Goal: Task Accomplishment & Management: Complete application form

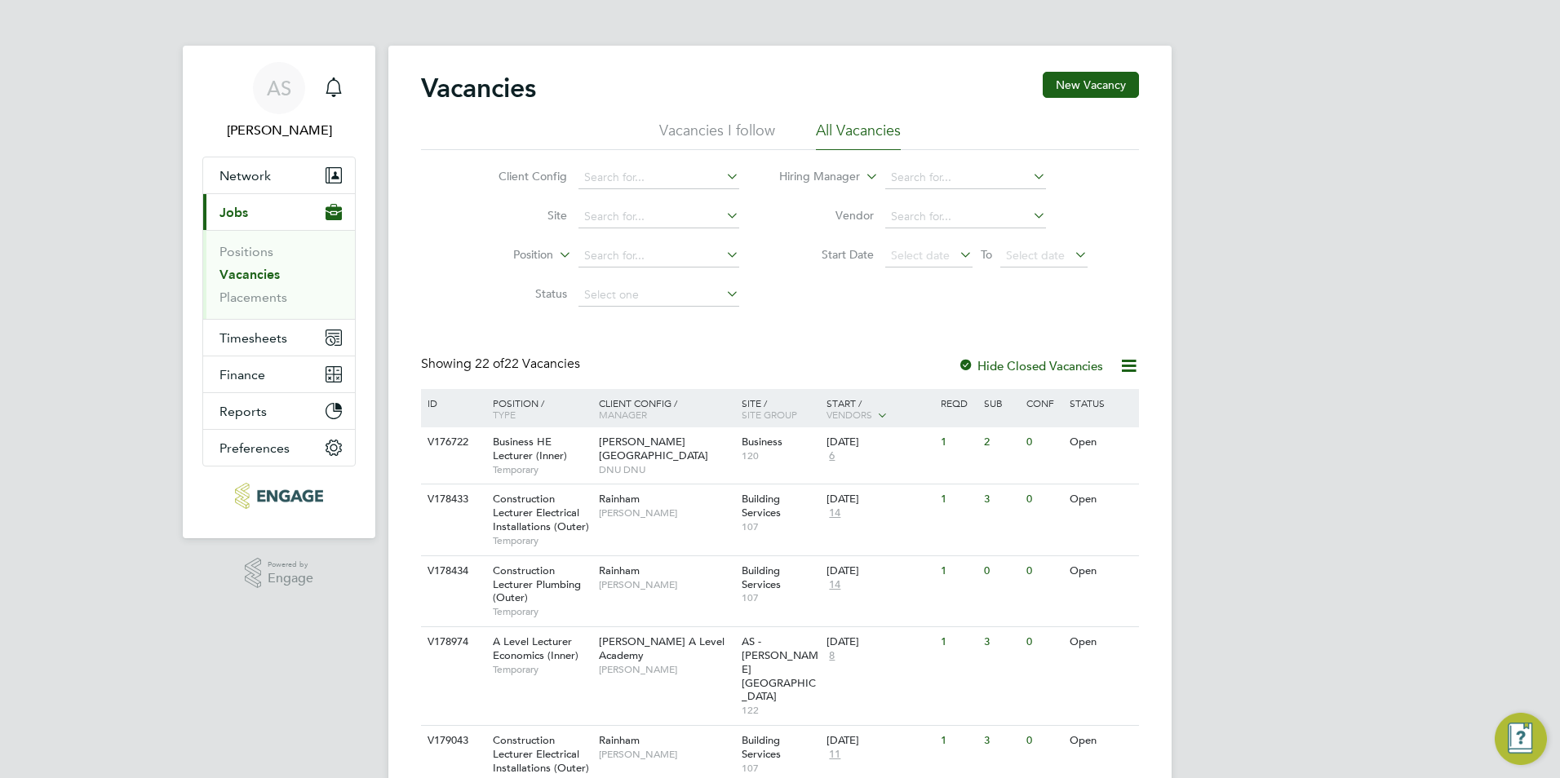
click at [254, 282] on link "Vacancies" at bounding box center [249, 275] width 60 height 16
click at [249, 188] on button "Network" at bounding box center [279, 175] width 152 height 36
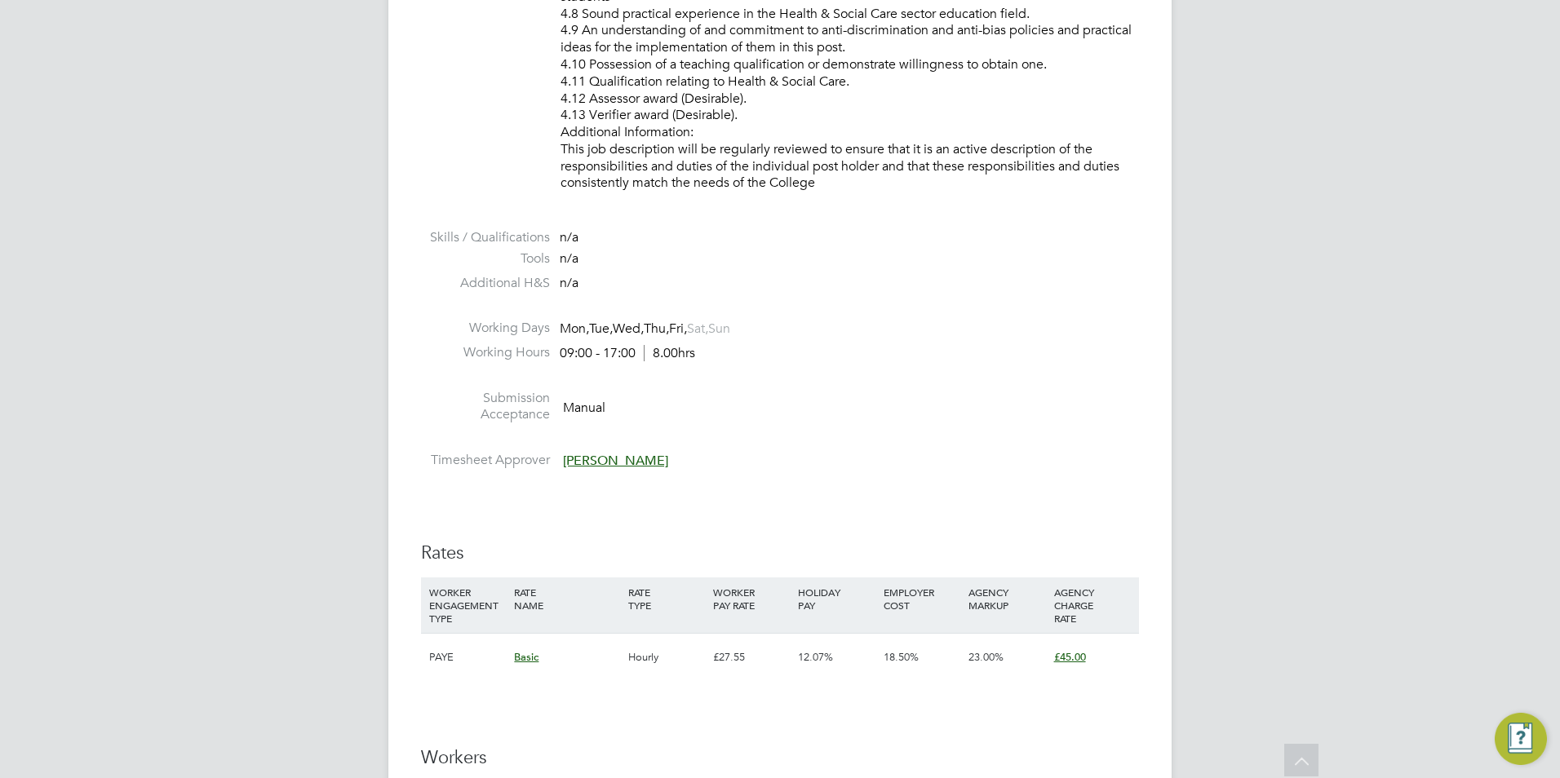
scroll to position [2285, 0]
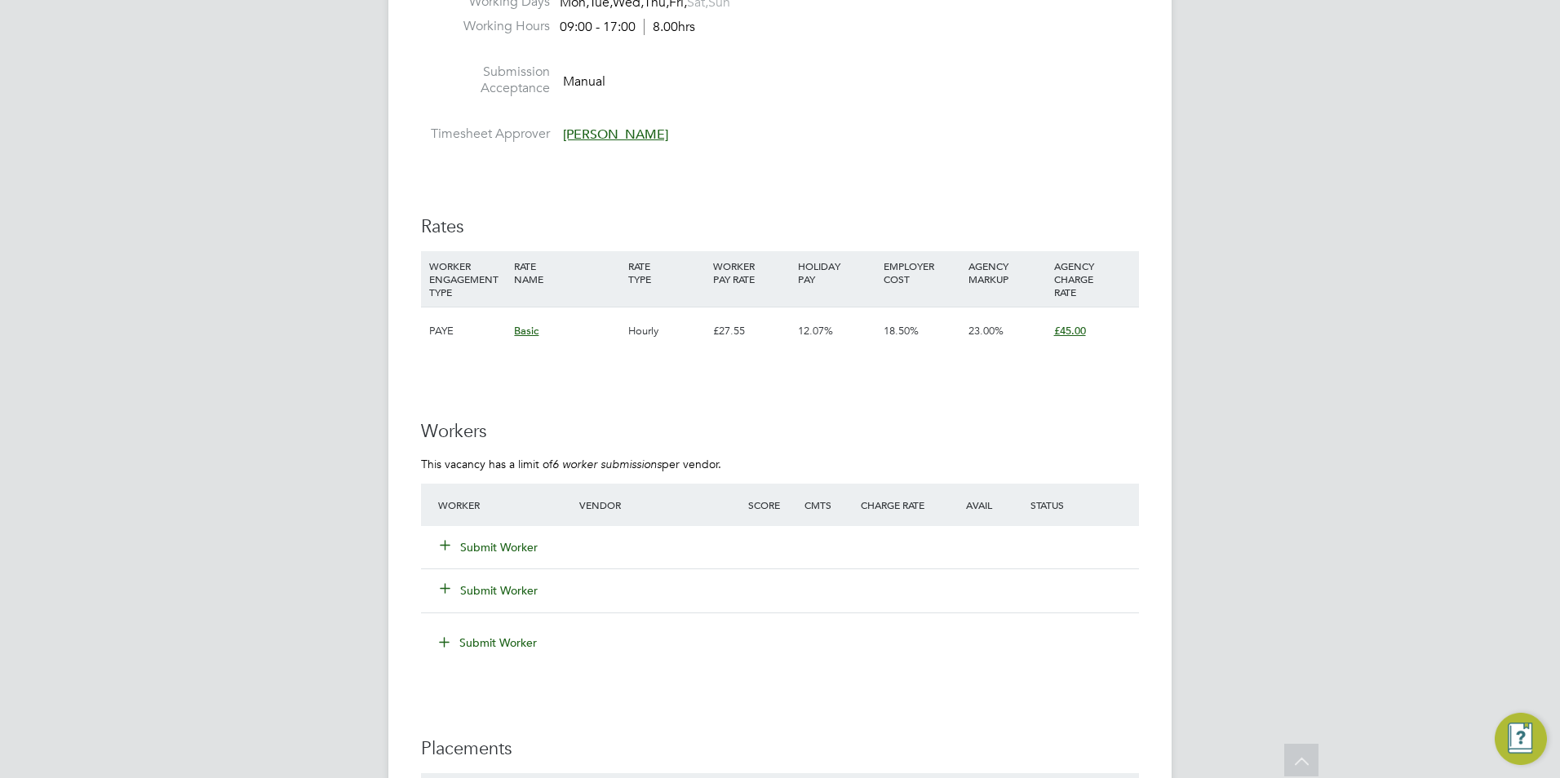
click at [489, 547] on button "Submit Worker" at bounding box center [490, 547] width 98 height 16
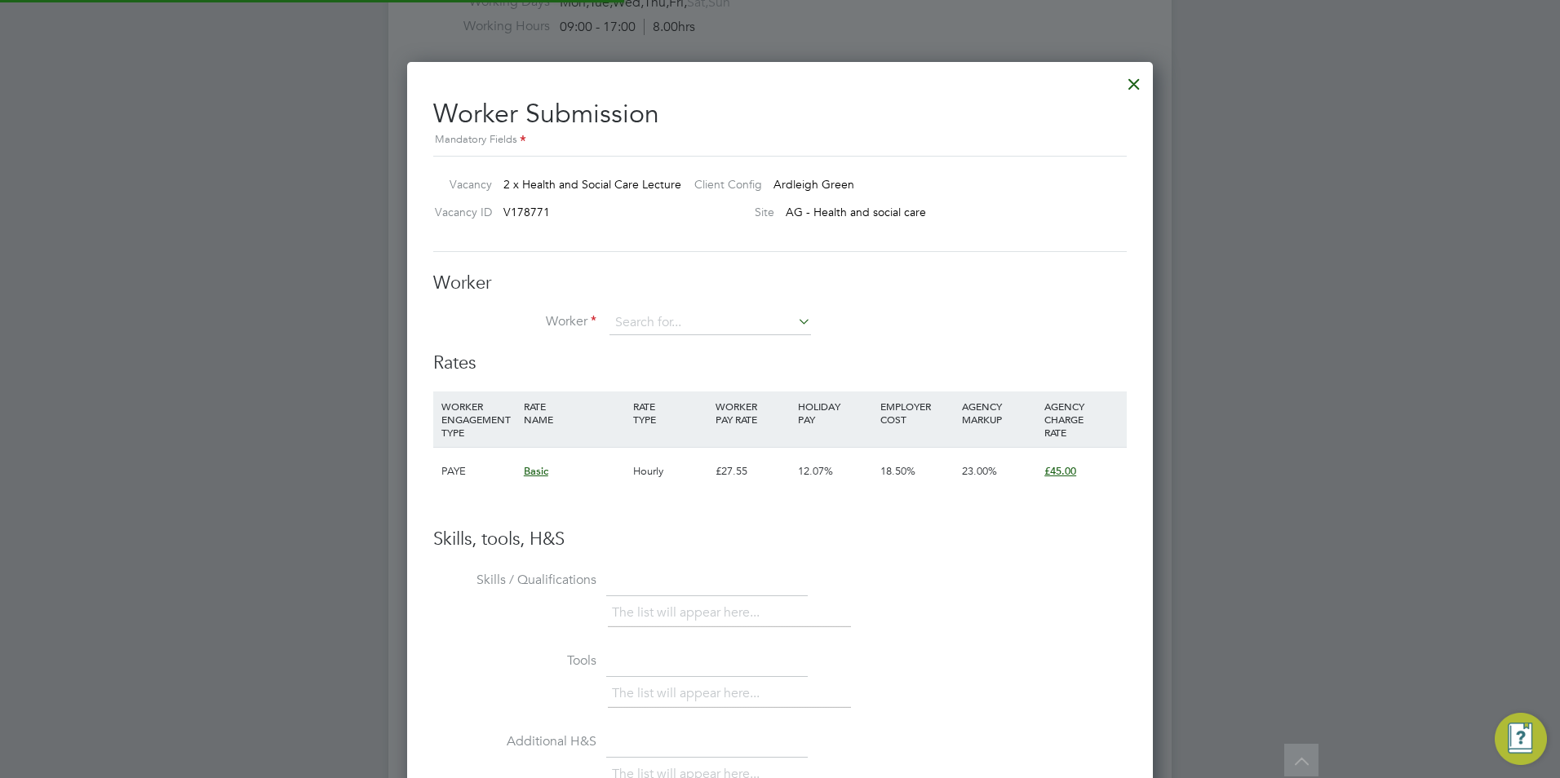
scroll to position [991, 747]
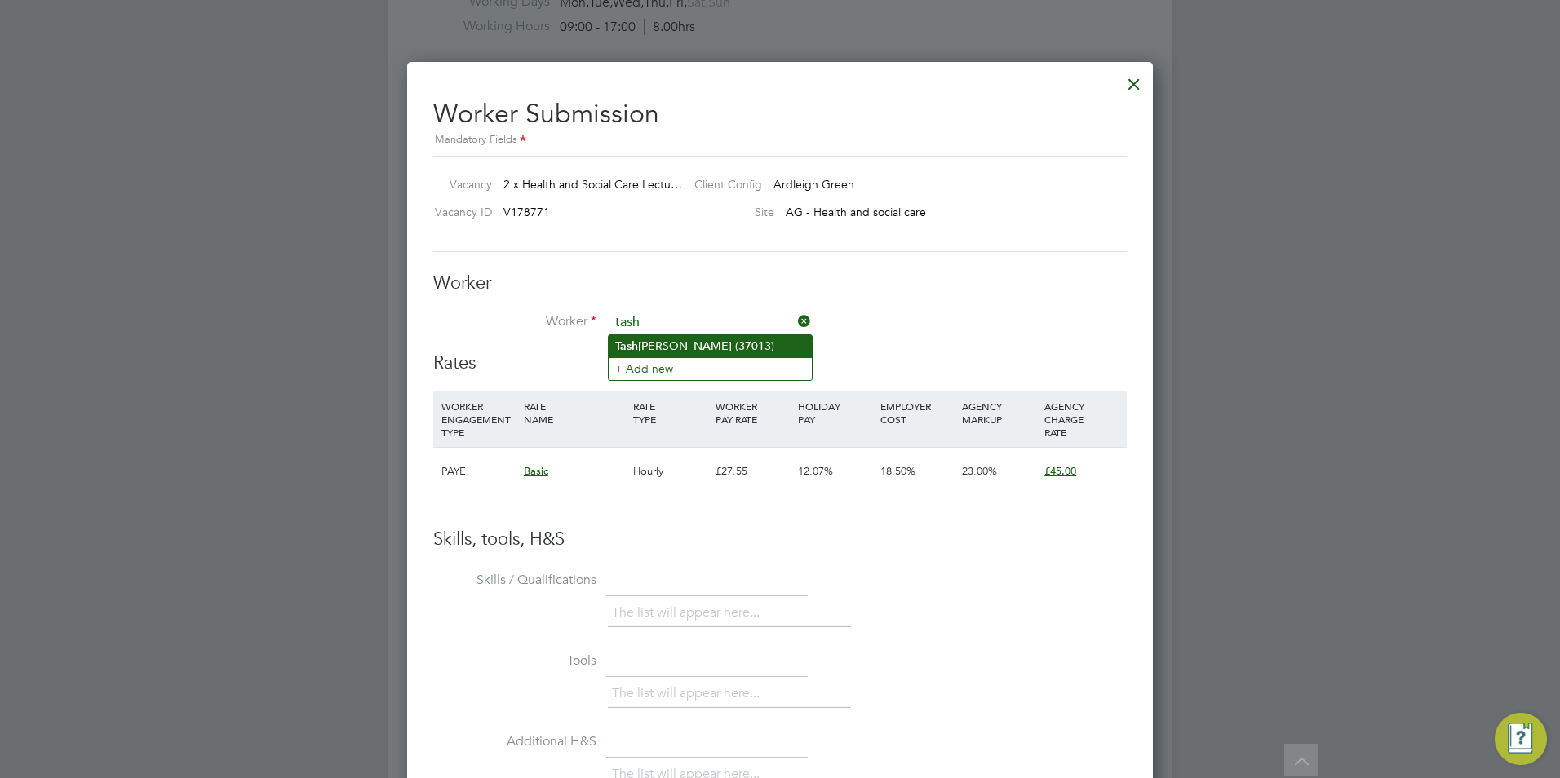
click at [706, 339] on li "Tash ari Sewell (37013)" at bounding box center [710, 346] width 203 height 22
type input "Tashari Sewell (37013)"
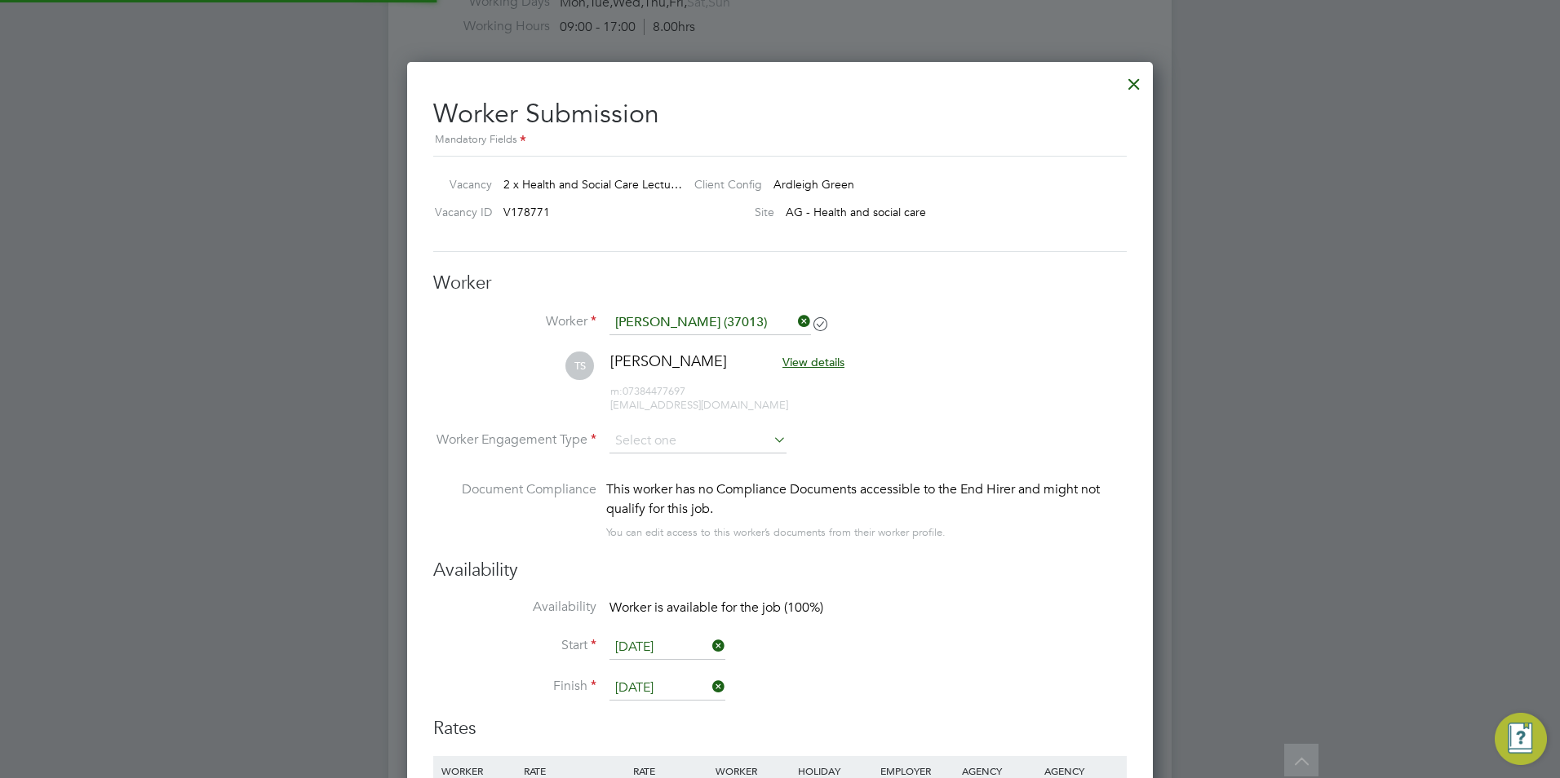
scroll to position [1356, 747]
click at [702, 442] on input at bounding box center [698, 442] width 177 height 24
click at [701, 469] on li "Contract" at bounding box center [698, 464] width 179 height 21
type input "Contract"
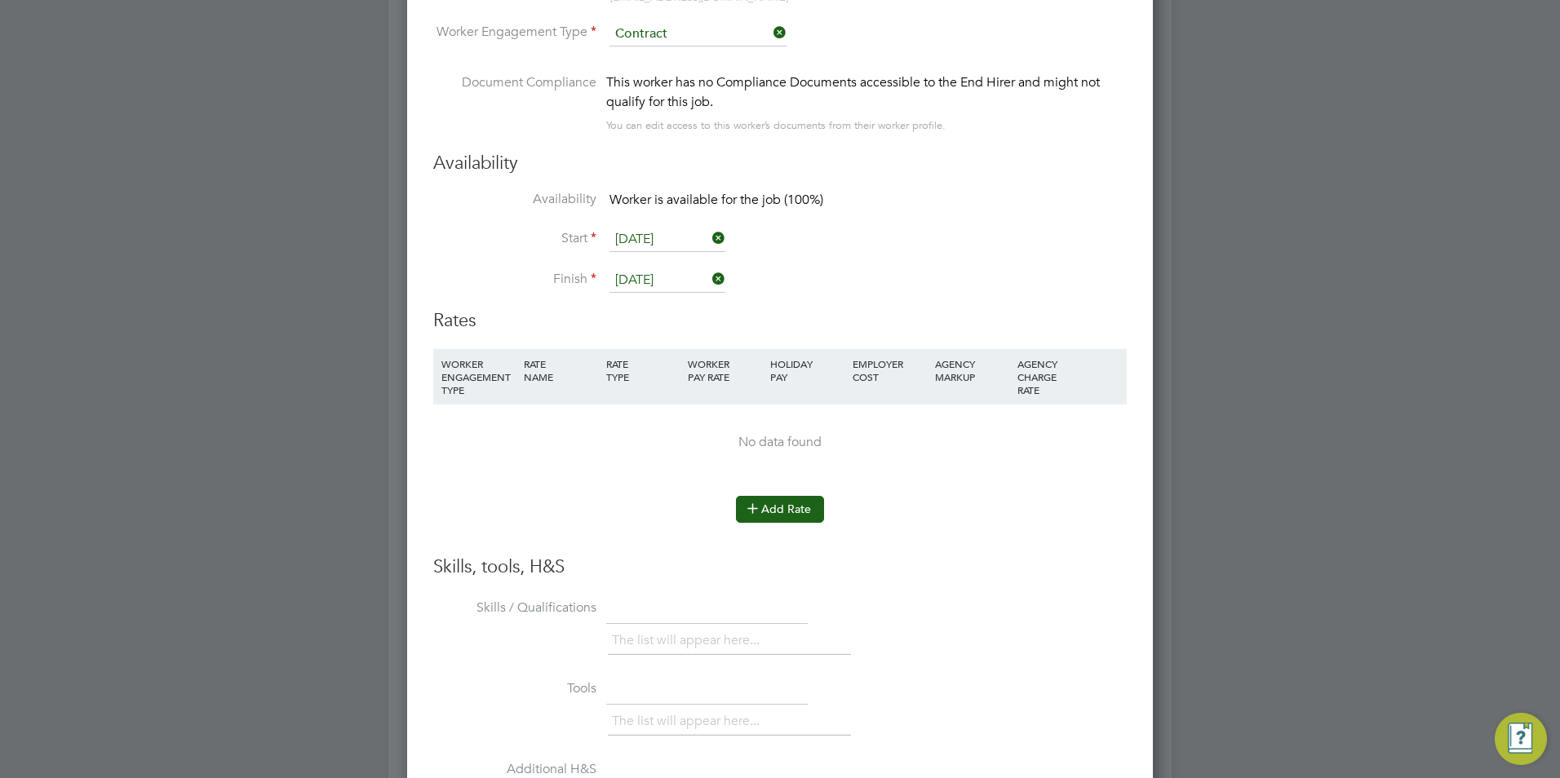
click at [787, 502] on button "Add Rate" at bounding box center [780, 509] width 88 height 26
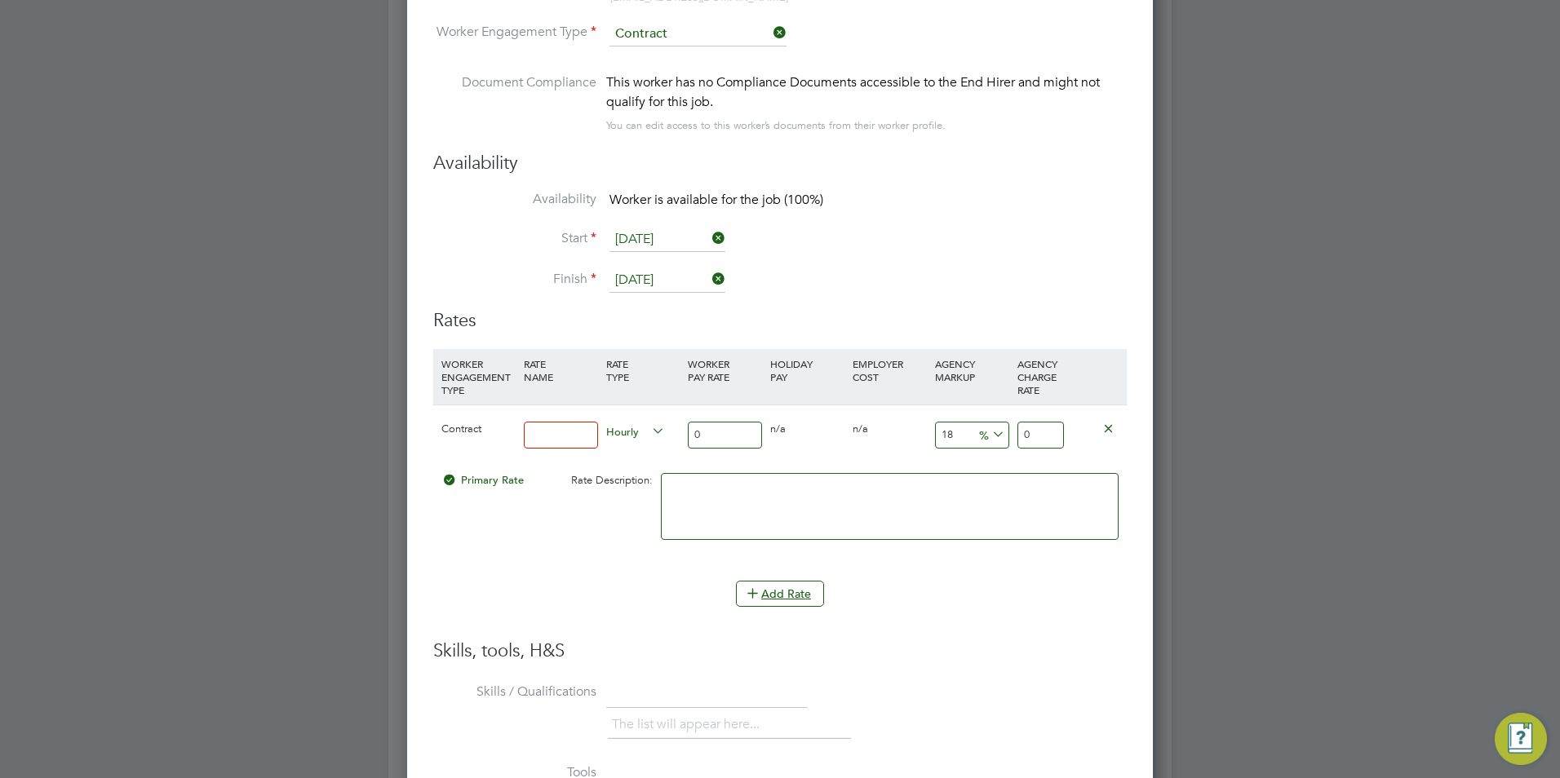
click at [565, 440] on input at bounding box center [561, 435] width 74 height 27
type input "BASIC"
click at [712, 431] on input "0" at bounding box center [725, 435] width 74 height 27
type input "4"
type input "4.72"
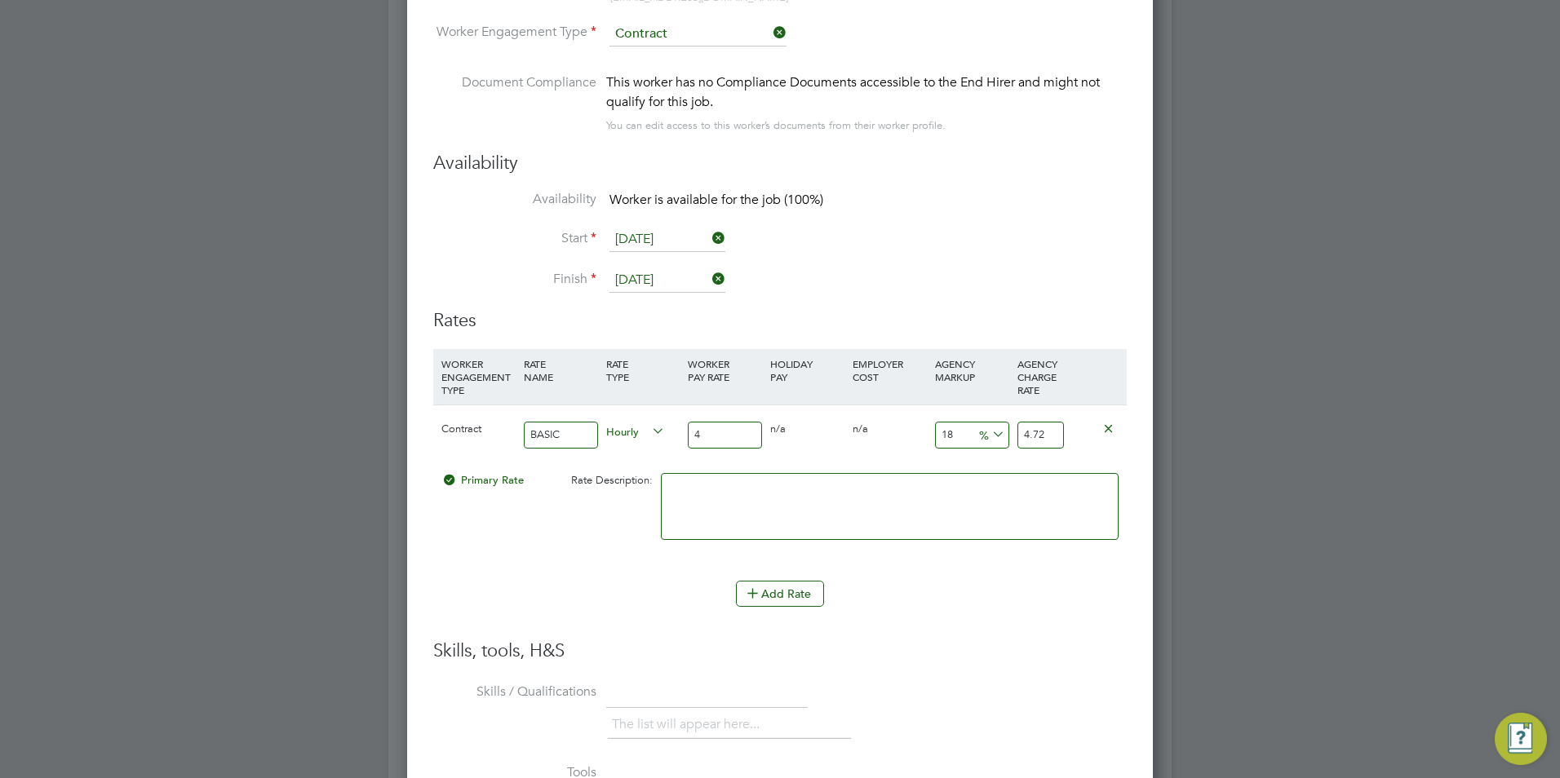
type input "40"
type input "47.2"
type input "40"
click at [1050, 440] on input "47.2" at bounding box center [1041, 435] width 47 height 27
click at [970, 439] on input "18" at bounding box center [972, 435] width 74 height 27
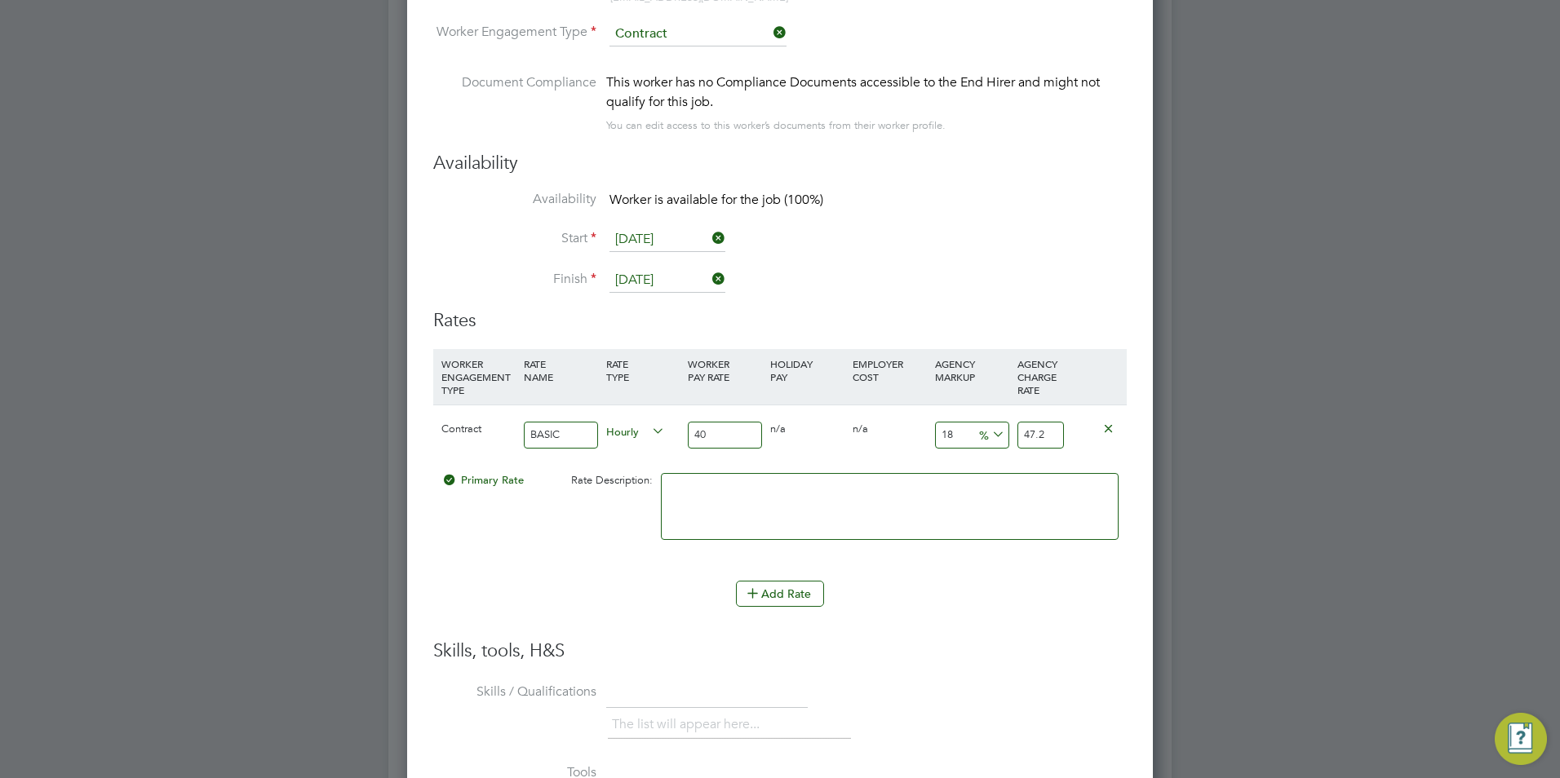
type input "1"
type input "40.4"
type input "2"
type input "40.8"
type input "23"
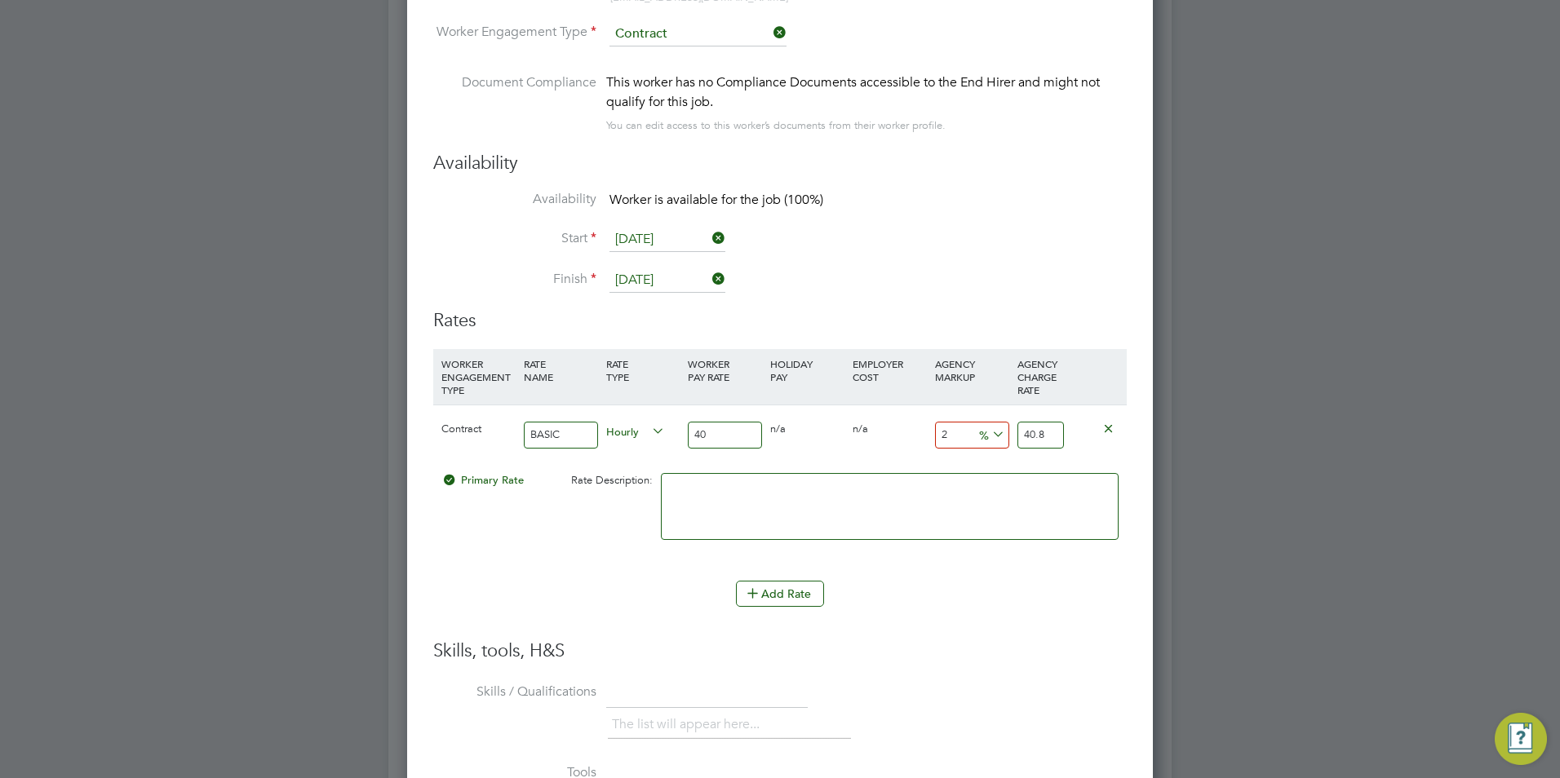
type input "49.2"
type input "23"
click at [908, 518] on textarea at bounding box center [890, 506] width 458 height 67
click at [738, 424] on input "40" at bounding box center [725, 435] width 74 height 27
type input "4"
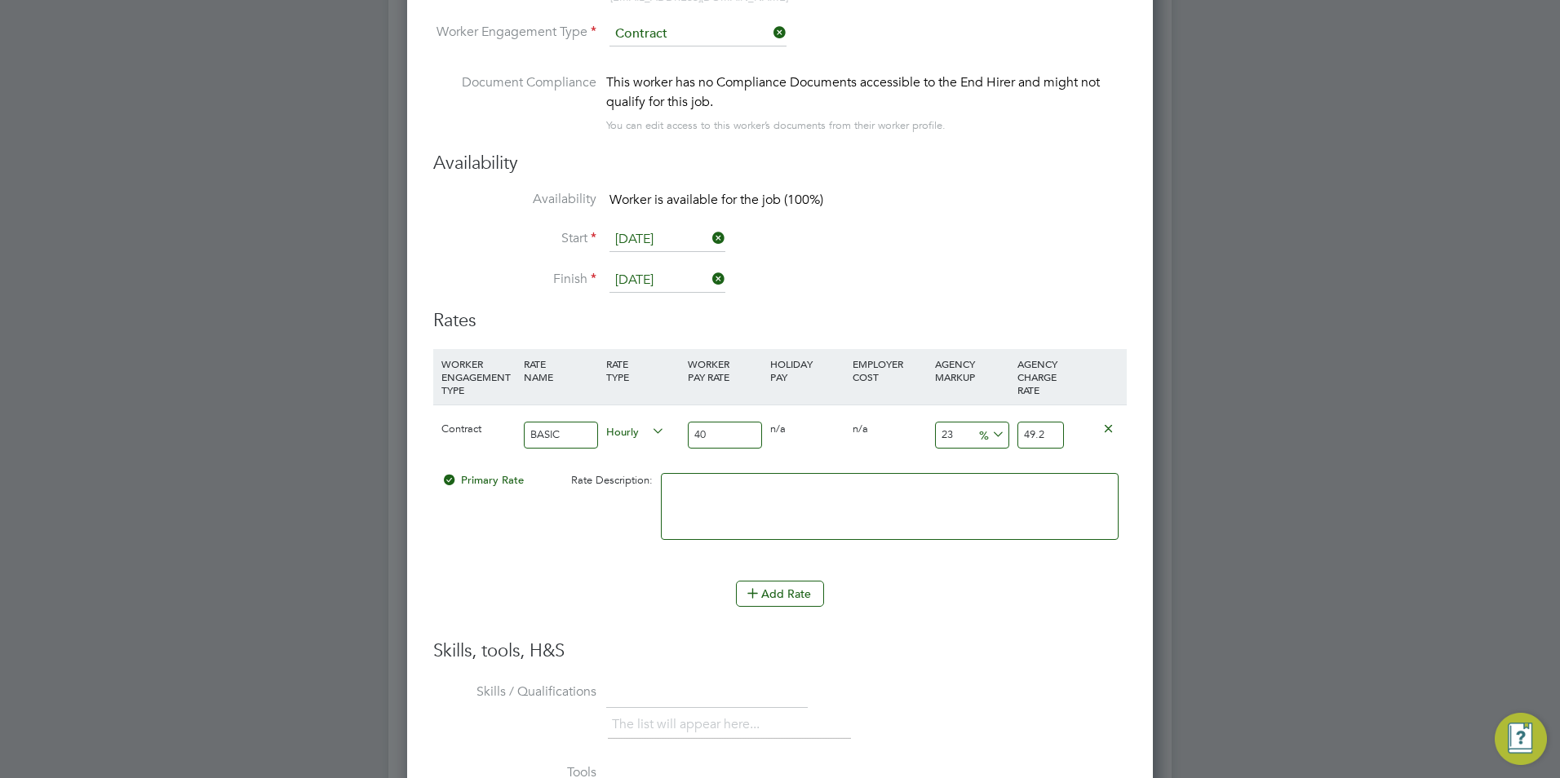
type input "4.92"
type input "3"
type input "3.69"
type input "35"
type input "43.05"
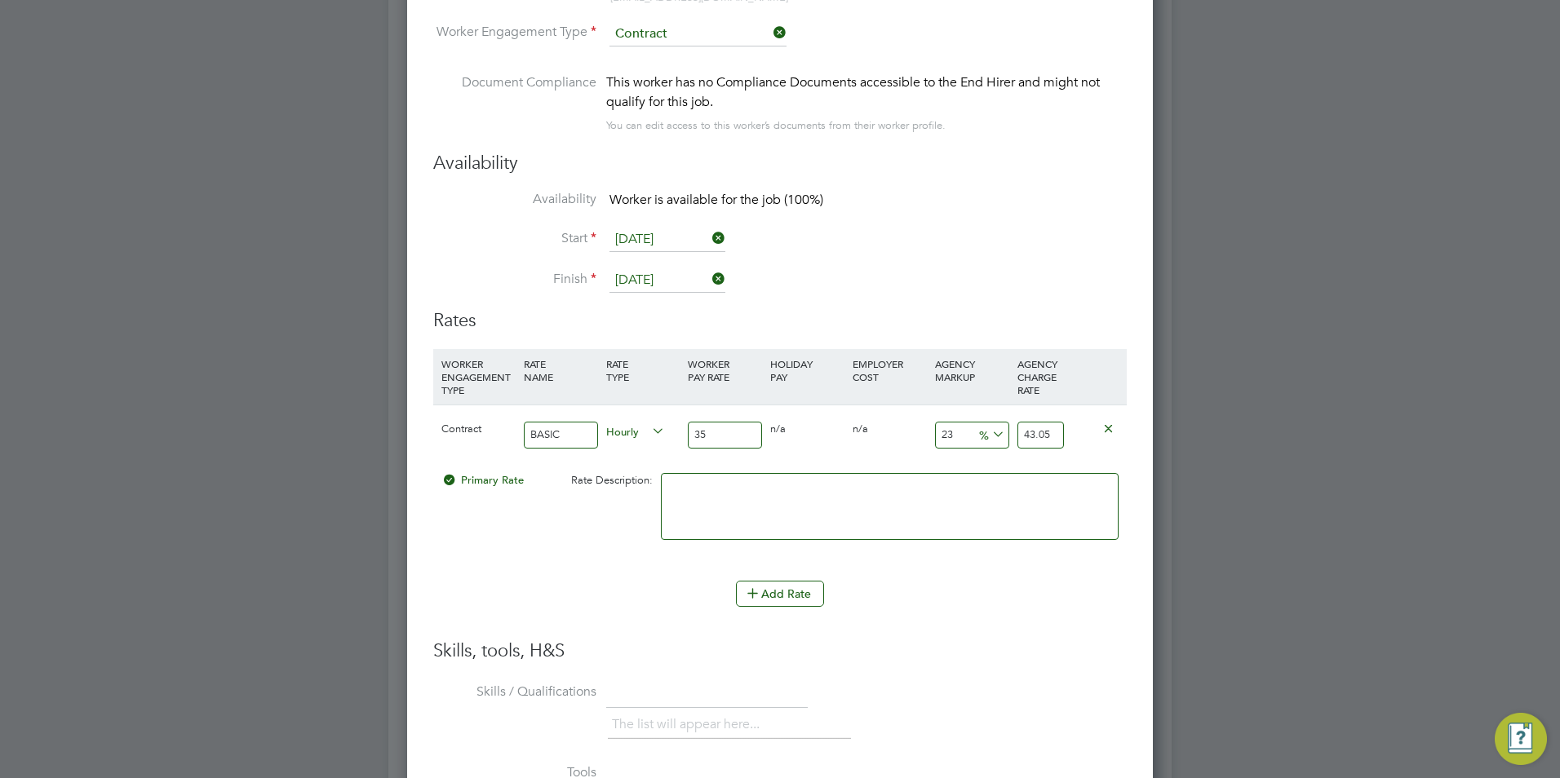
type input "35"
click at [848, 489] on textarea at bounding box center [890, 506] width 458 height 67
click at [851, 528] on textarea at bounding box center [890, 506] width 458 height 67
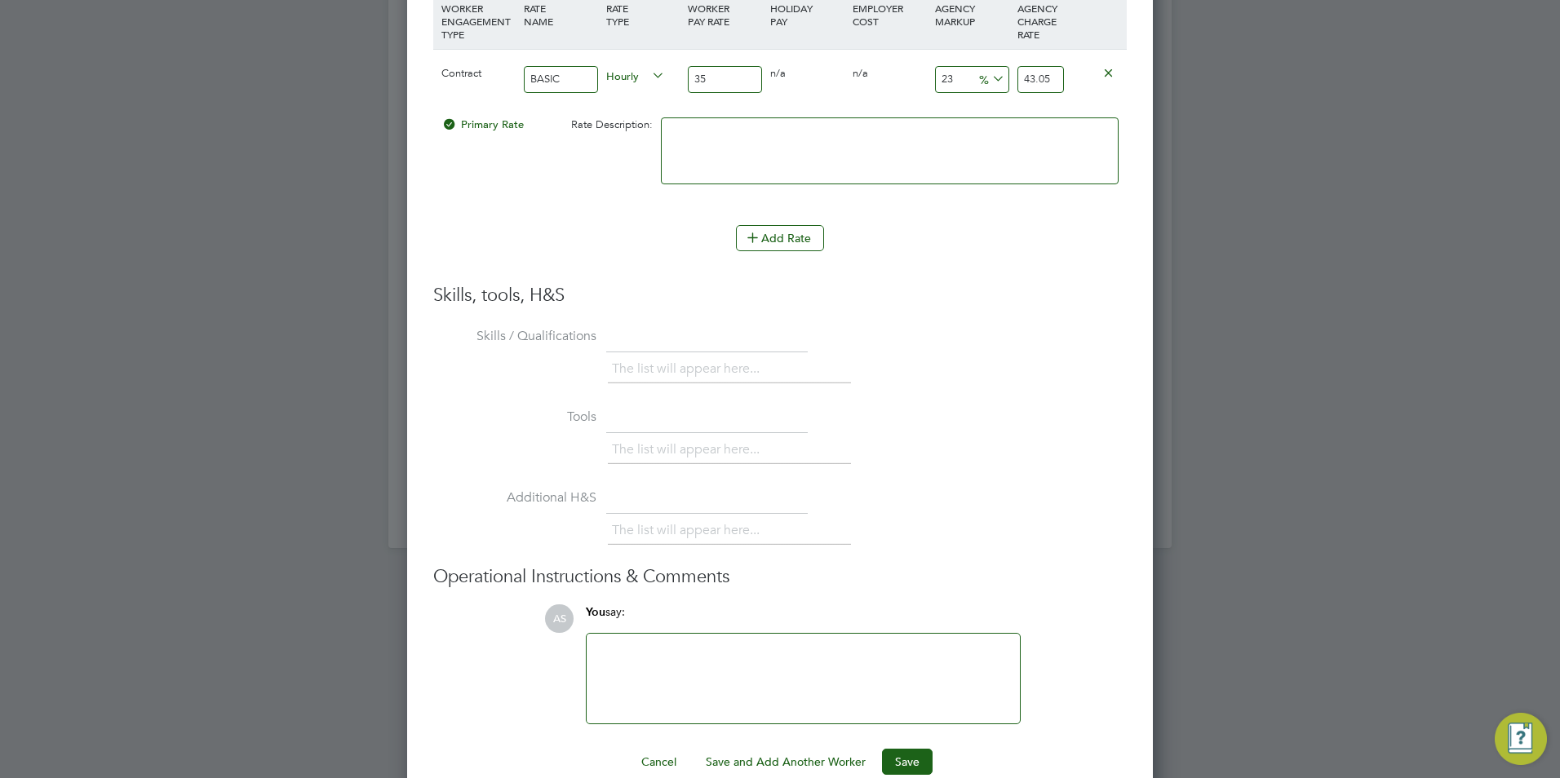
scroll to position [3078, 0]
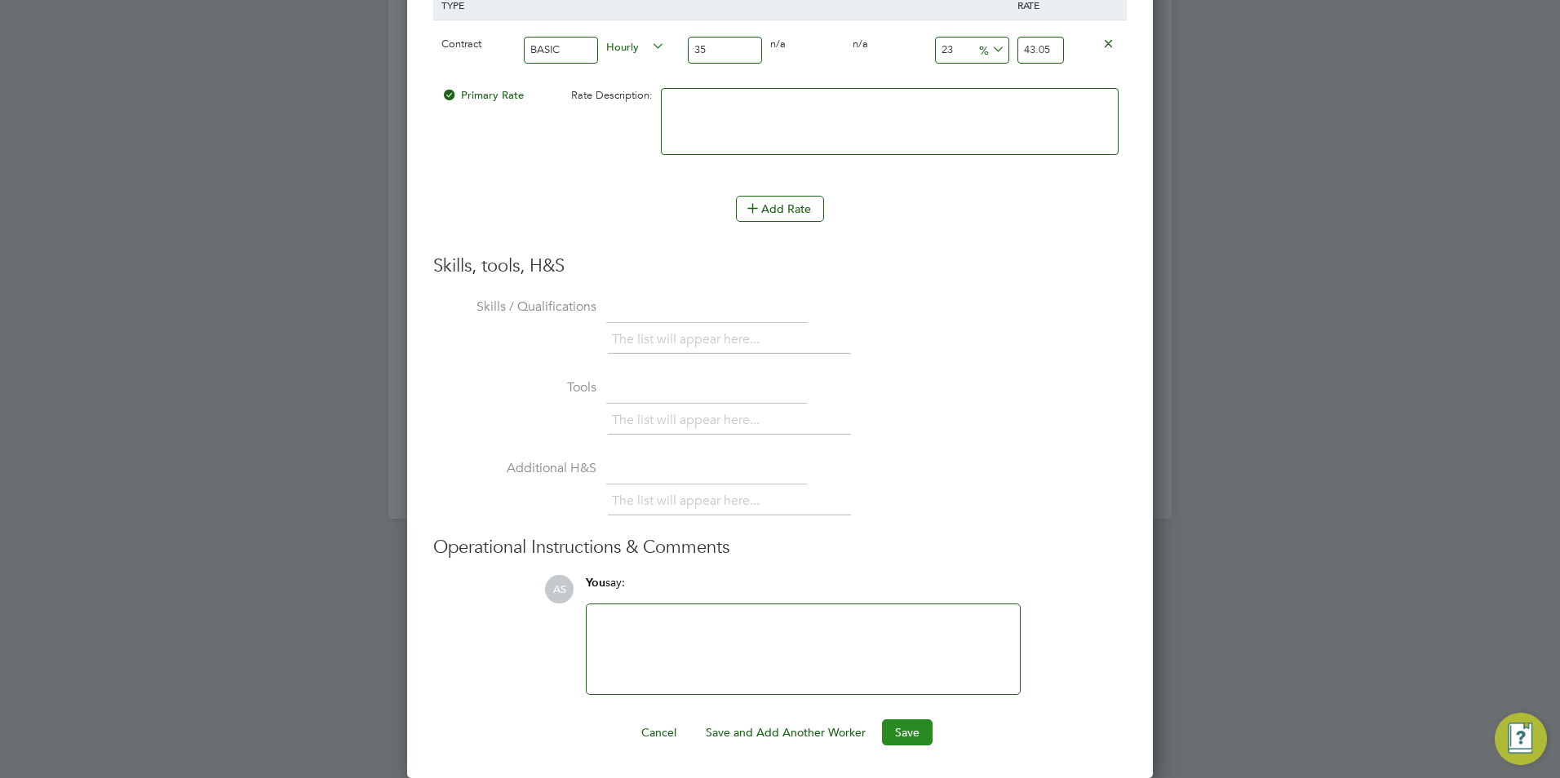
click at [919, 737] on button "Save" at bounding box center [907, 733] width 51 height 26
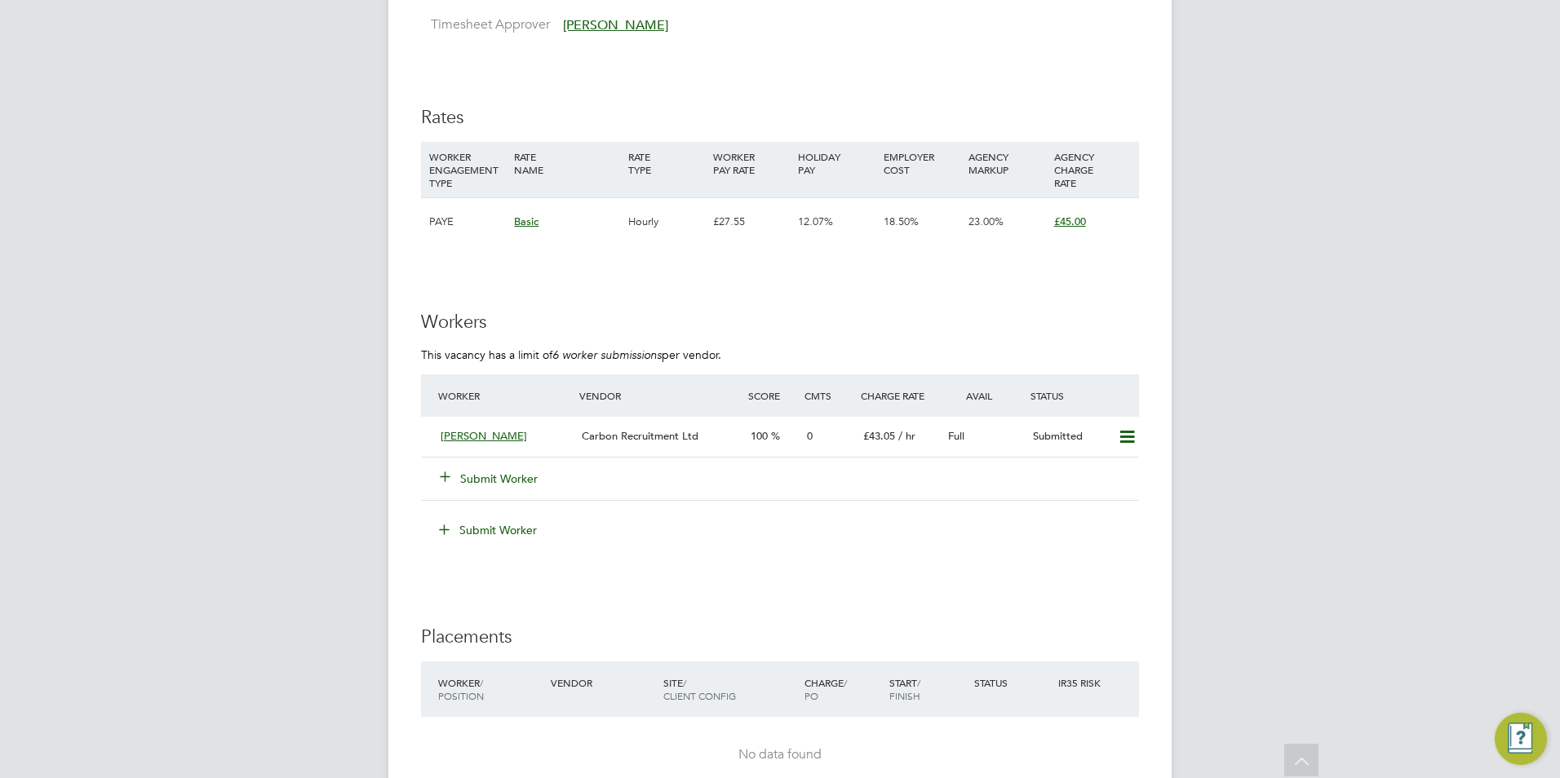
scroll to position [2285, 0]
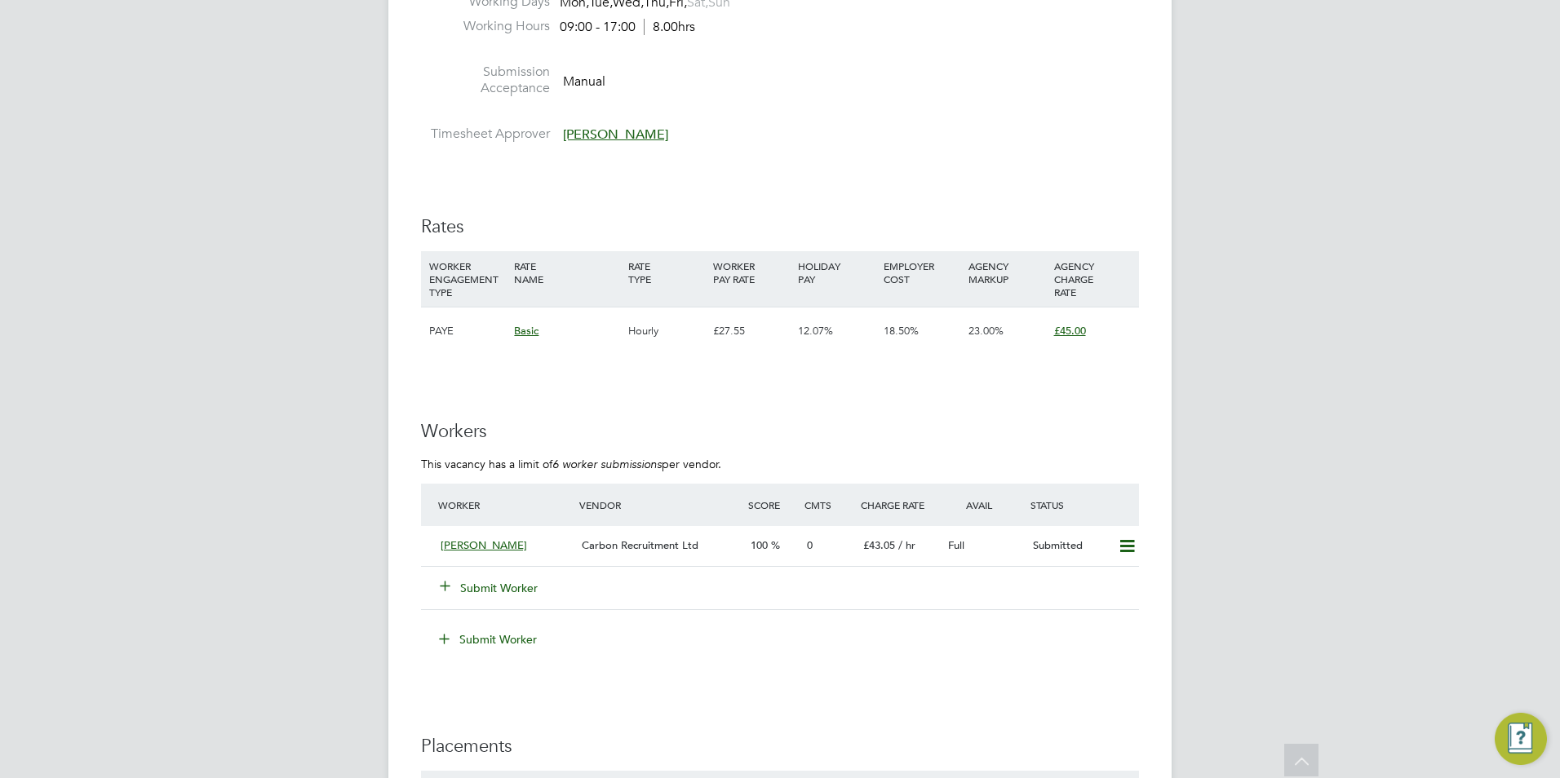
click at [491, 593] on button "Submit Worker" at bounding box center [490, 588] width 98 height 16
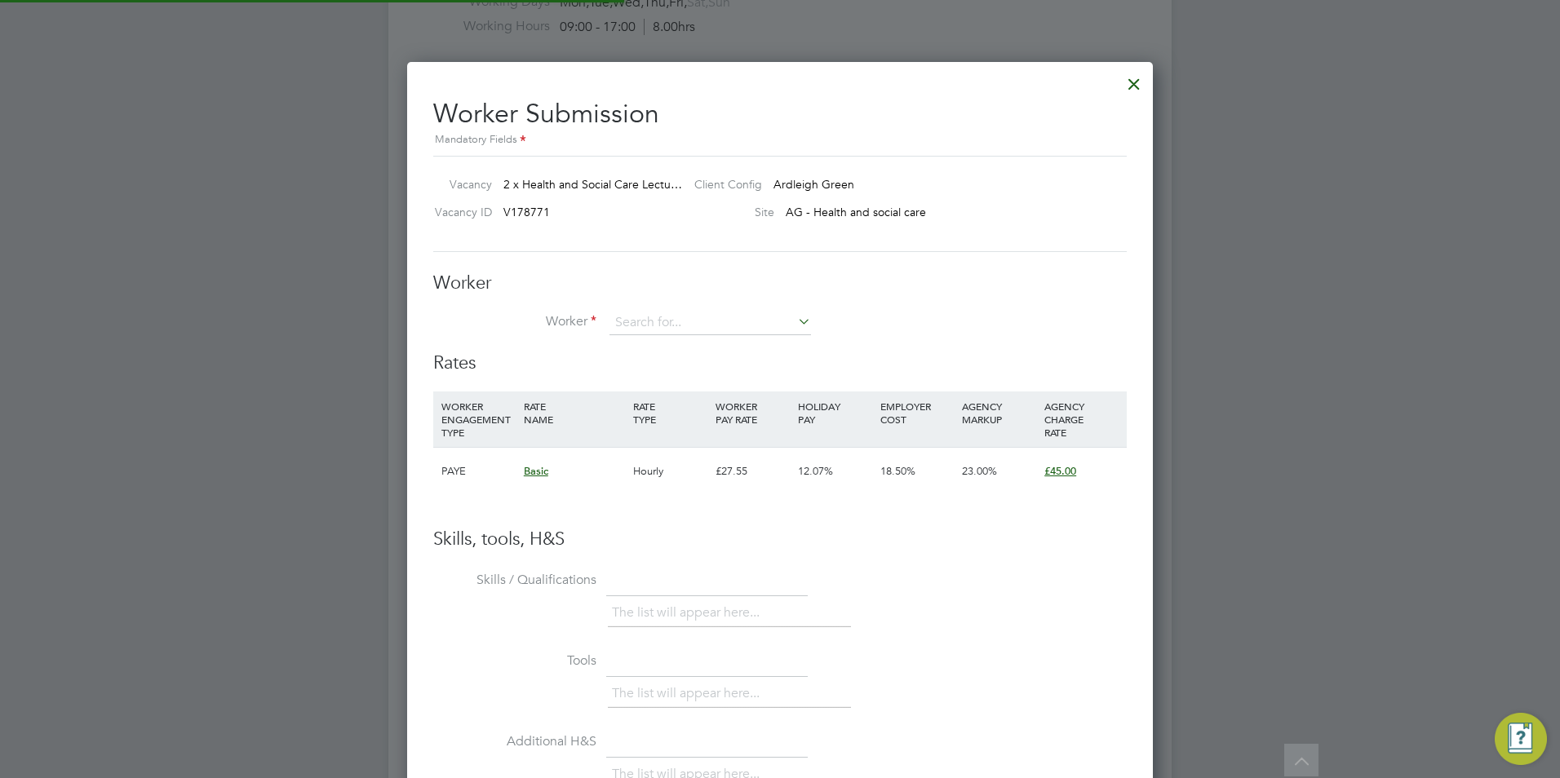
scroll to position [991, 747]
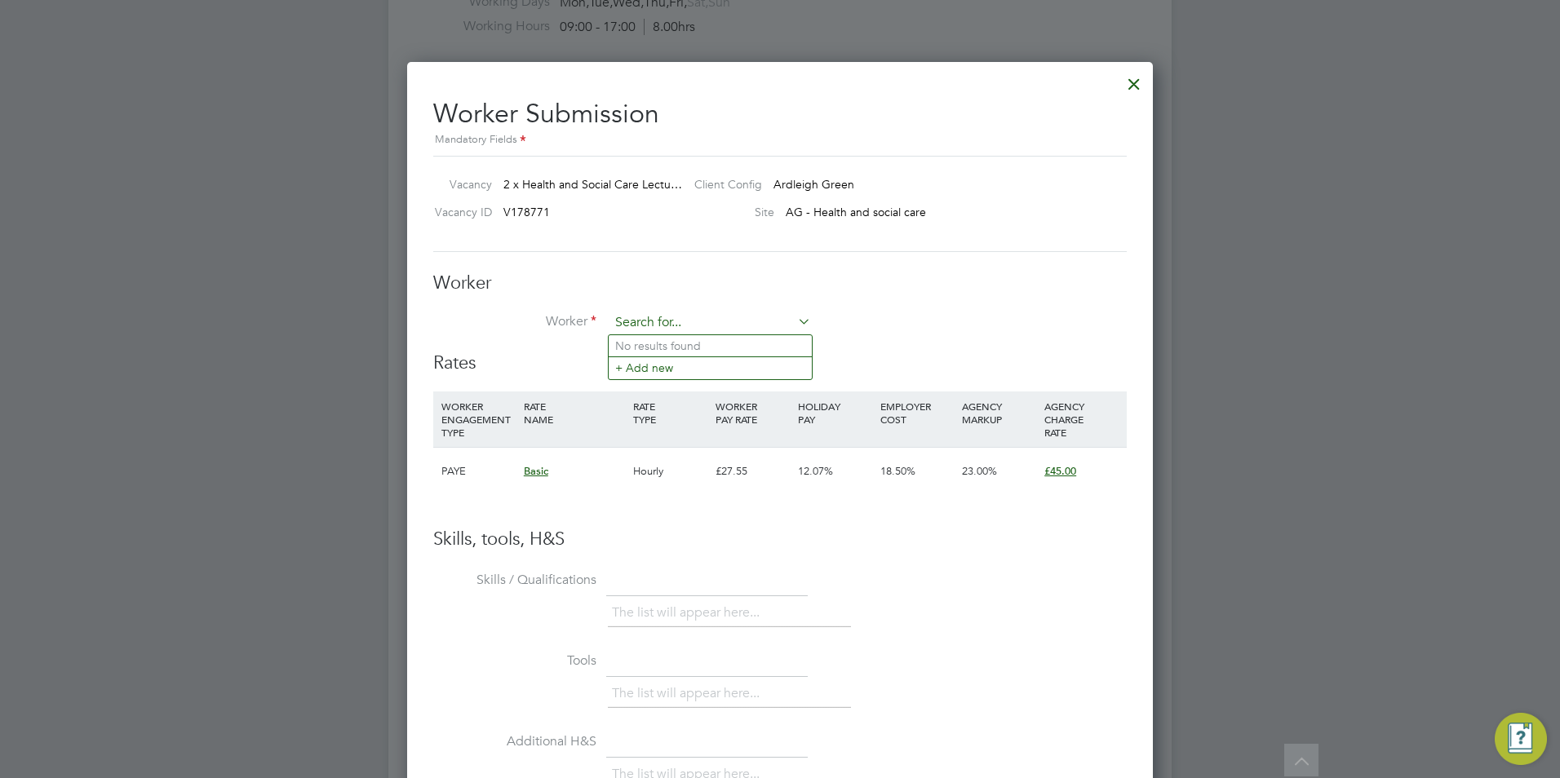
click at [650, 318] on input at bounding box center [711, 323] width 202 height 24
click at [707, 362] on li "Sala din Prodan (1175)" at bounding box center [740, 368] width 263 height 22
type input "Saladin Prodan (1175)"
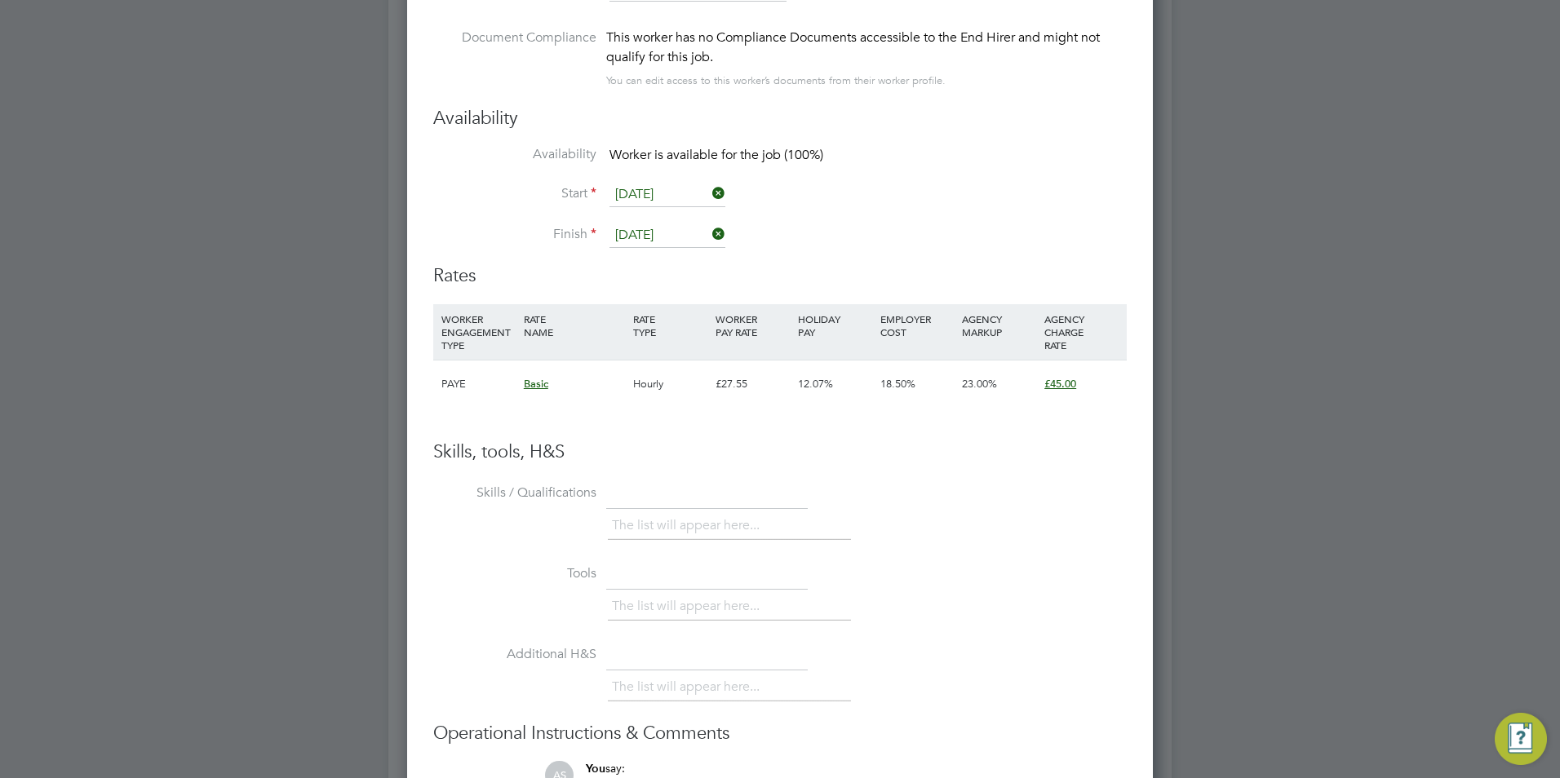
scroll to position [2597, 0]
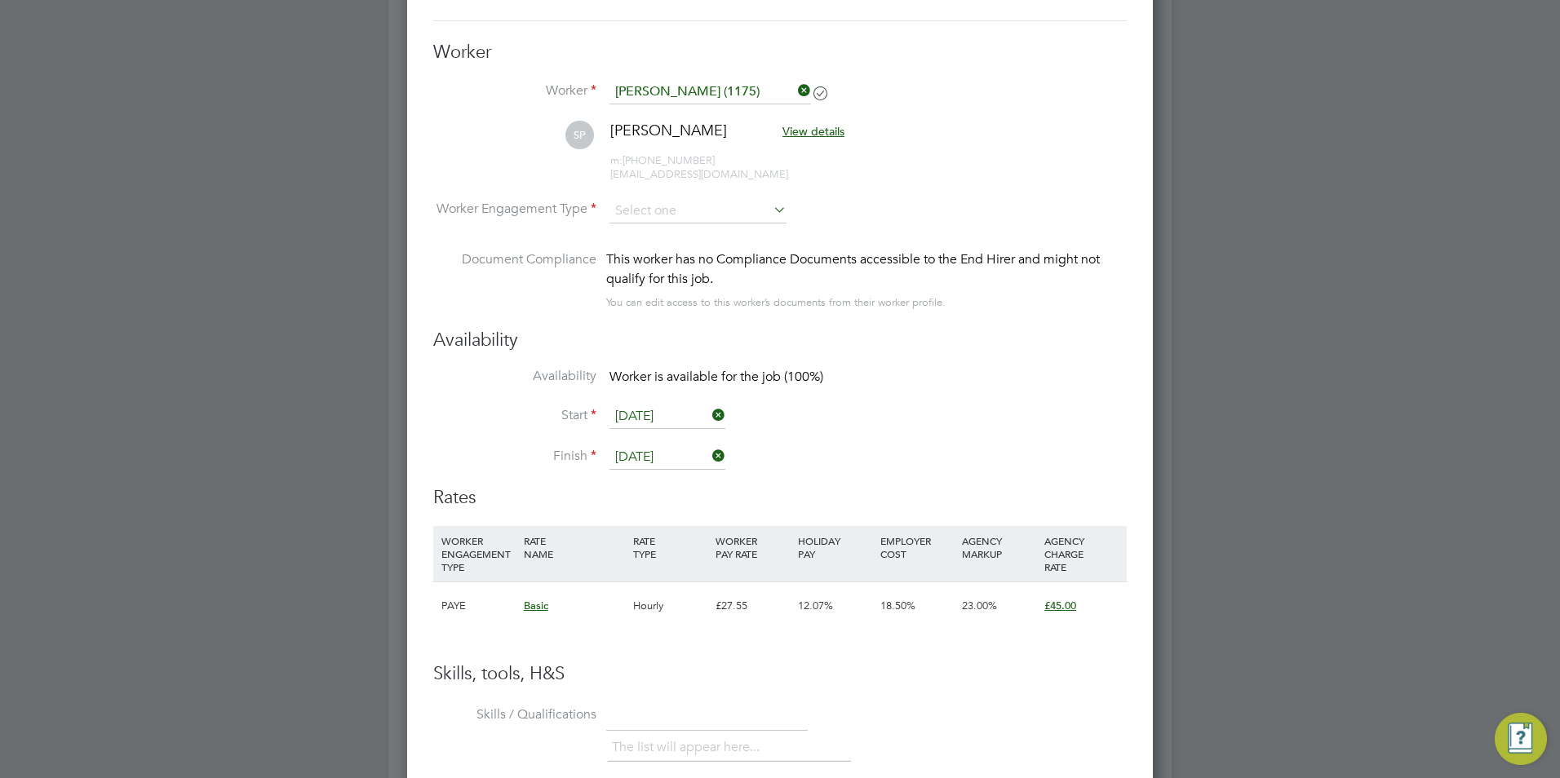
click at [721, 229] on li "Worker Engagement Type" at bounding box center [780, 224] width 694 height 51
click at [731, 211] on input at bounding box center [698, 211] width 177 height 24
click at [719, 235] on li "Contract" at bounding box center [698, 233] width 179 height 21
type input "Contract"
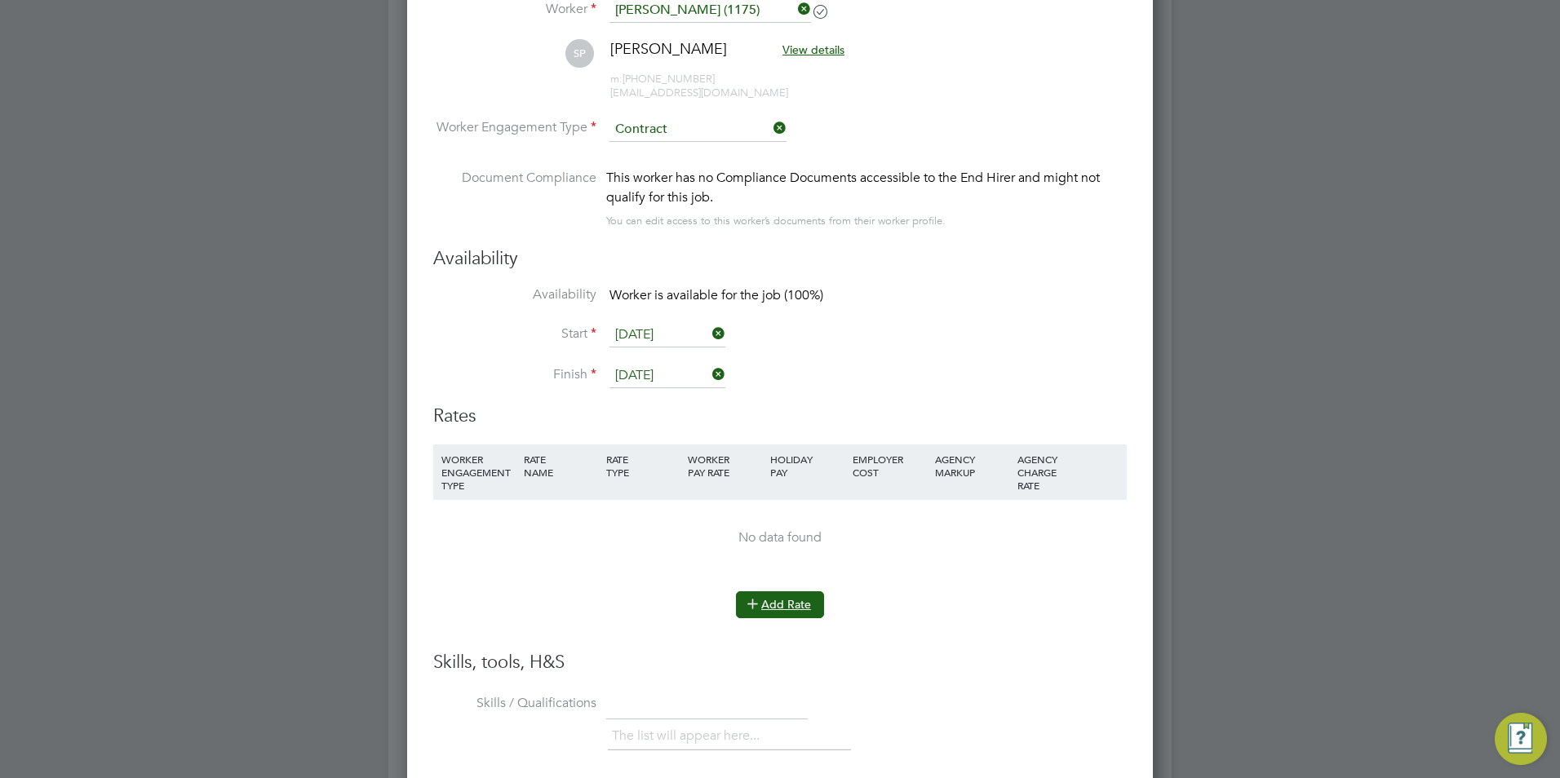
click at [778, 595] on button "Add Rate" at bounding box center [780, 605] width 88 height 26
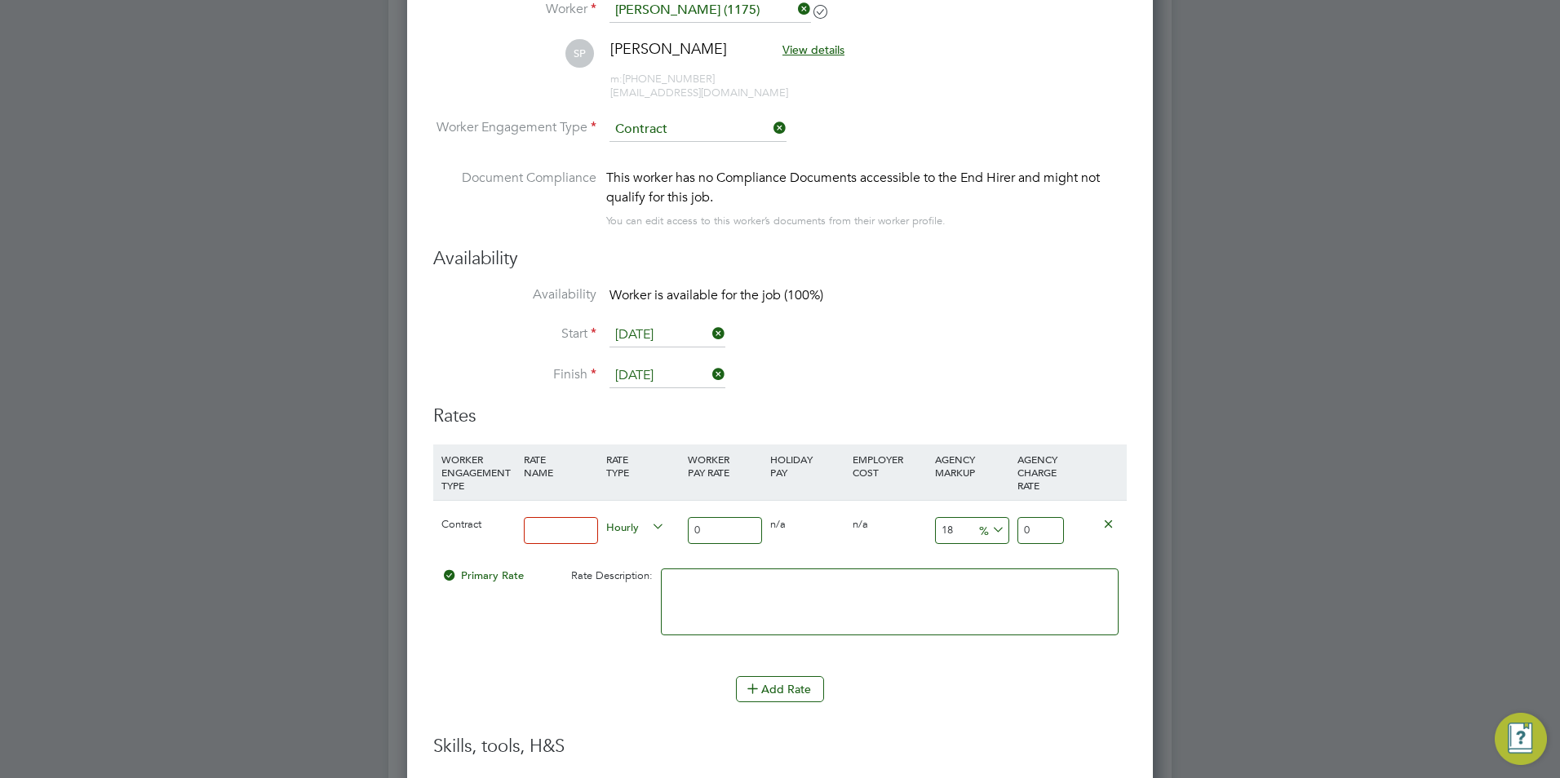
click at [556, 530] on input at bounding box center [561, 530] width 74 height 27
type input "40"
click at [927, 594] on textarea at bounding box center [890, 602] width 458 height 67
click at [965, 534] on input "18" at bounding box center [972, 530] width 74 height 27
type input "1"
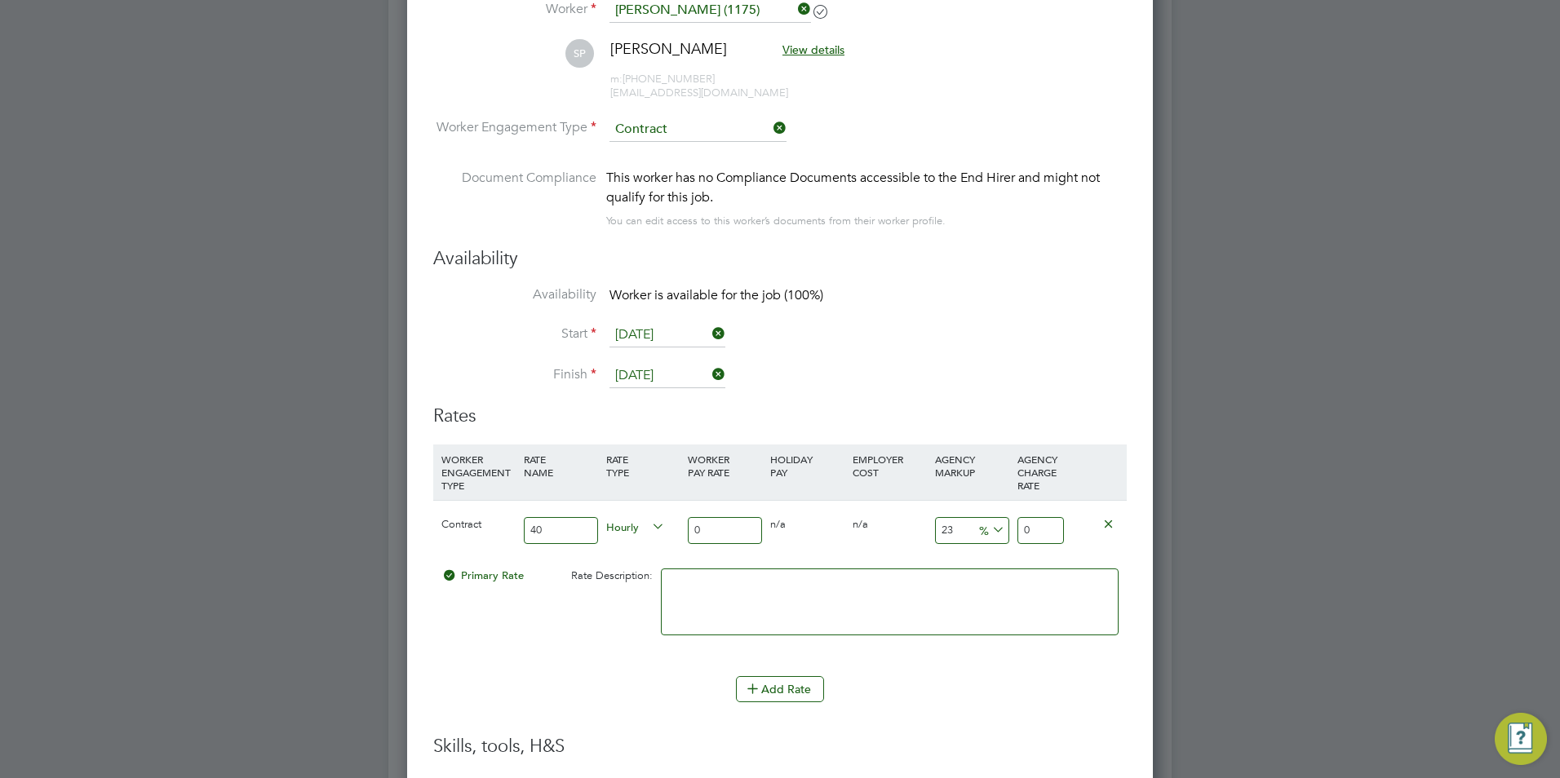
type input "23"
click at [737, 532] on input "0" at bounding box center [725, 530] width 74 height 27
drag, startPoint x: 594, startPoint y: 523, endPoint x: 518, endPoint y: 530, distance: 76.2
click at [515, 530] on div "Contract 40 Hourly 0 0 n/a 0 n/a 23 0 % 0" at bounding box center [780, 530] width 694 height 60
type input "BASIC"
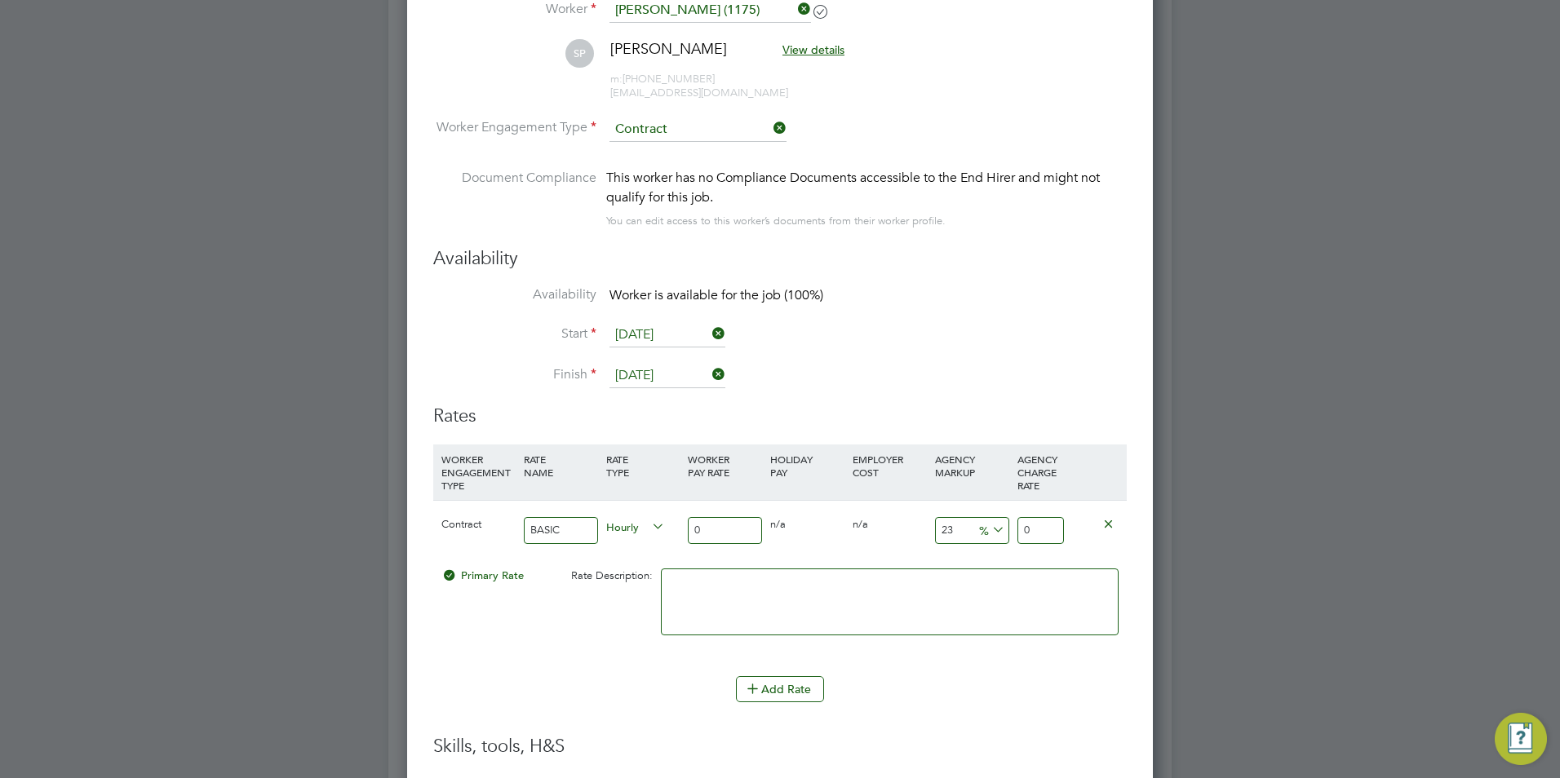
click at [730, 534] on input "0" at bounding box center [725, 530] width 74 height 27
type input "4"
type input "4.92"
type input "40"
type input "49.2"
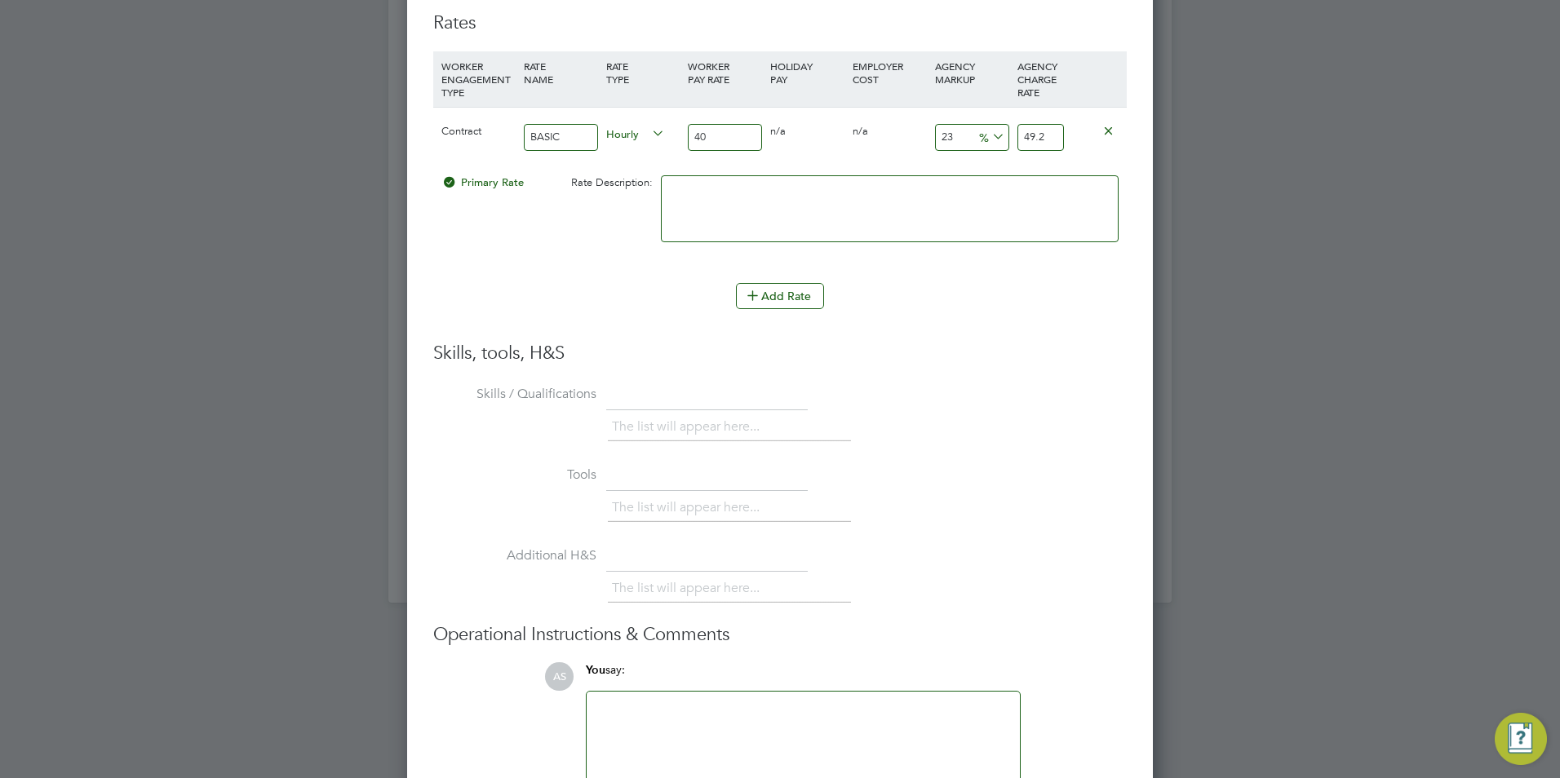
scroll to position [3078, 0]
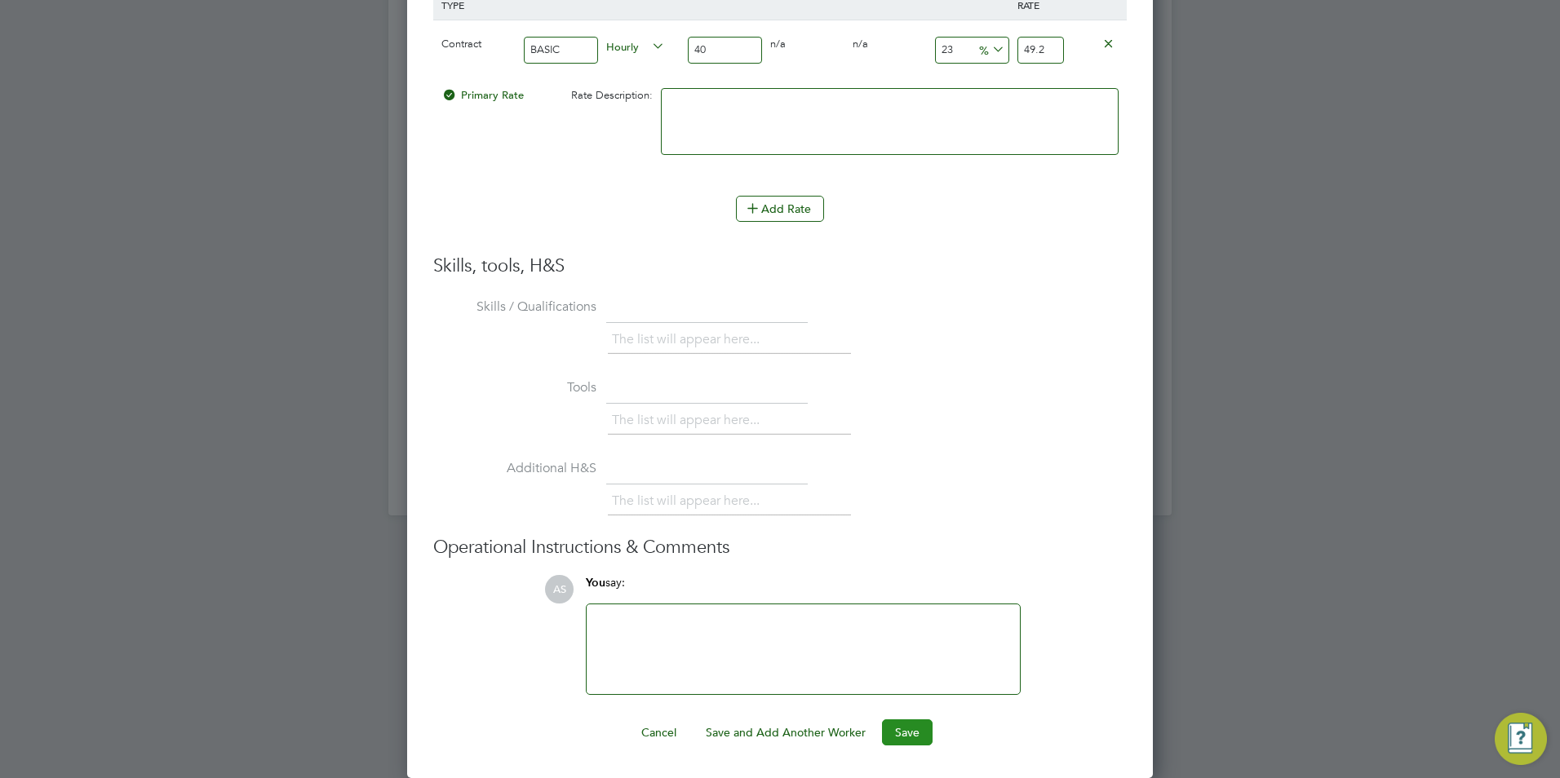
type input "40"
click at [898, 720] on button "Save" at bounding box center [907, 733] width 51 height 26
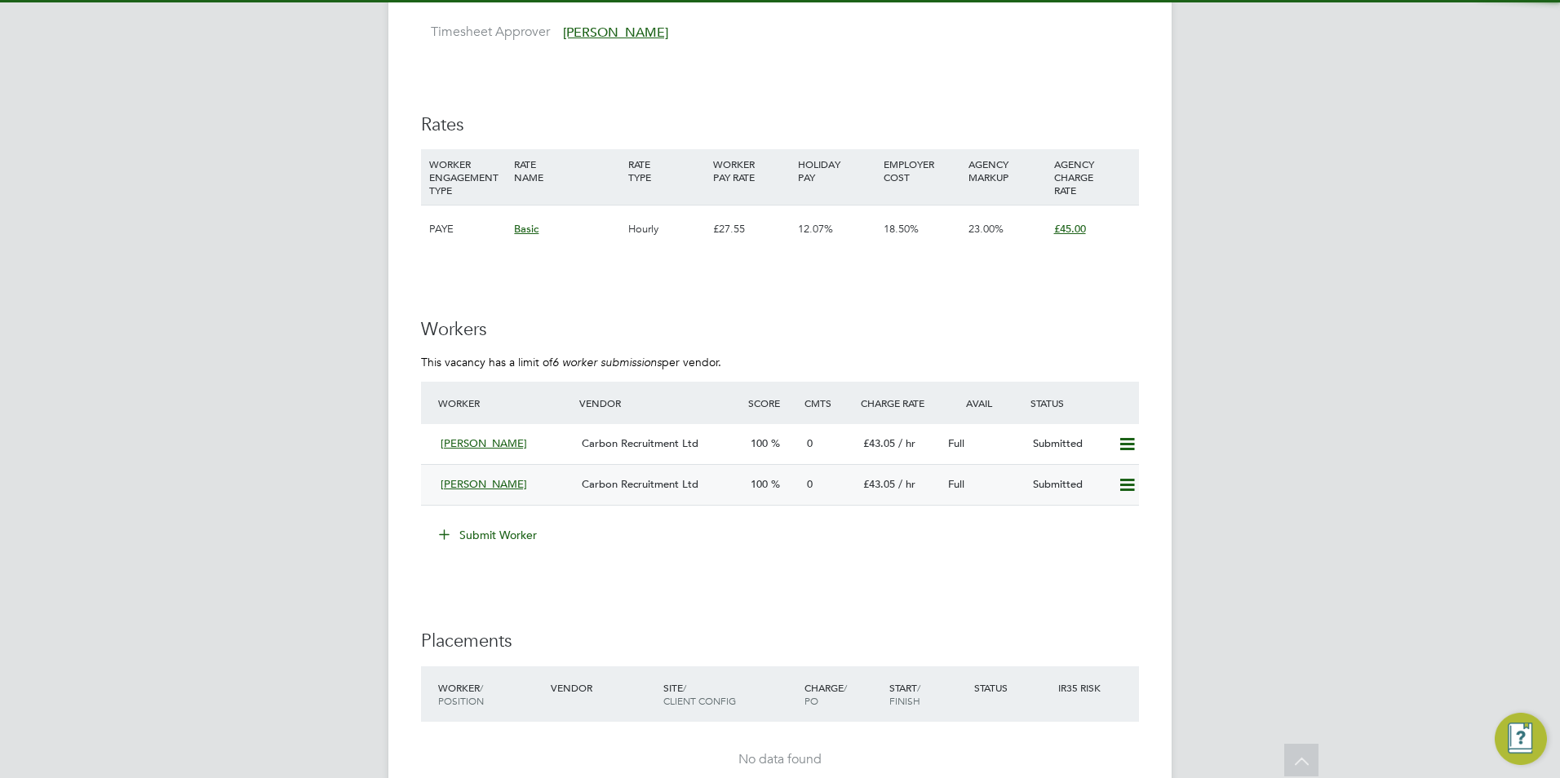
scroll to position [2611, 0]
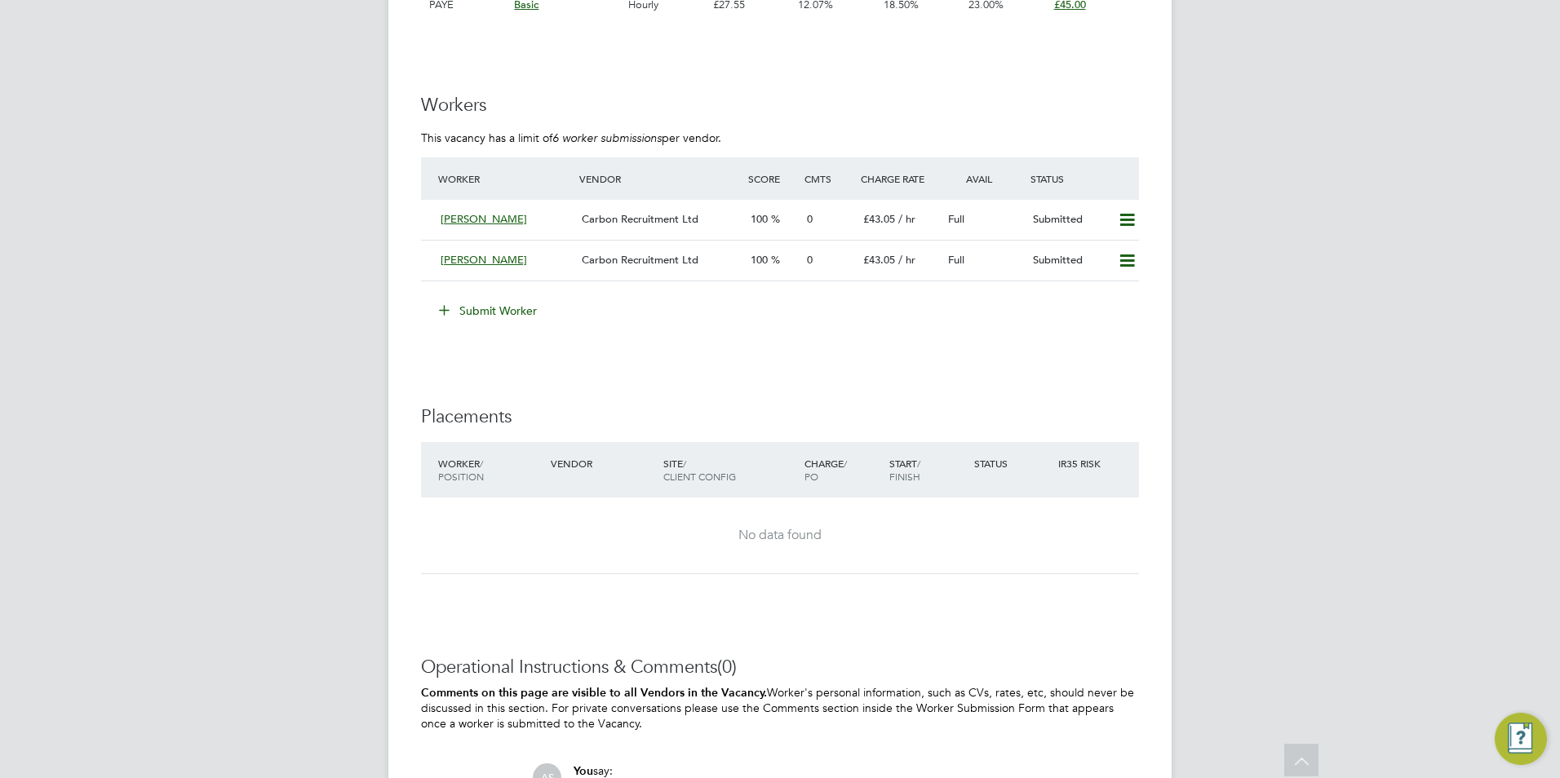
click at [507, 308] on button "Submit Worker" at bounding box center [489, 311] width 122 height 26
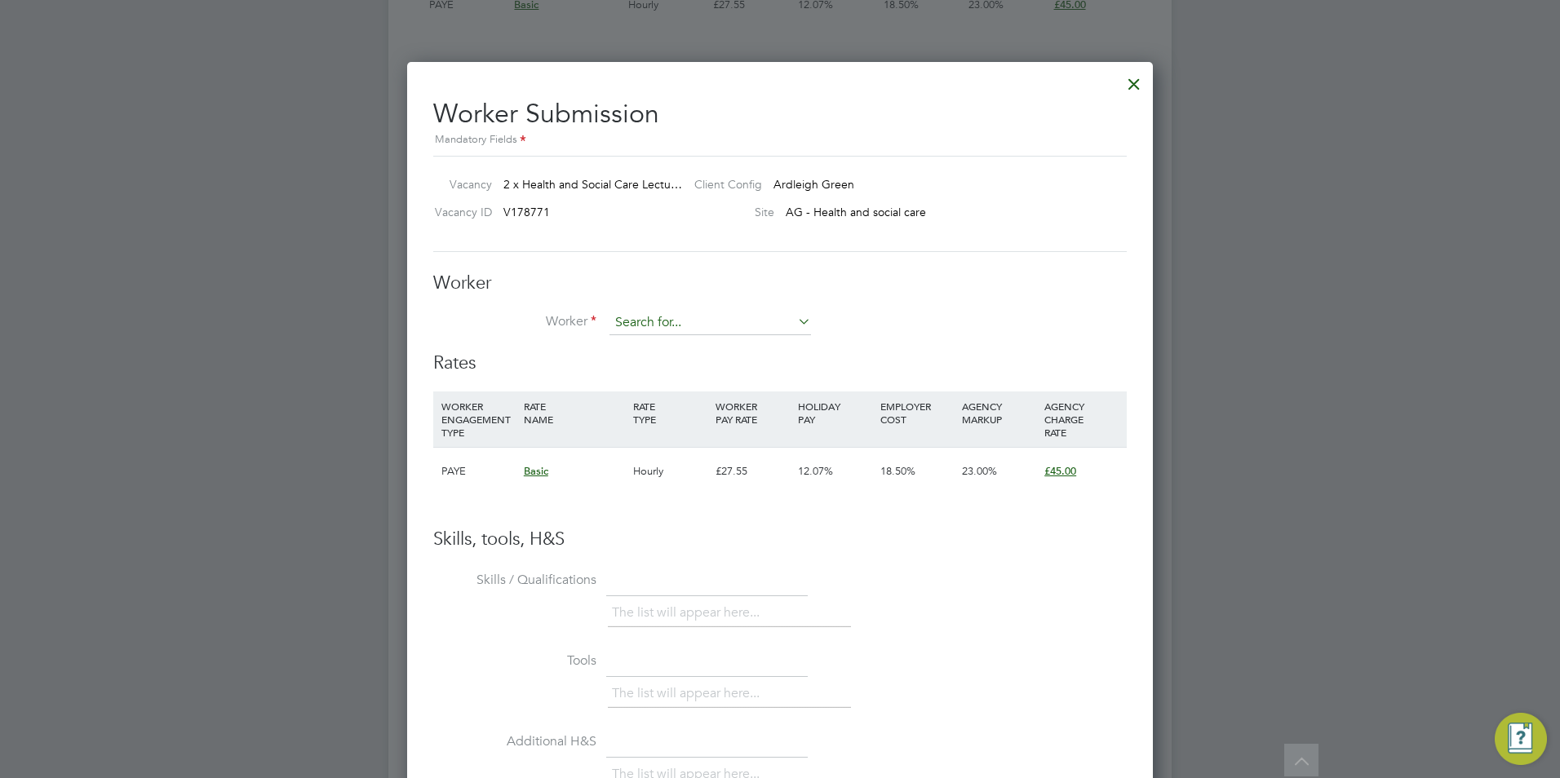
type input "g"
click at [1123, 78] on div at bounding box center [1134, 79] width 29 height 29
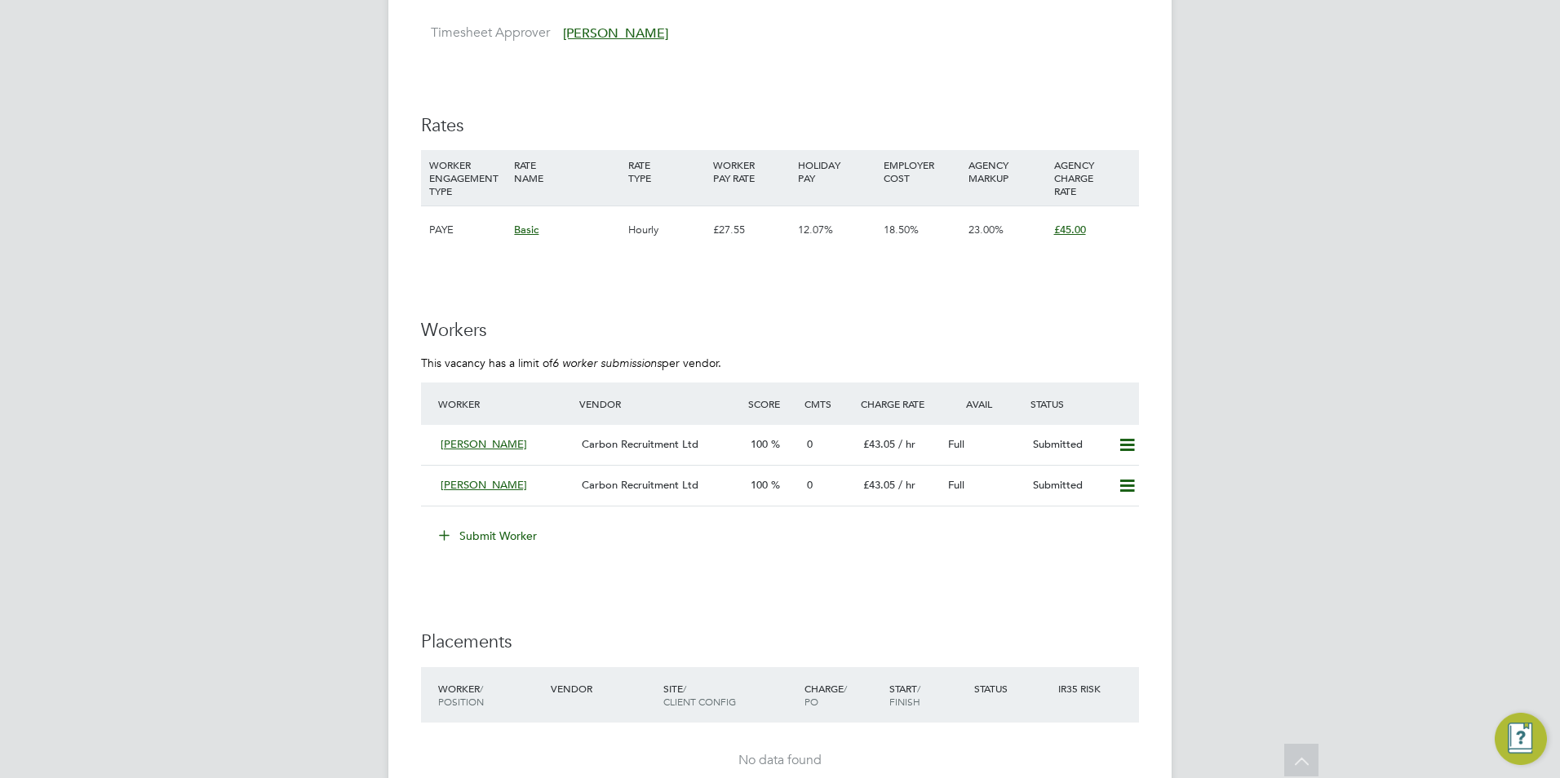
scroll to position [2530, 0]
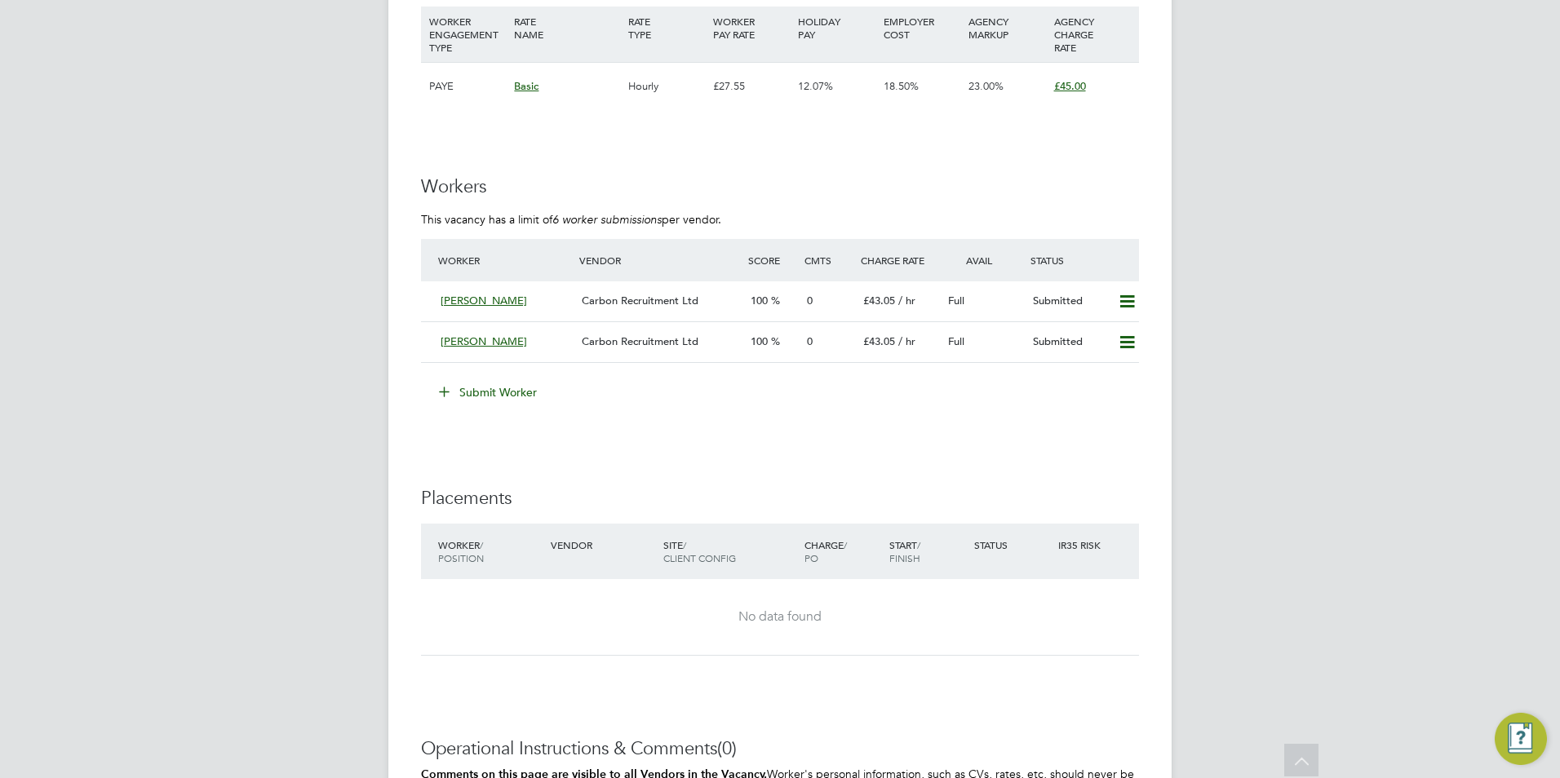
click at [519, 391] on button "Submit Worker" at bounding box center [489, 392] width 122 height 26
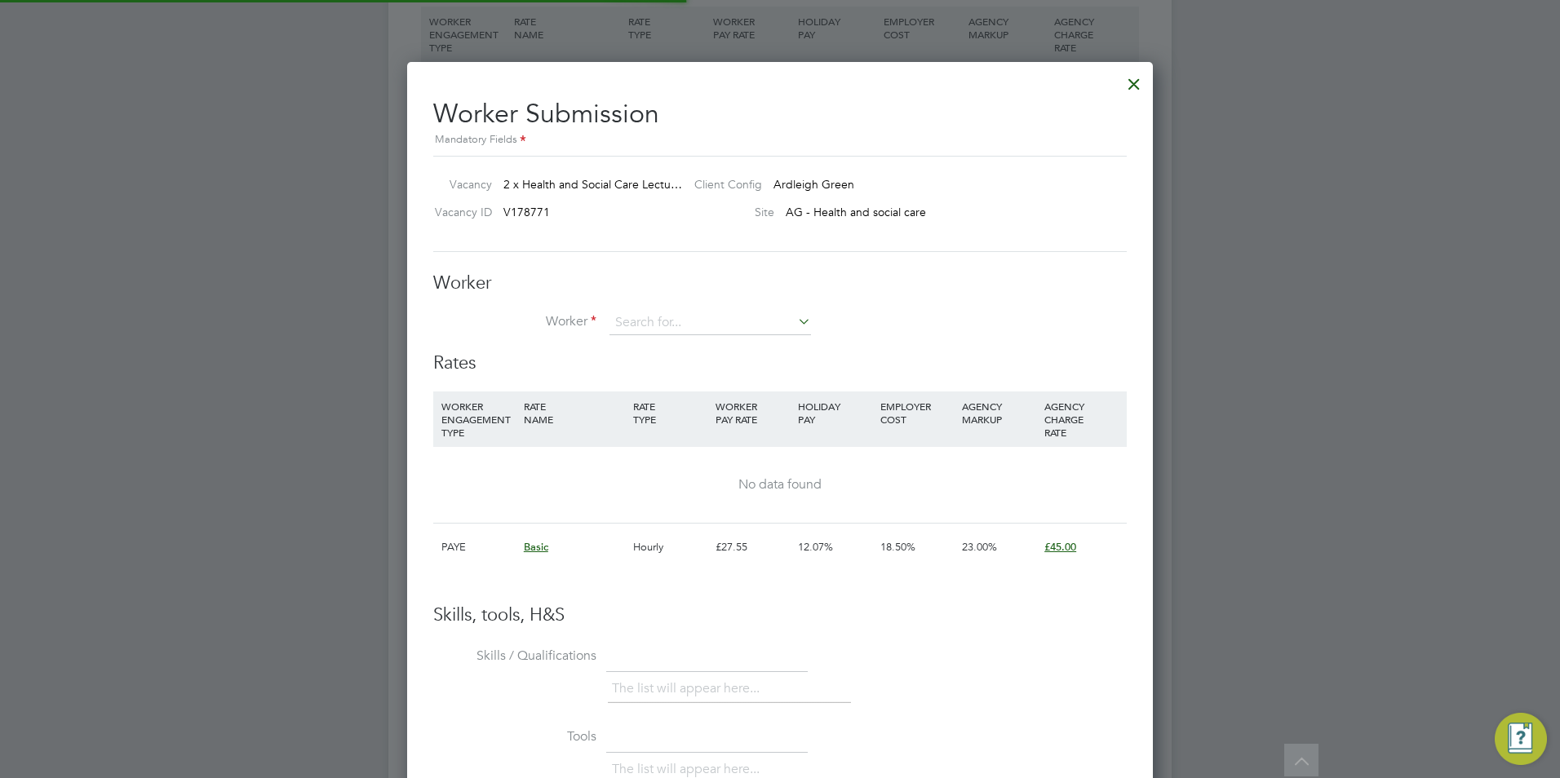
scroll to position [48, 111]
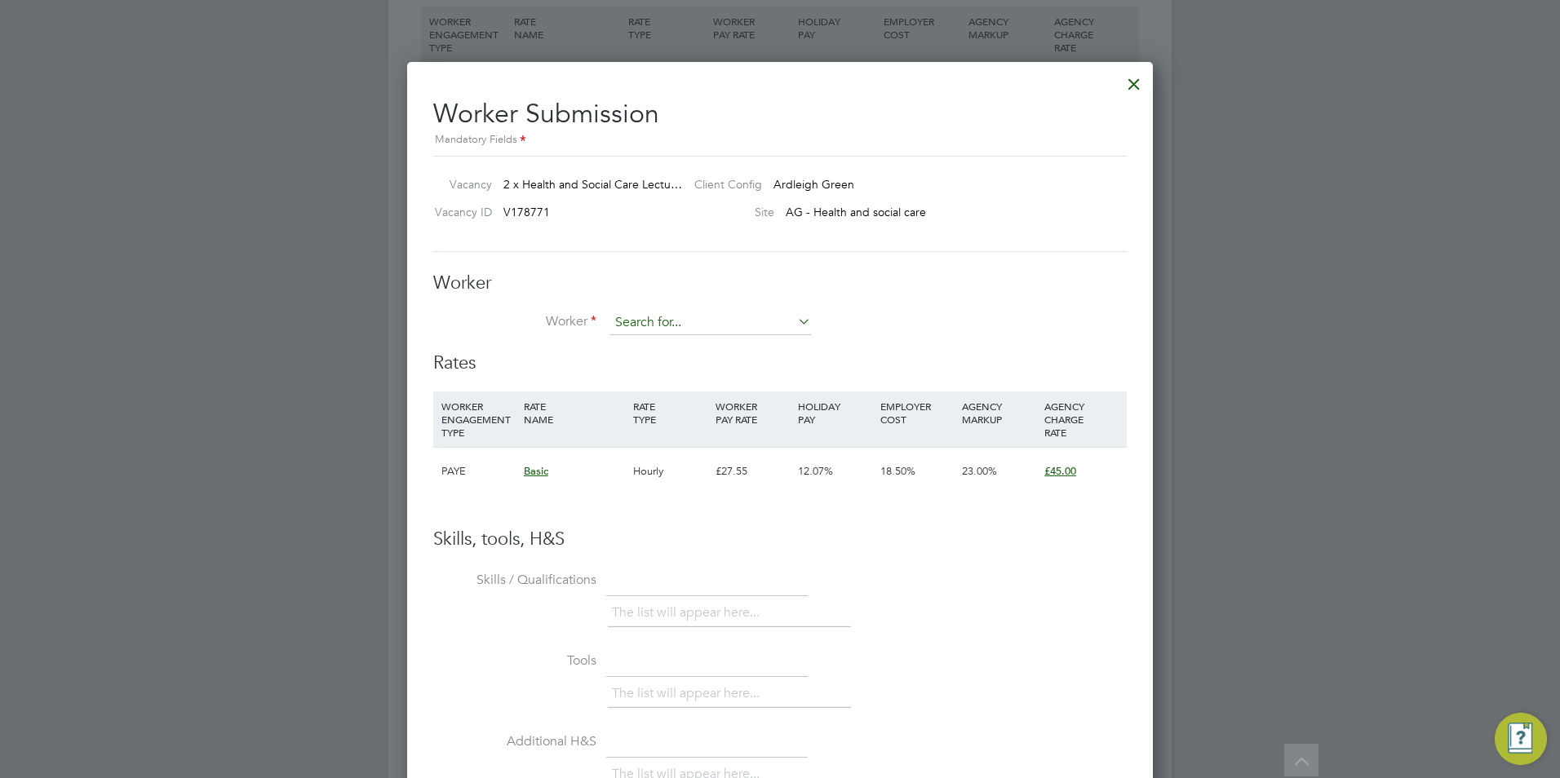
click at [650, 311] on input at bounding box center [711, 323] width 202 height 24
click at [244, 339] on div at bounding box center [780, 389] width 1560 height 778
click at [736, 324] on input at bounding box center [711, 323] width 202 height 24
type input "r"
type input "G"
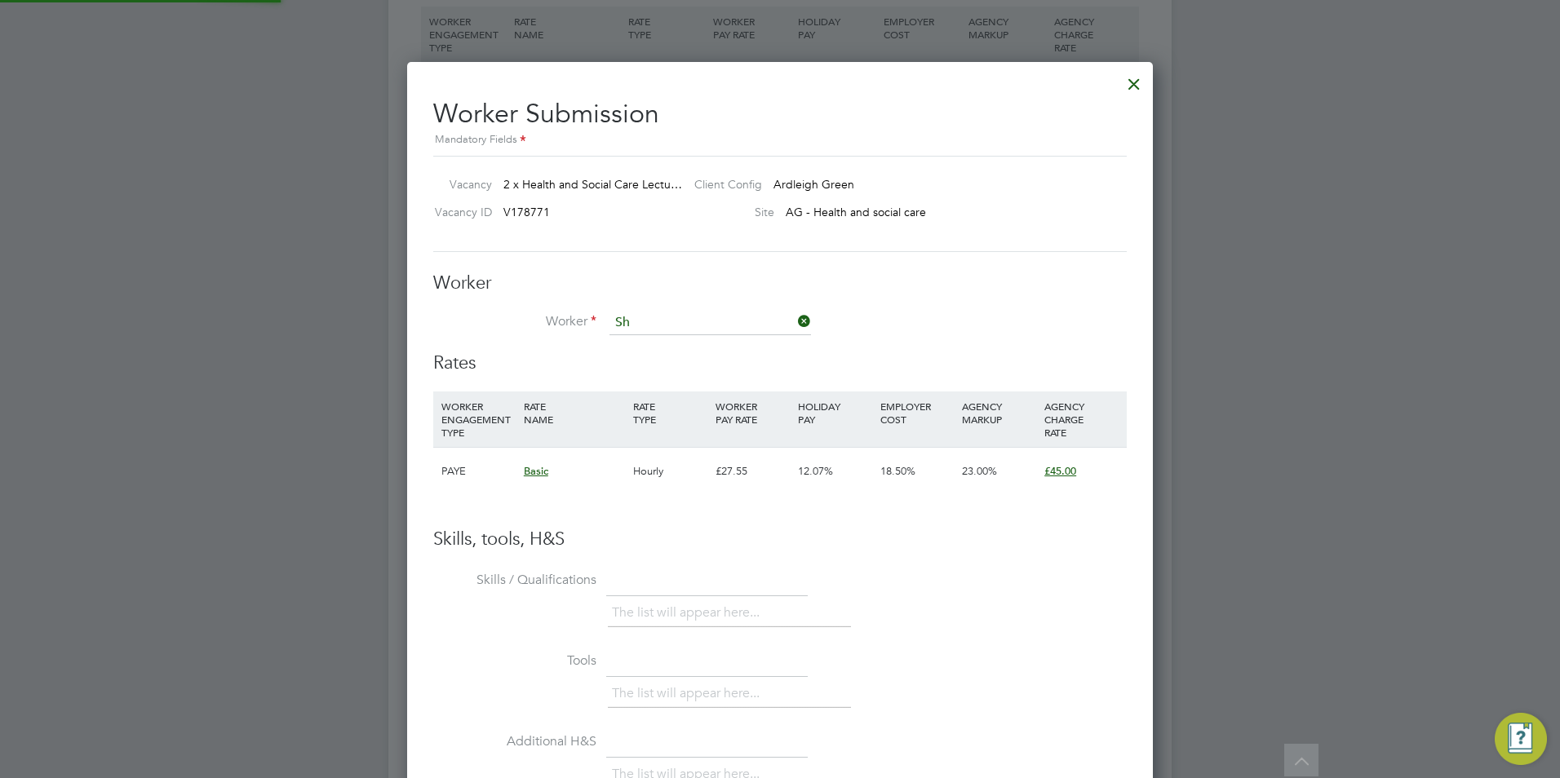
type input "S"
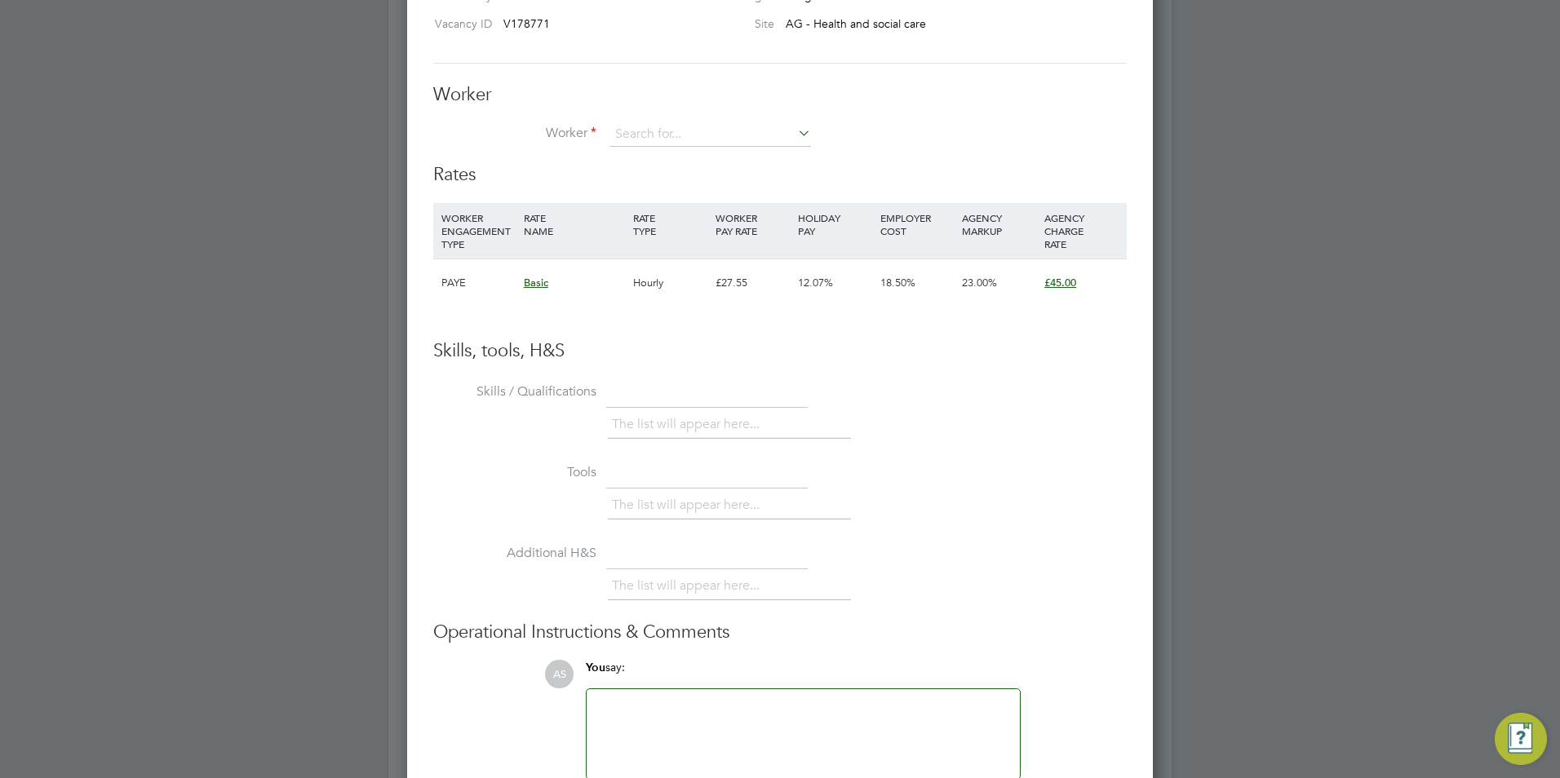
scroll to position [2511, 0]
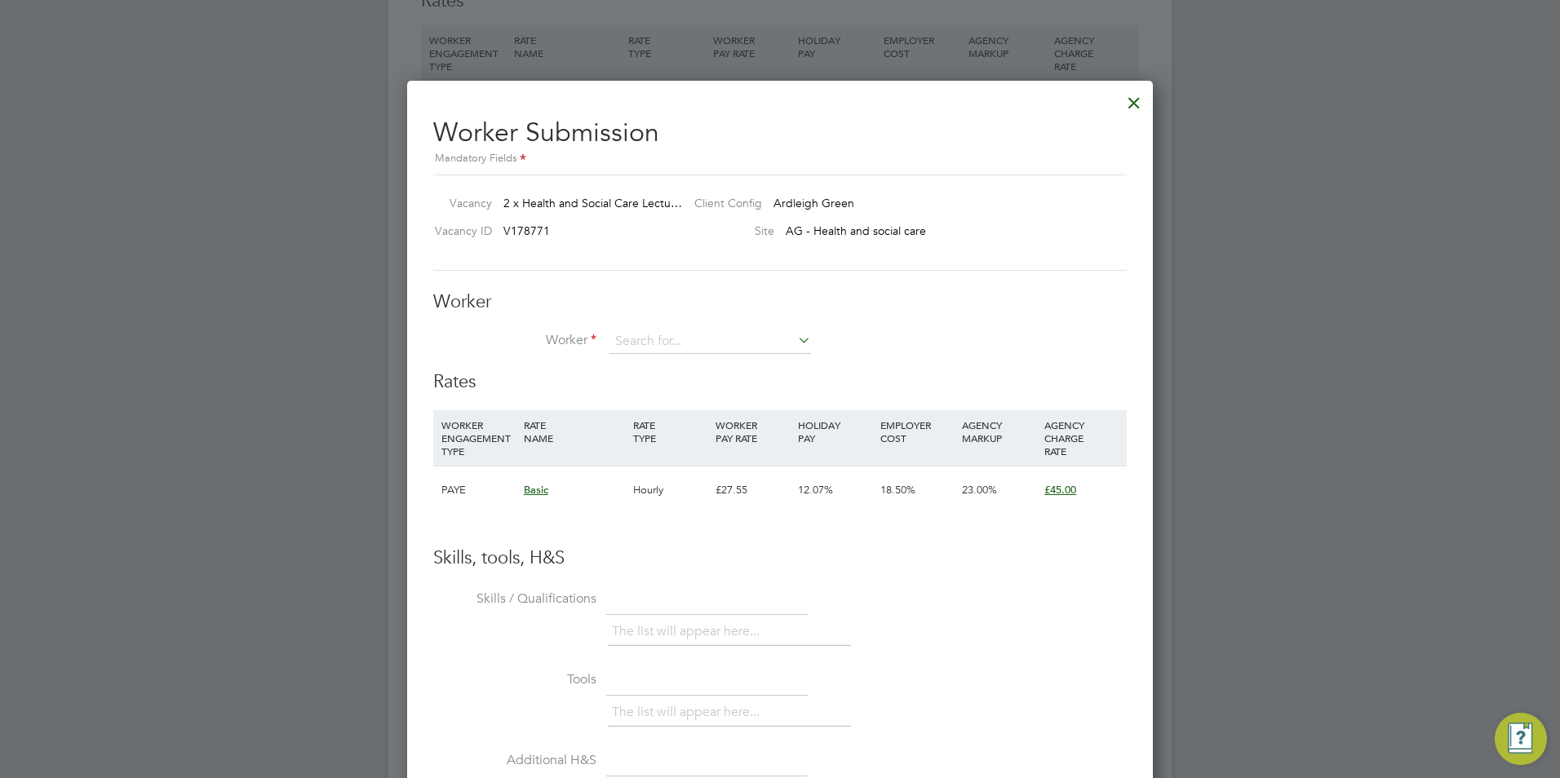
click at [1135, 105] on div at bounding box center [1134, 98] width 29 height 29
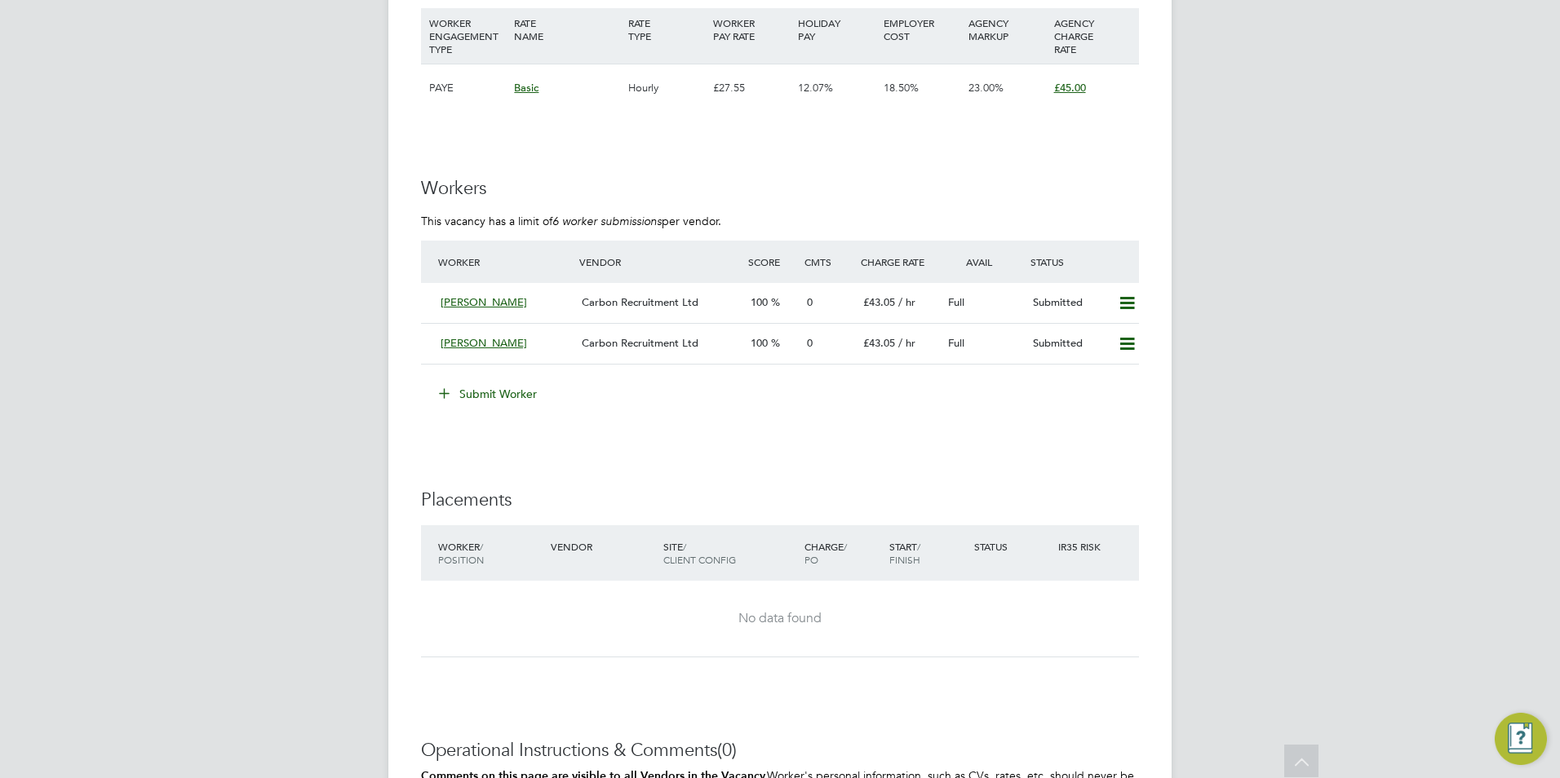
scroll to position [2530, 0]
click at [472, 400] on button "Submit Worker" at bounding box center [489, 392] width 122 height 26
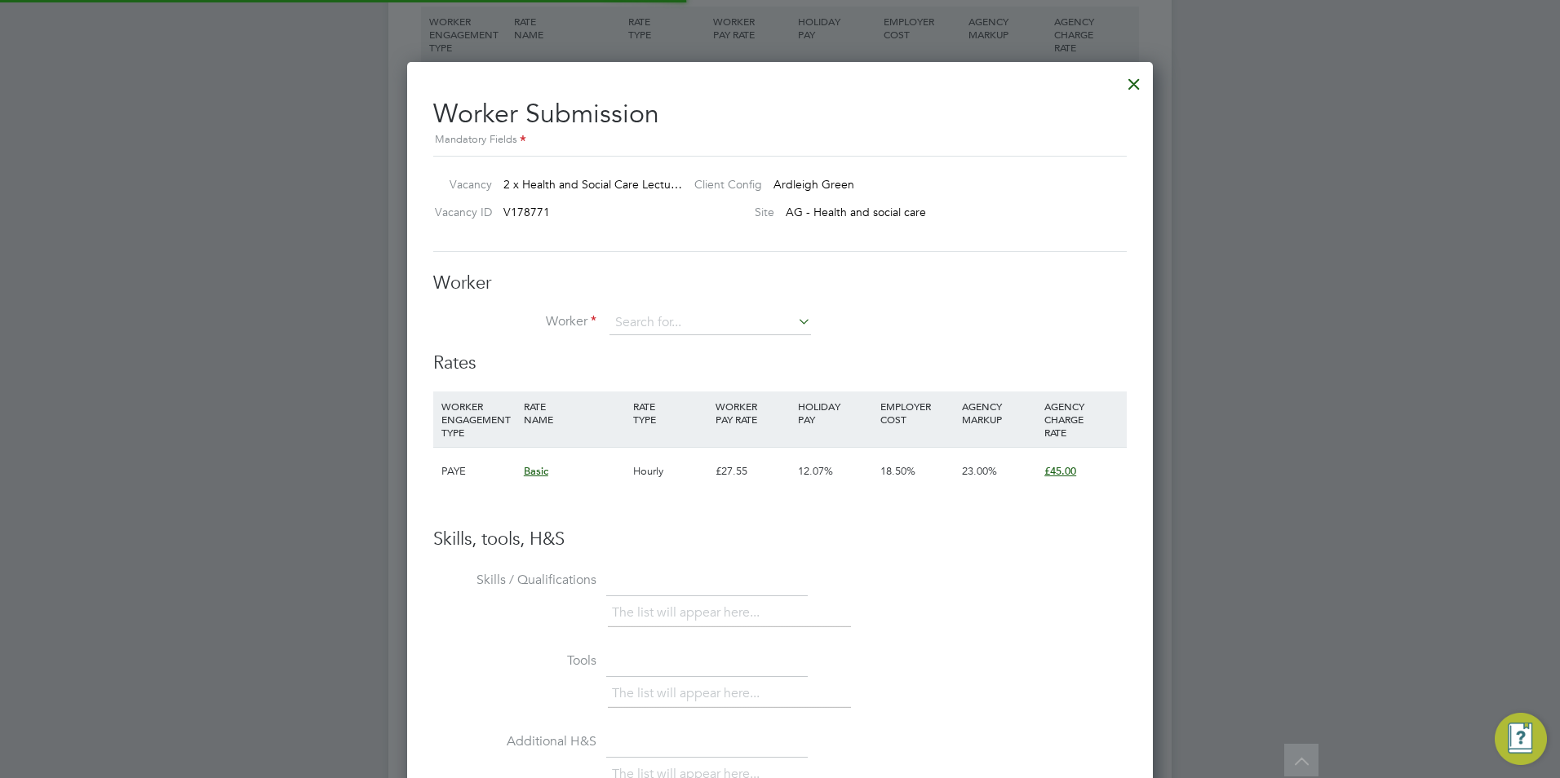
scroll to position [48, 111]
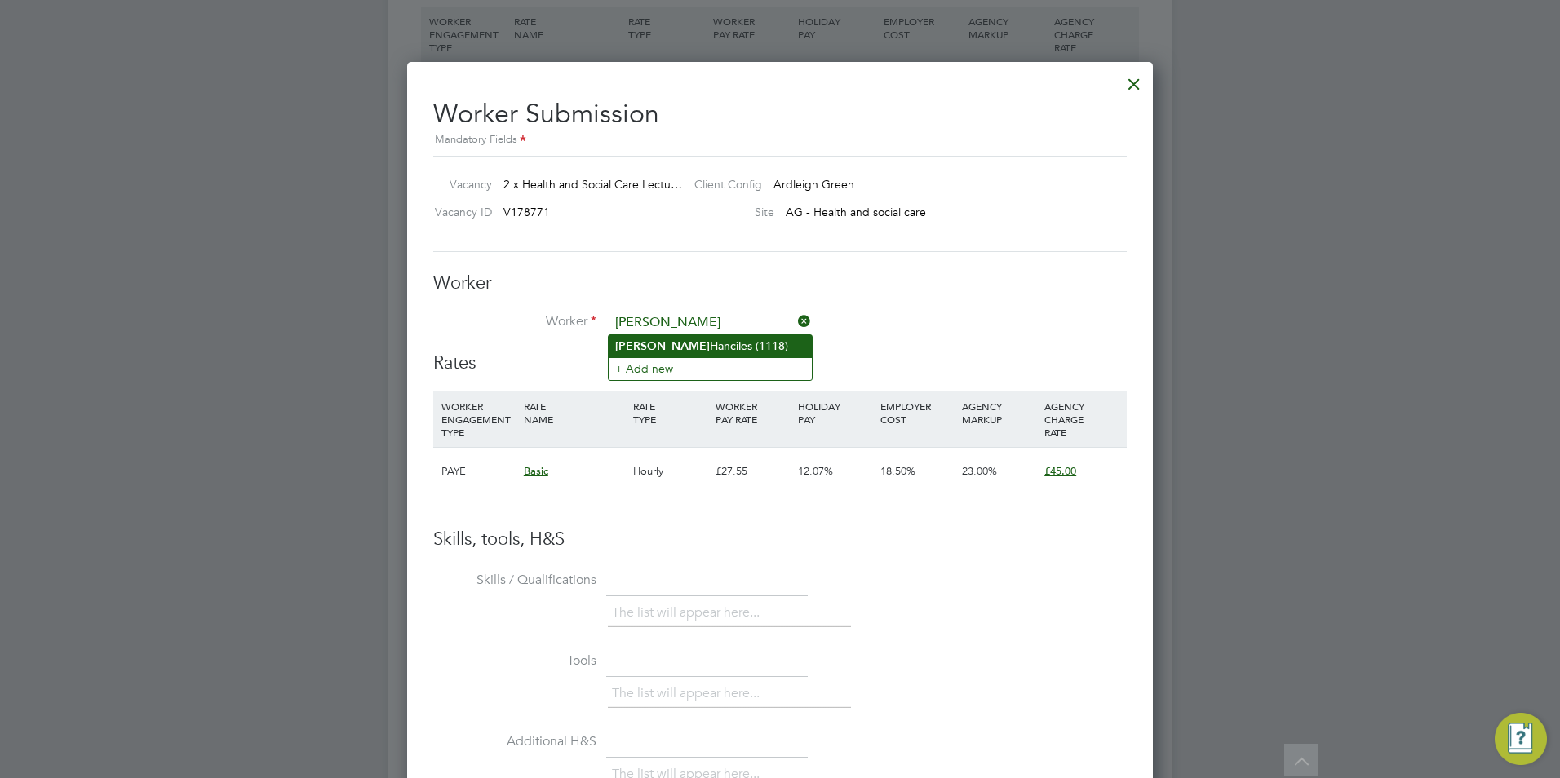
click at [713, 346] on li "Ruth Hanciles (1118)" at bounding box center [710, 346] width 203 height 22
type input "Ruth Hanciles (1118)"
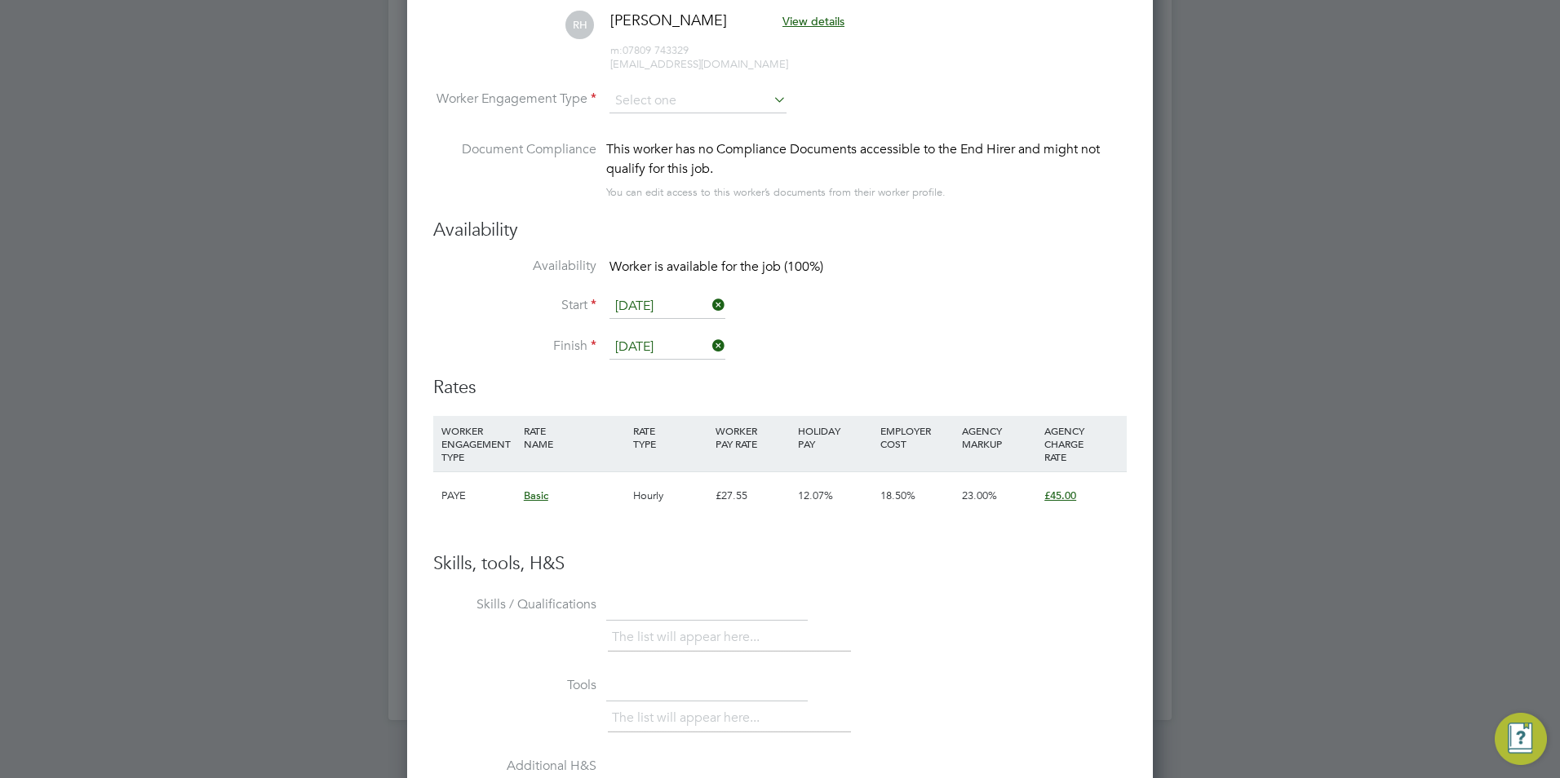
scroll to position [2938, 0]
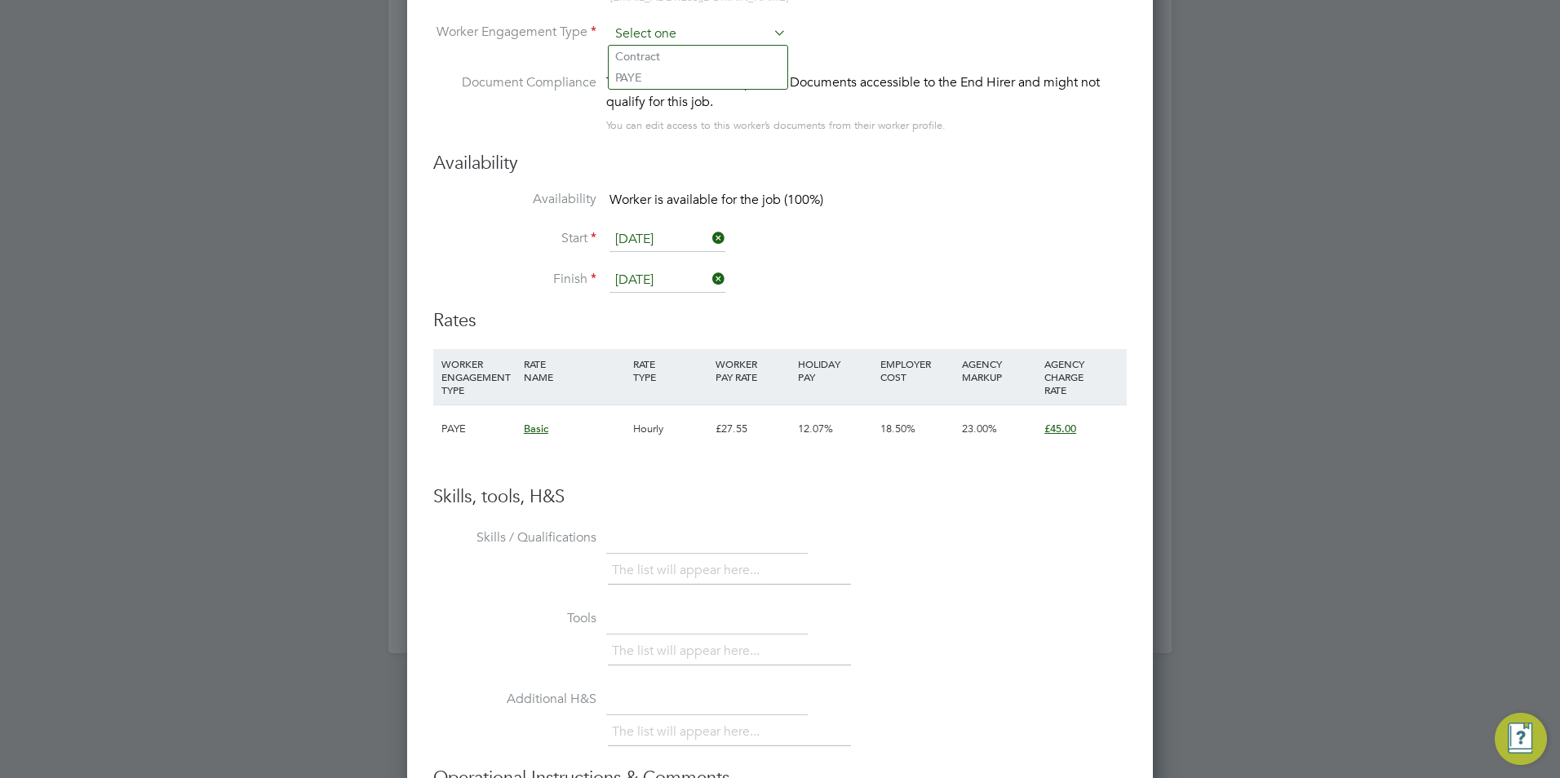
click at [754, 35] on input at bounding box center [698, 34] width 177 height 24
click at [719, 60] on li "Contract" at bounding box center [698, 56] width 179 height 21
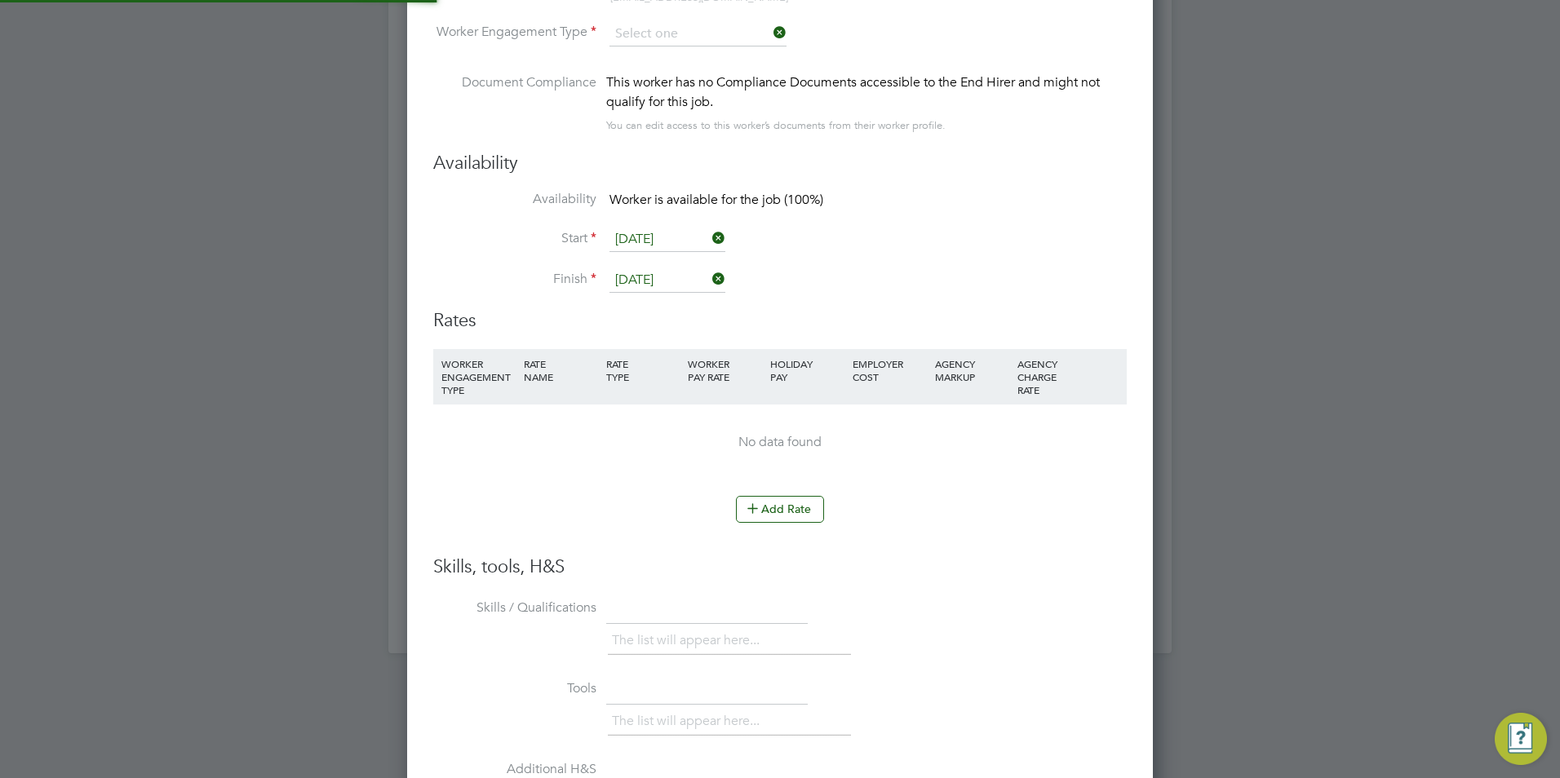
type input "Contract"
click at [747, 502] on icon at bounding box center [753, 508] width 12 height 12
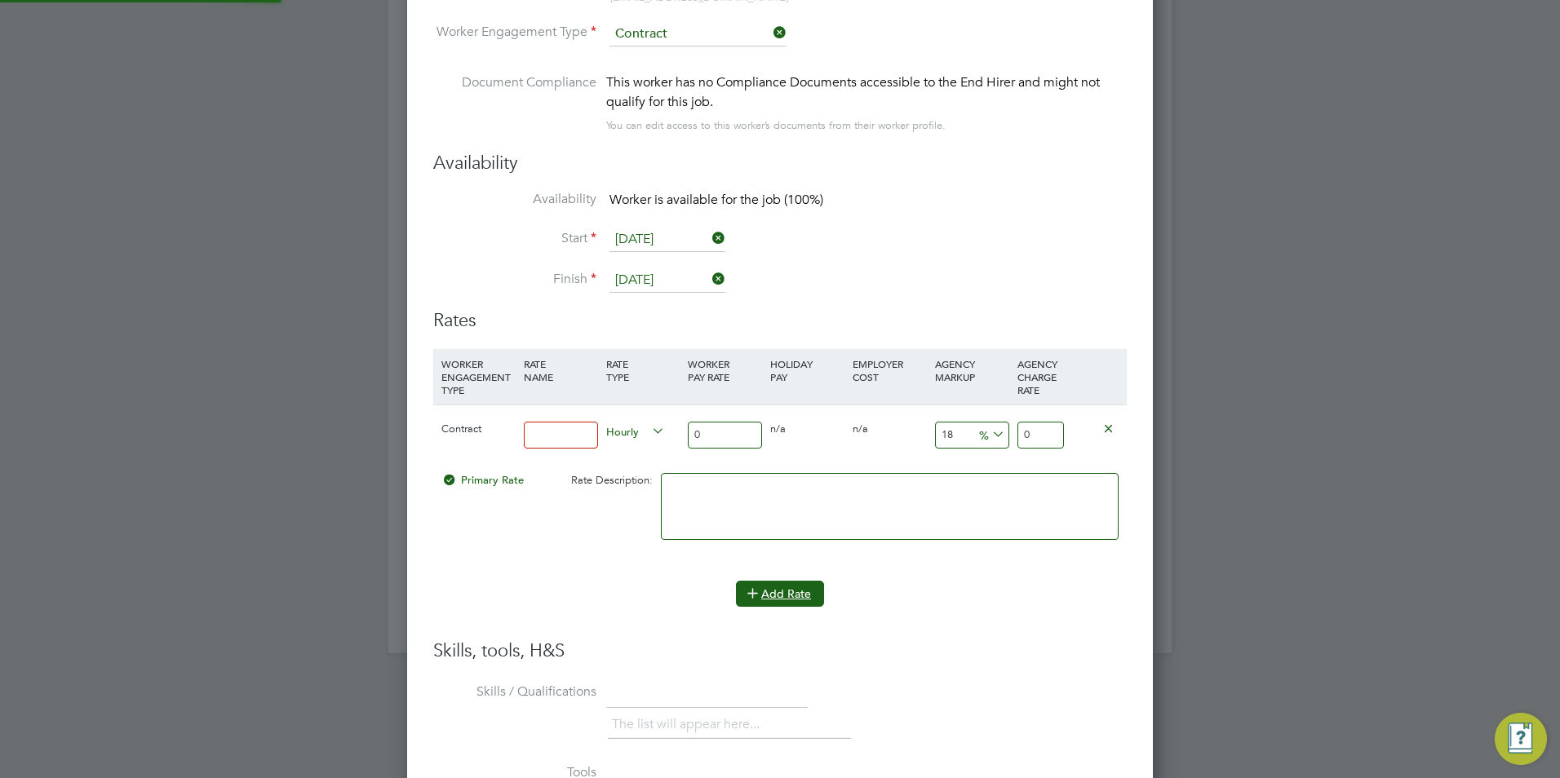
scroll to position [1510, 747]
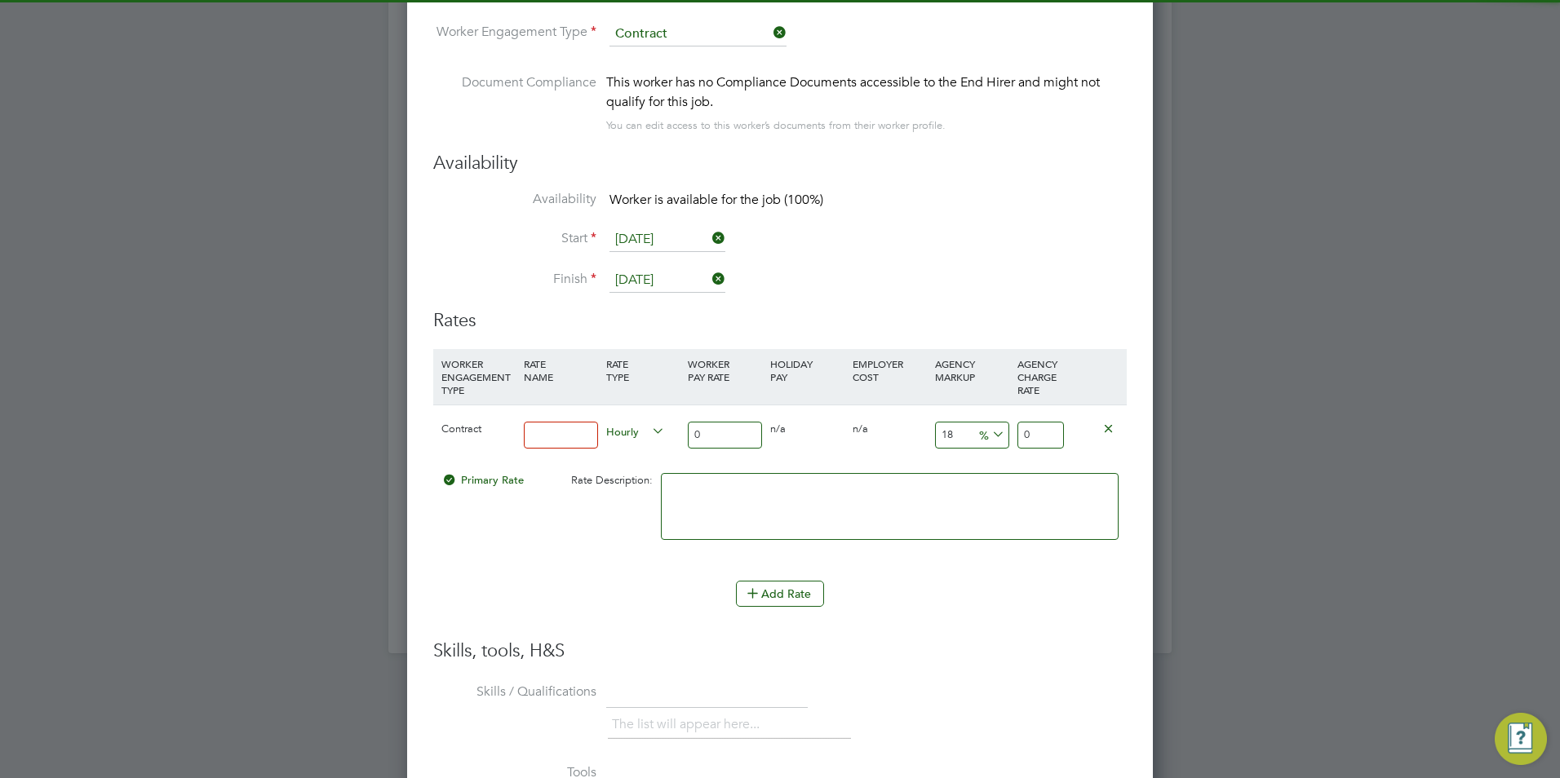
click at [553, 431] on input at bounding box center [561, 435] width 74 height 27
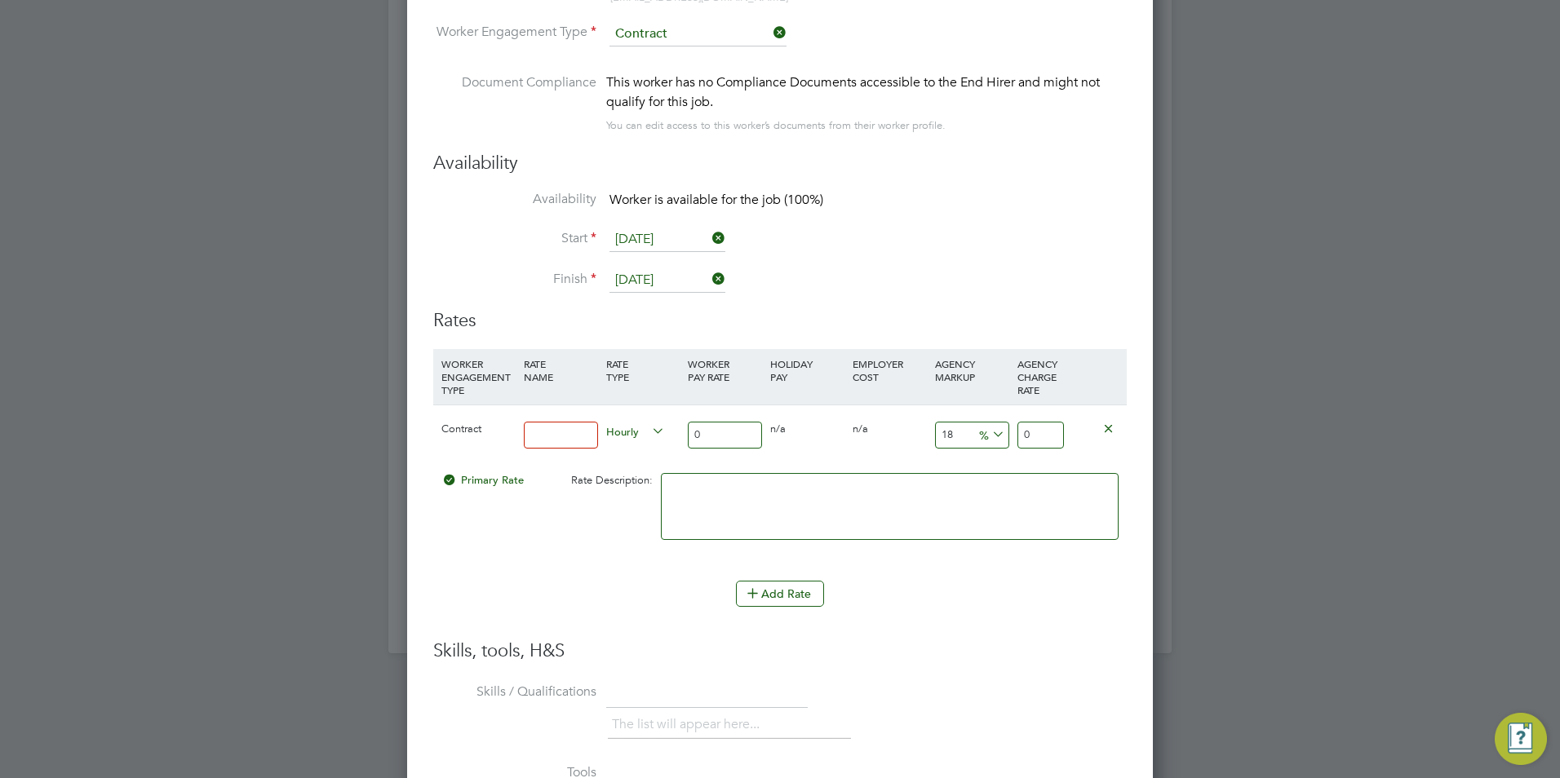
type input "BASIC"
click at [716, 439] on input "0" at bounding box center [725, 435] width 74 height 27
type input "4"
type input "4.72"
type input "40"
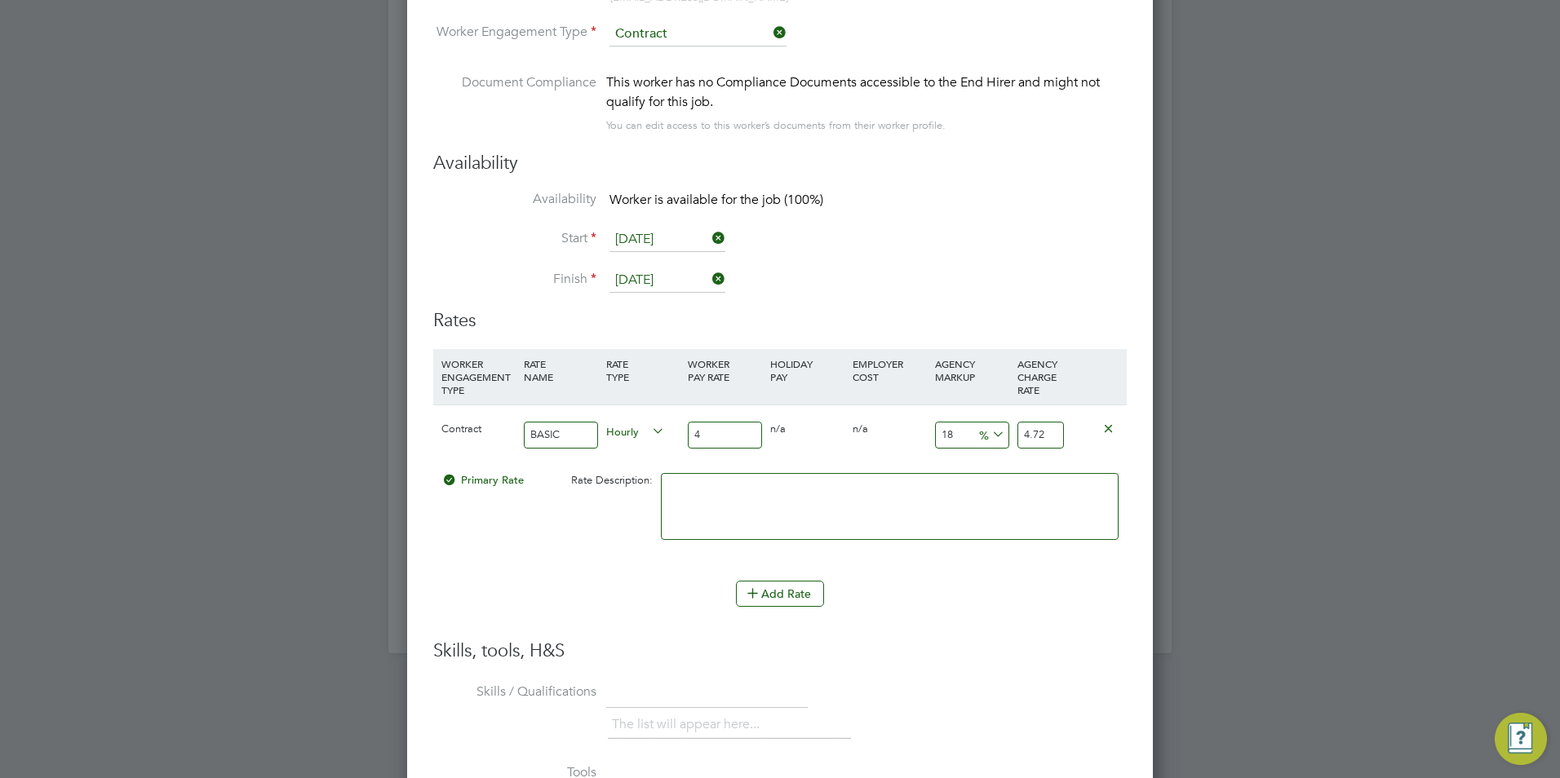
type input "47.2"
type input "40"
click at [956, 436] on input "18" at bounding box center [972, 435] width 74 height 27
type input "1"
type input "40.4"
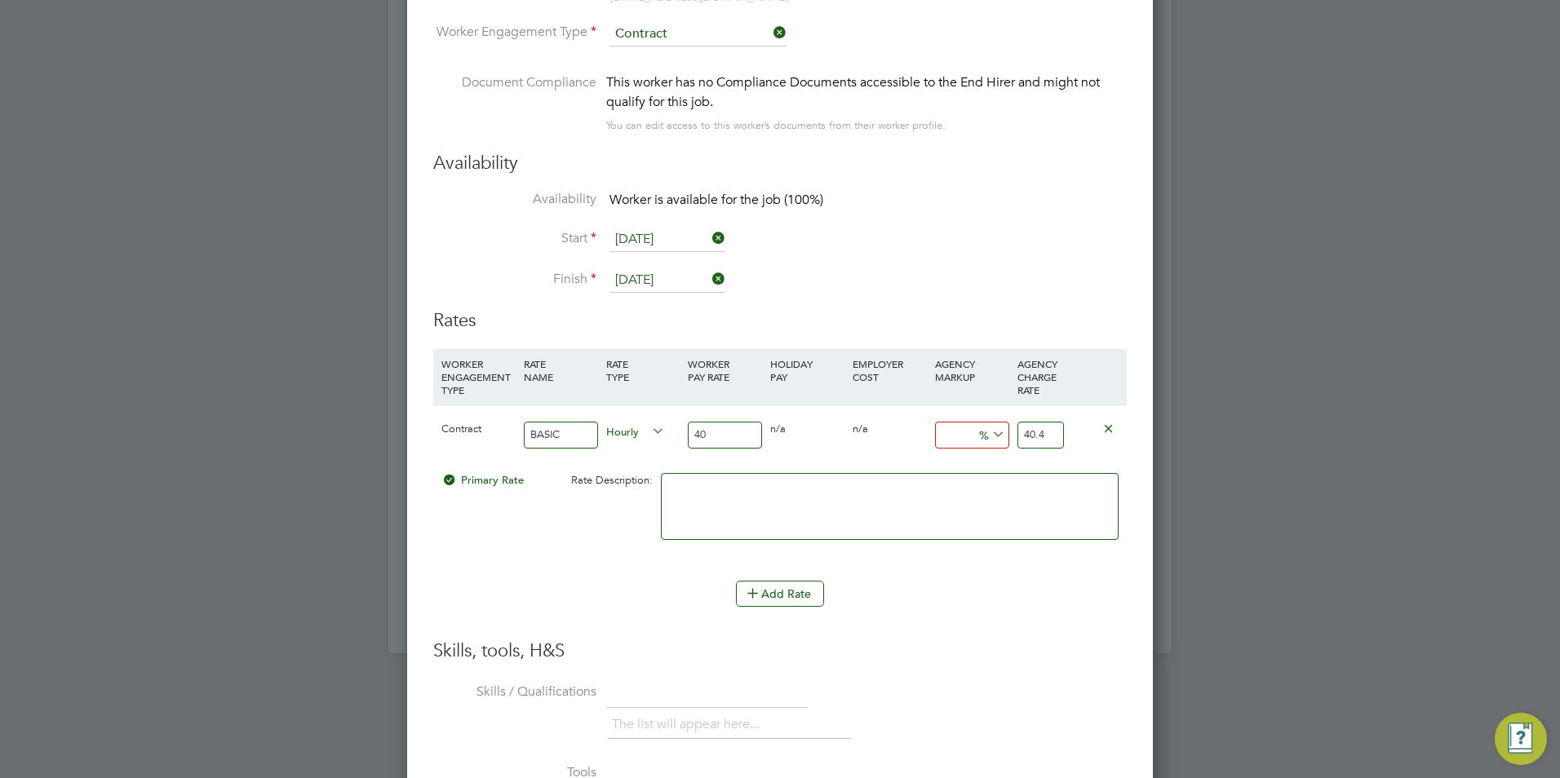
type input "2"
type input "40.8"
type input "23"
type input "49.2"
type input "23"
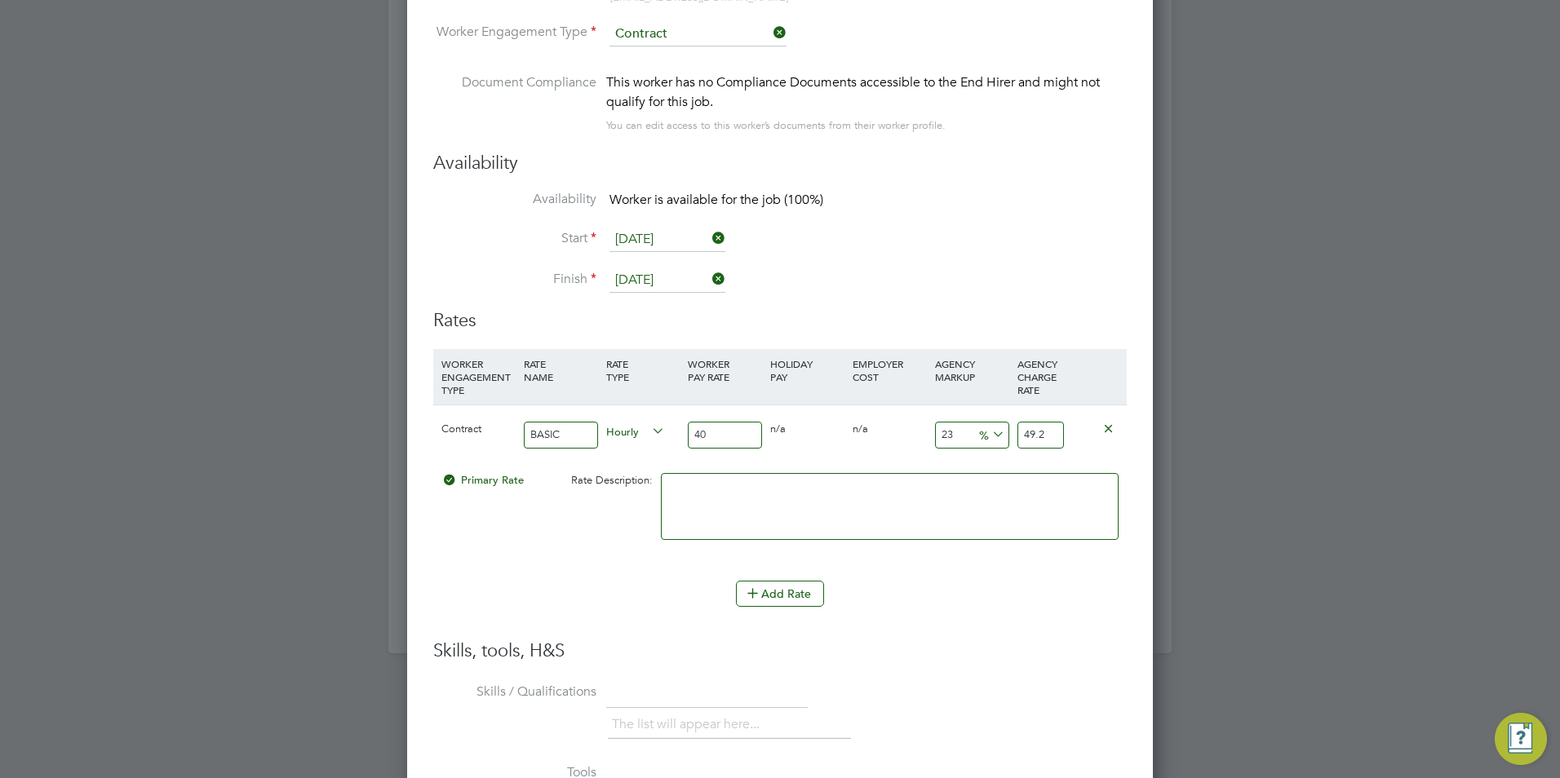
click at [1019, 622] on li "Add Rate" at bounding box center [780, 602] width 694 height 42
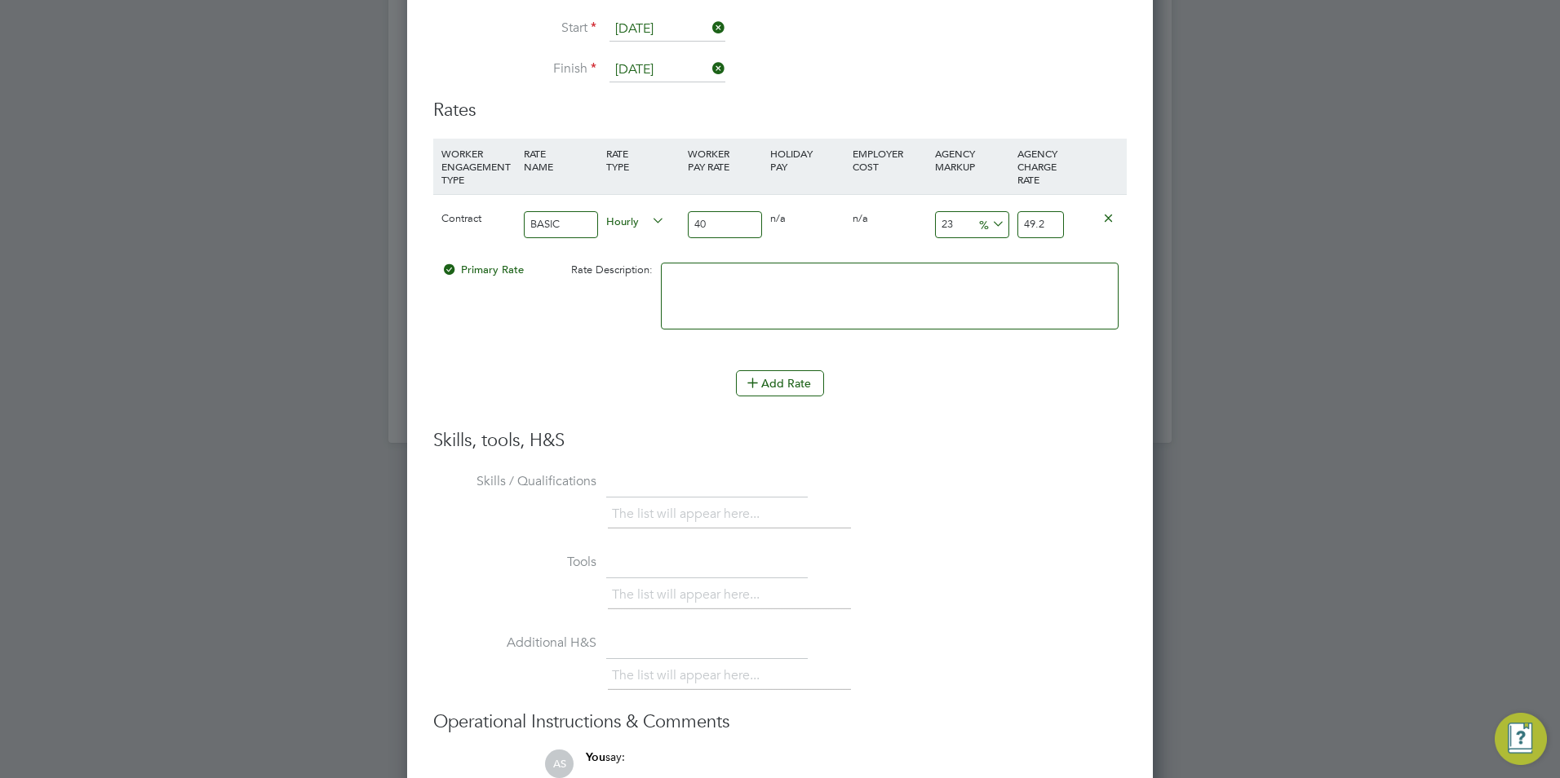
scroll to position [3323, 0]
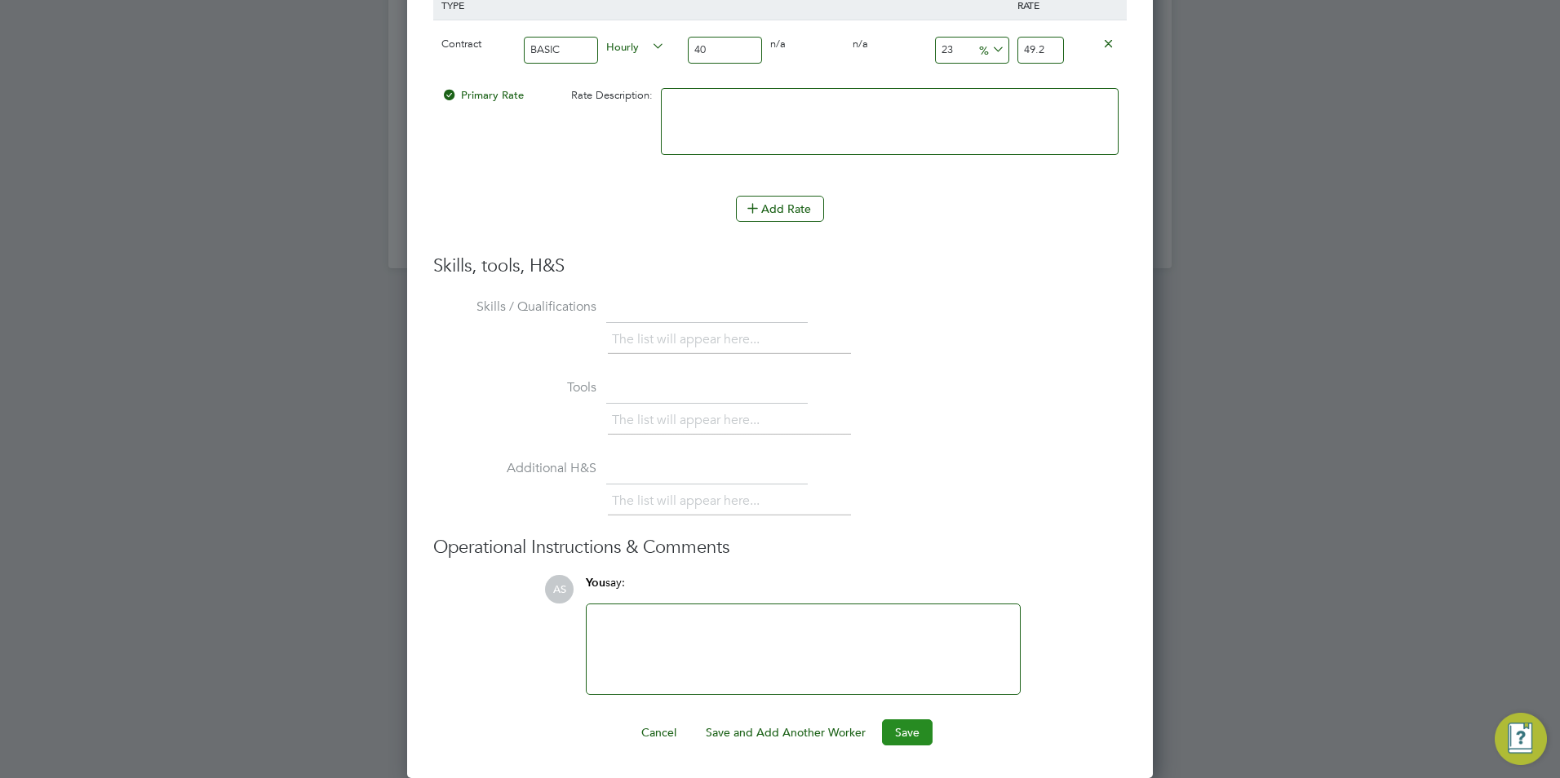
click at [918, 735] on button "Save" at bounding box center [907, 733] width 51 height 26
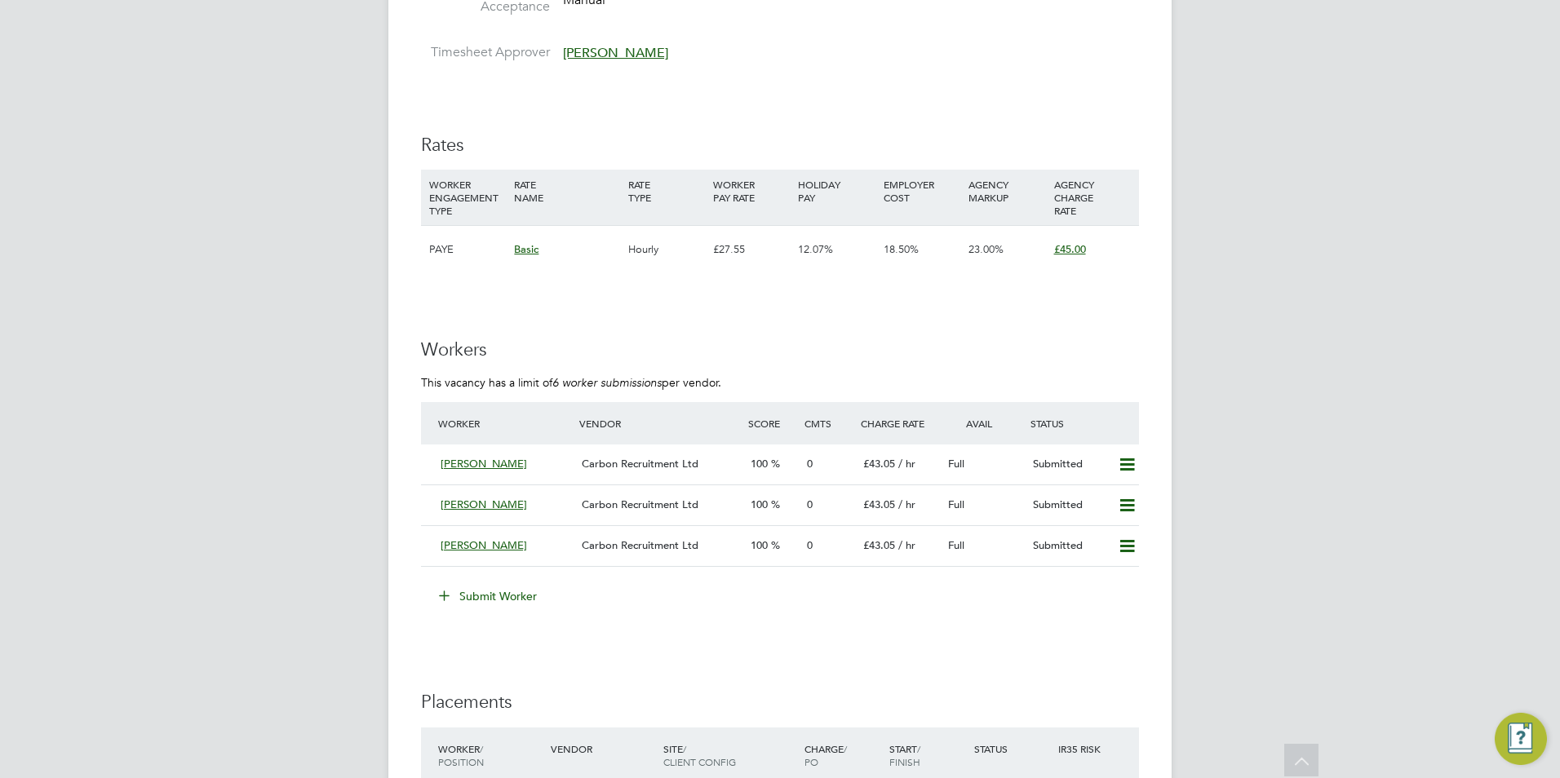
scroll to position [2285, 0]
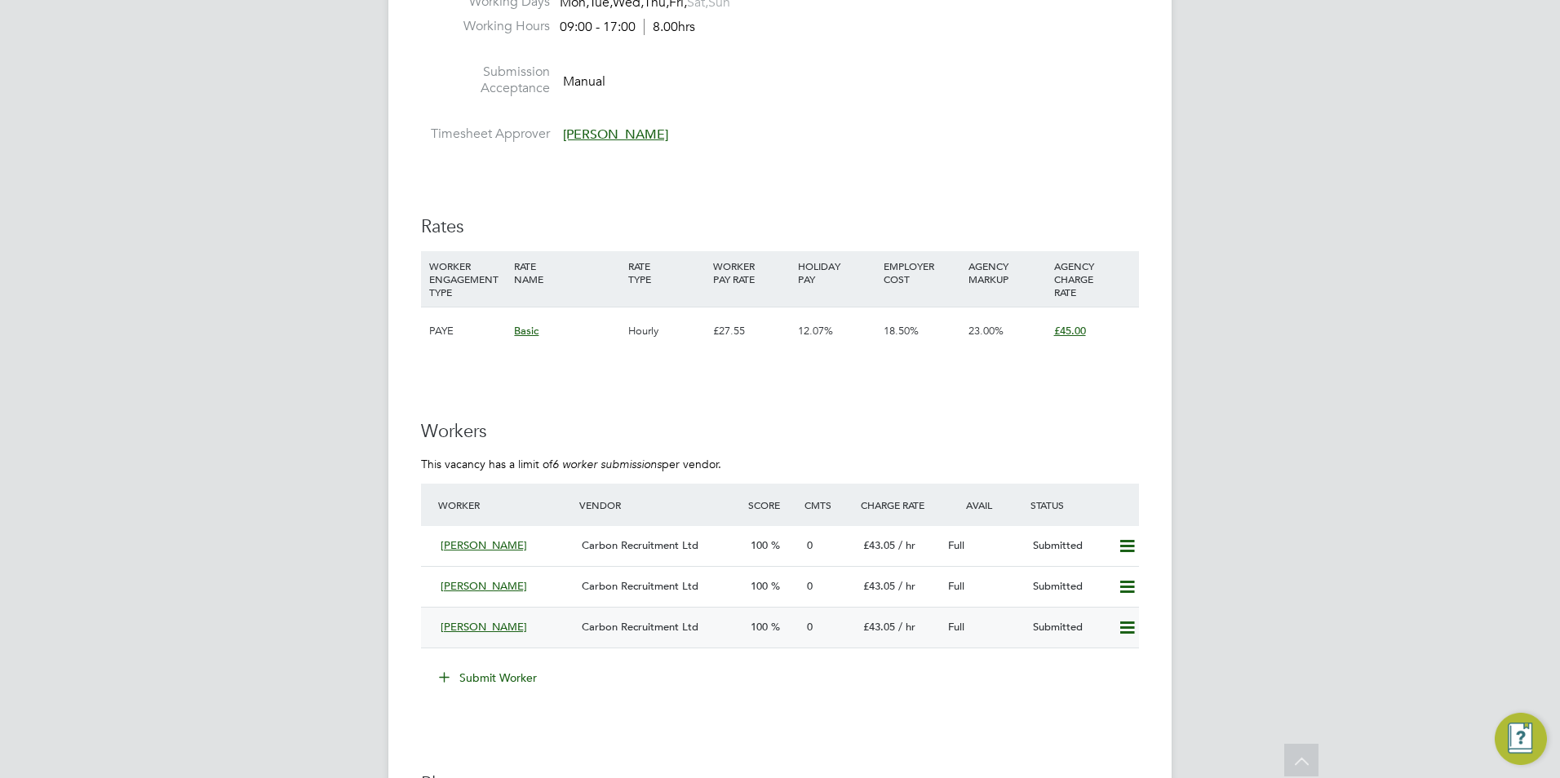
click at [665, 623] on span "Carbon Recruitment Ltd" at bounding box center [640, 627] width 117 height 14
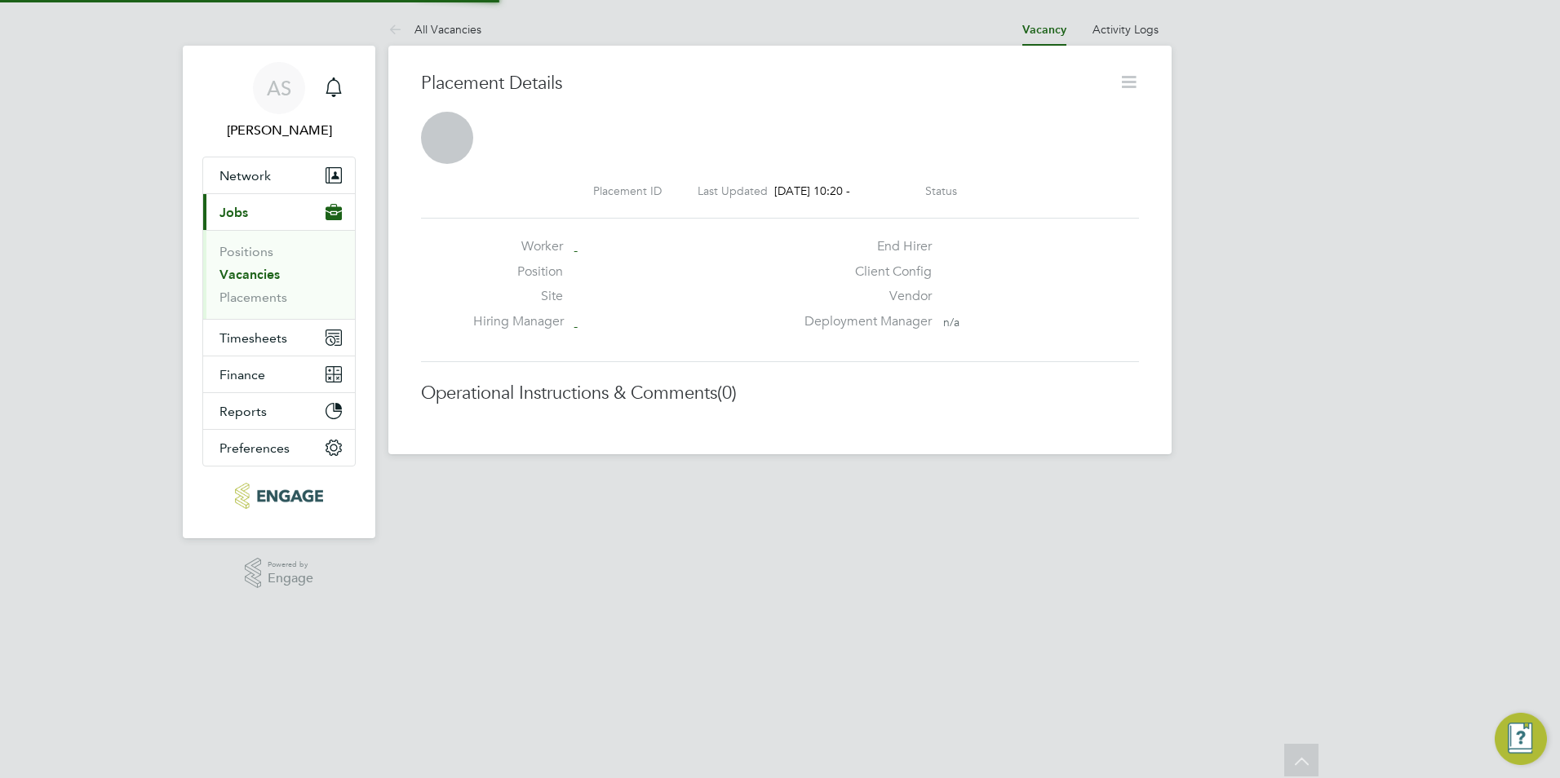
scroll to position [8, 8]
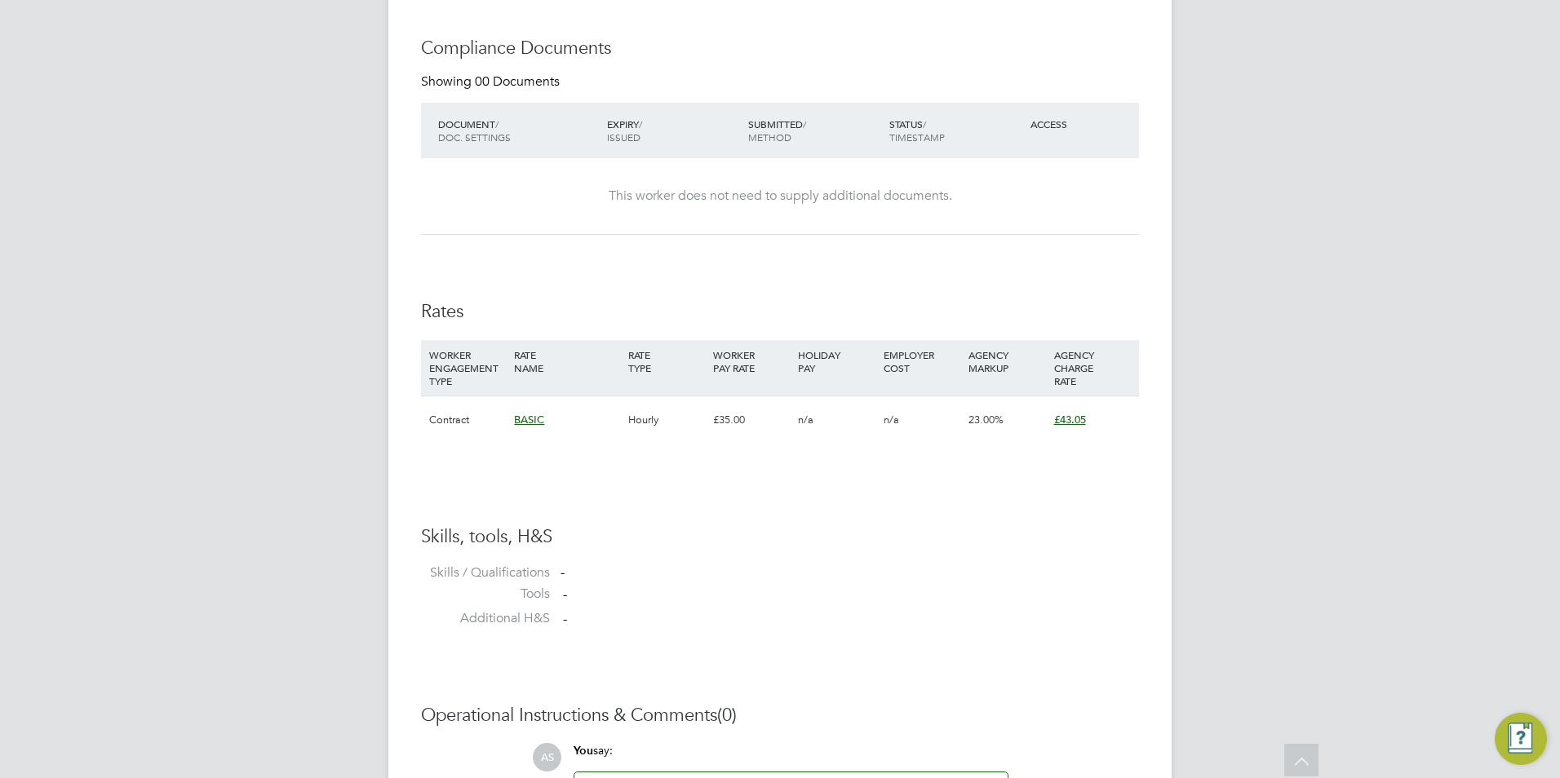
click at [532, 423] on span "BASIC" at bounding box center [529, 420] width 30 height 14
click at [558, 419] on div "BASIC" at bounding box center [566, 420] width 113 height 47
click at [752, 496] on div "Availability Availability Worker is available for the job (100%) Start 01 Sep 2…" at bounding box center [780, 129] width 718 height 1019
click at [548, 598] on label "Tools" at bounding box center [485, 594] width 129 height 17
click at [521, 410] on div "BASIC" at bounding box center [566, 420] width 113 height 47
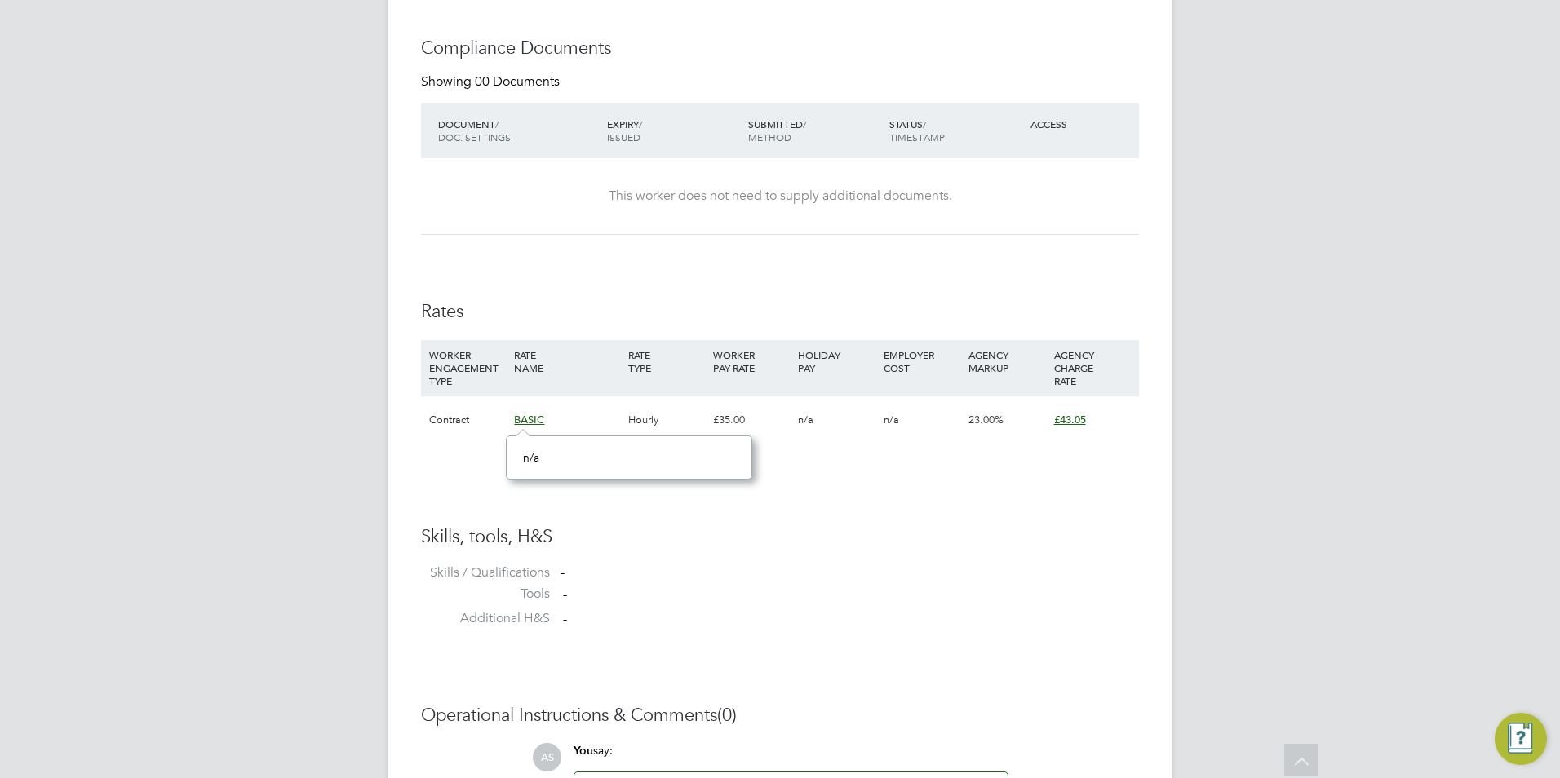
click at [524, 416] on span "BASIC" at bounding box center [529, 420] width 30 height 14
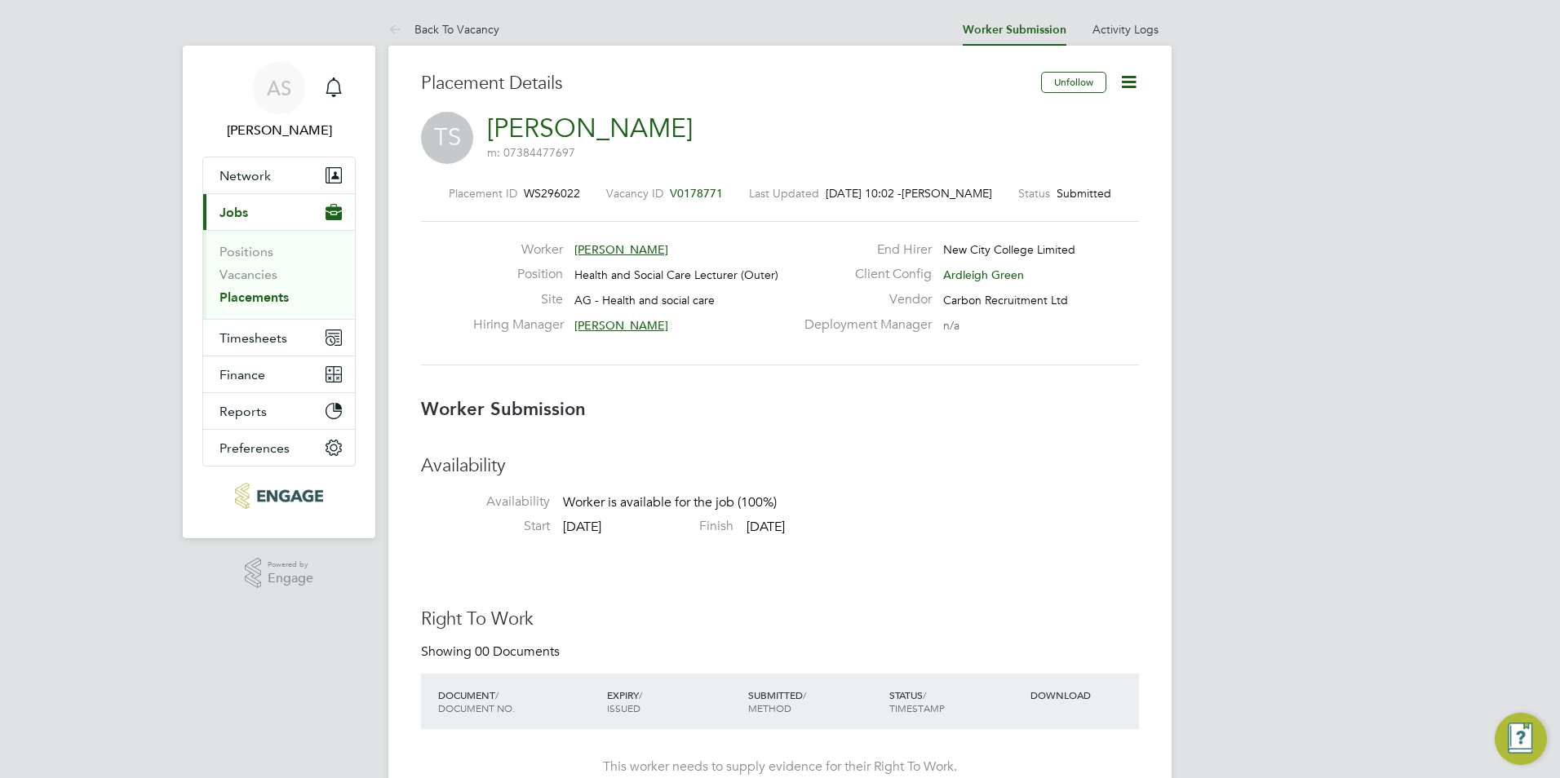
click at [1132, 89] on icon at bounding box center [1129, 82] width 20 height 20
click at [1080, 118] on li "Edit Worker Submission e" at bounding box center [1060, 120] width 151 height 23
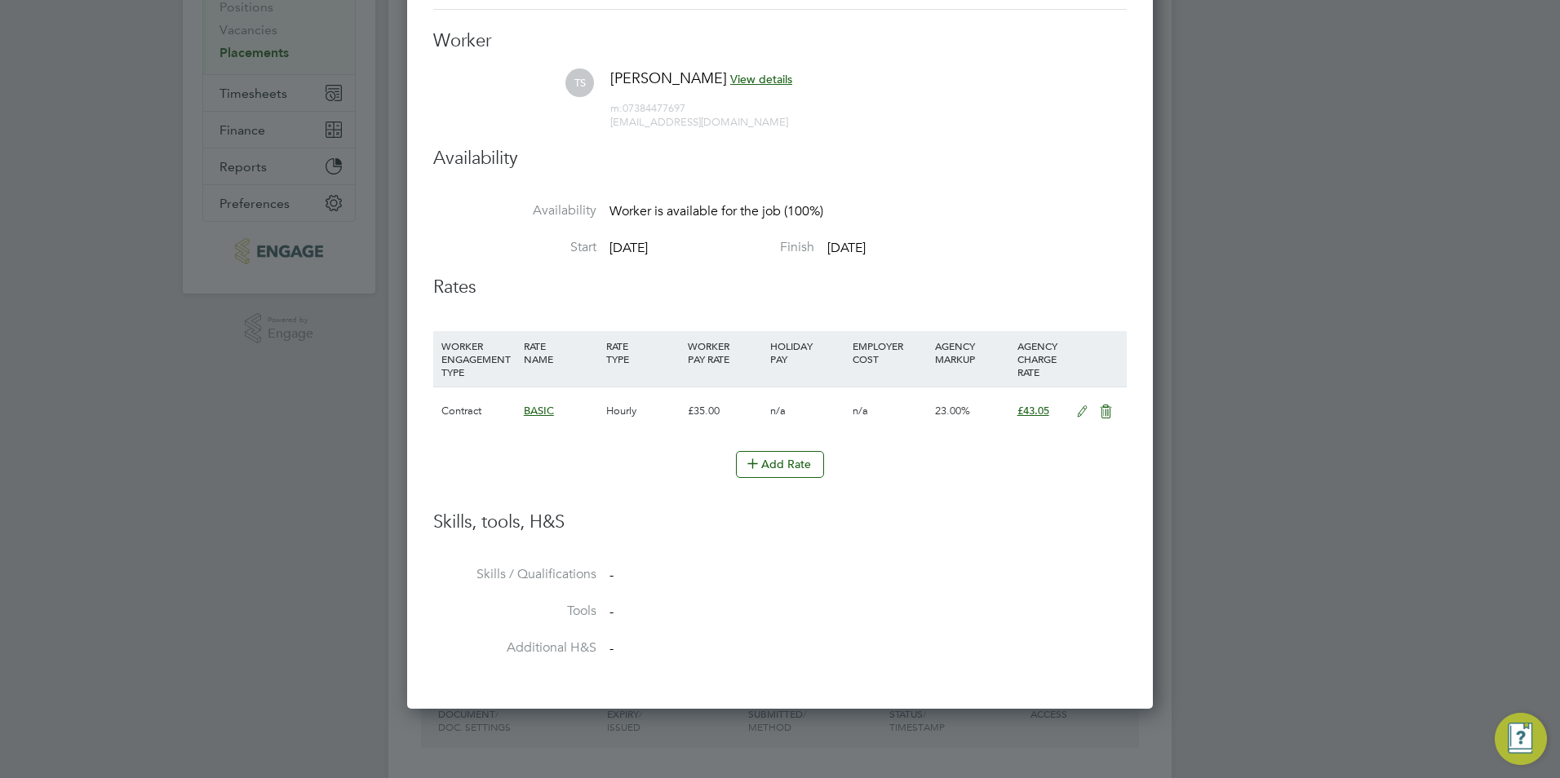
click at [1079, 410] on icon at bounding box center [1082, 412] width 20 height 13
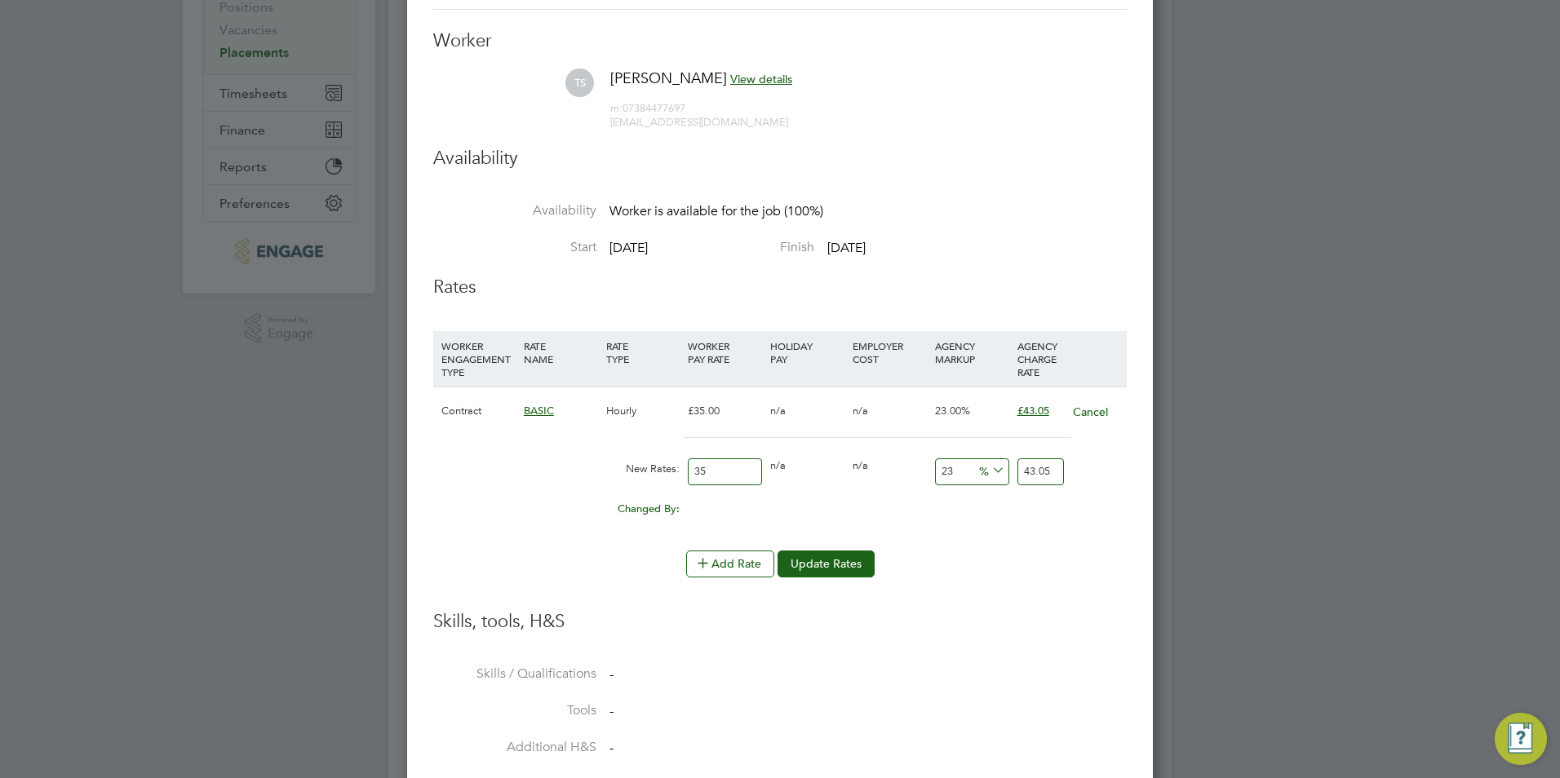
click at [729, 469] on input "35" at bounding box center [725, 472] width 74 height 27
type input "3"
type input "3.69"
type input "4"
type input "4.92"
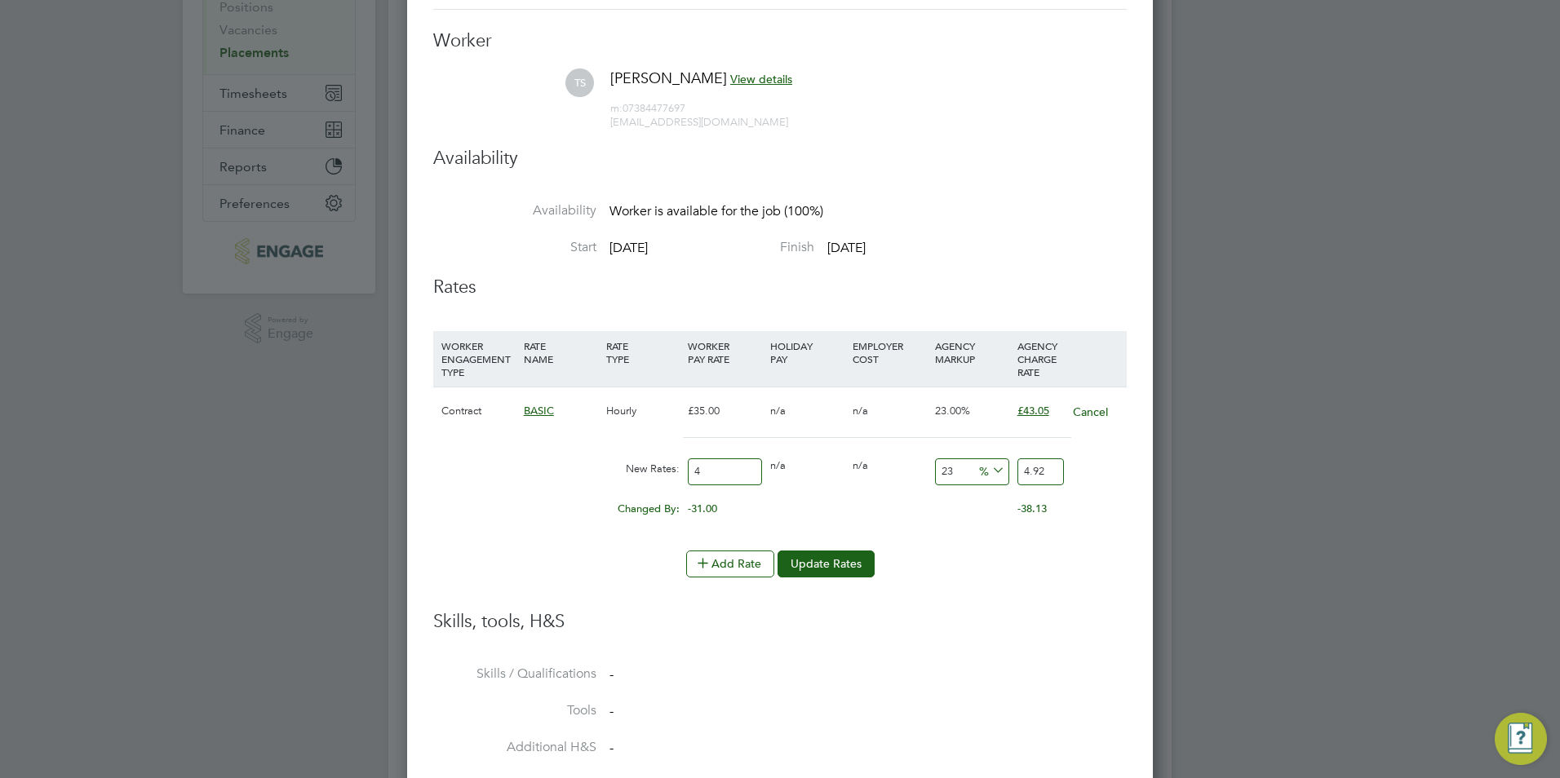
type input "40"
type input "49.2"
type input "40"
click at [818, 562] on button "Update Rates" at bounding box center [826, 564] width 97 height 26
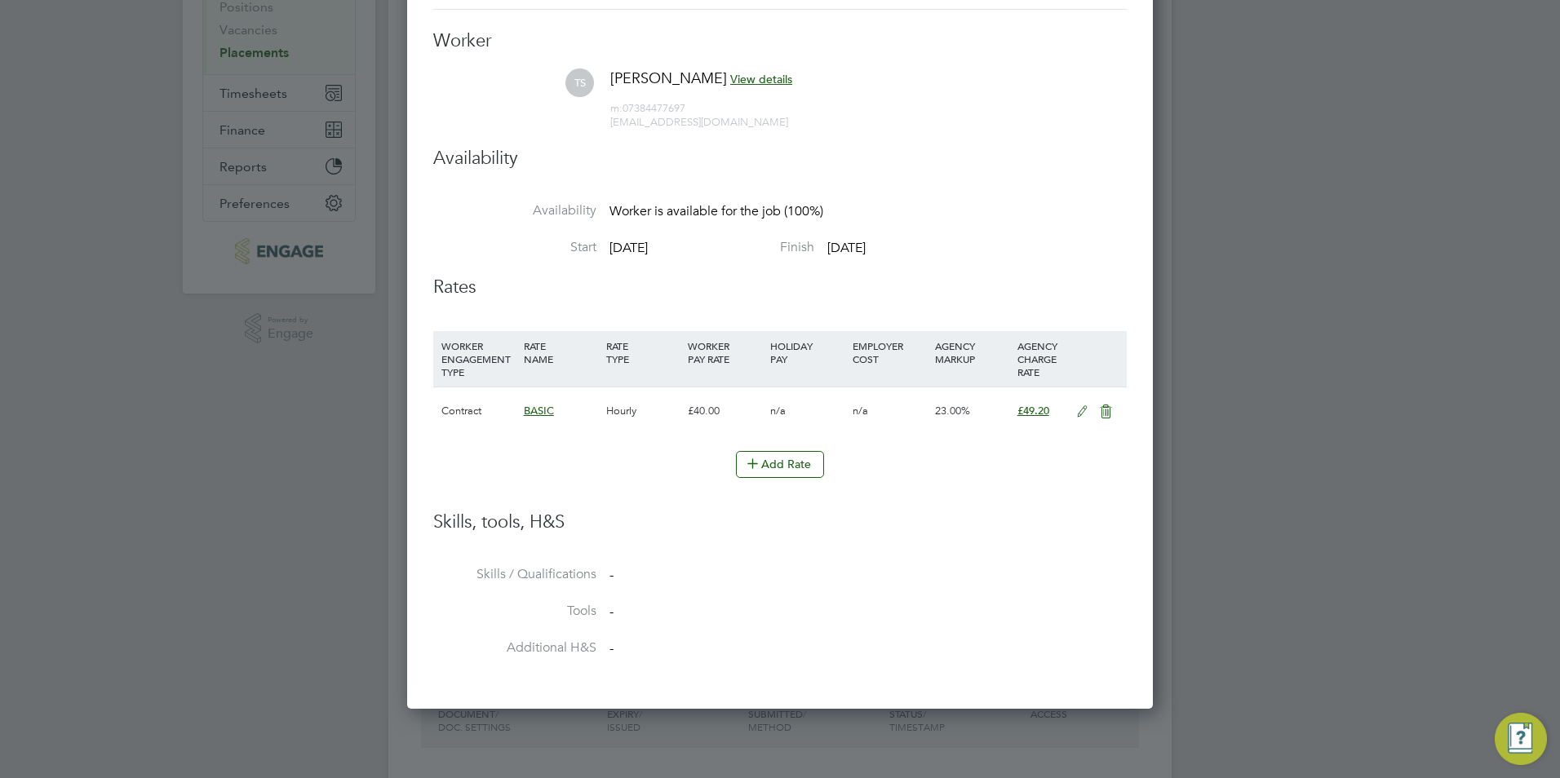
click at [1328, 401] on div at bounding box center [780, 389] width 1560 height 778
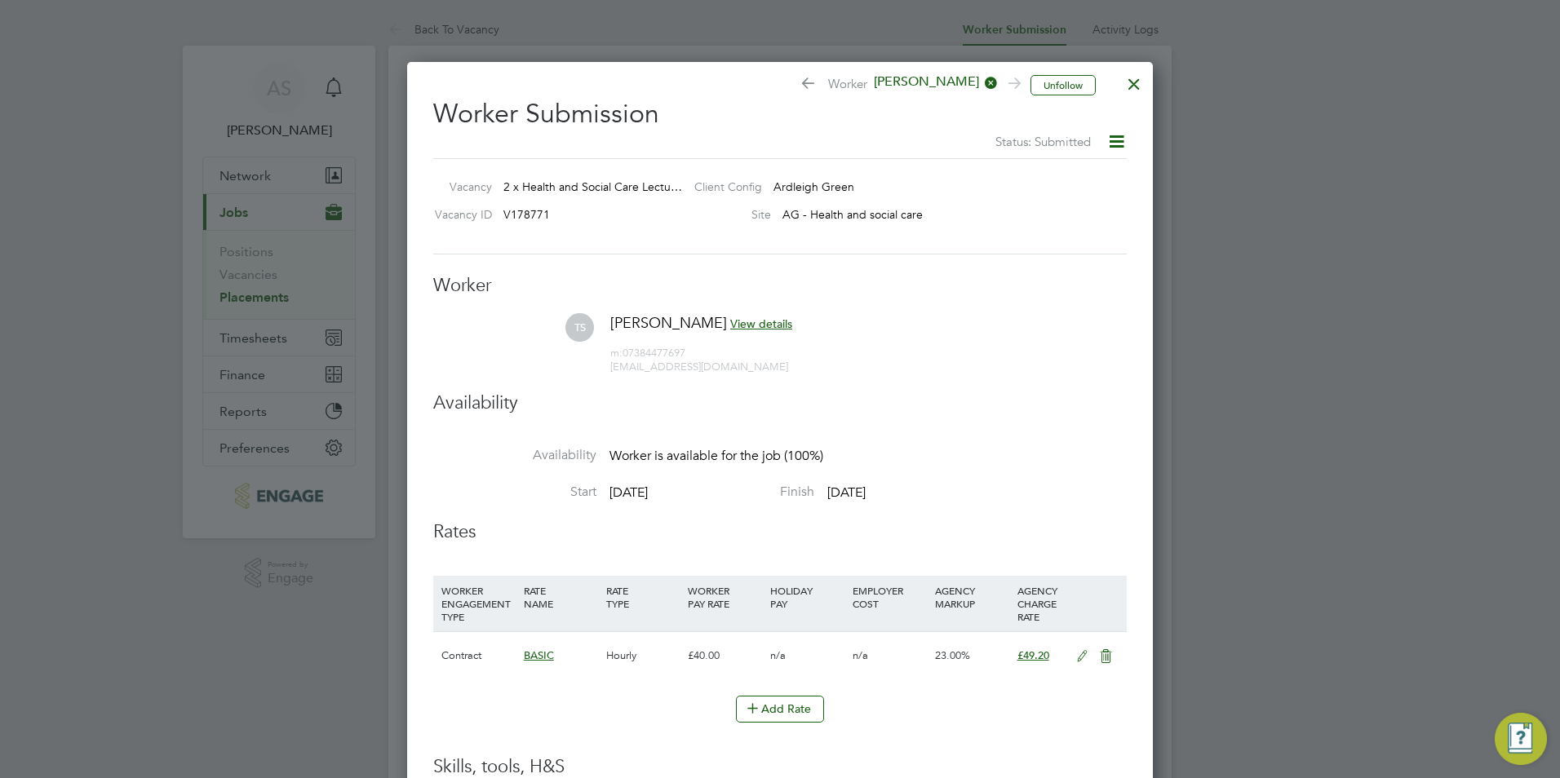
click at [1135, 86] on div at bounding box center [1134, 79] width 29 height 29
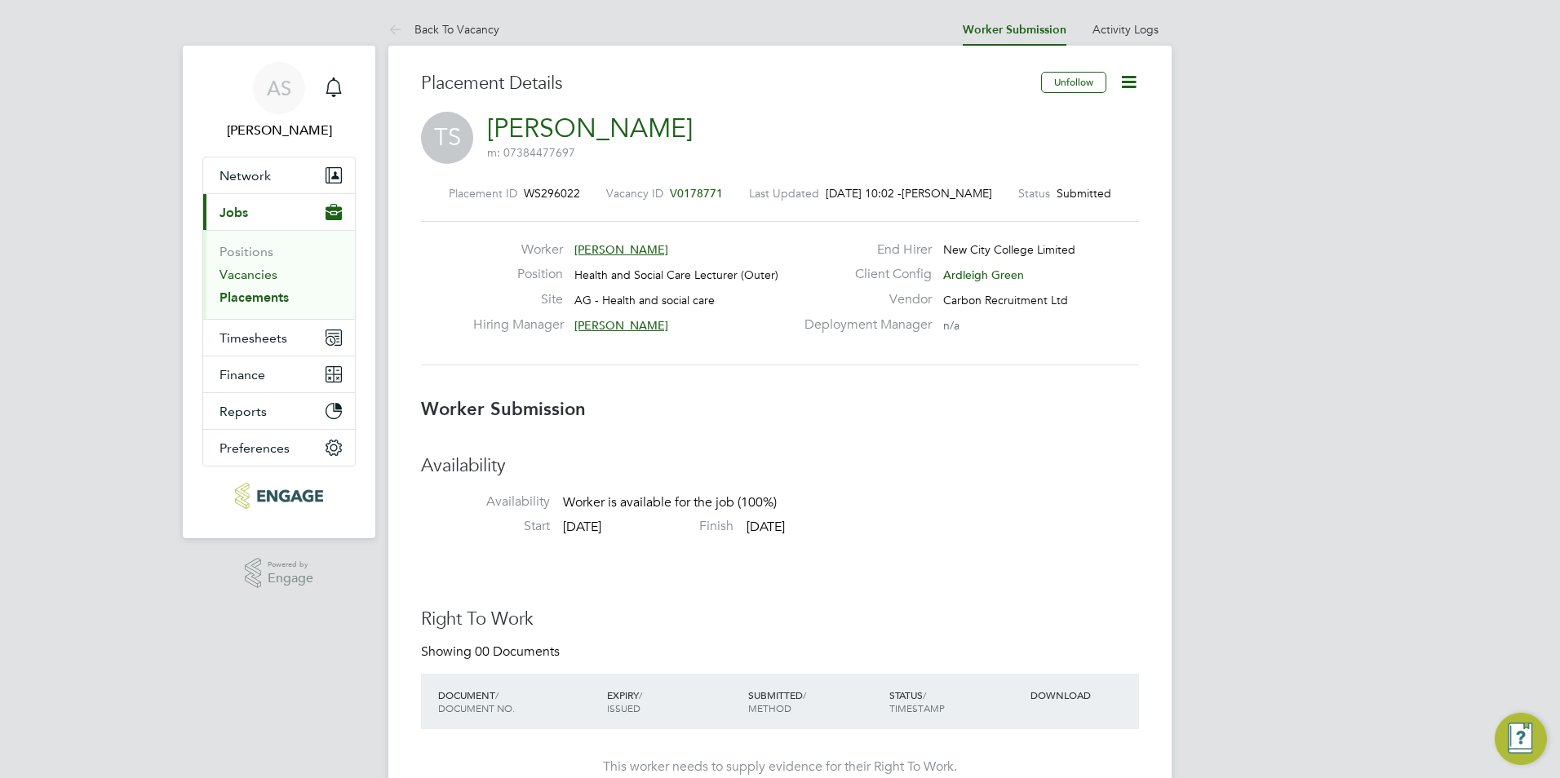
click at [243, 278] on link "Vacancies" at bounding box center [248, 275] width 58 height 16
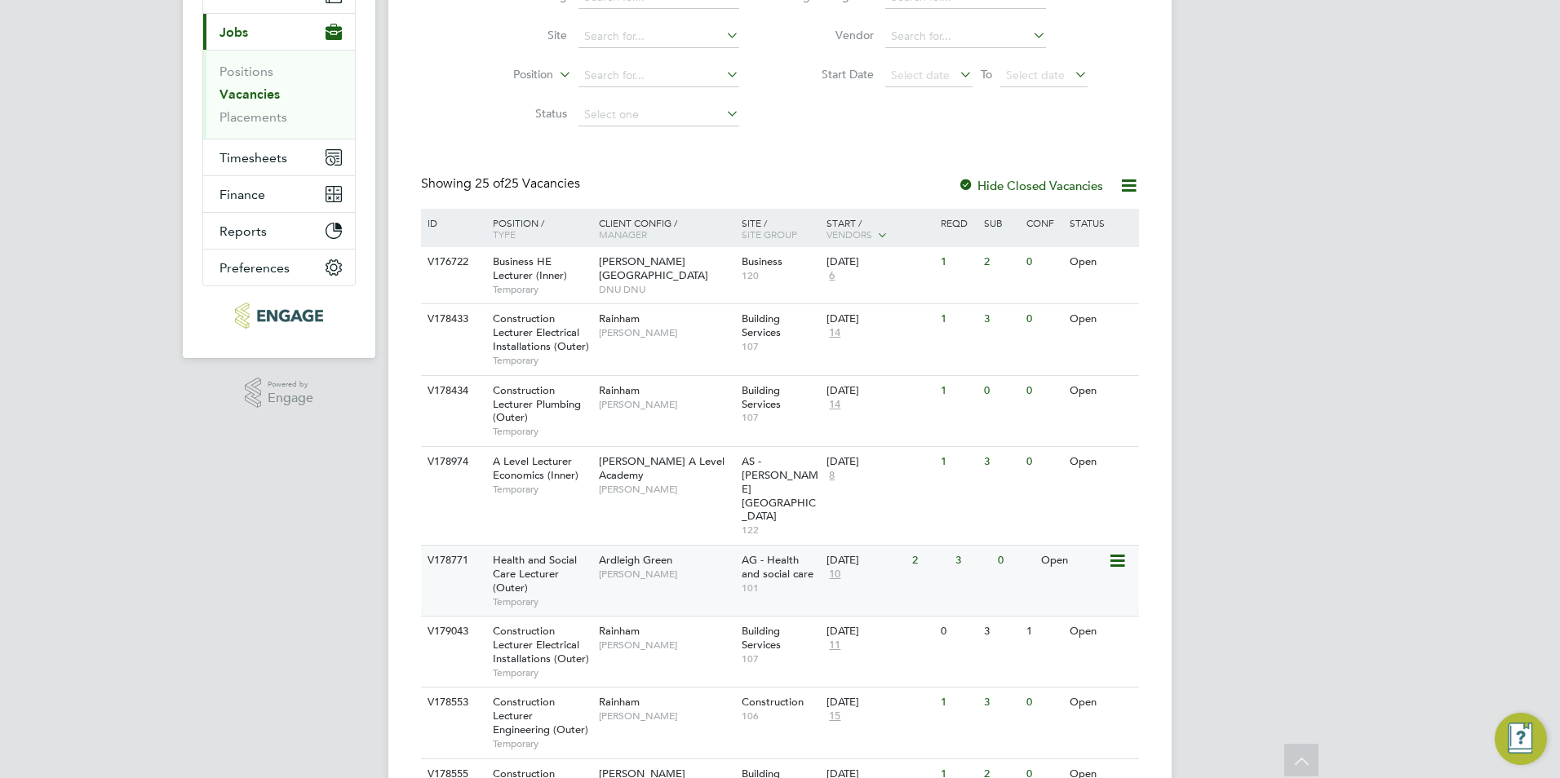
click at [632, 552] on div "V178771 Health and Social Care Lecturer (Outer) Temporary Ardleigh Green Roslyn…" at bounding box center [780, 580] width 718 height 71
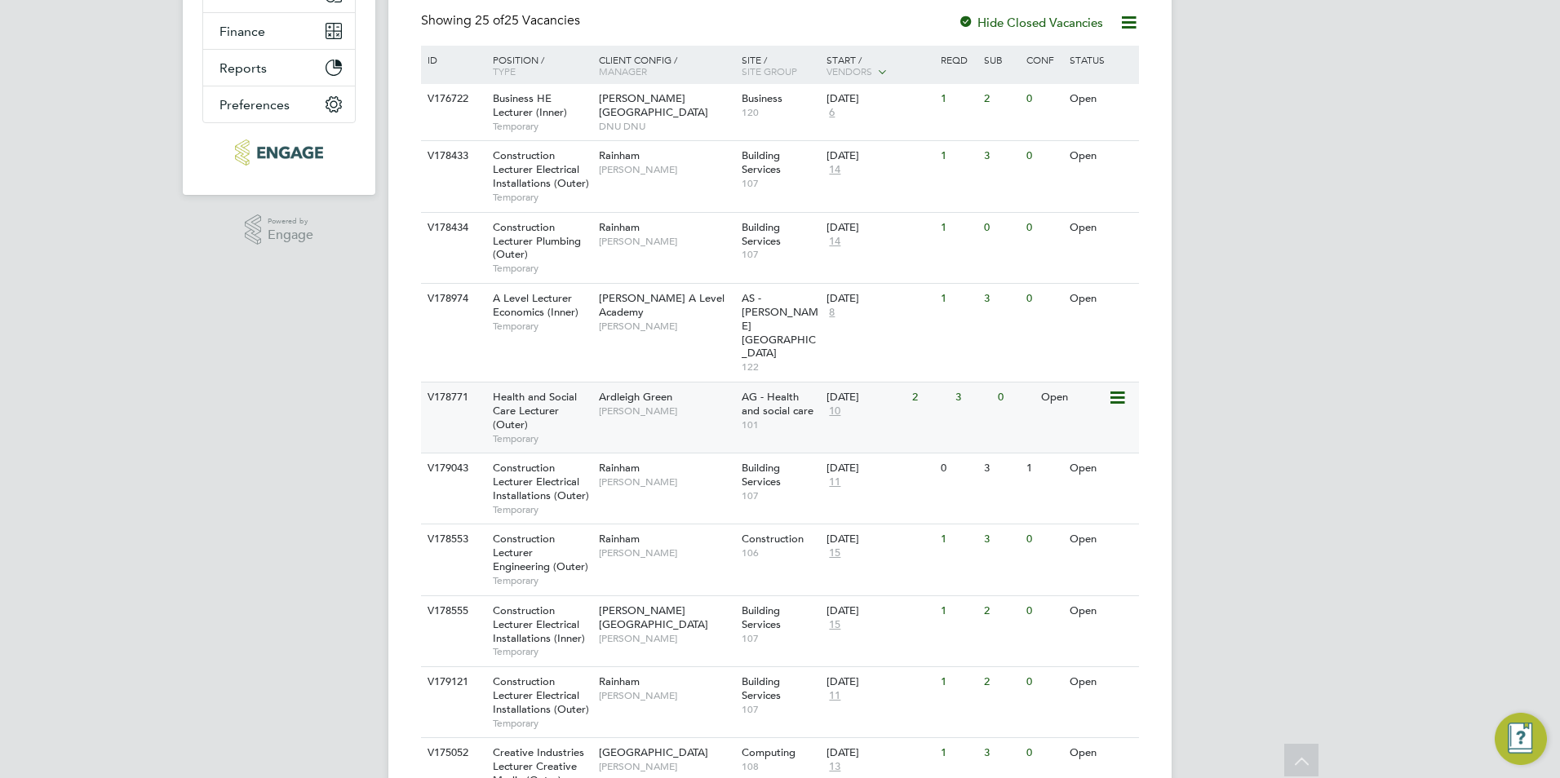
scroll to position [342, 0]
click at [542, 392] on span "Health and Social Care Lecturer (Outer)" at bounding box center [535, 413] width 84 height 42
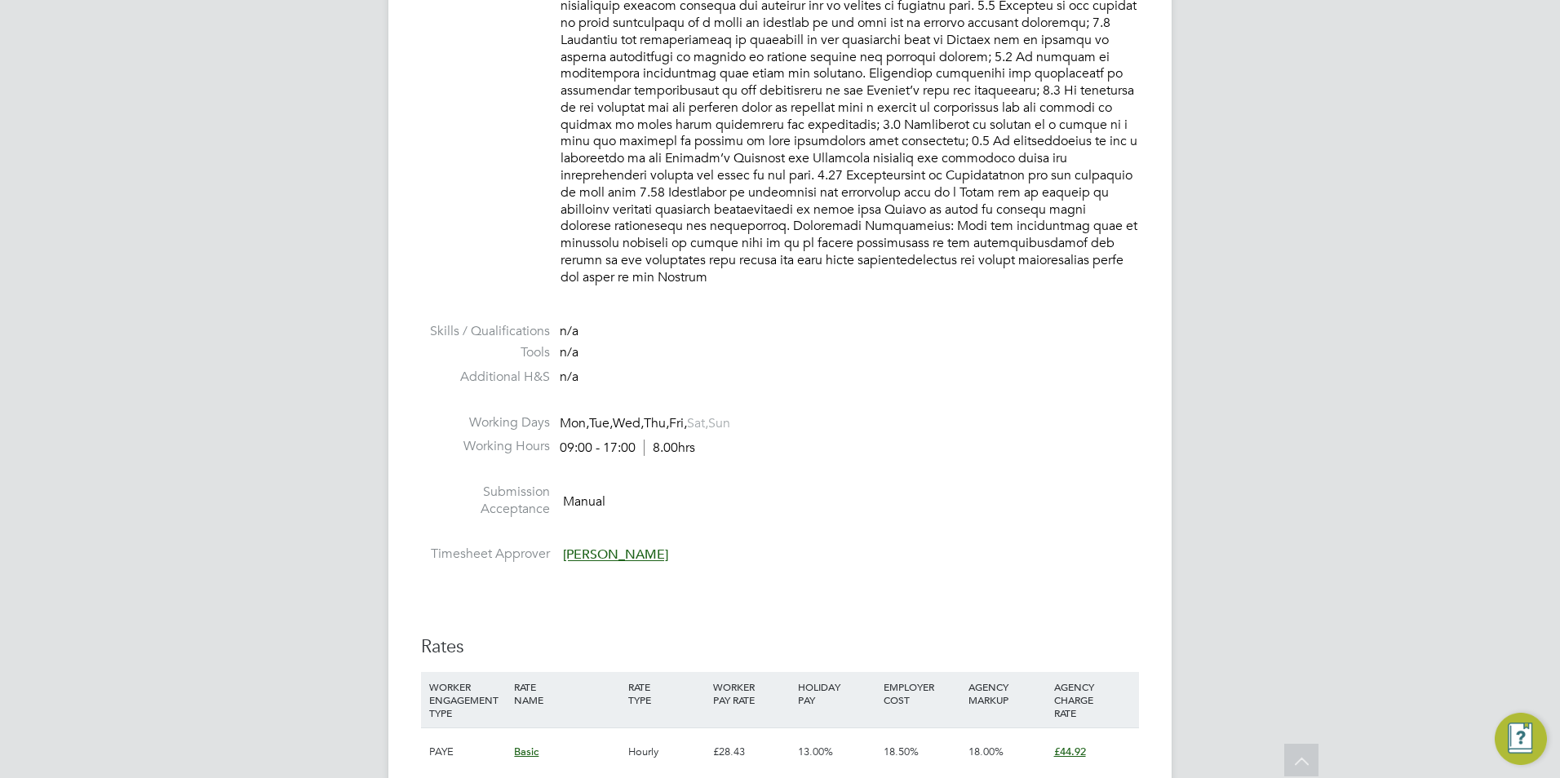
scroll to position [1714, 0]
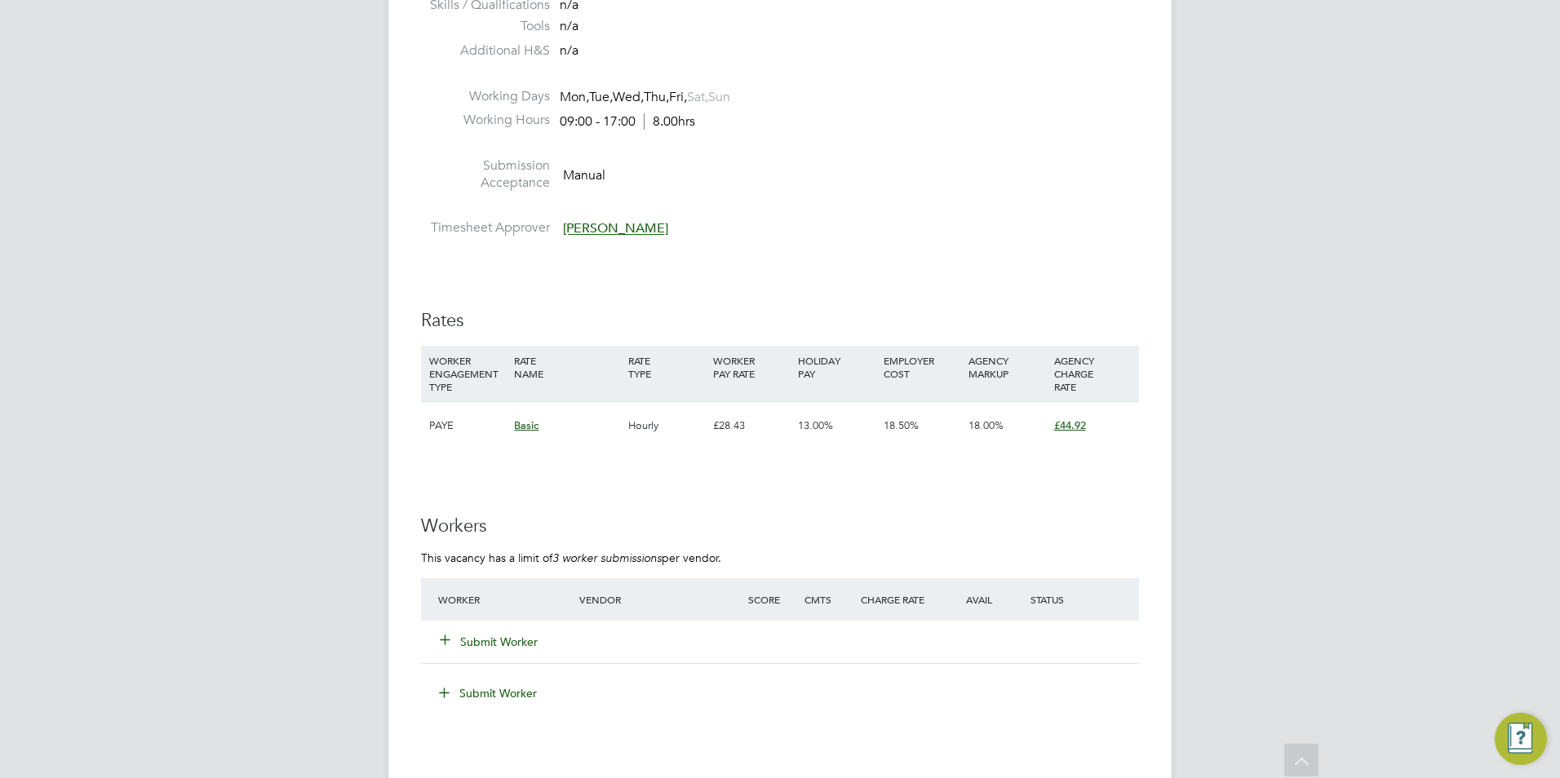
click at [514, 634] on button "Submit Worker" at bounding box center [490, 642] width 98 height 16
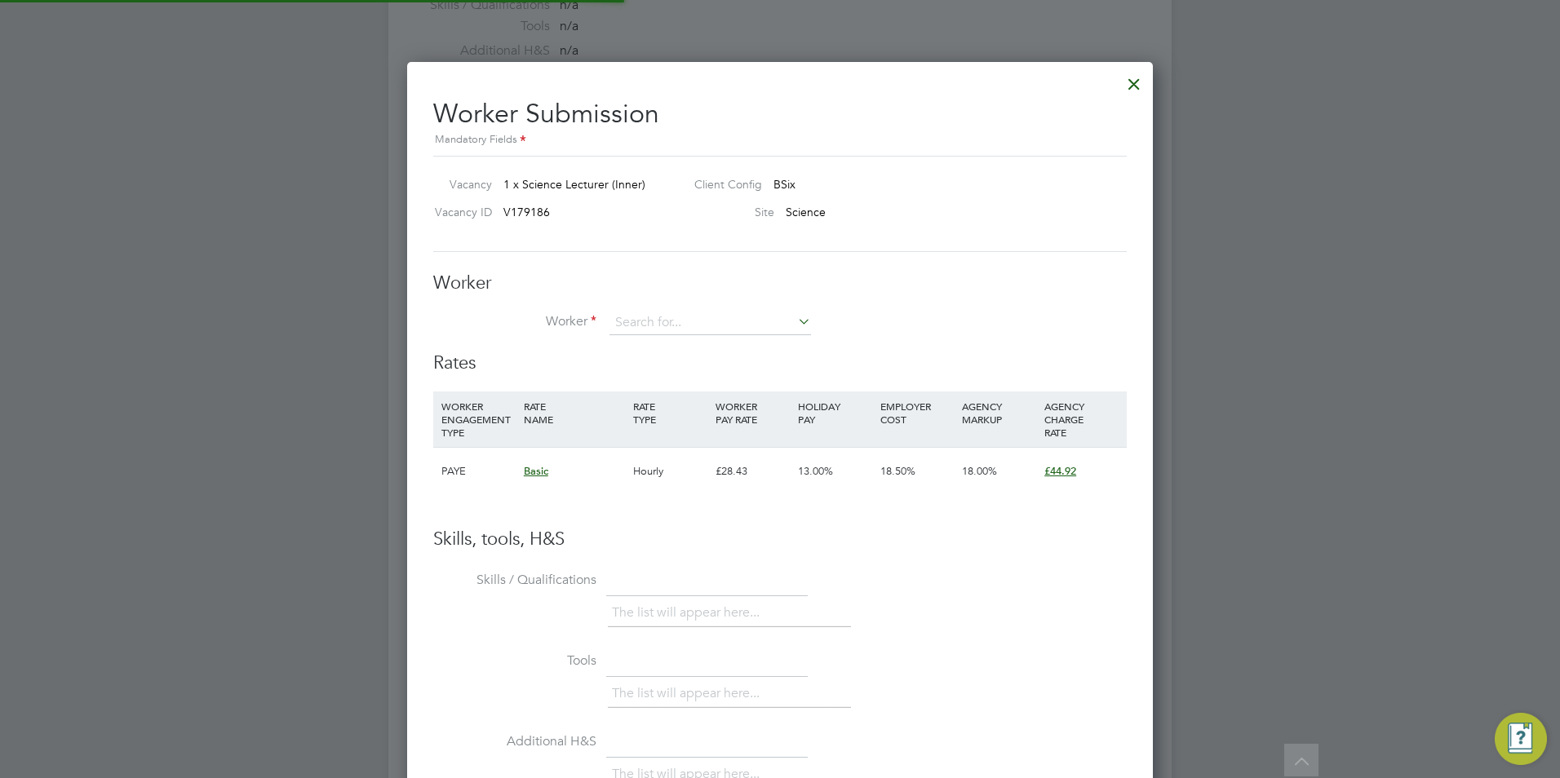
scroll to position [991, 747]
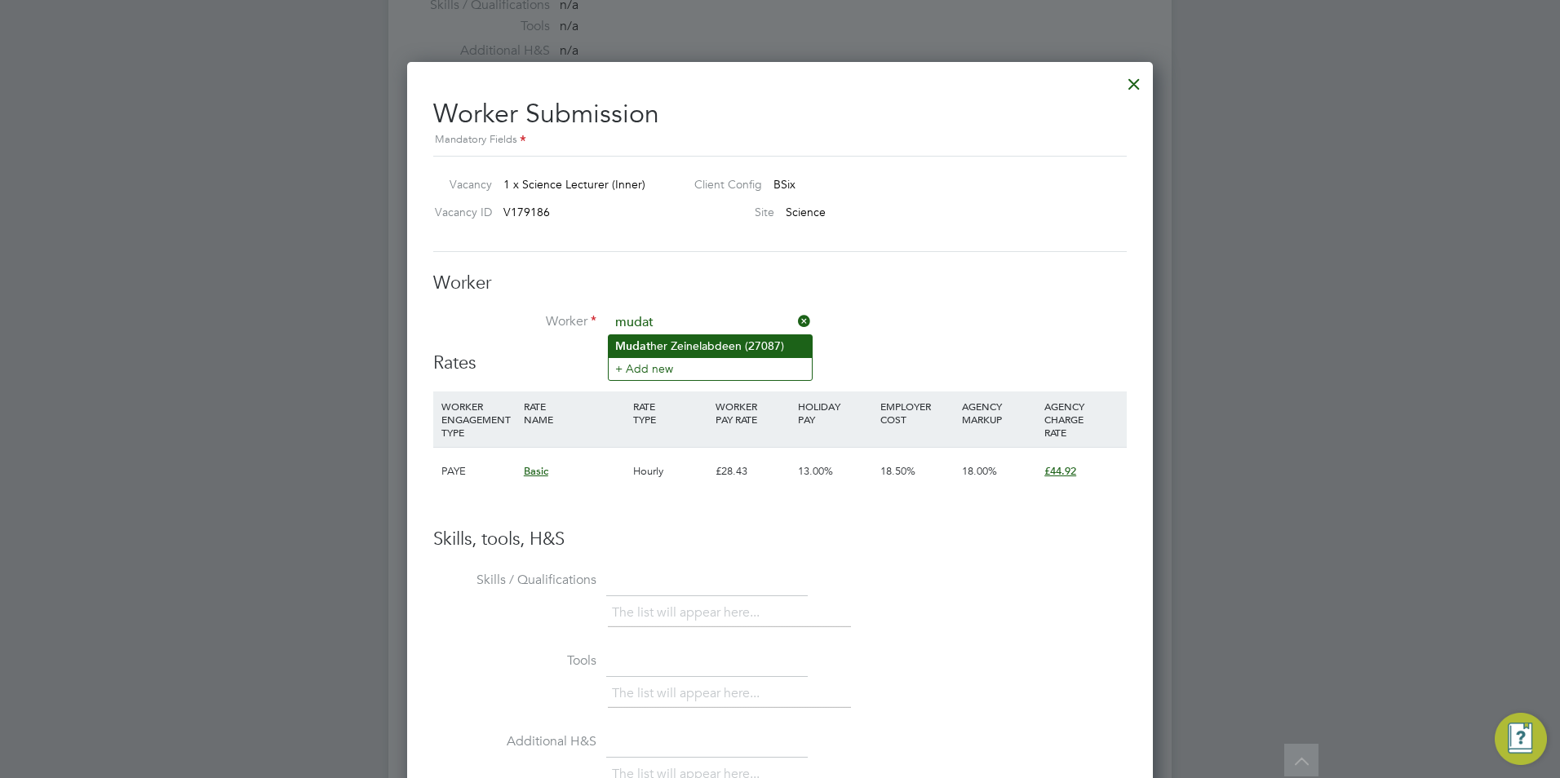
click at [691, 343] on li "Mudat her Zeinelabdeen (27087)" at bounding box center [710, 346] width 203 height 22
type input "Mudather Zeinelabdeen (27087)"
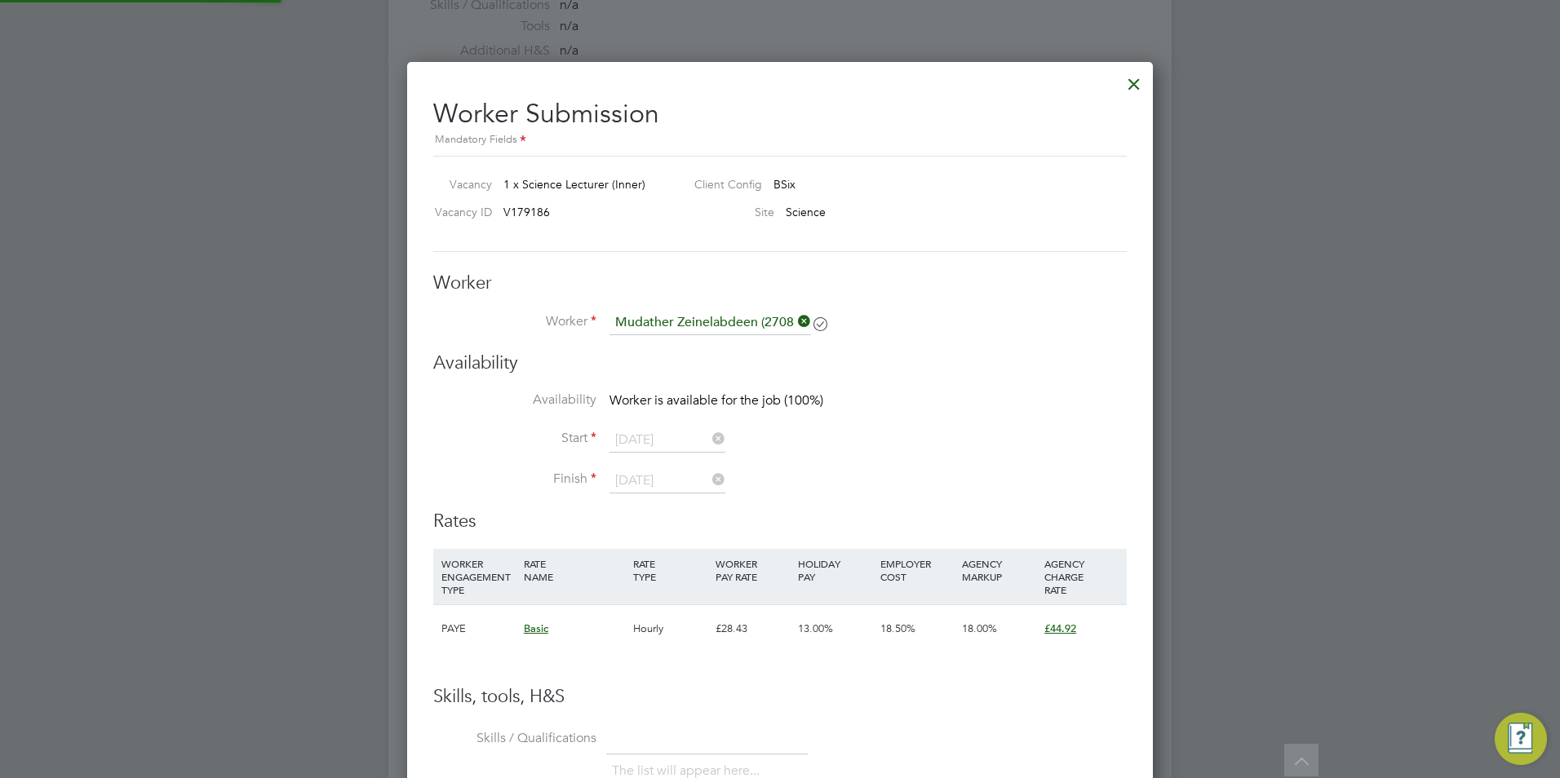
scroll to position [8, 8]
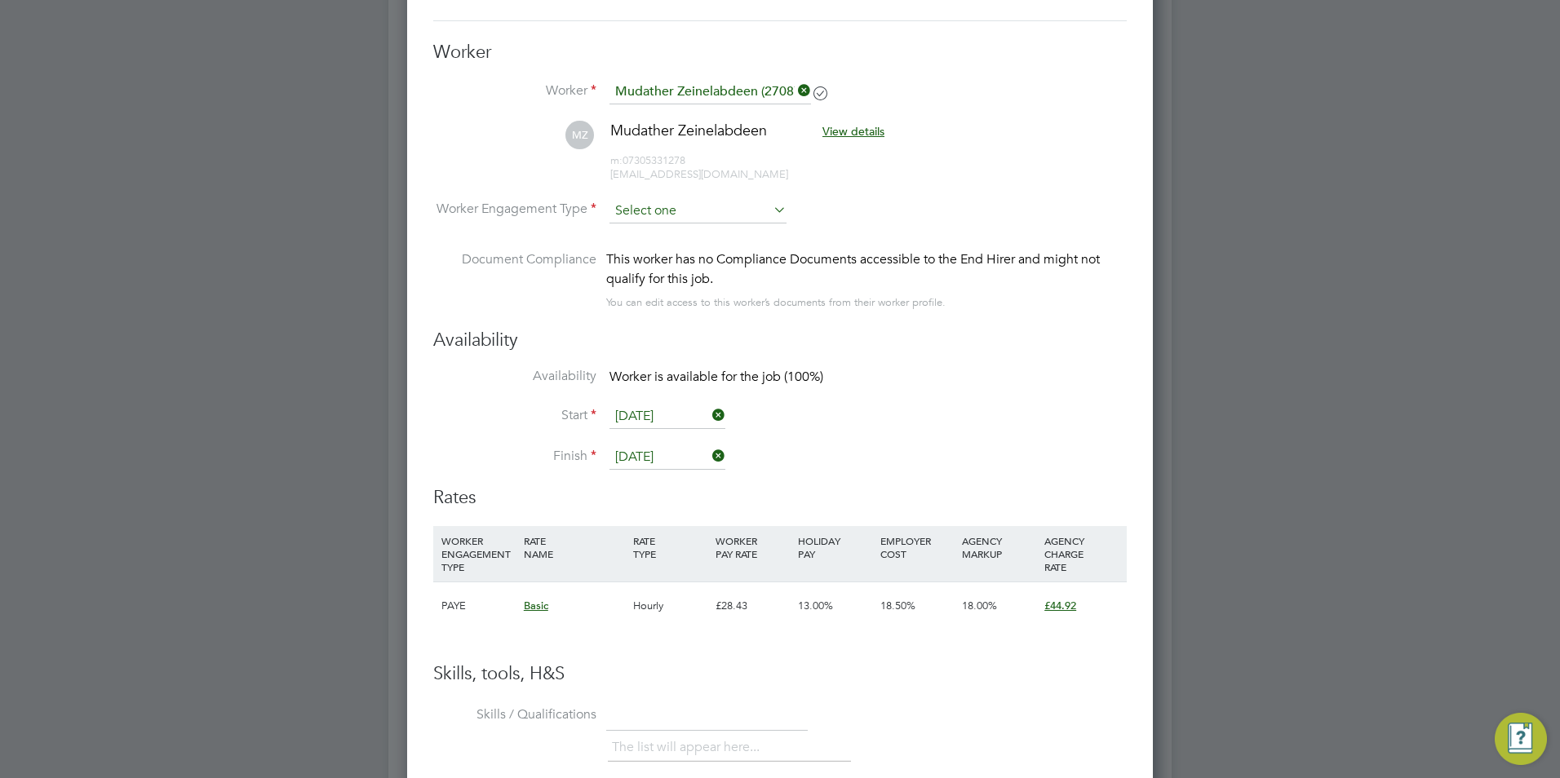
click at [740, 206] on input at bounding box center [698, 211] width 177 height 24
click at [721, 237] on li "Contract" at bounding box center [698, 233] width 179 height 21
type input "Contract"
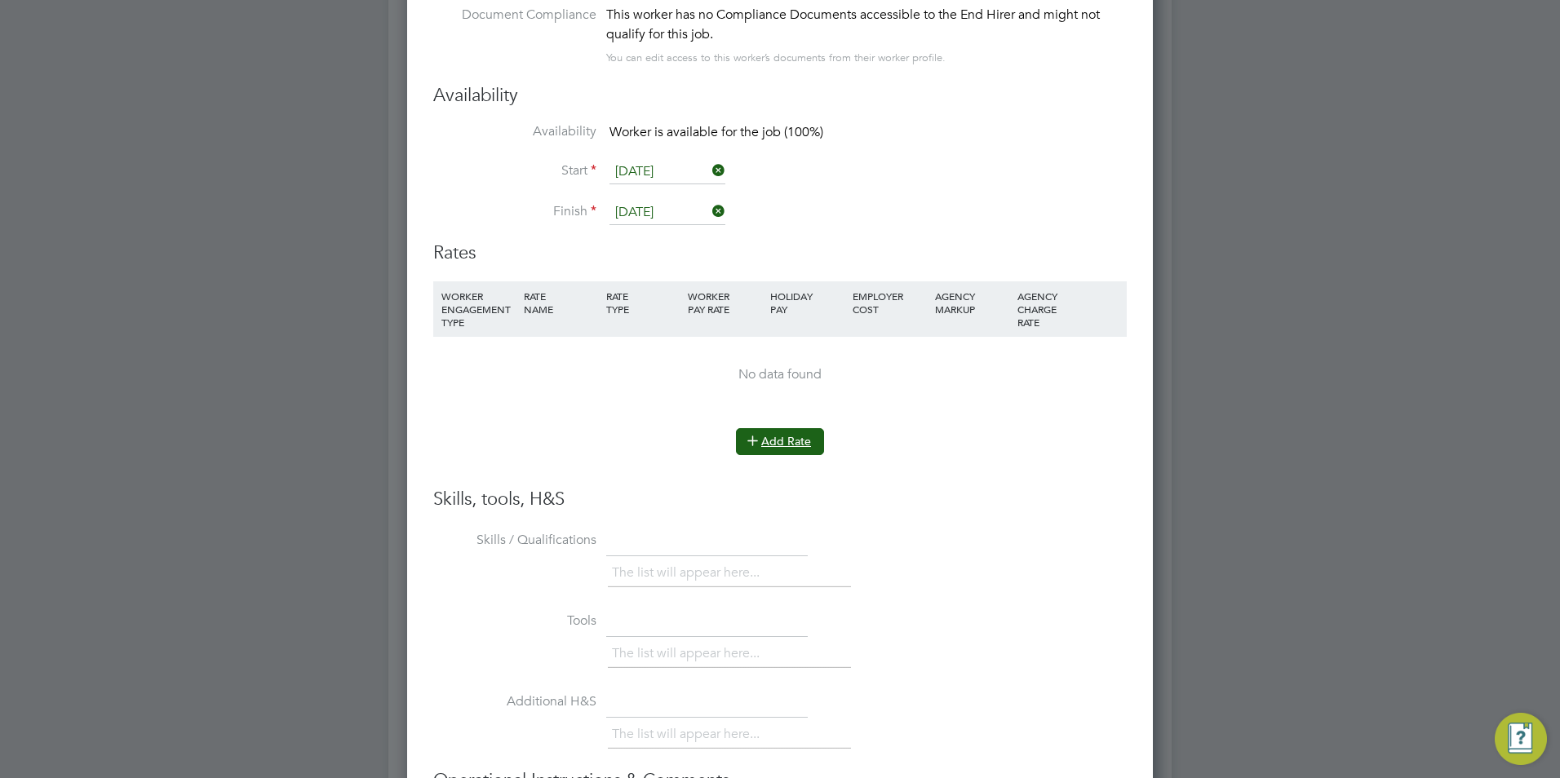
click at [764, 445] on button "Add Rate" at bounding box center [780, 441] width 88 height 26
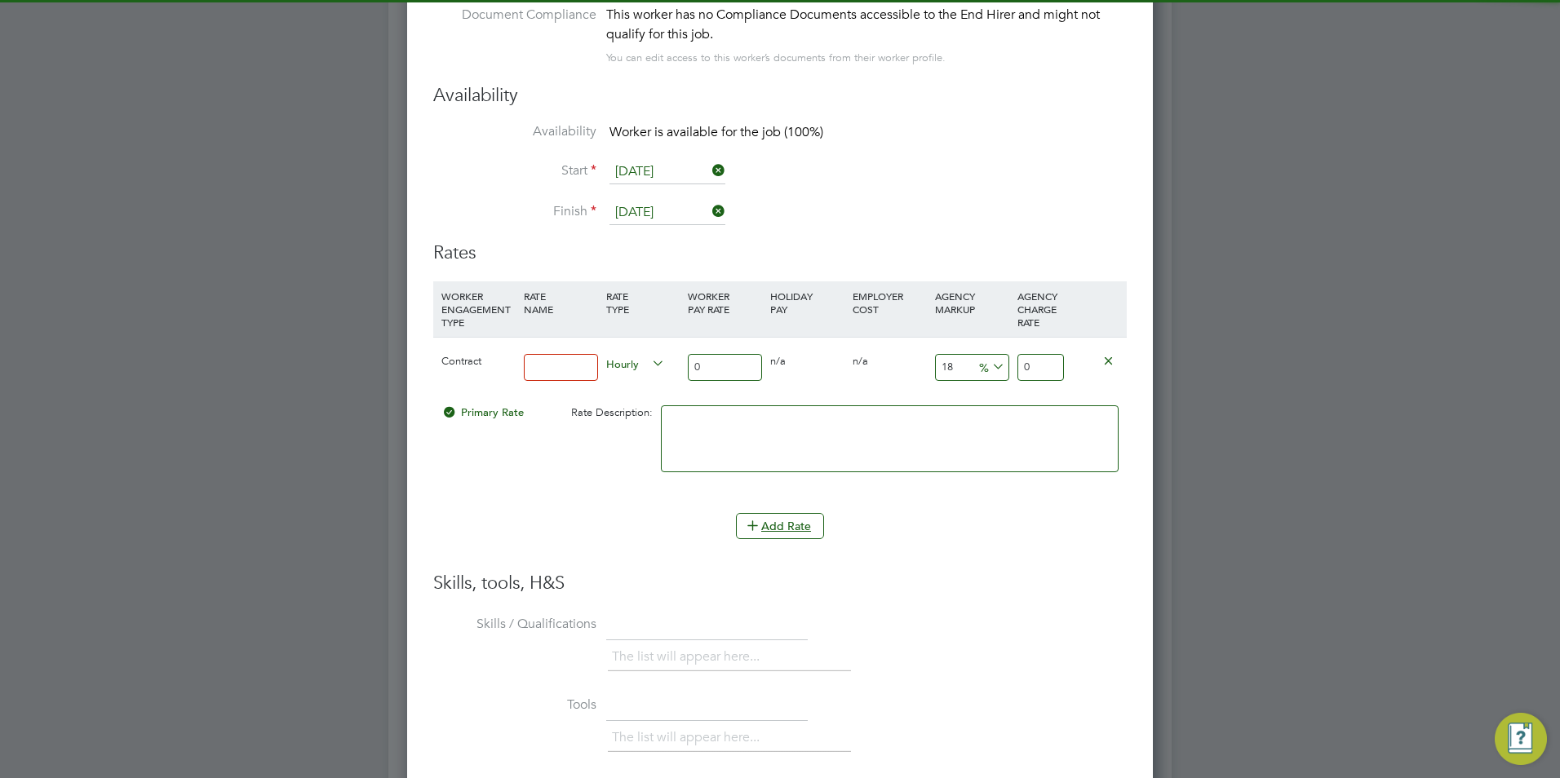
click at [534, 364] on input at bounding box center [561, 367] width 74 height 27
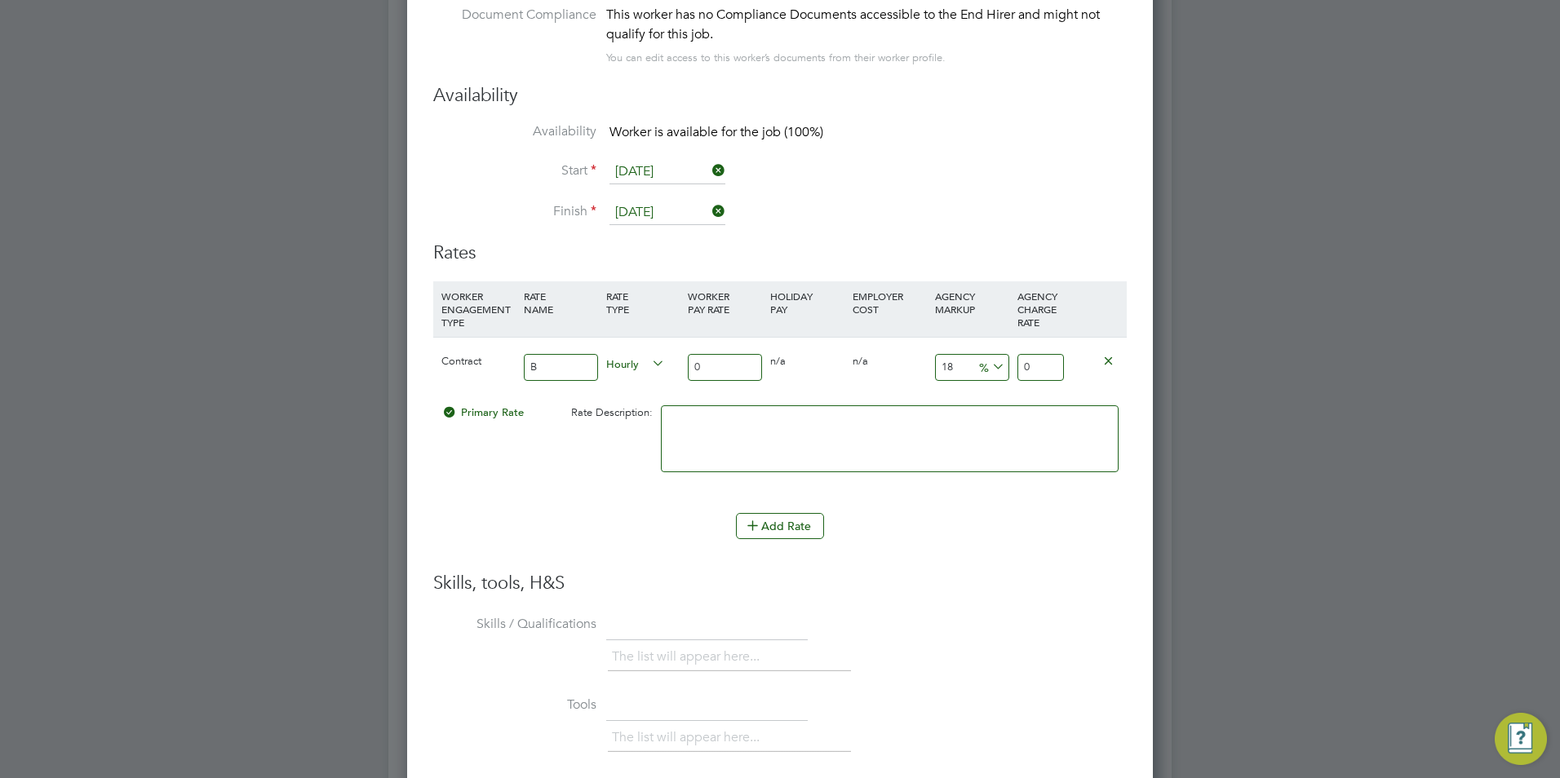
type input "BASIC"
click at [734, 368] on input "0" at bounding box center [725, 367] width 74 height 27
type input "4"
type input "4.72"
type input "40"
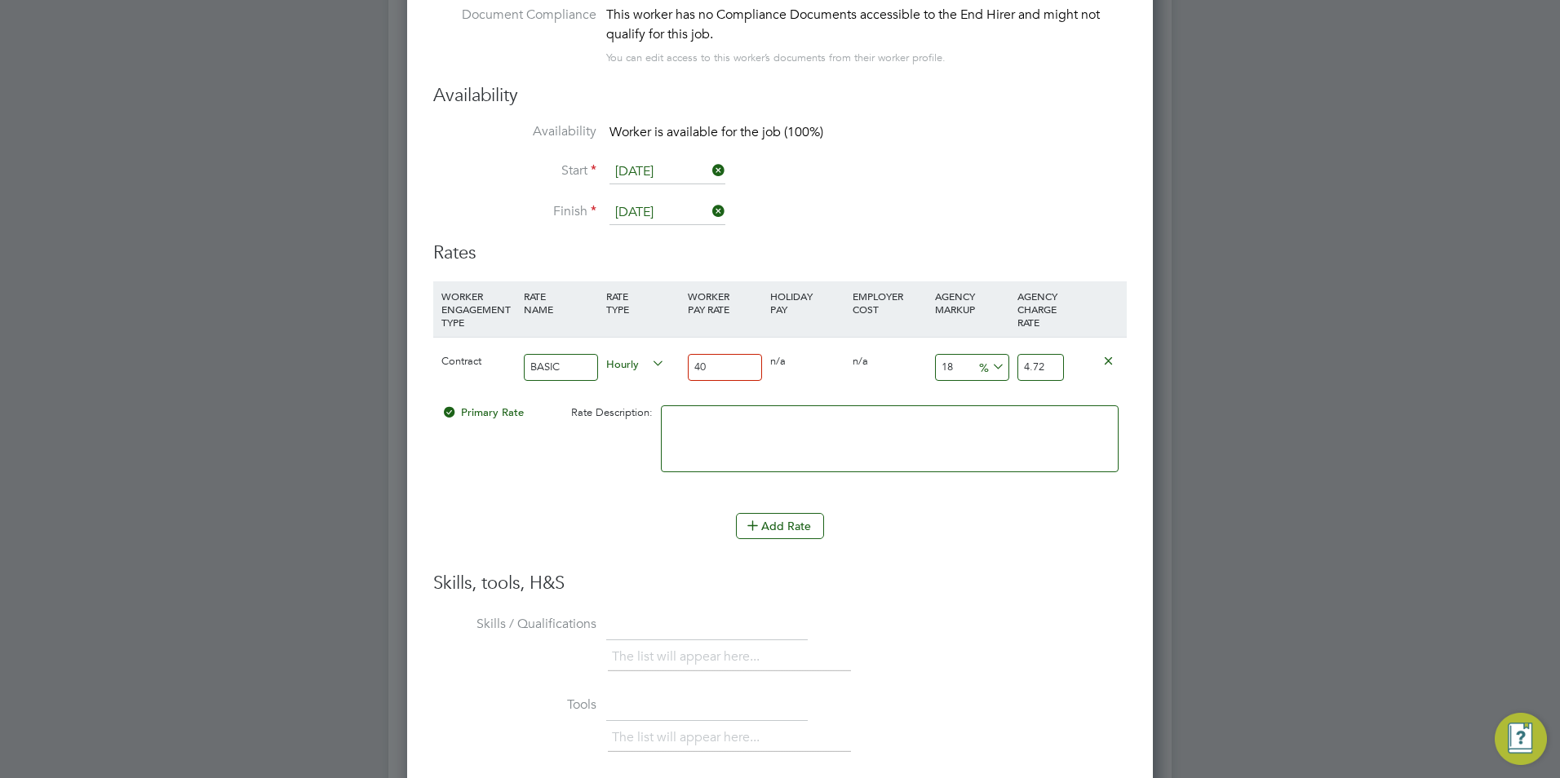
type input "47.2"
type input "40"
click at [967, 359] on input "18" at bounding box center [972, 367] width 74 height 27
type input "1"
type input "40.4"
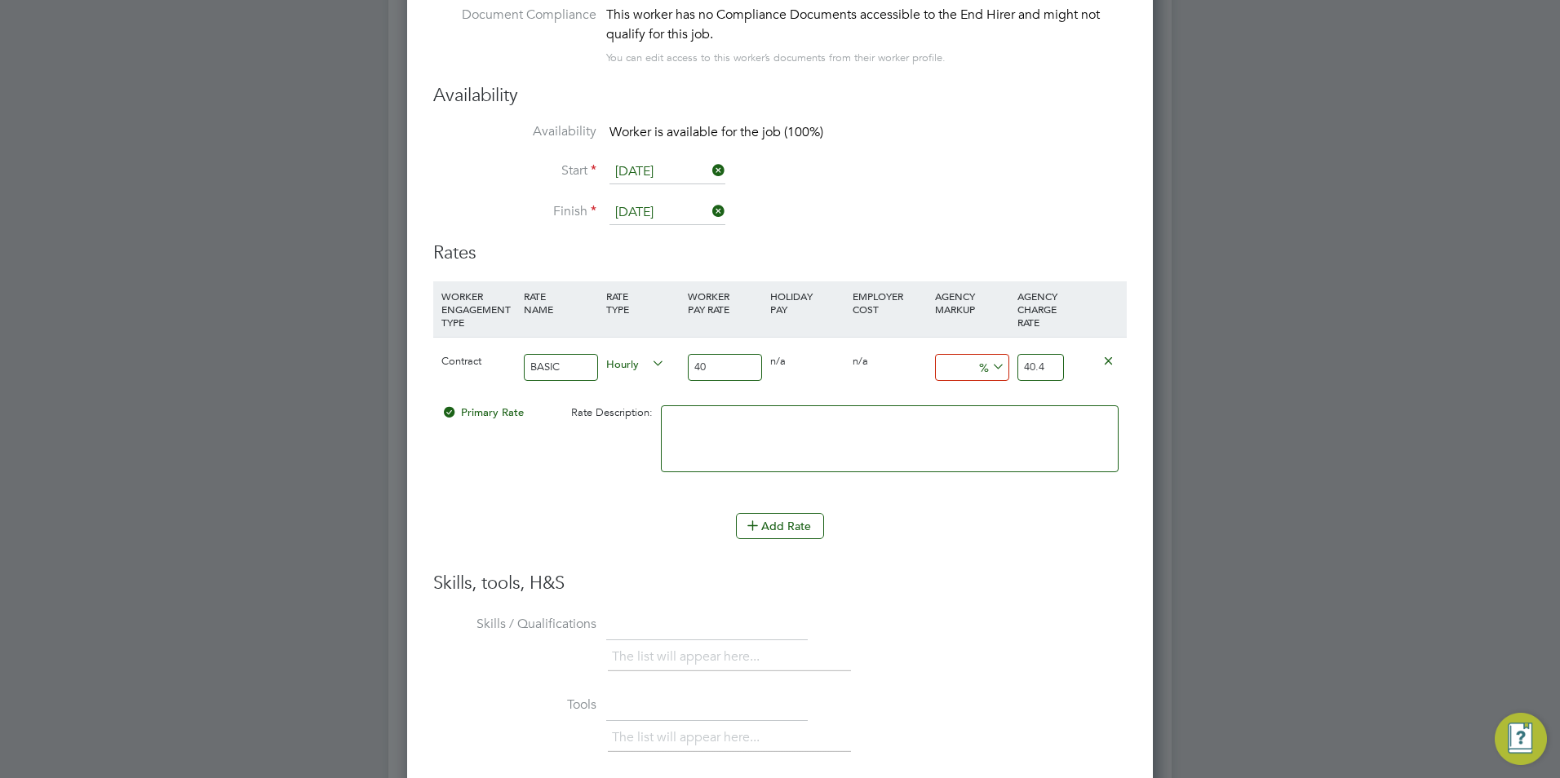
type input "2"
type input "40.8"
type input "23"
type input "49.2"
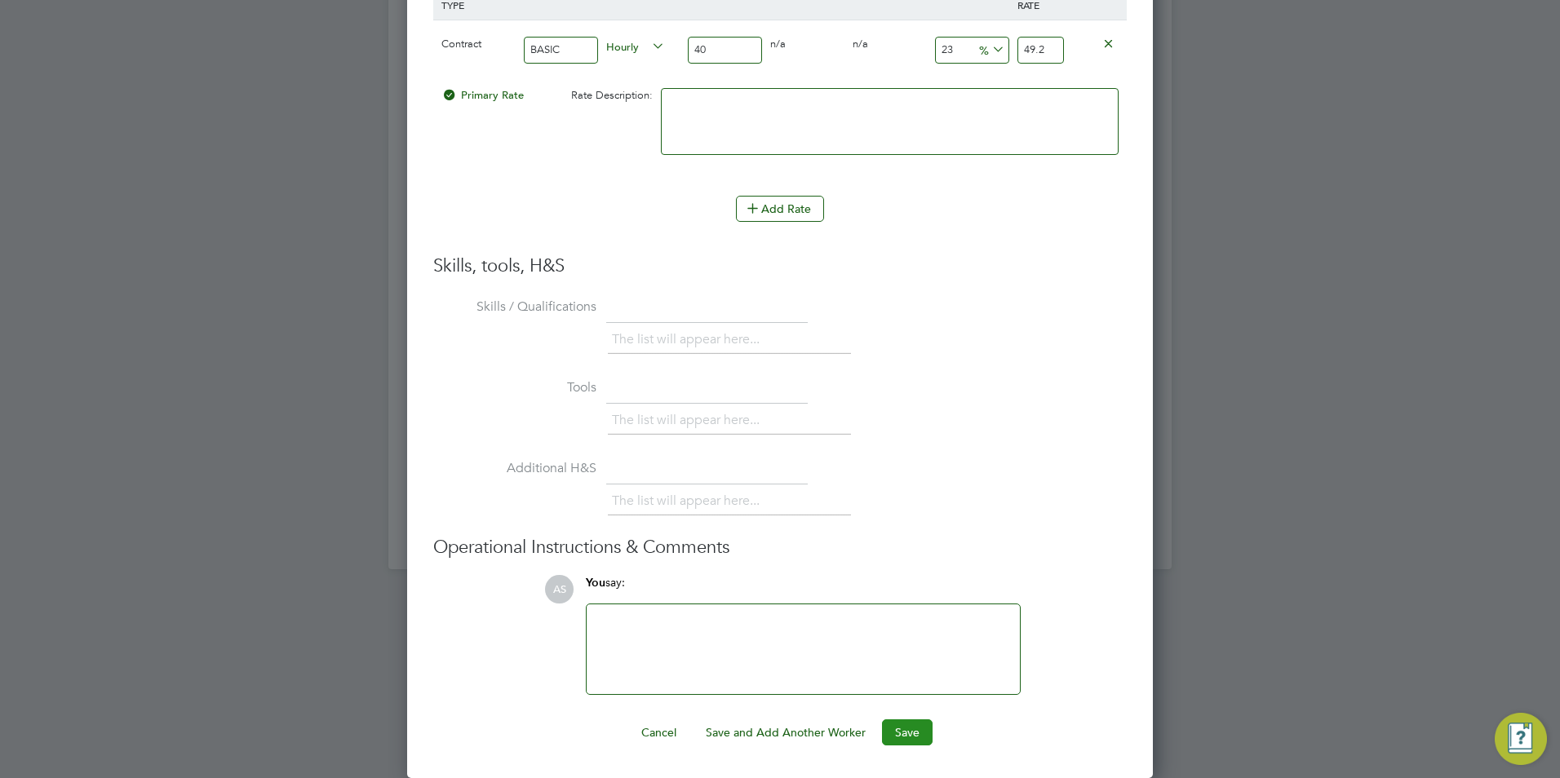
type input "23"
click at [898, 740] on button "Save" at bounding box center [907, 733] width 51 height 26
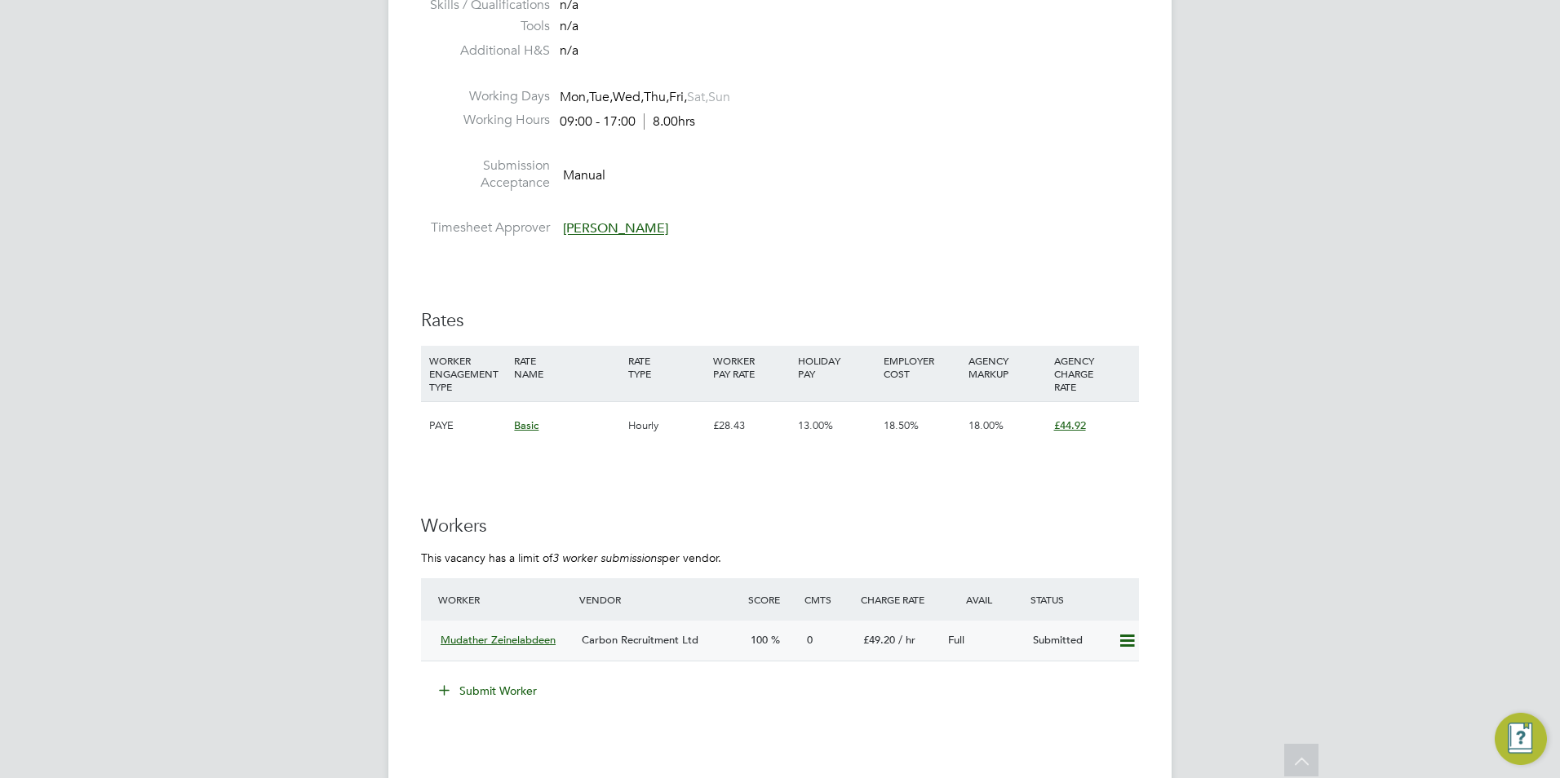
click at [1123, 635] on icon at bounding box center [1127, 641] width 20 height 13
click at [1104, 637] on li "Remove" at bounding box center [1103, 641] width 63 height 23
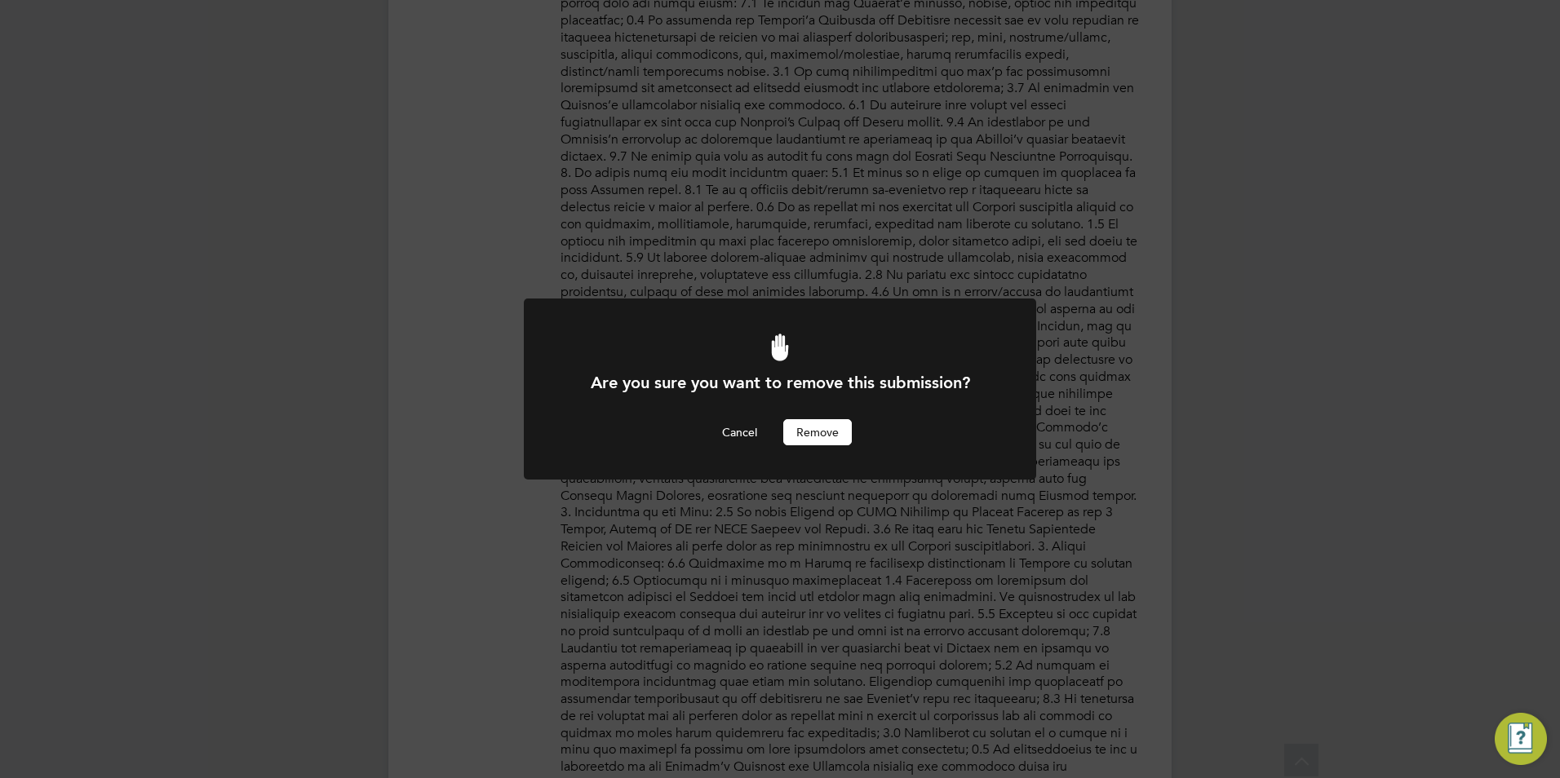
click at [844, 432] on button "Remove" at bounding box center [817, 432] width 69 height 26
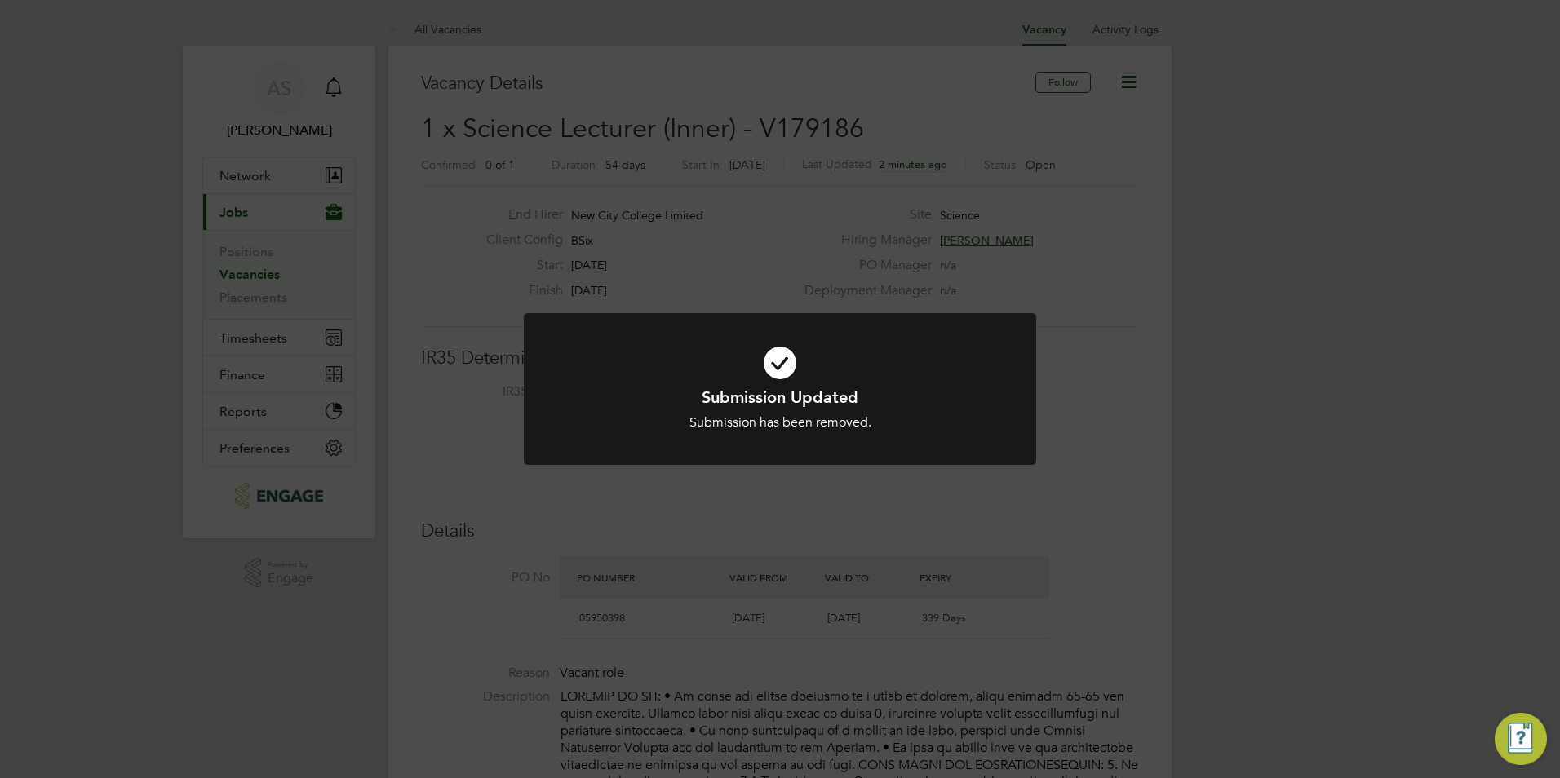
click at [830, 395] on h1 "Submission Updated" at bounding box center [780, 397] width 424 height 21
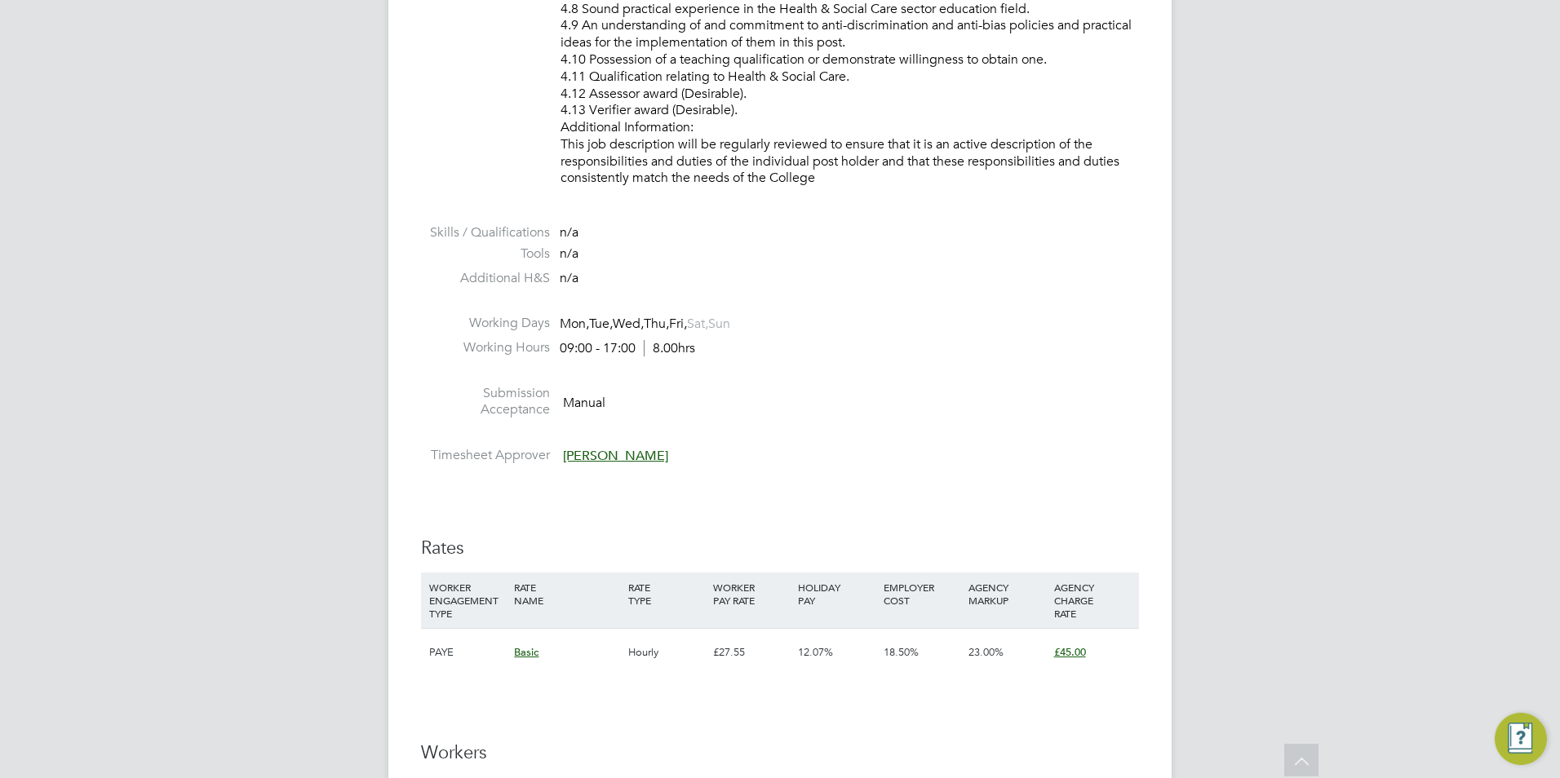
scroll to position [2285, 0]
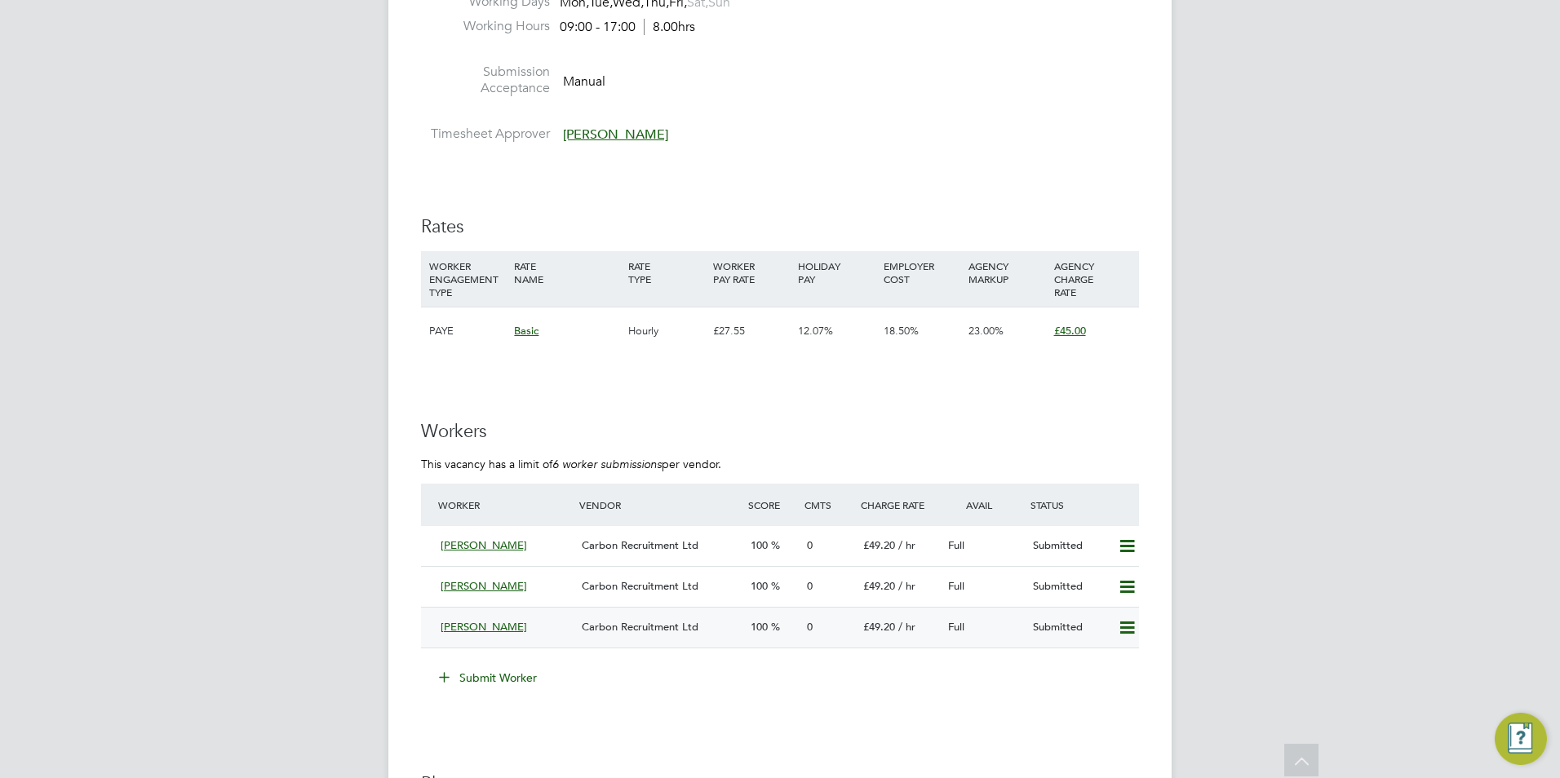
click at [559, 623] on div "[PERSON_NAME]" at bounding box center [504, 627] width 141 height 27
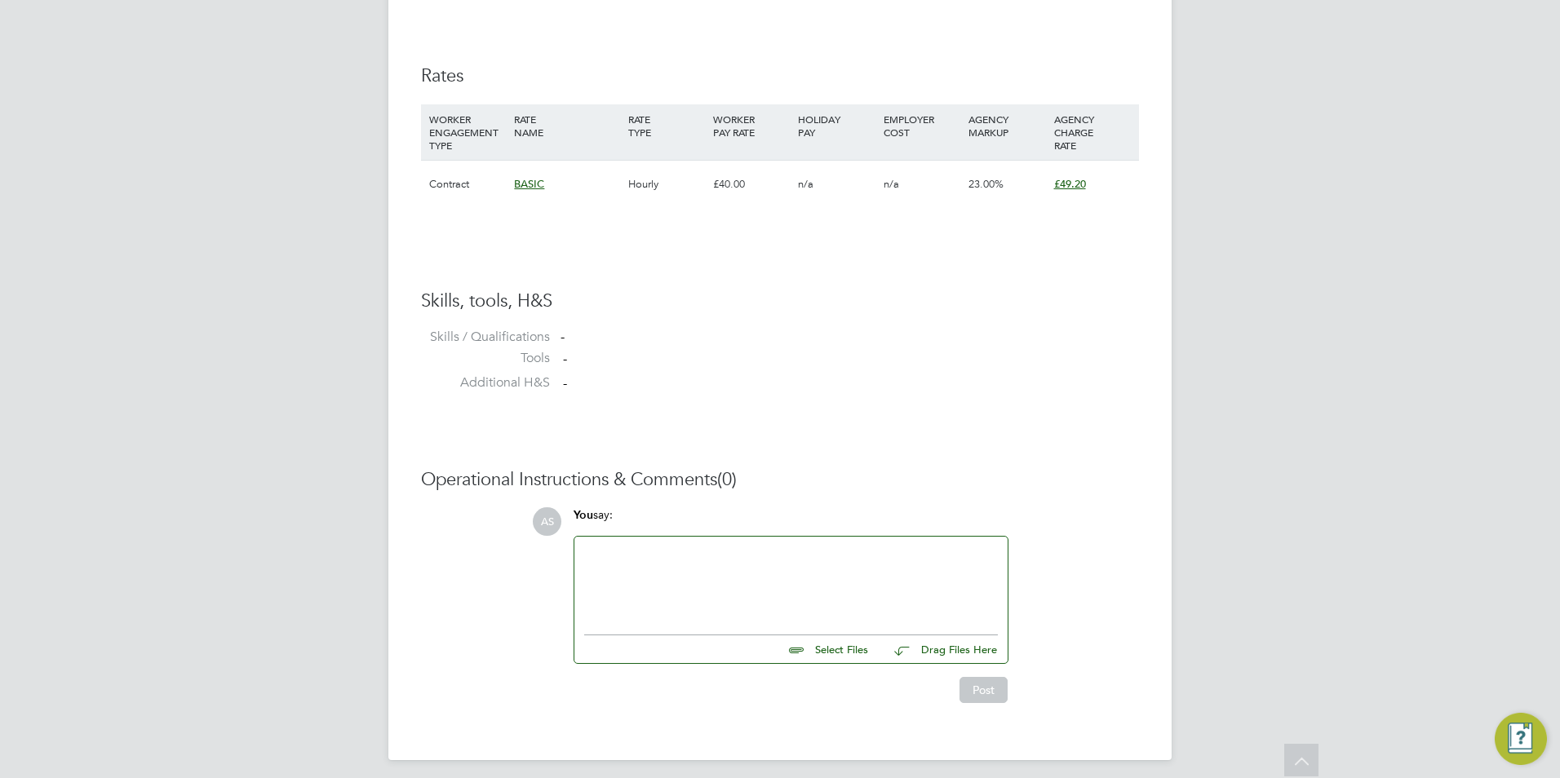
scroll to position [1080, 0]
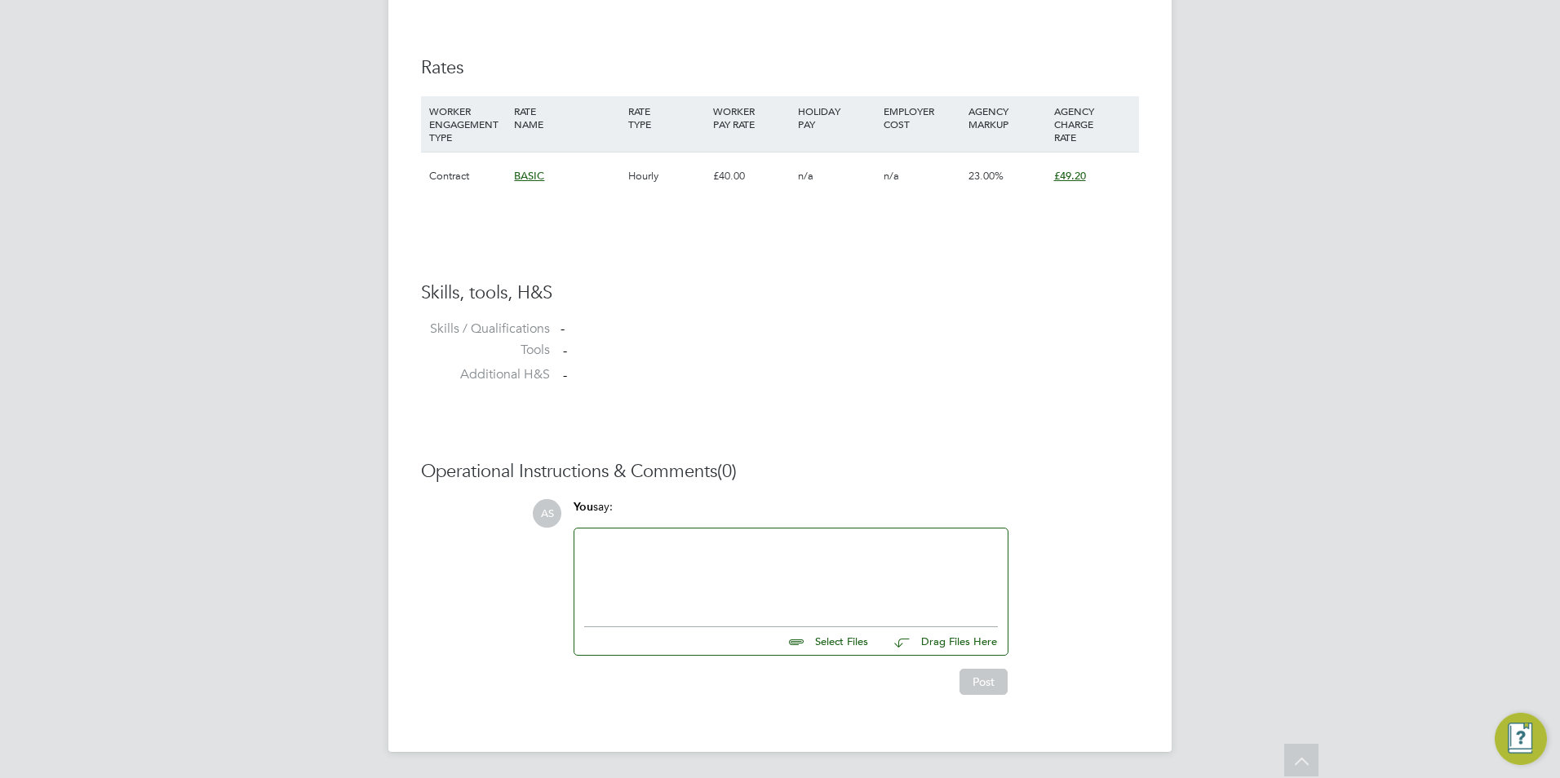
click at [853, 650] on input "file" at bounding box center [875, 638] width 245 height 23
type input "C:\fakepath\HQ37013.docx"
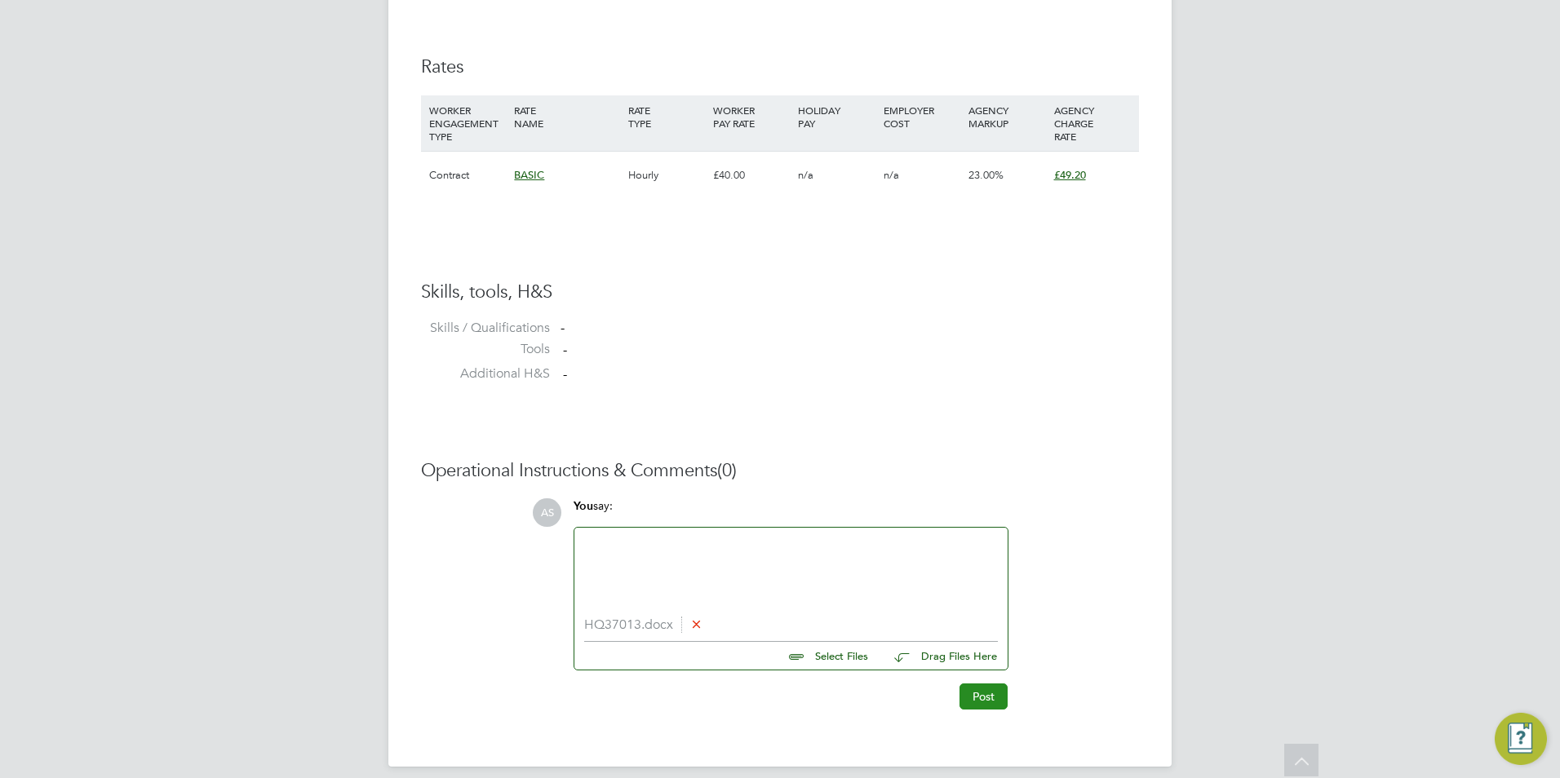
click at [983, 689] on button "Post" at bounding box center [984, 697] width 48 height 26
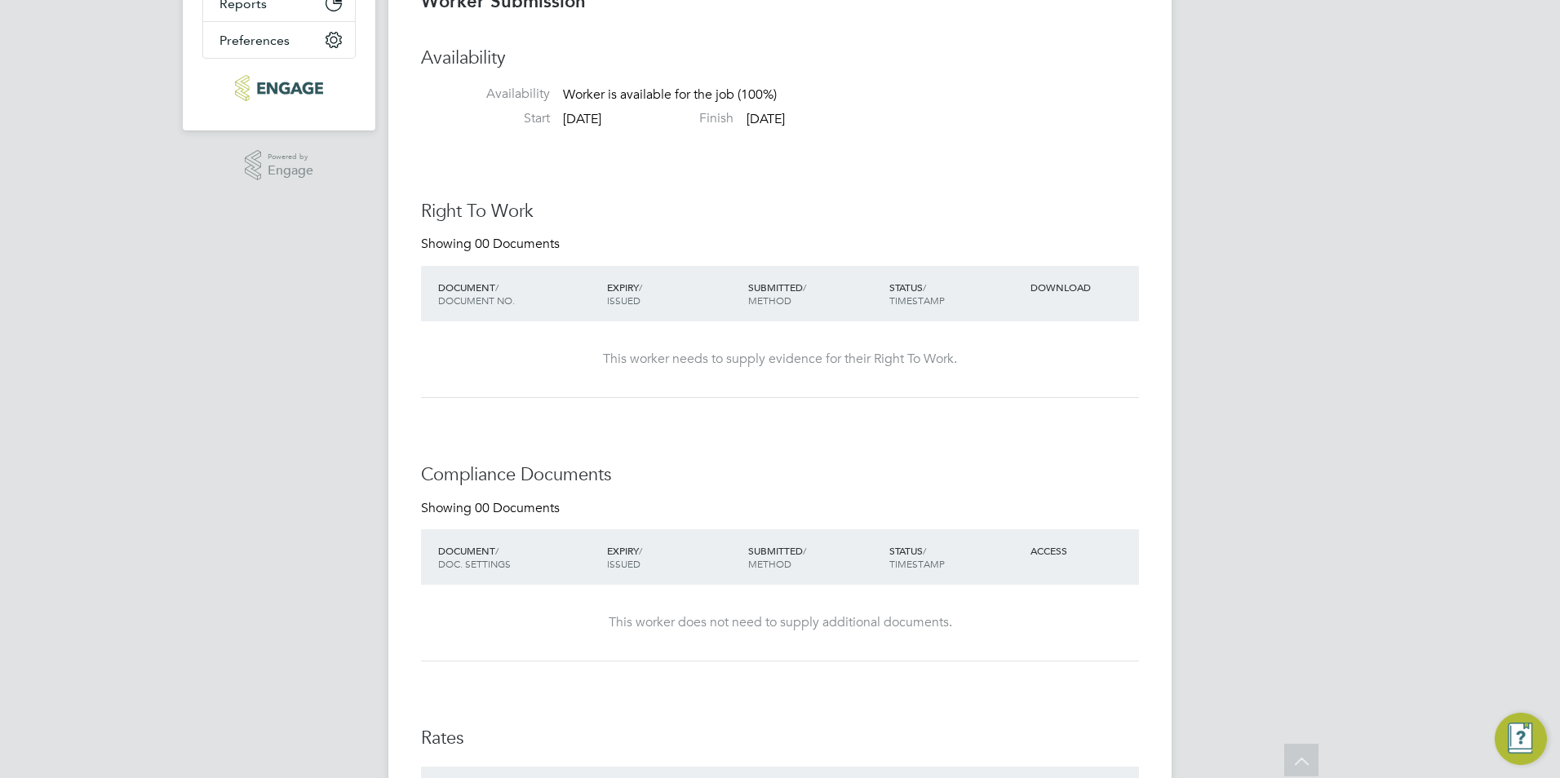
scroll to position [0, 0]
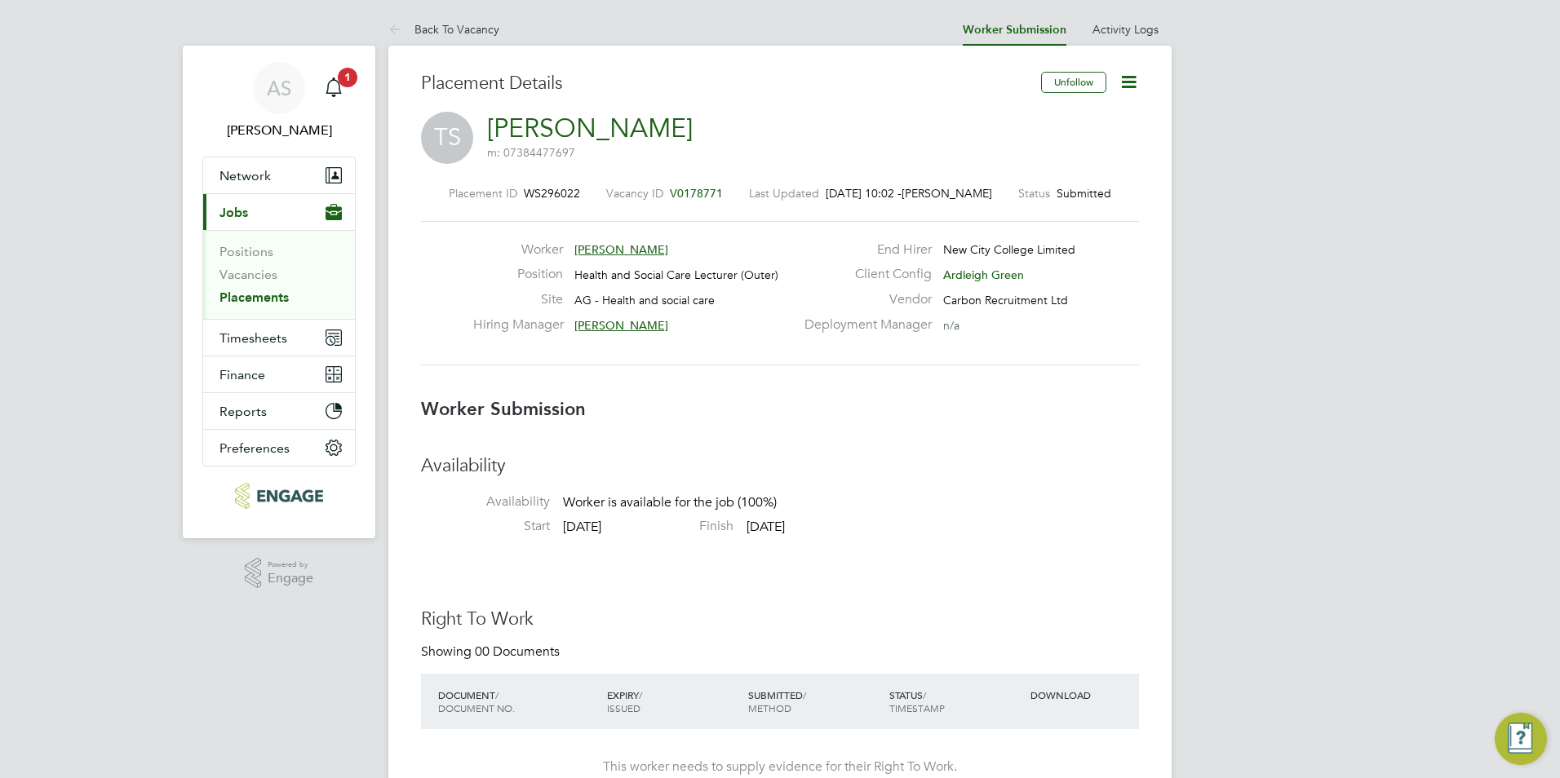
click at [1133, 78] on icon at bounding box center [1129, 82] width 20 height 20
click at [805, 143] on div "TS Tashari Sewell m: 07384477697" at bounding box center [780, 139] width 718 height 55
click at [258, 280] on link "Vacancies" at bounding box center [248, 275] width 58 height 16
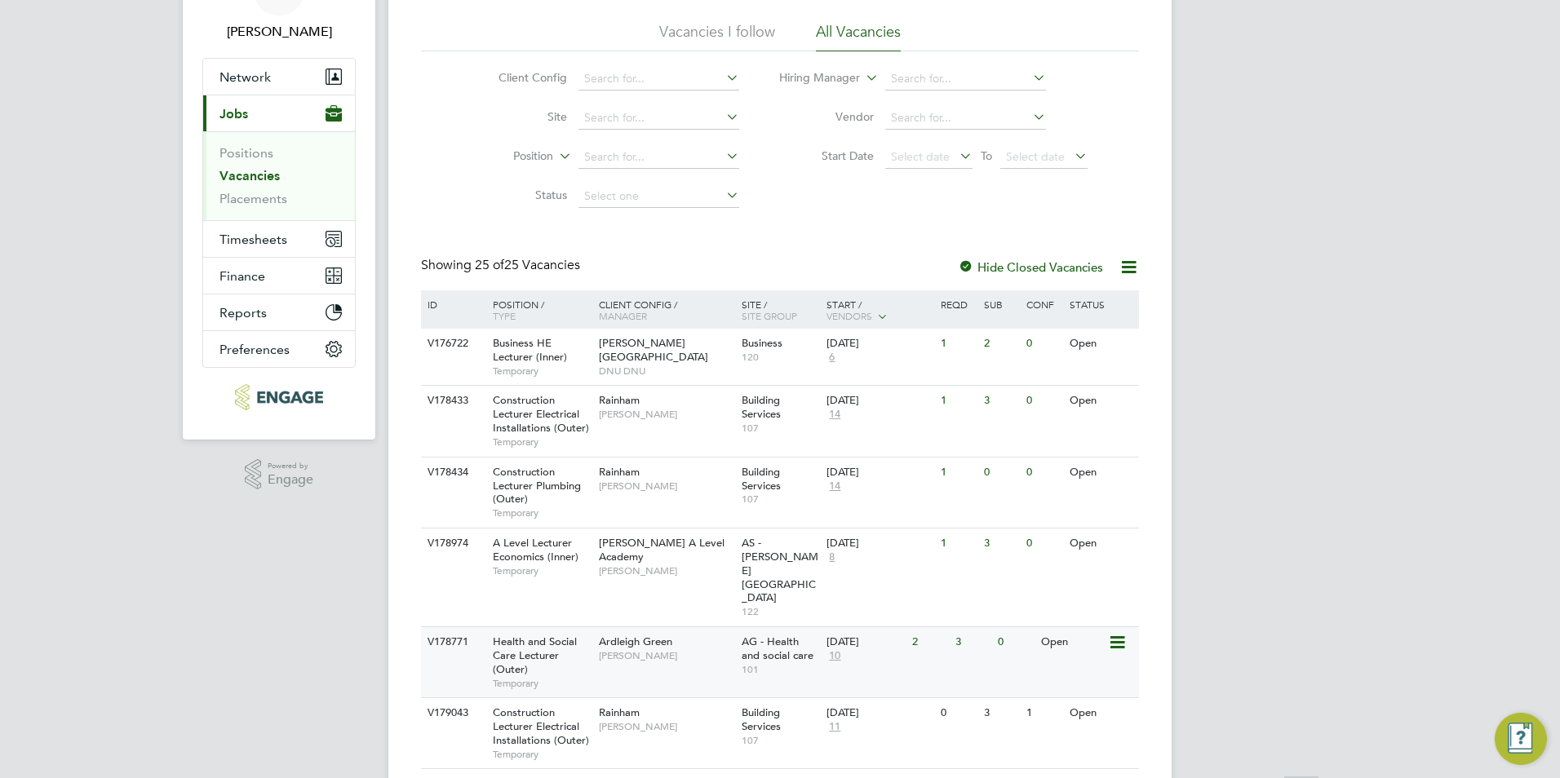
scroll to position [163, 0]
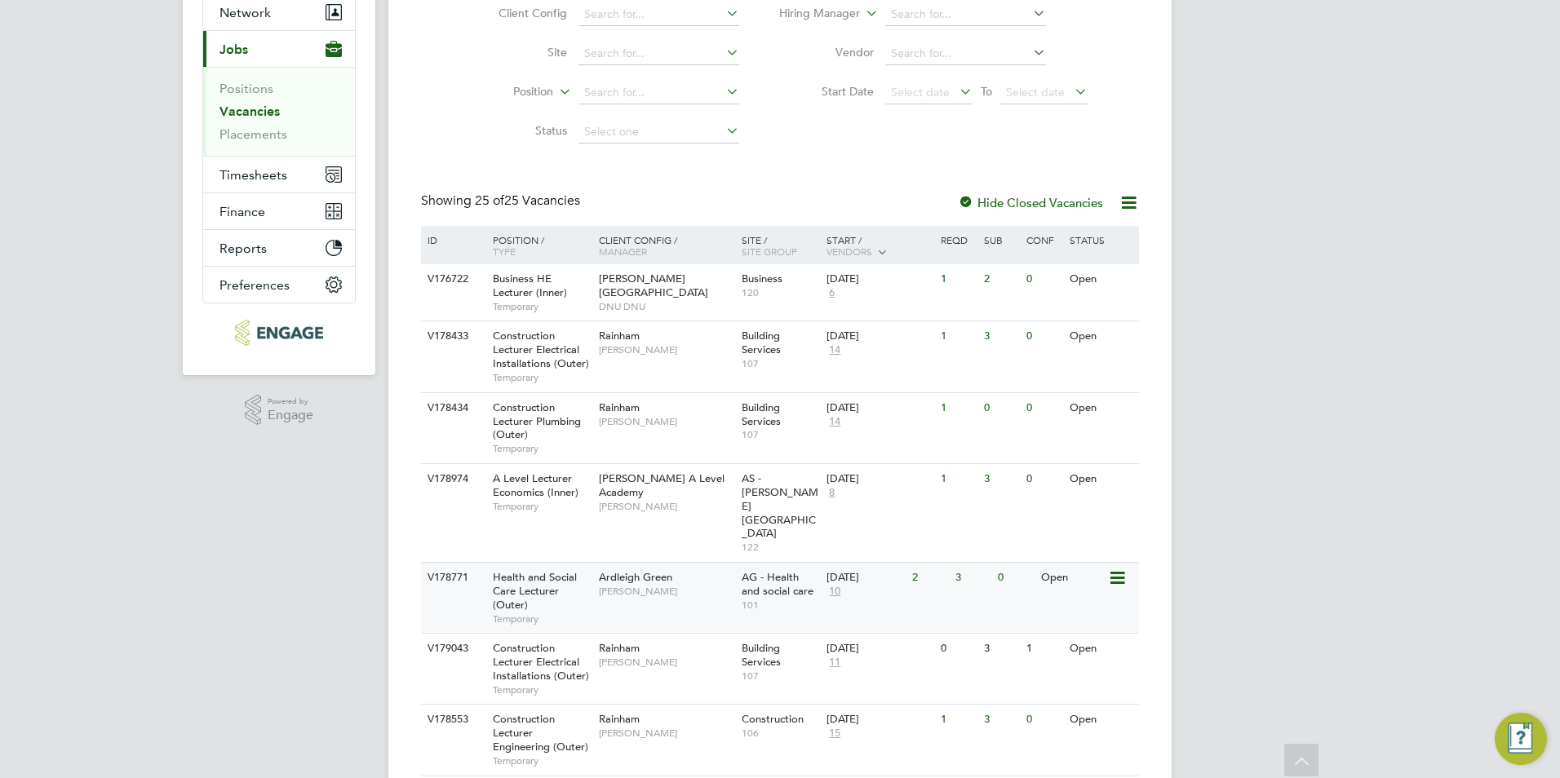
click at [603, 585] on span "[PERSON_NAME]" at bounding box center [666, 591] width 135 height 13
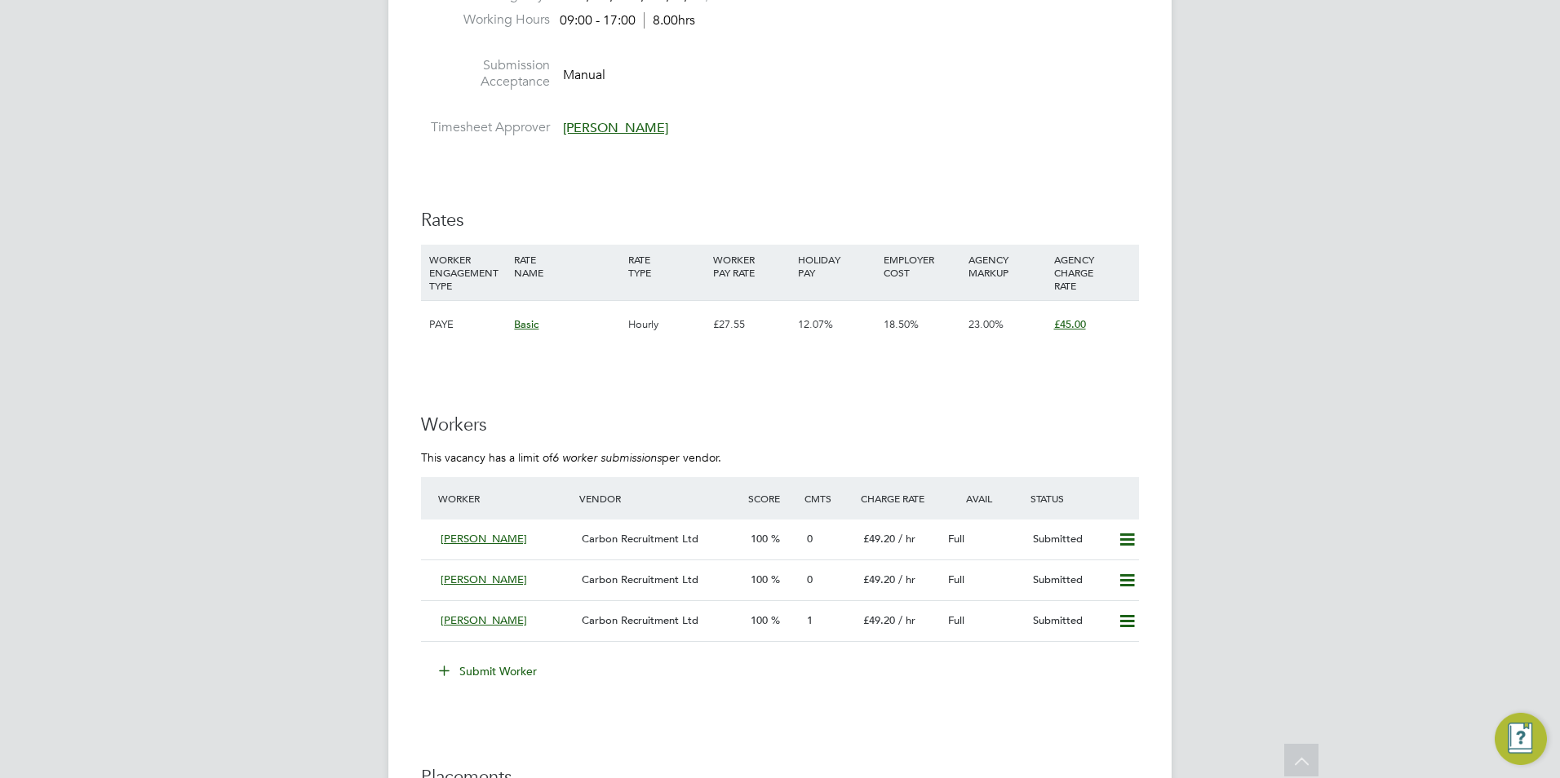
scroll to position [2448, 0]
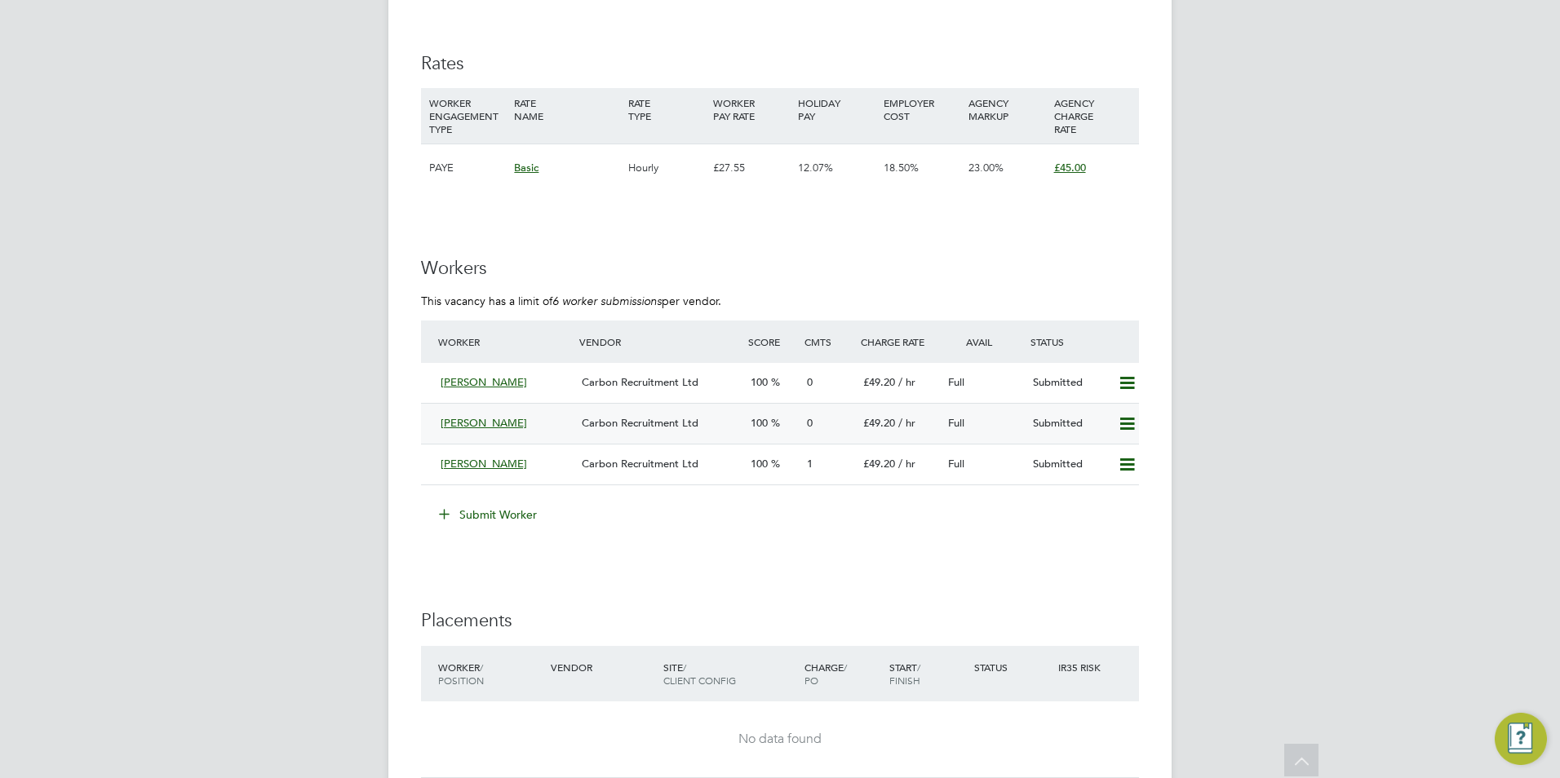
click at [494, 425] on span "[PERSON_NAME]" at bounding box center [484, 423] width 86 height 14
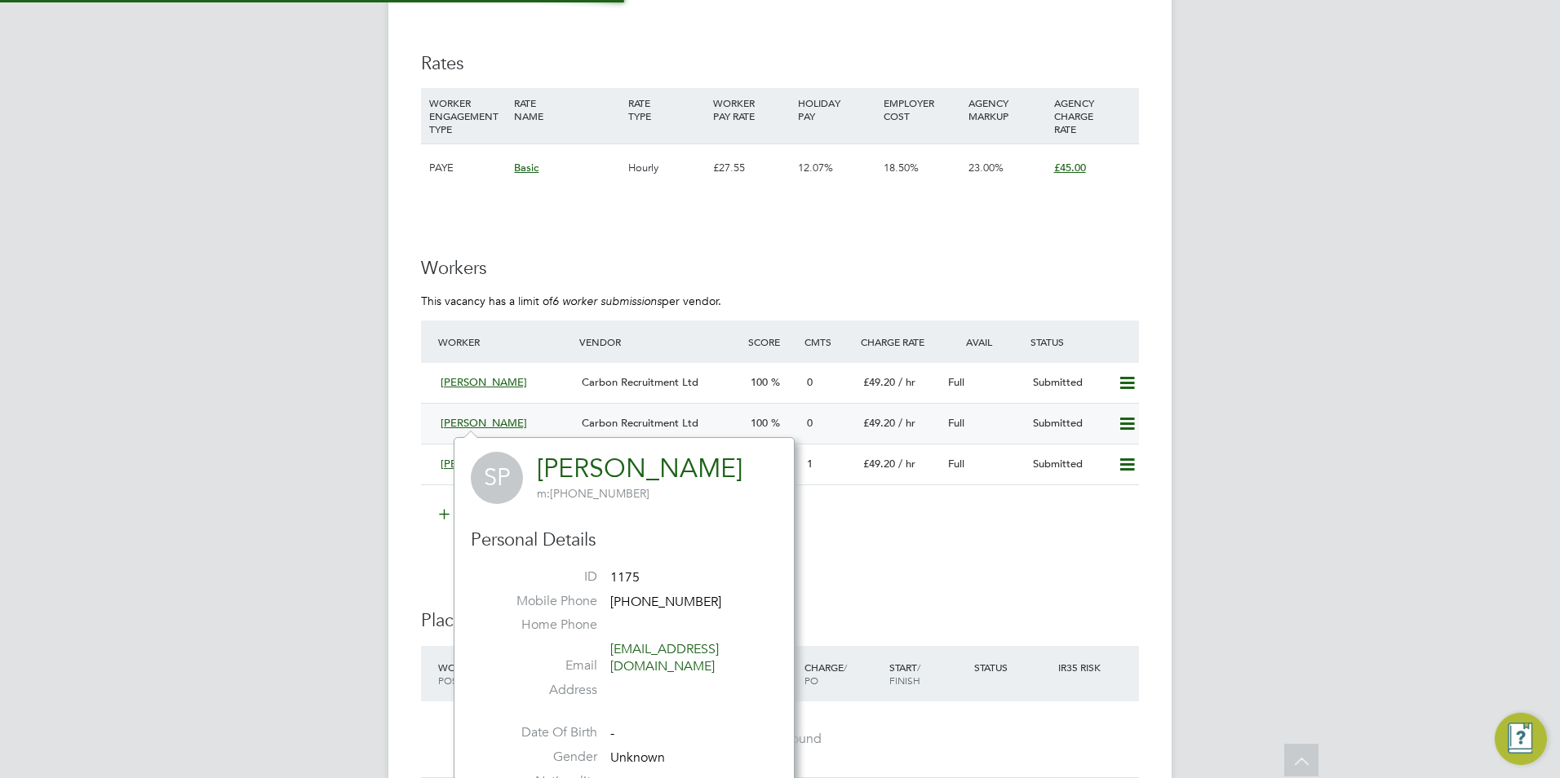
scroll to position [383, 341]
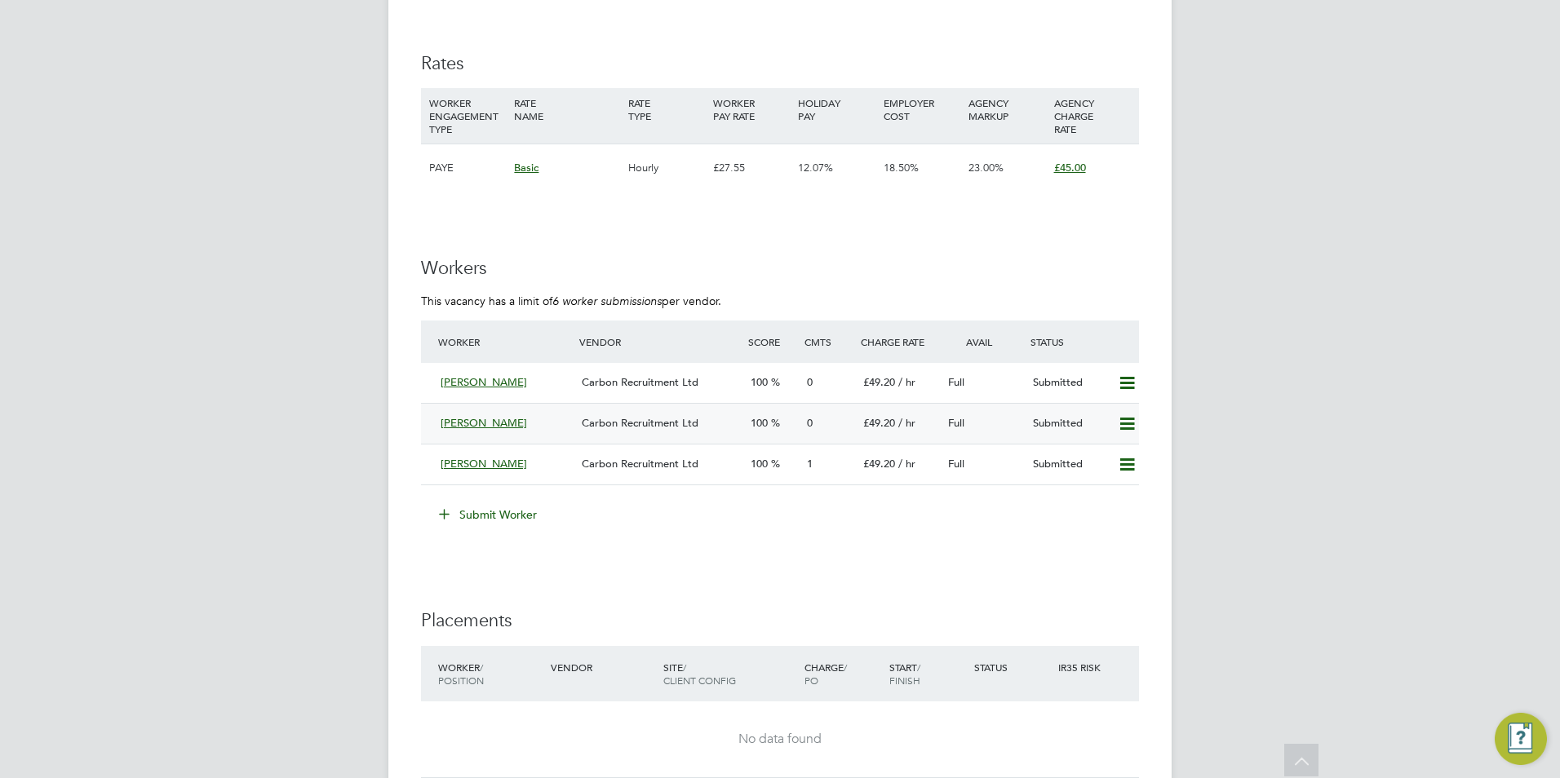
click at [471, 417] on span "[PERSON_NAME]" at bounding box center [484, 423] width 86 height 14
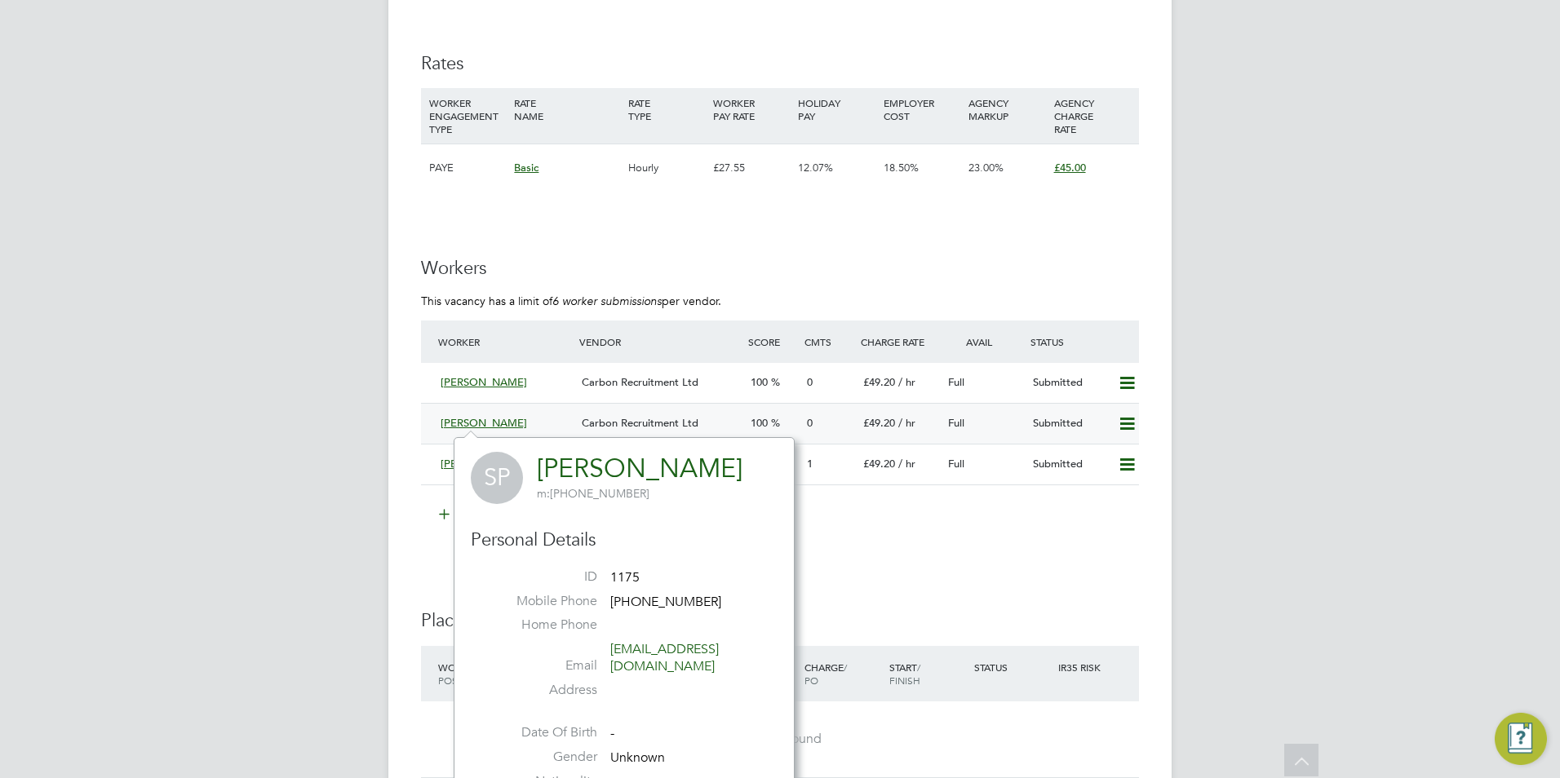
click at [876, 432] on div "£49.20 / hr" at bounding box center [899, 423] width 85 height 27
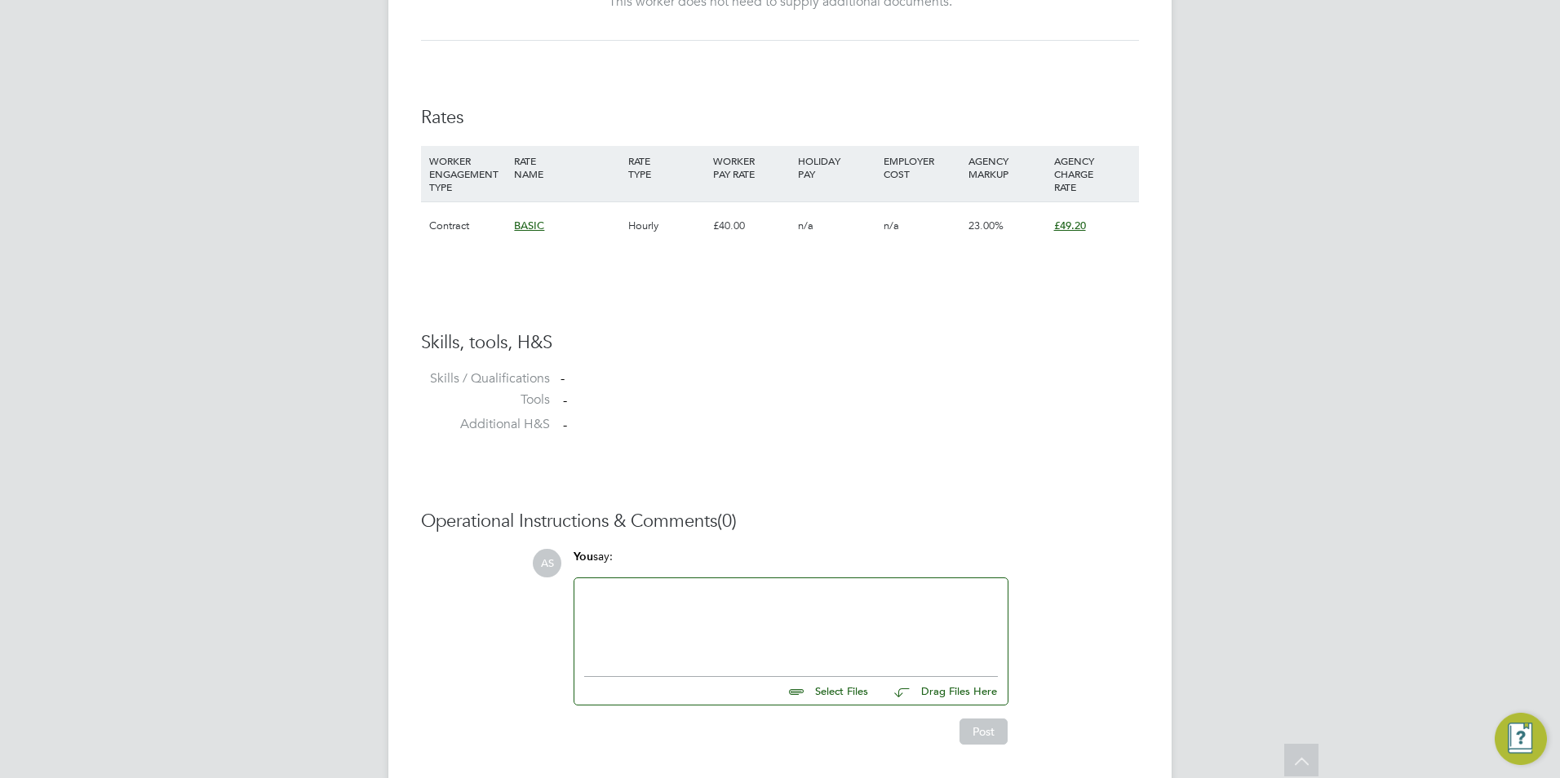
scroll to position [1080, 0]
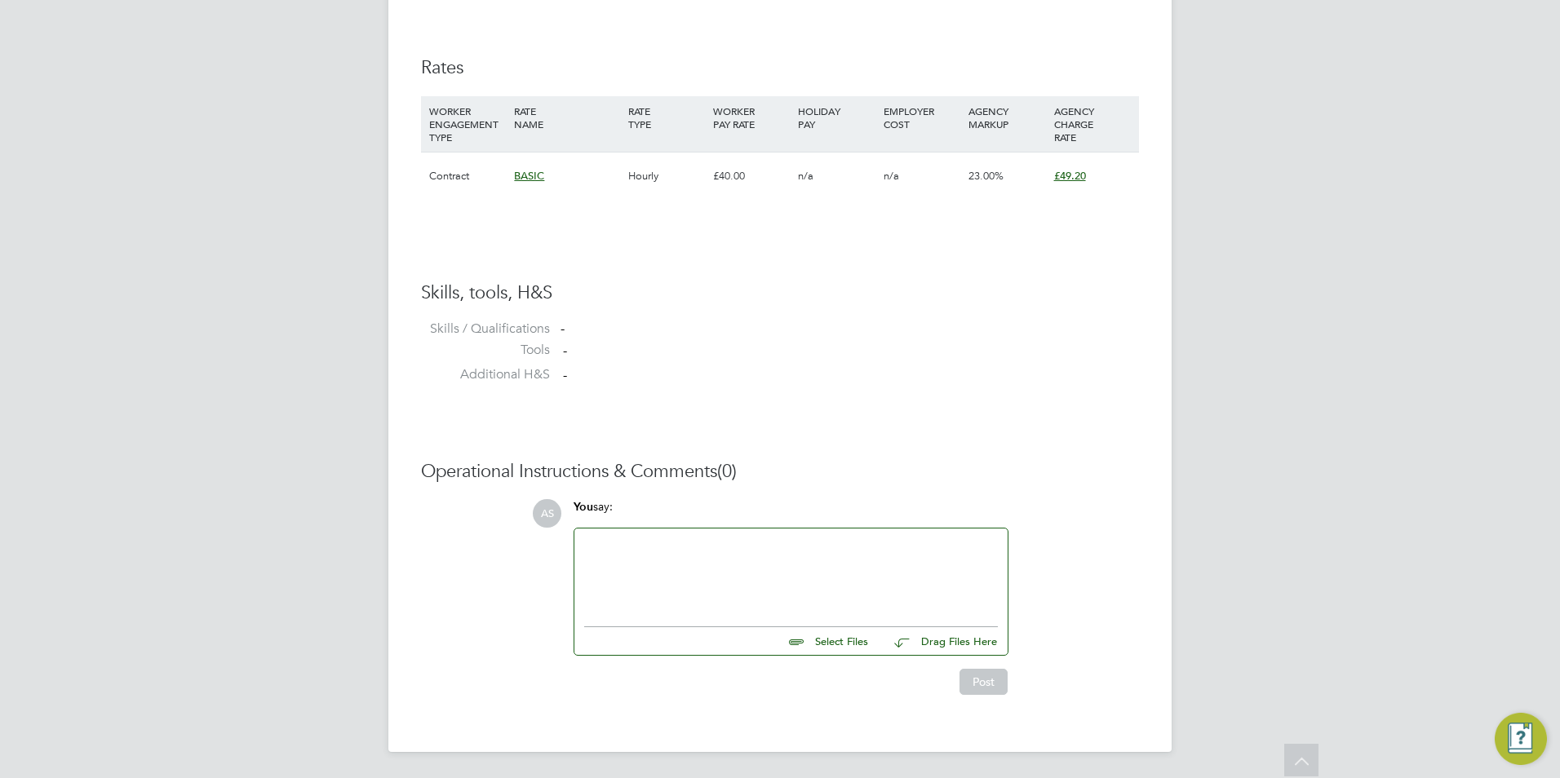
click at [816, 645] on input "file" at bounding box center [875, 638] width 245 height 23
type input "C:\fakepath\HQ88878.odt"
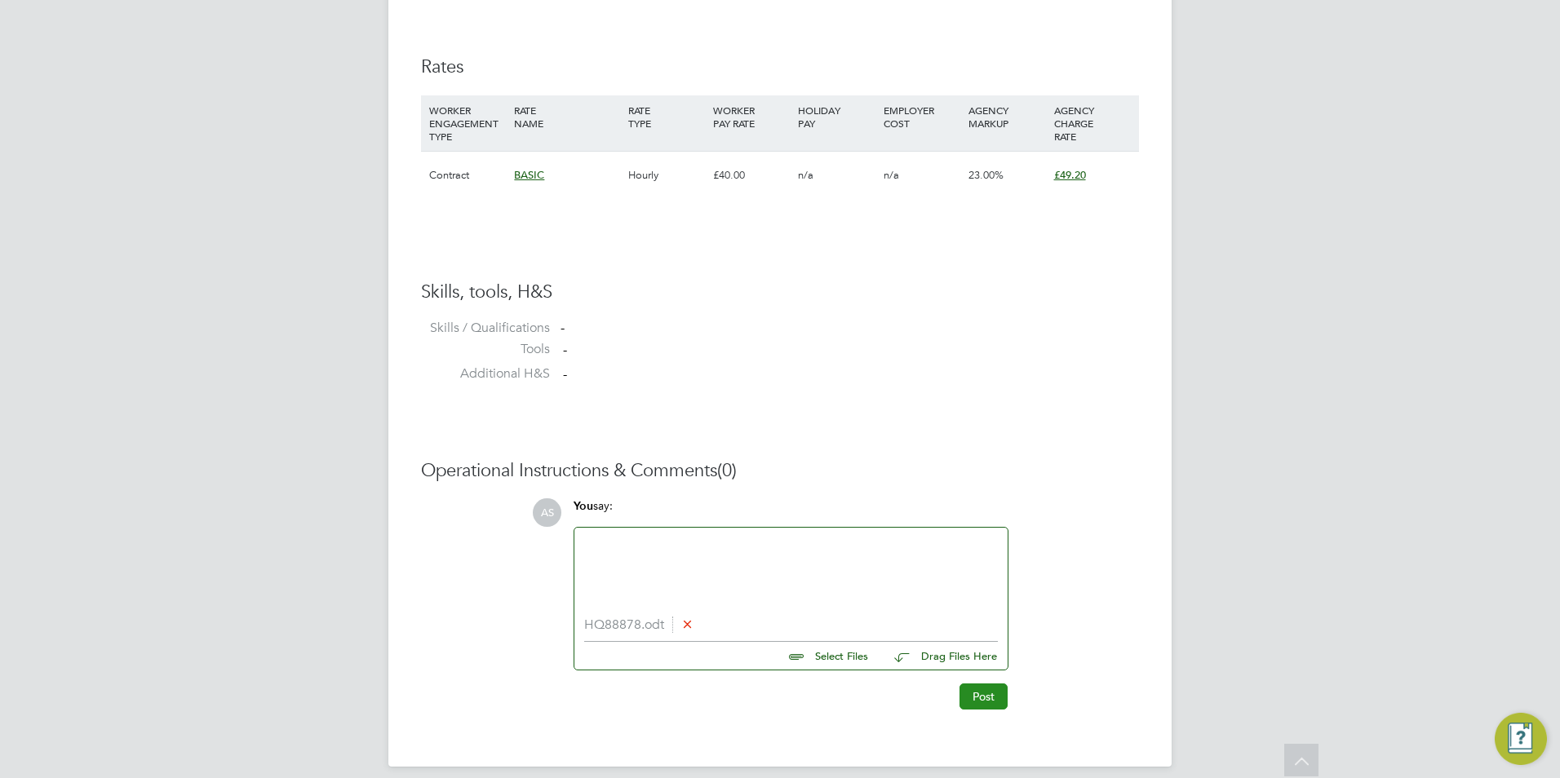
click at [975, 694] on button "Post" at bounding box center [984, 697] width 48 height 26
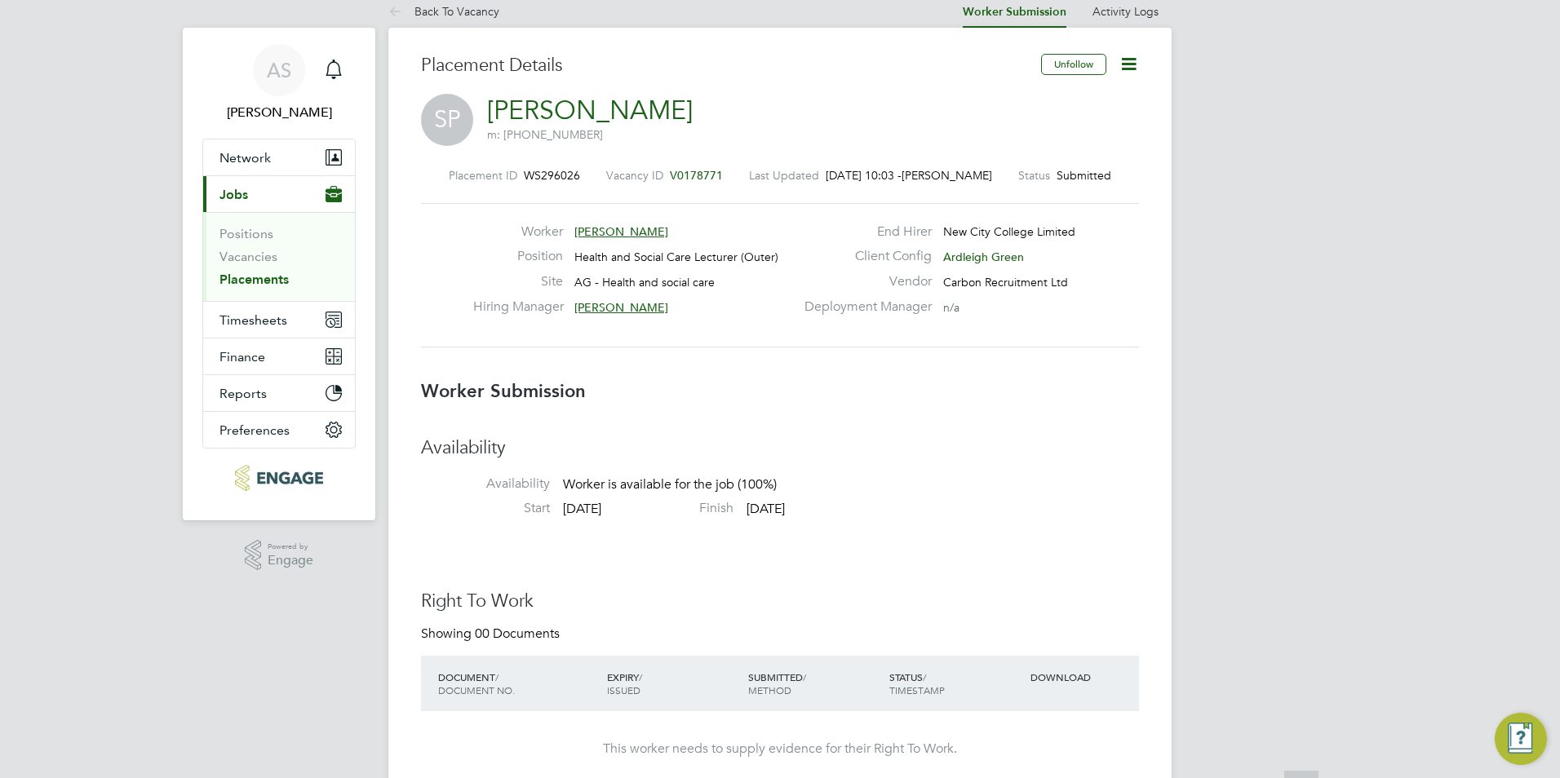
scroll to position [0, 0]
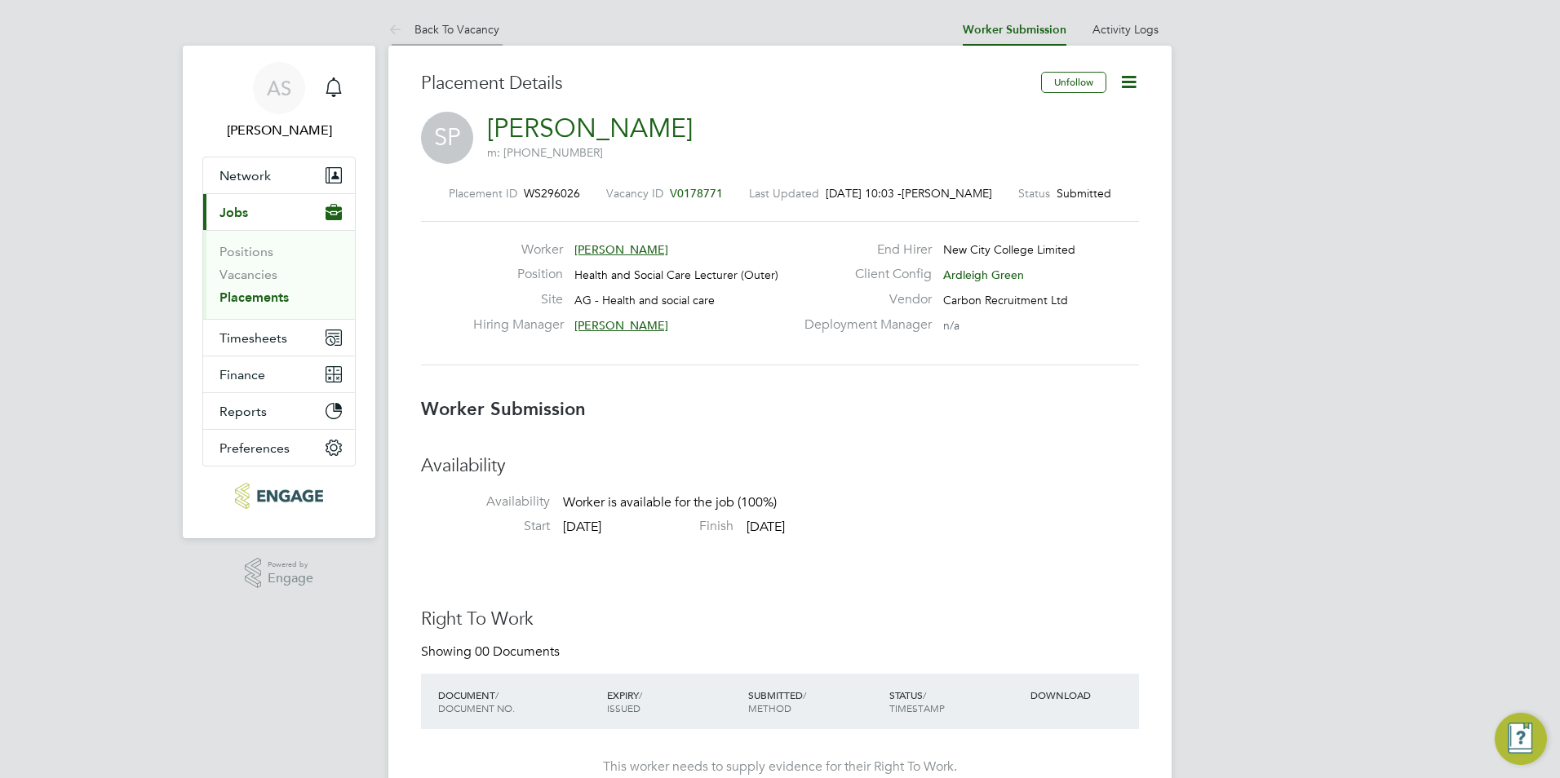
click at [437, 19] on li "Back To Vacancy" at bounding box center [443, 29] width 111 height 33
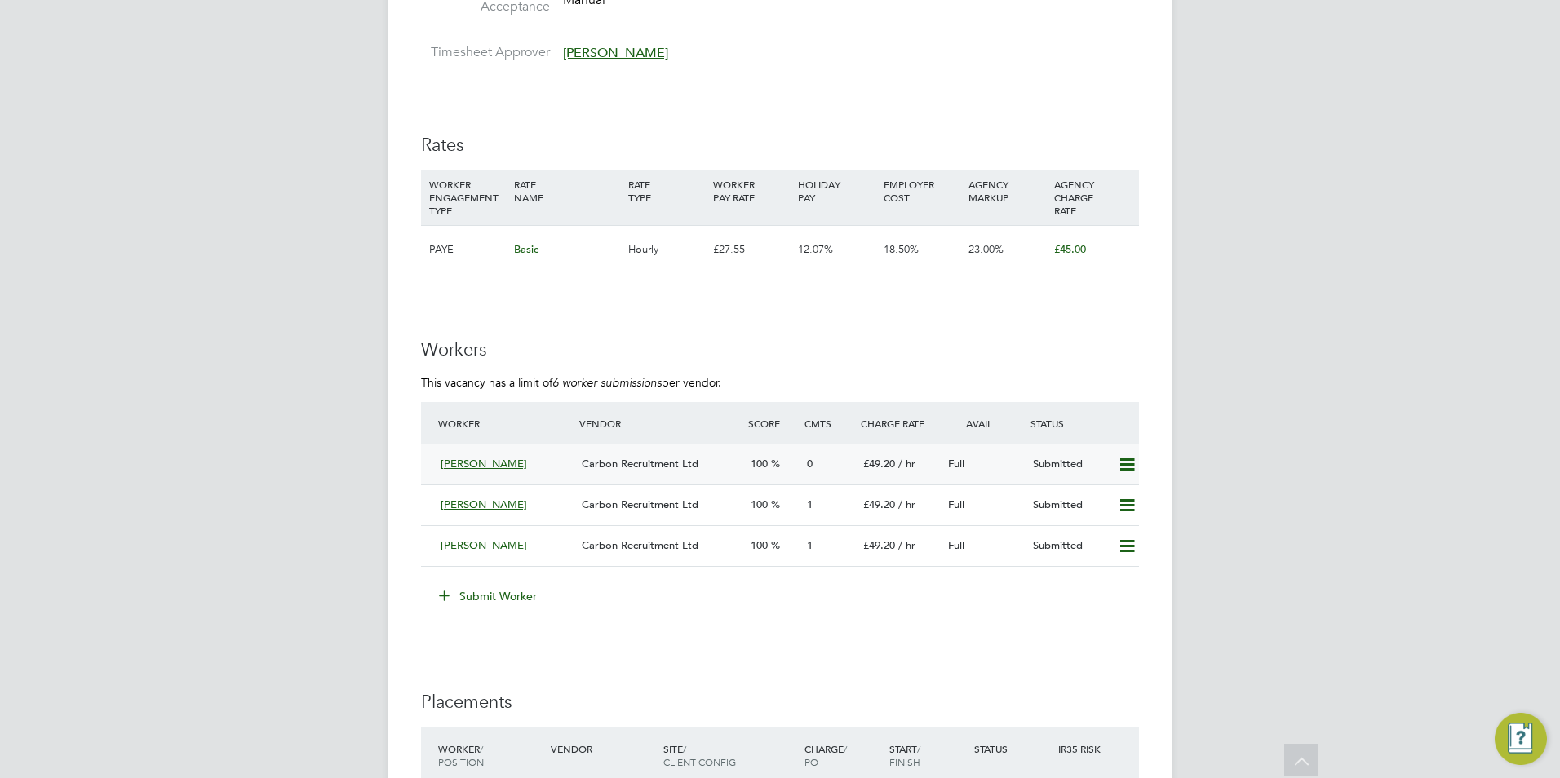
click at [477, 461] on span "Ruth Hanciles" at bounding box center [484, 464] width 86 height 14
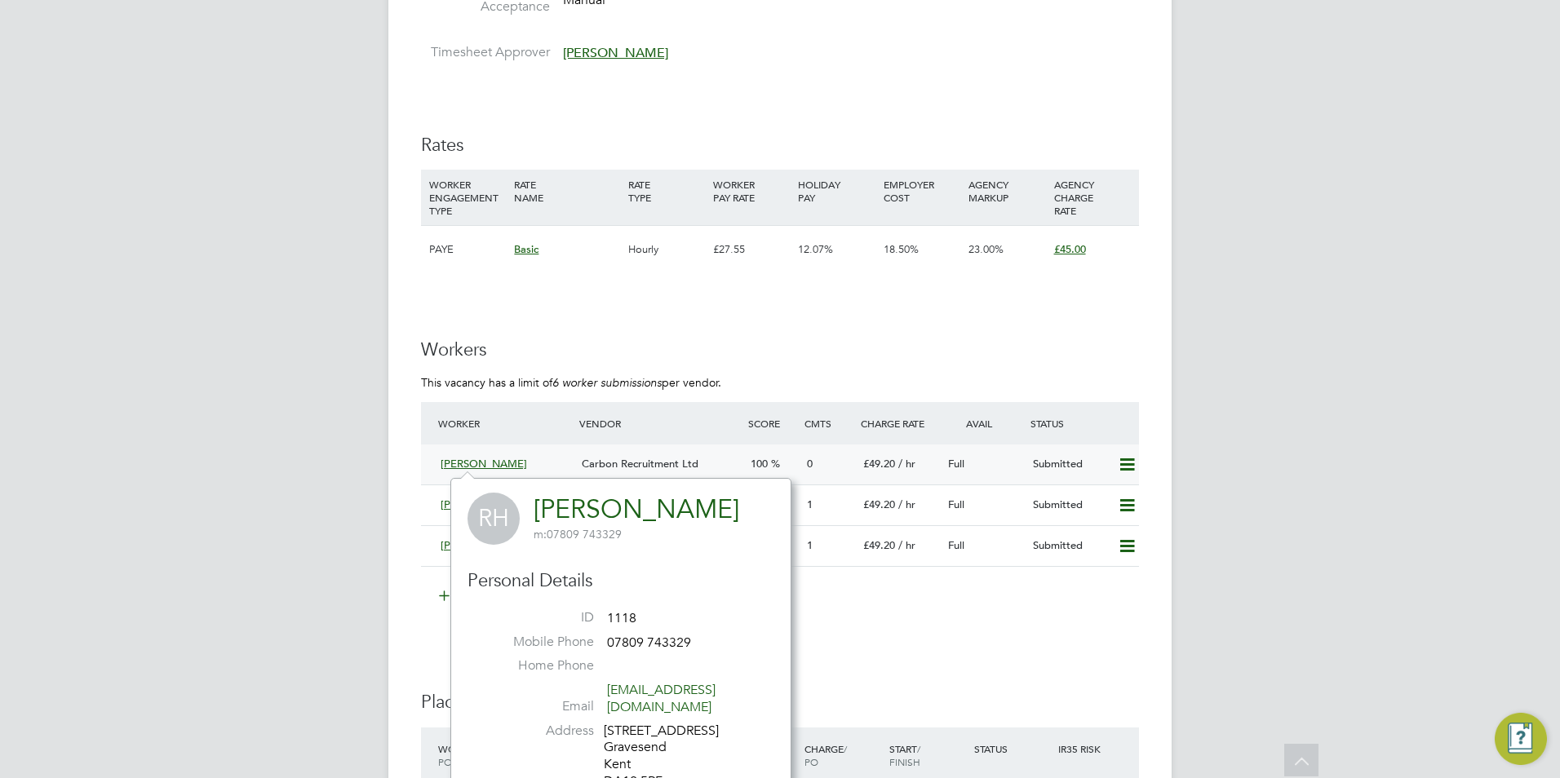
click at [837, 473] on div "0" at bounding box center [828, 464] width 56 height 27
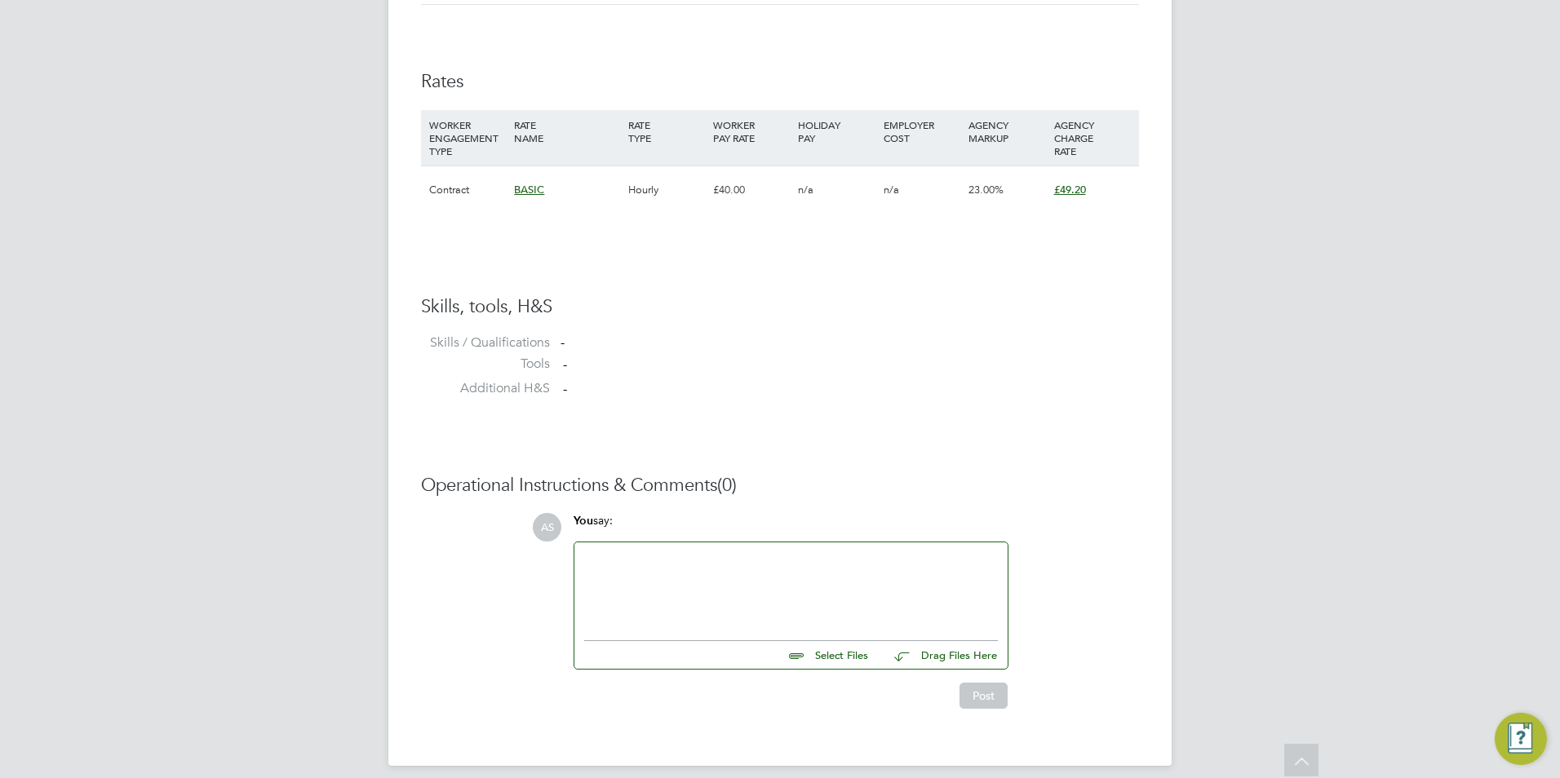
click at [853, 645] on input "file" at bounding box center [875, 652] width 245 height 23
type input "C:\fakepath\HQ11468.docx"
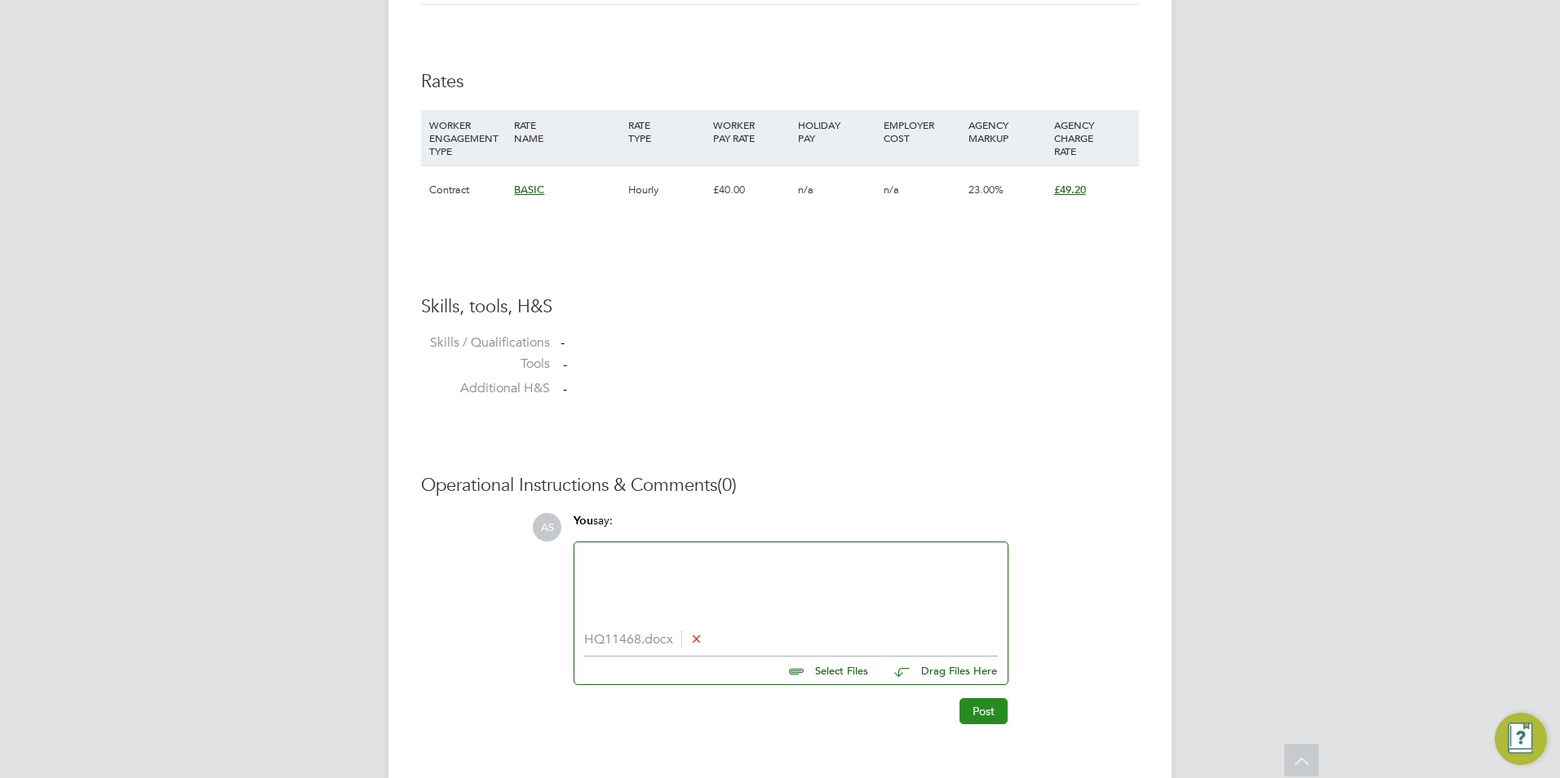
click at [977, 702] on button "Post" at bounding box center [984, 711] width 48 height 26
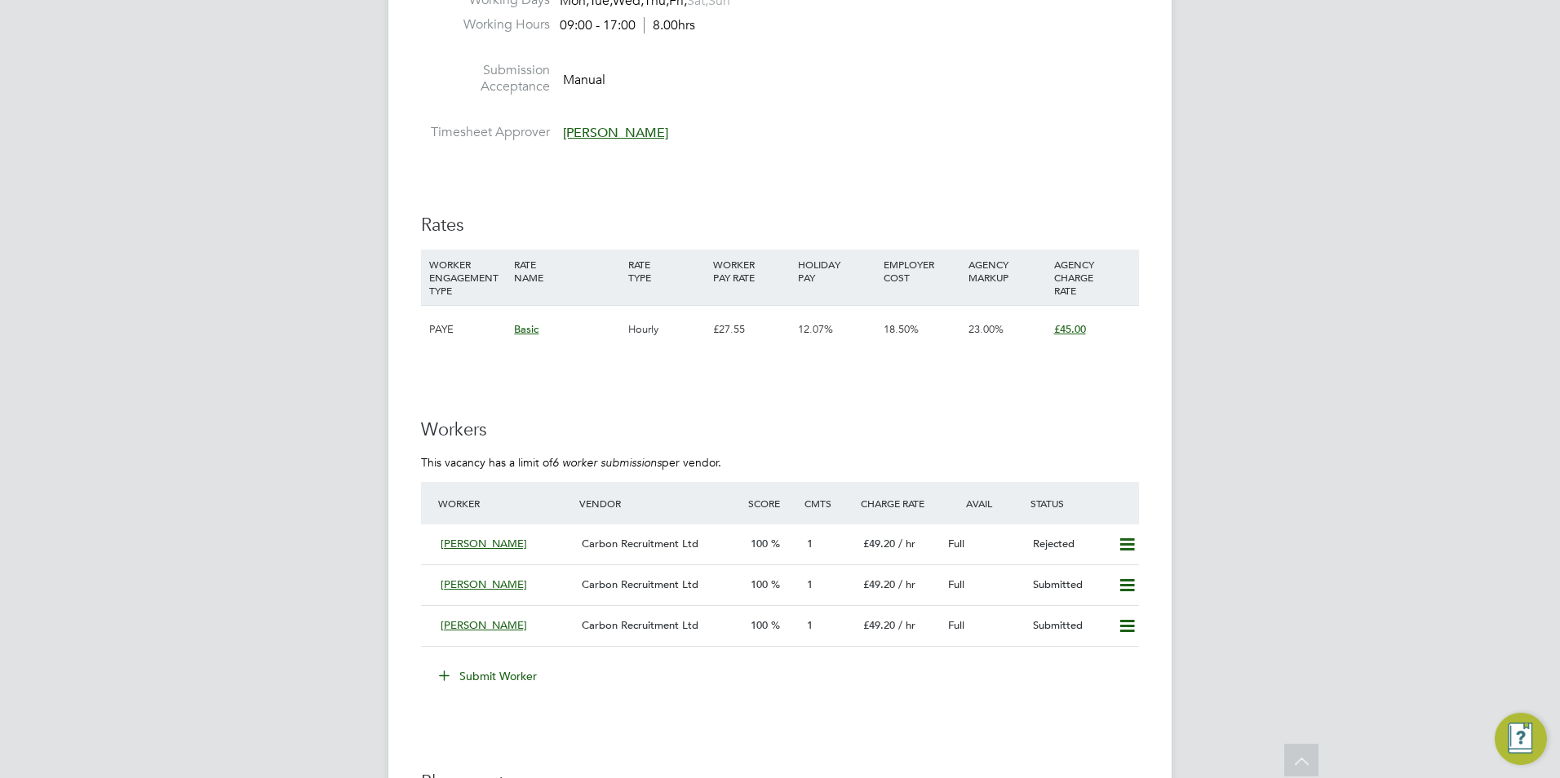
scroll to position [2448, 0]
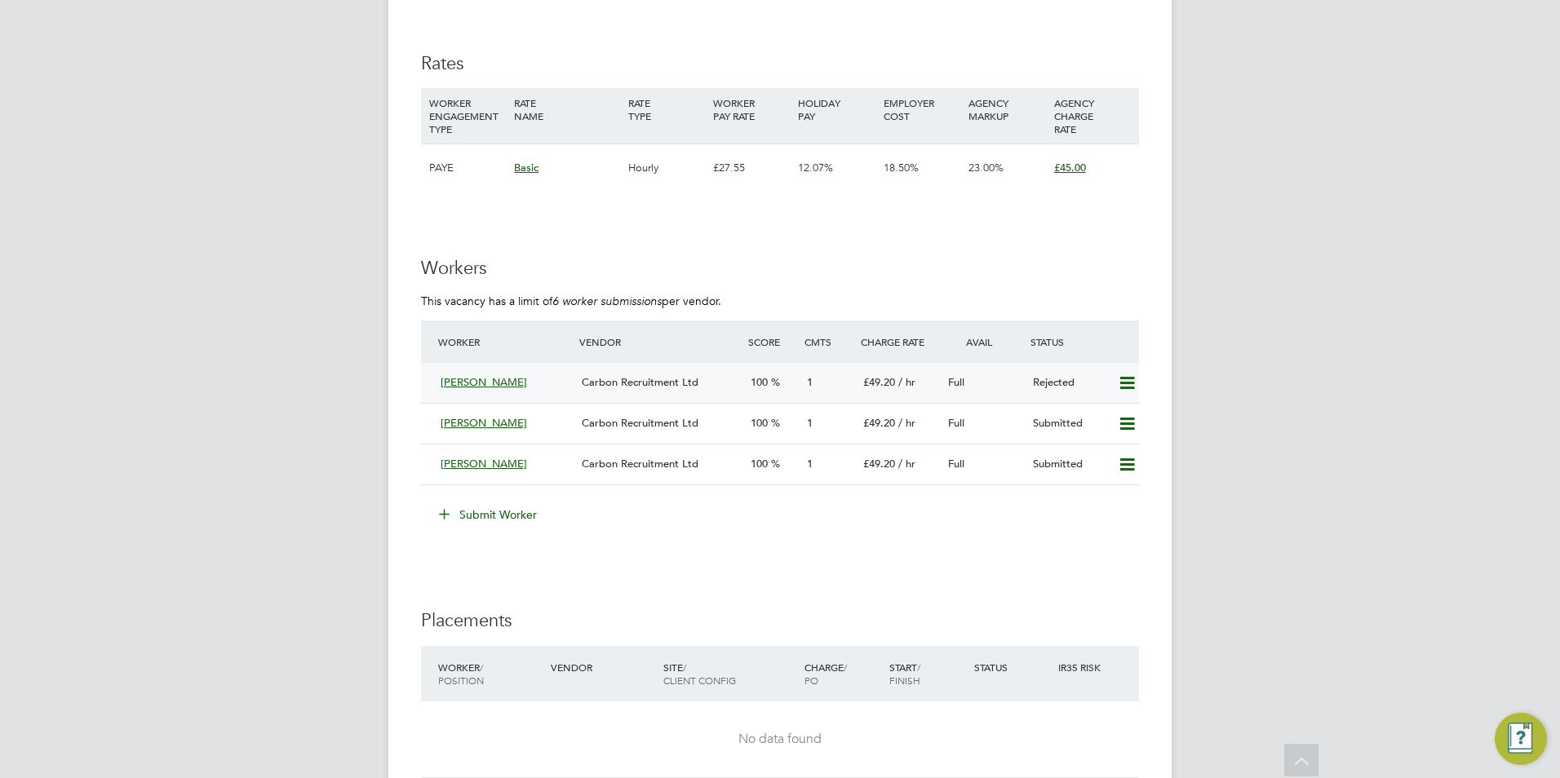
click at [479, 382] on span "[PERSON_NAME]" at bounding box center [484, 382] width 86 height 14
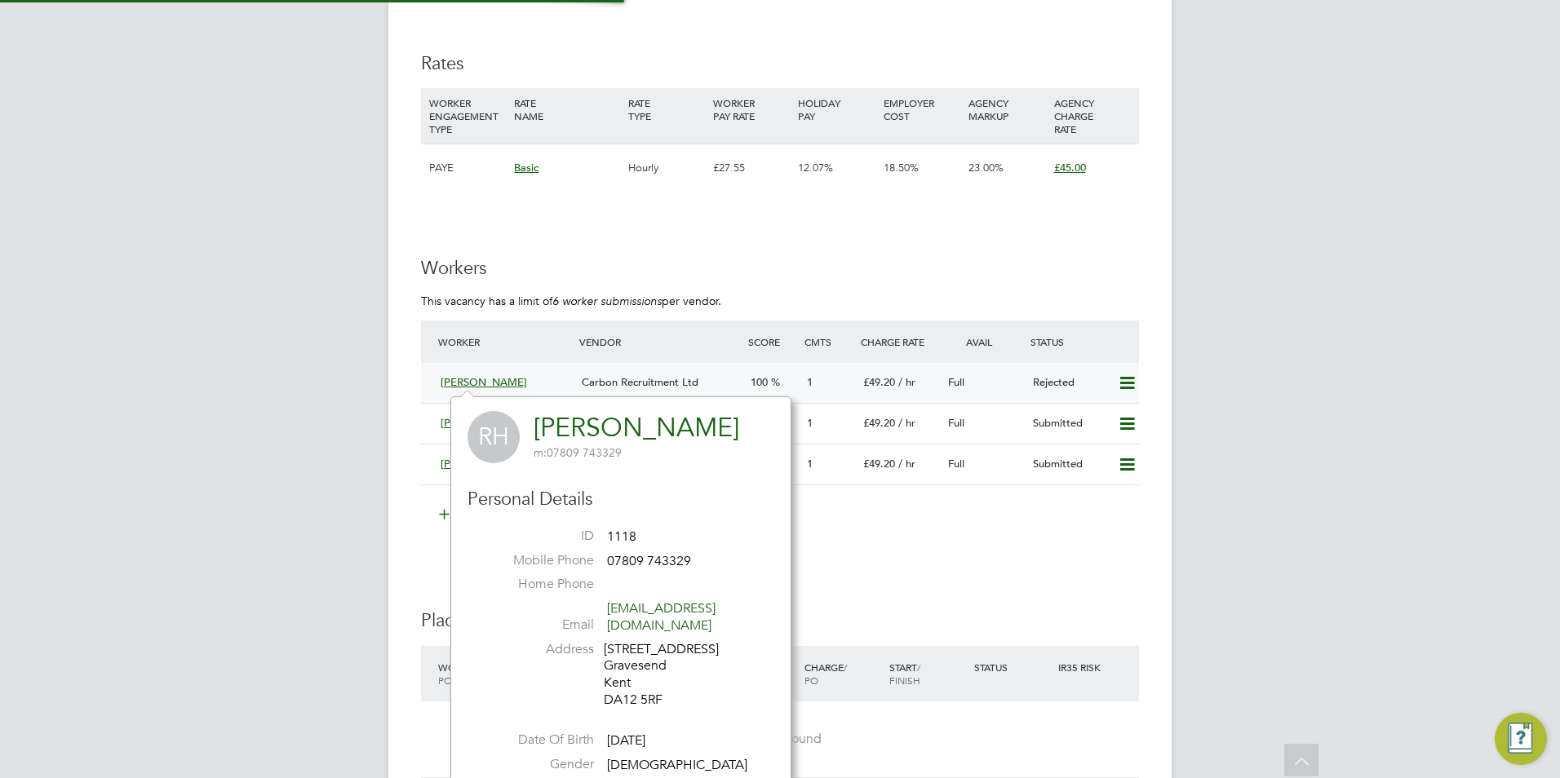
scroll to position [430, 341]
click at [951, 540] on li "Submit Worker" at bounding box center [780, 523] width 718 height 42
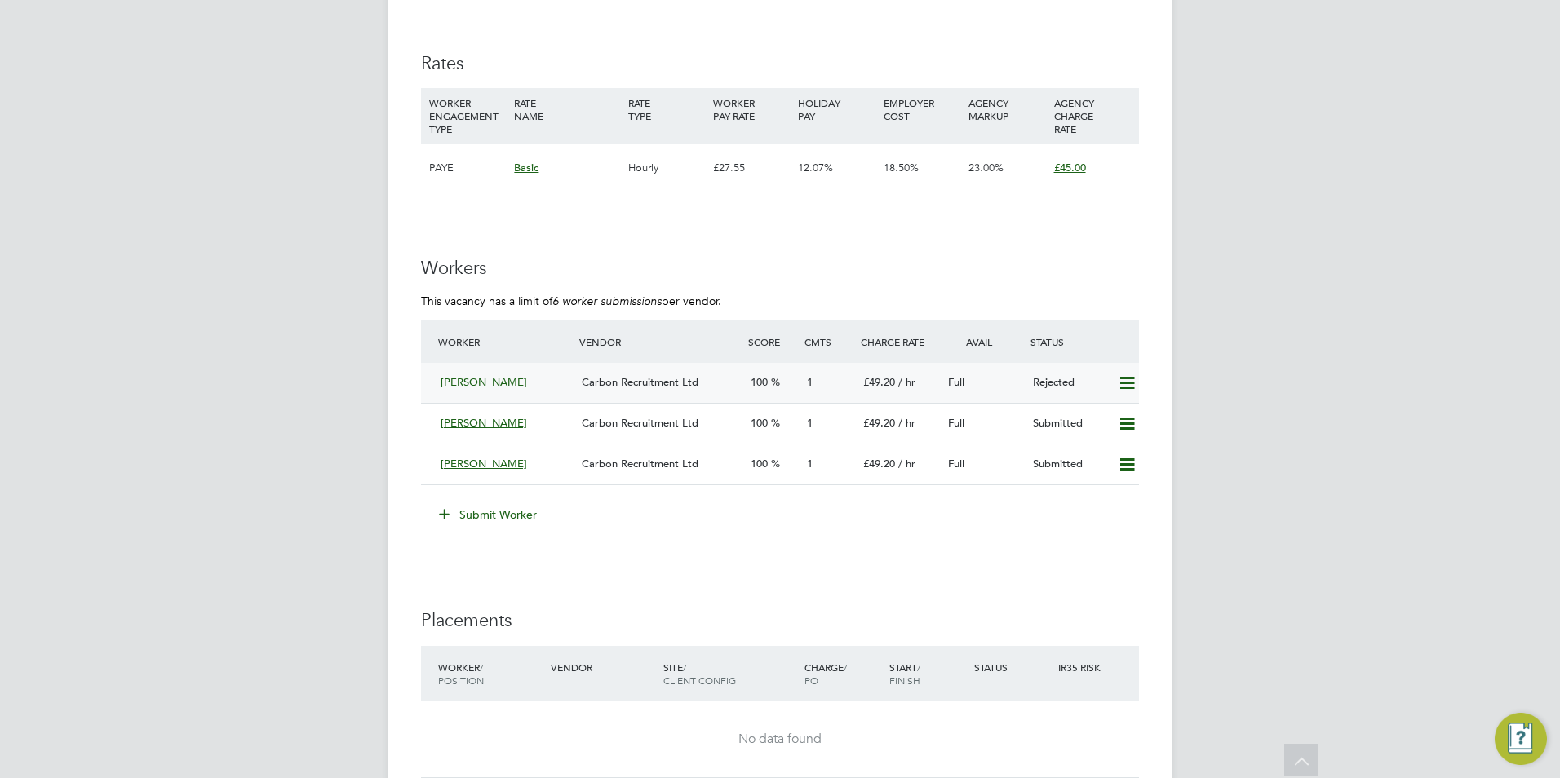
click at [1130, 380] on icon at bounding box center [1127, 383] width 20 height 13
click at [1097, 420] on li "Resubmit" at bounding box center [1100, 417] width 69 height 23
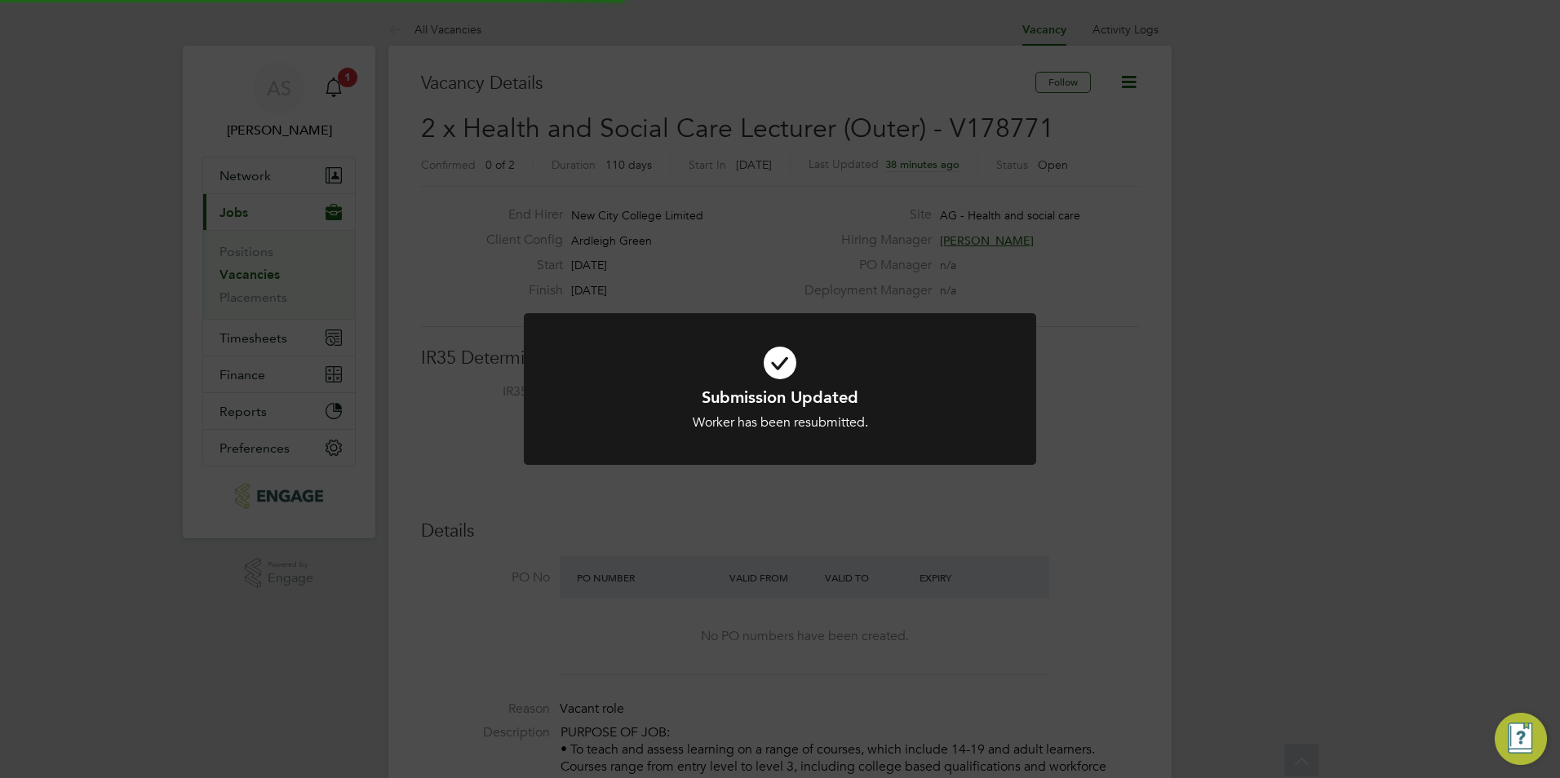
scroll to position [48, 114]
click at [1117, 162] on div "Submission Updated Worker has been resubmitted. Cancel Okay" at bounding box center [780, 389] width 1560 height 778
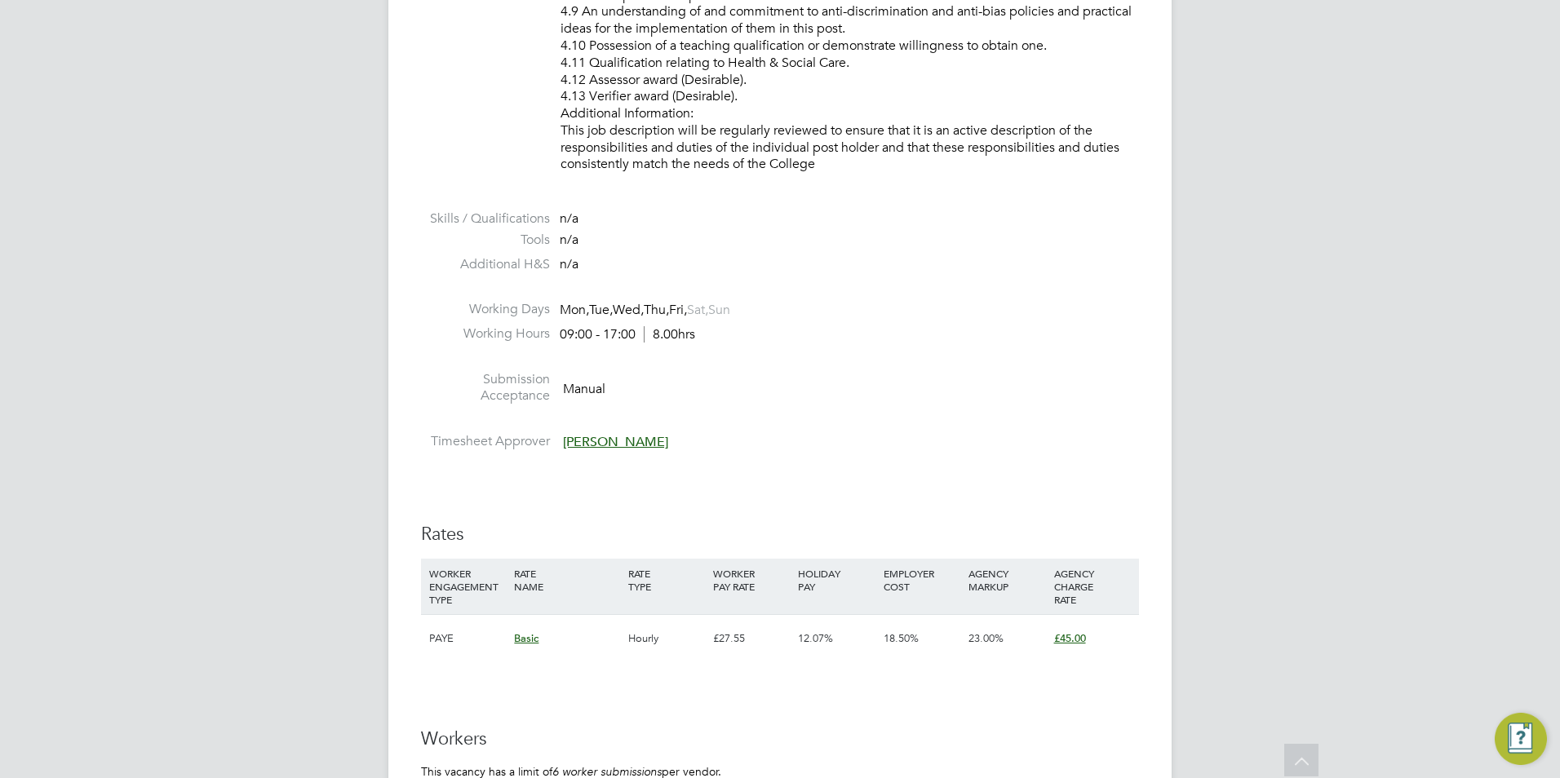
scroll to position [2203, 0]
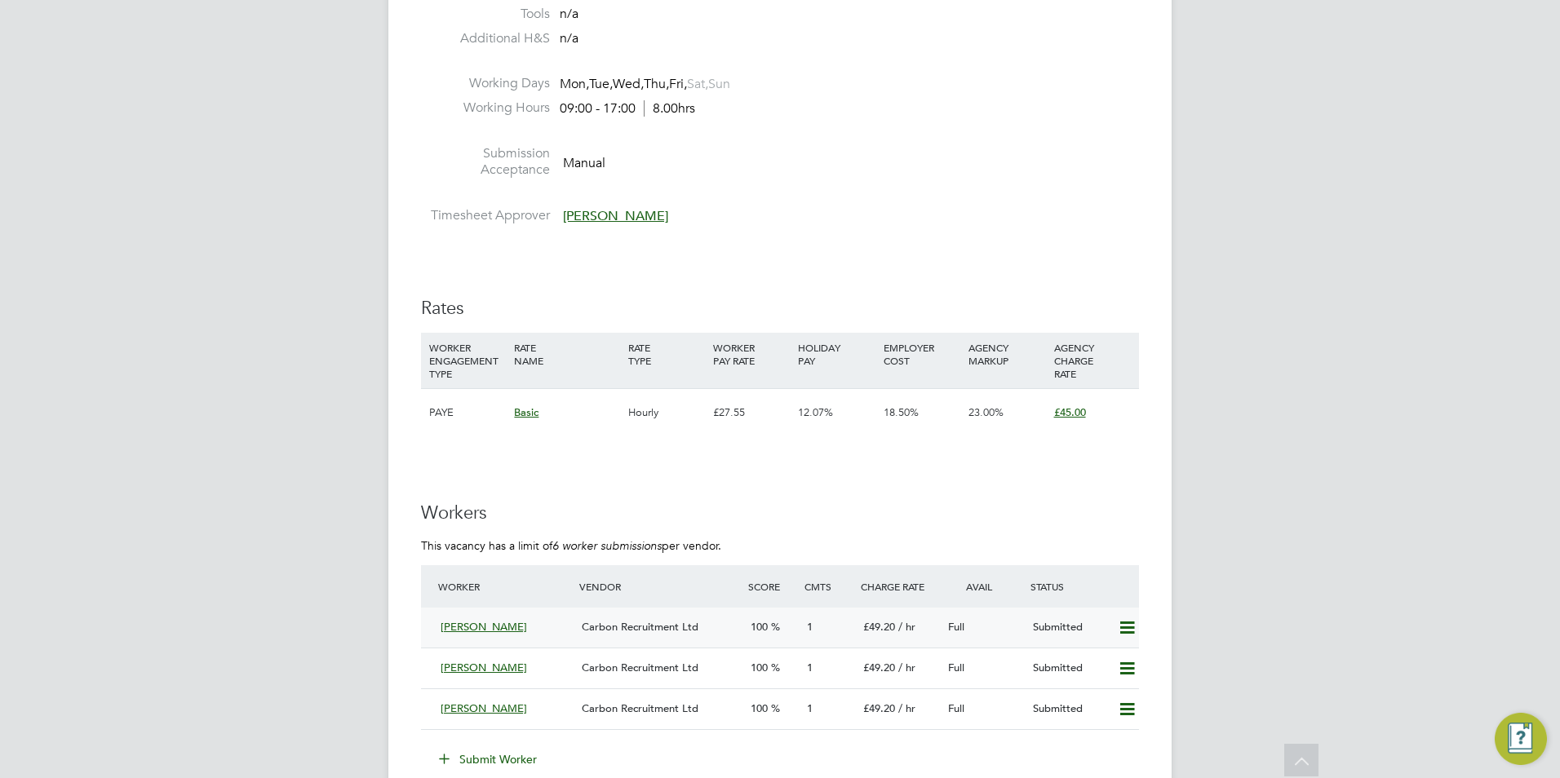
click at [1126, 627] on icon at bounding box center [1127, 628] width 20 height 13
click at [1104, 663] on li "Remove" at bounding box center [1103, 662] width 63 height 23
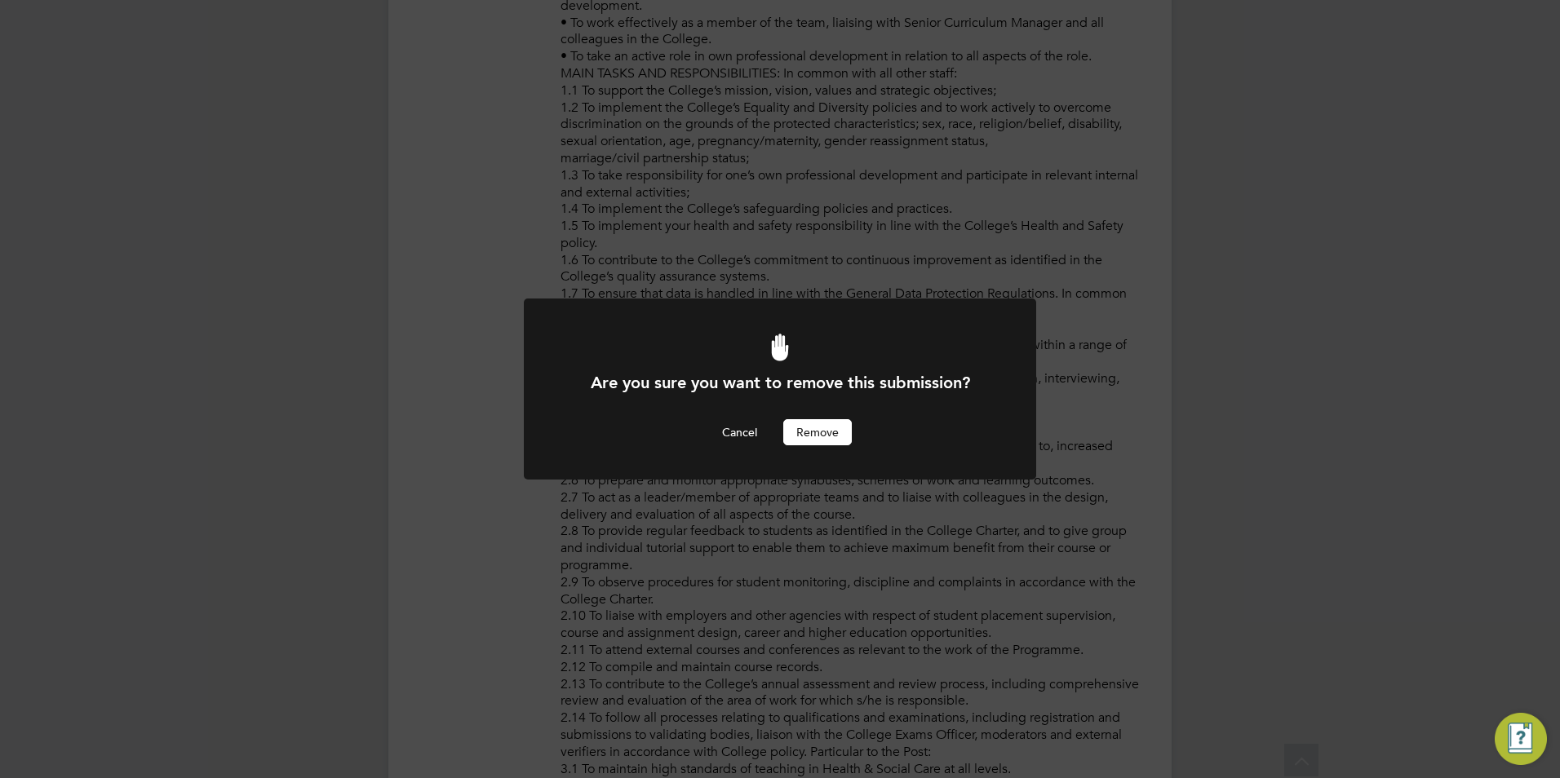
click at [835, 432] on button "Remove" at bounding box center [817, 432] width 69 height 26
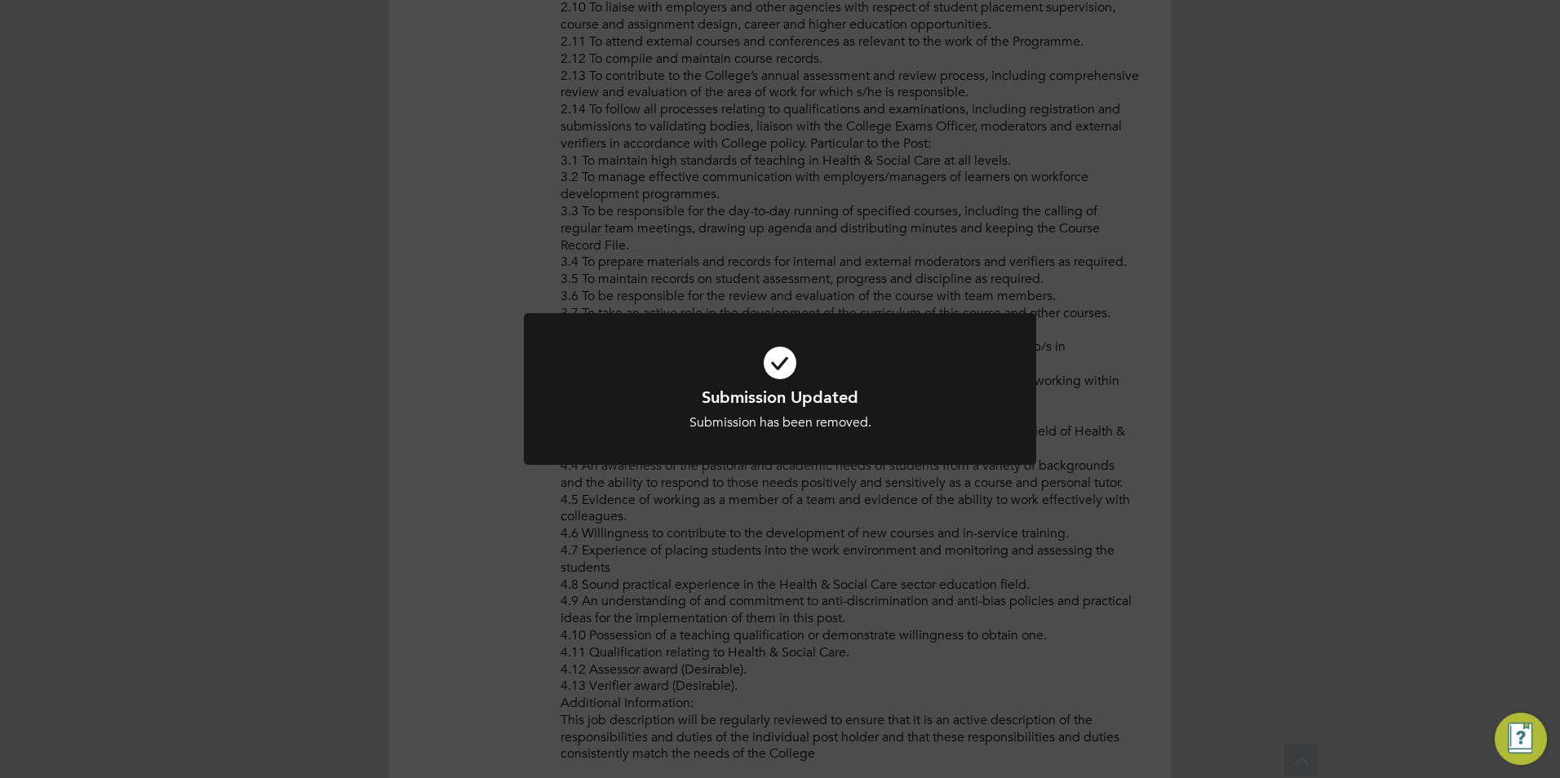
click at [995, 439] on div at bounding box center [780, 389] width 512 height 153
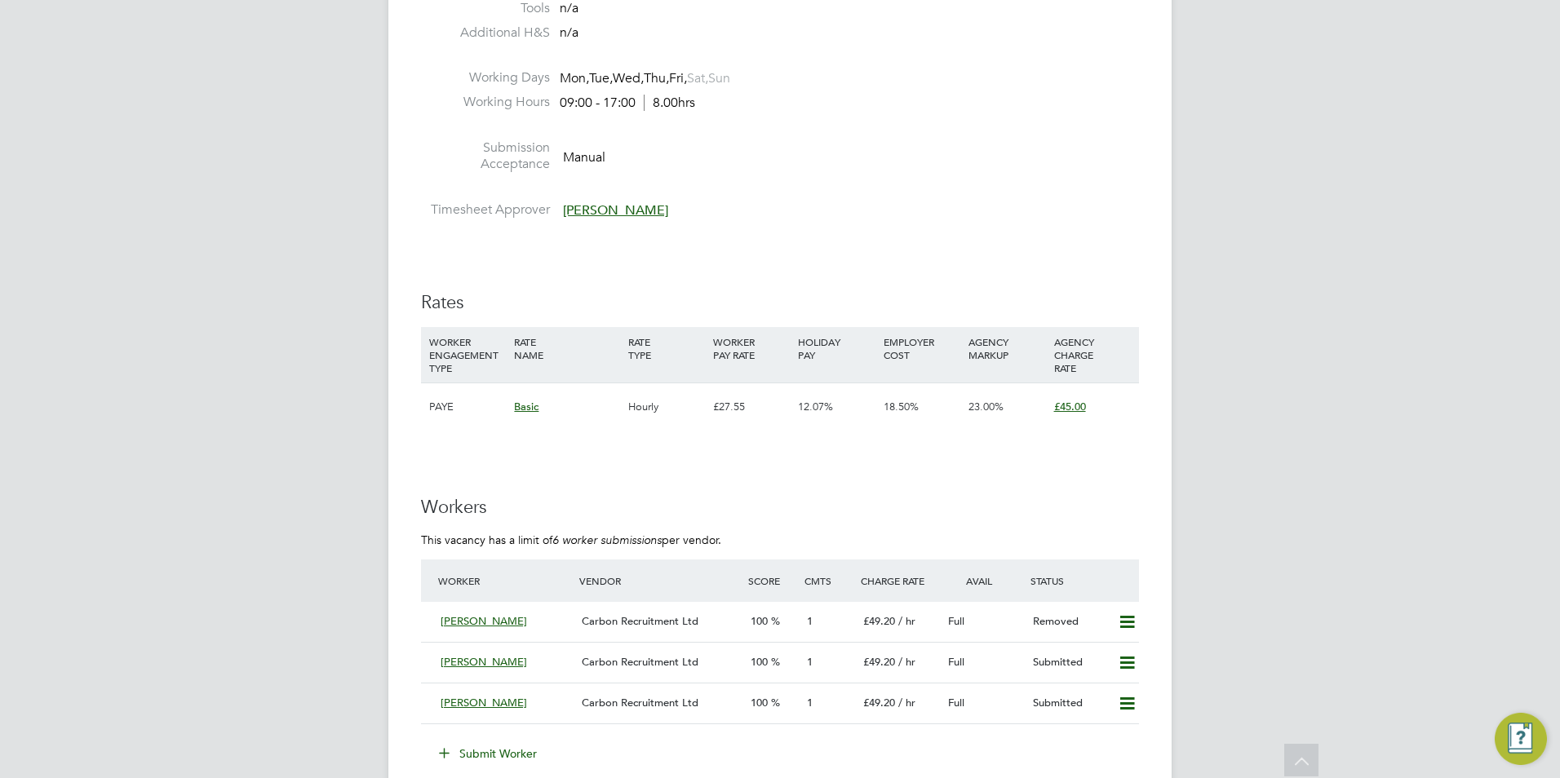
scroll to position [2285, 0]
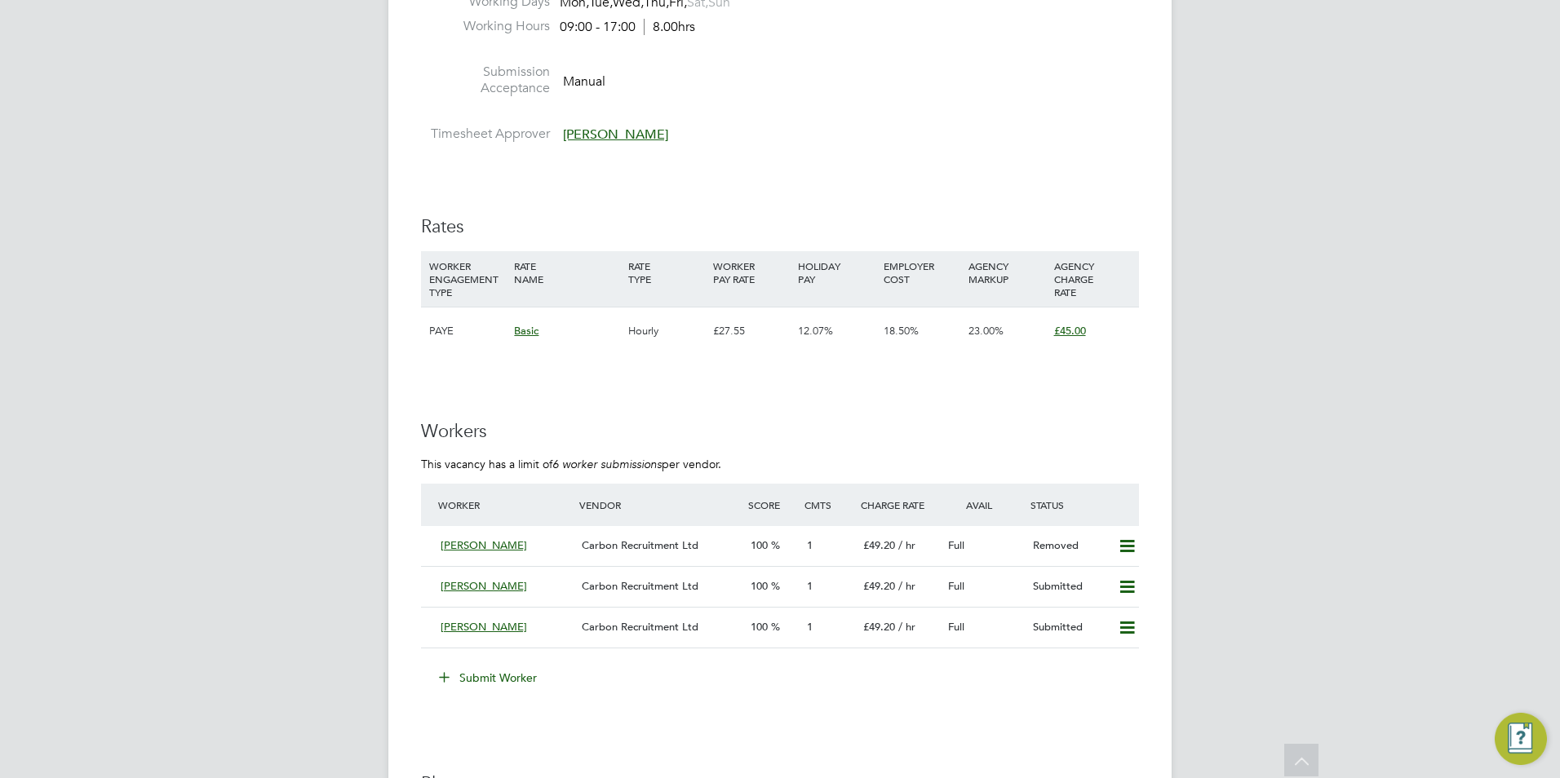
click at [521, 689] on button "Submit Worker" at bounding box center [489, 678] width 122 height 26
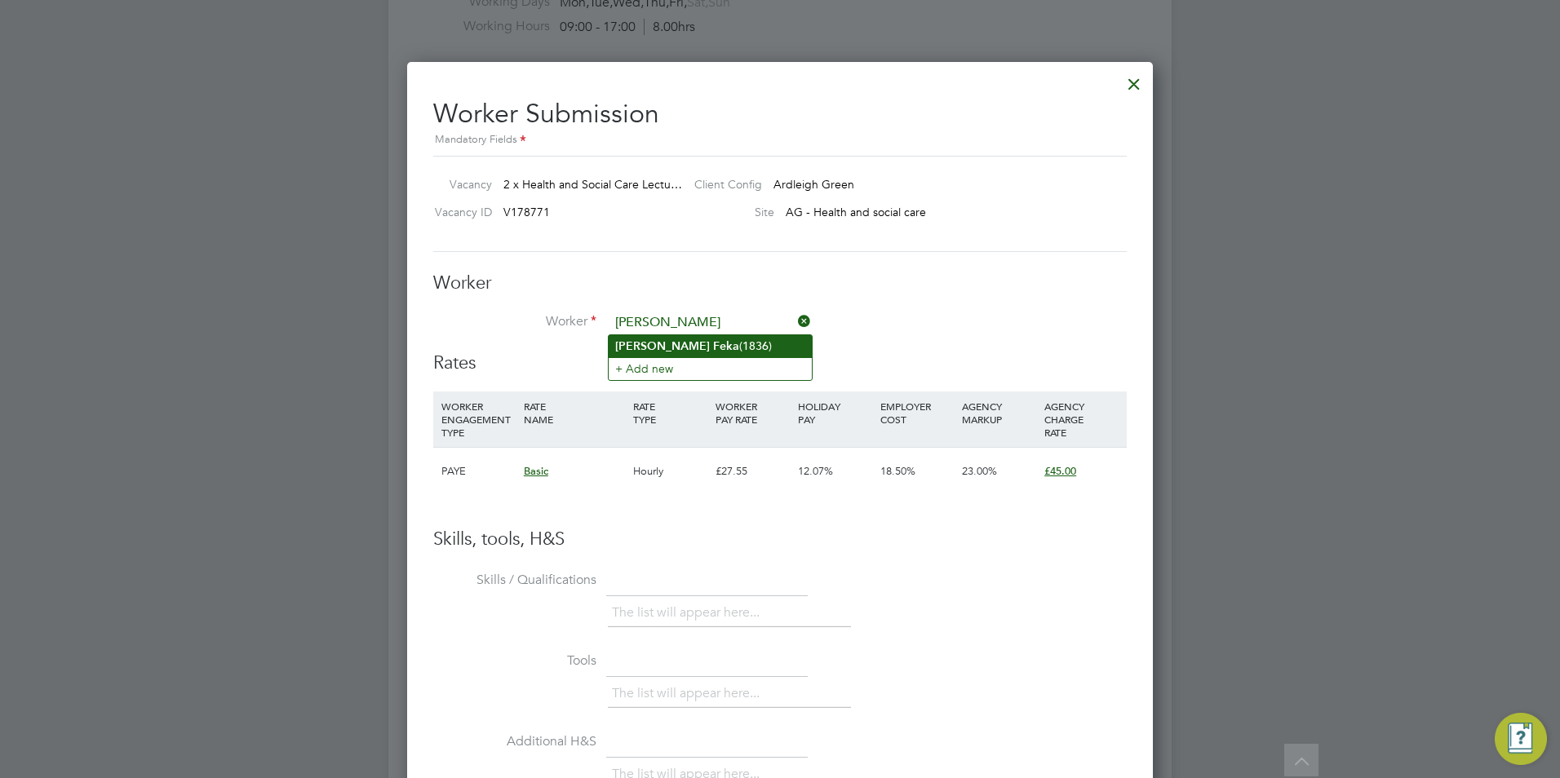
click at [746, 347] on li "[PERSON_NAME] (1836)" at bounding box center [710, 346] width 203 height 22
type input "[PERSON_NAME] (1836)"
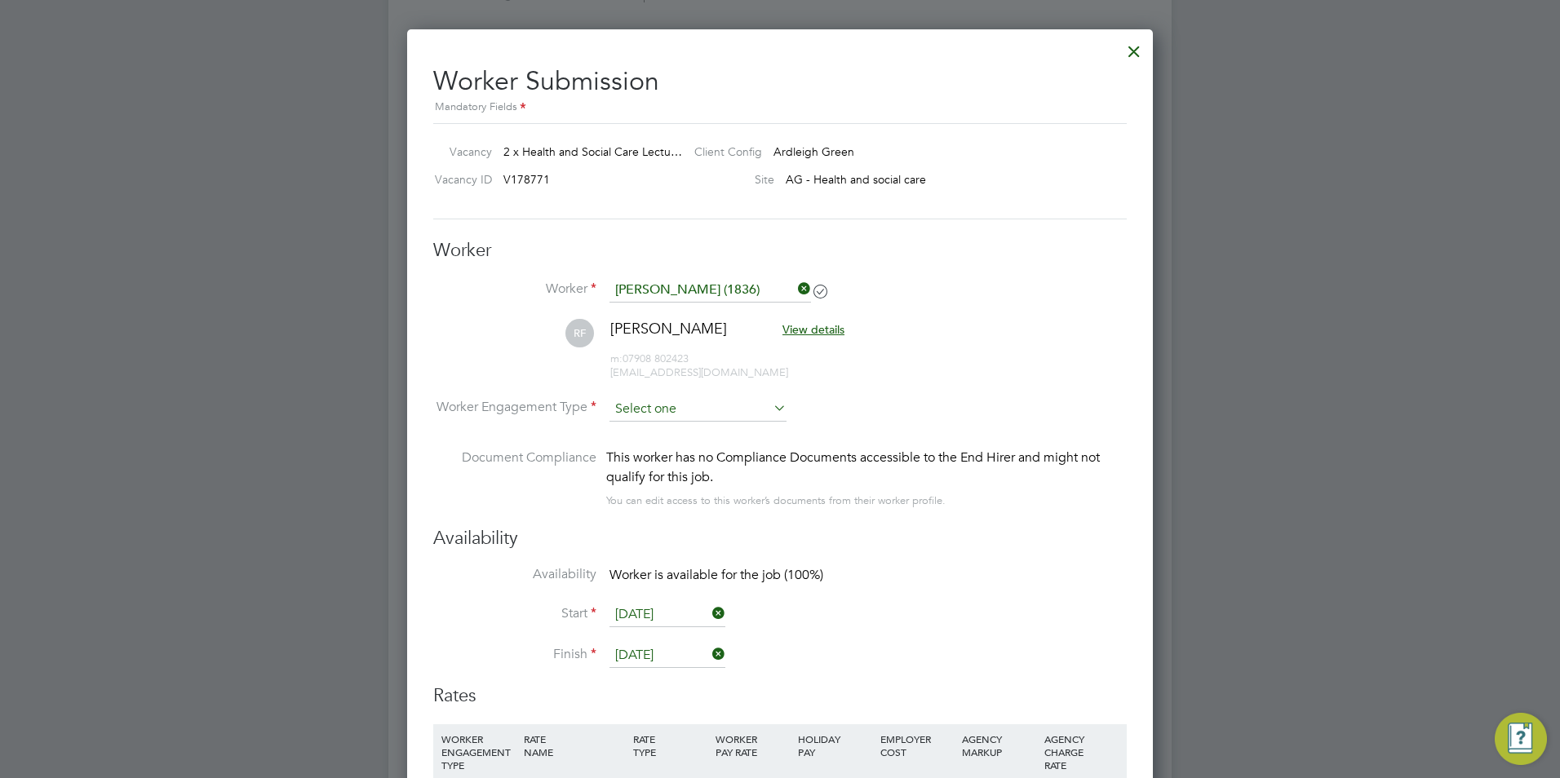
scroll to position [2434, 0]
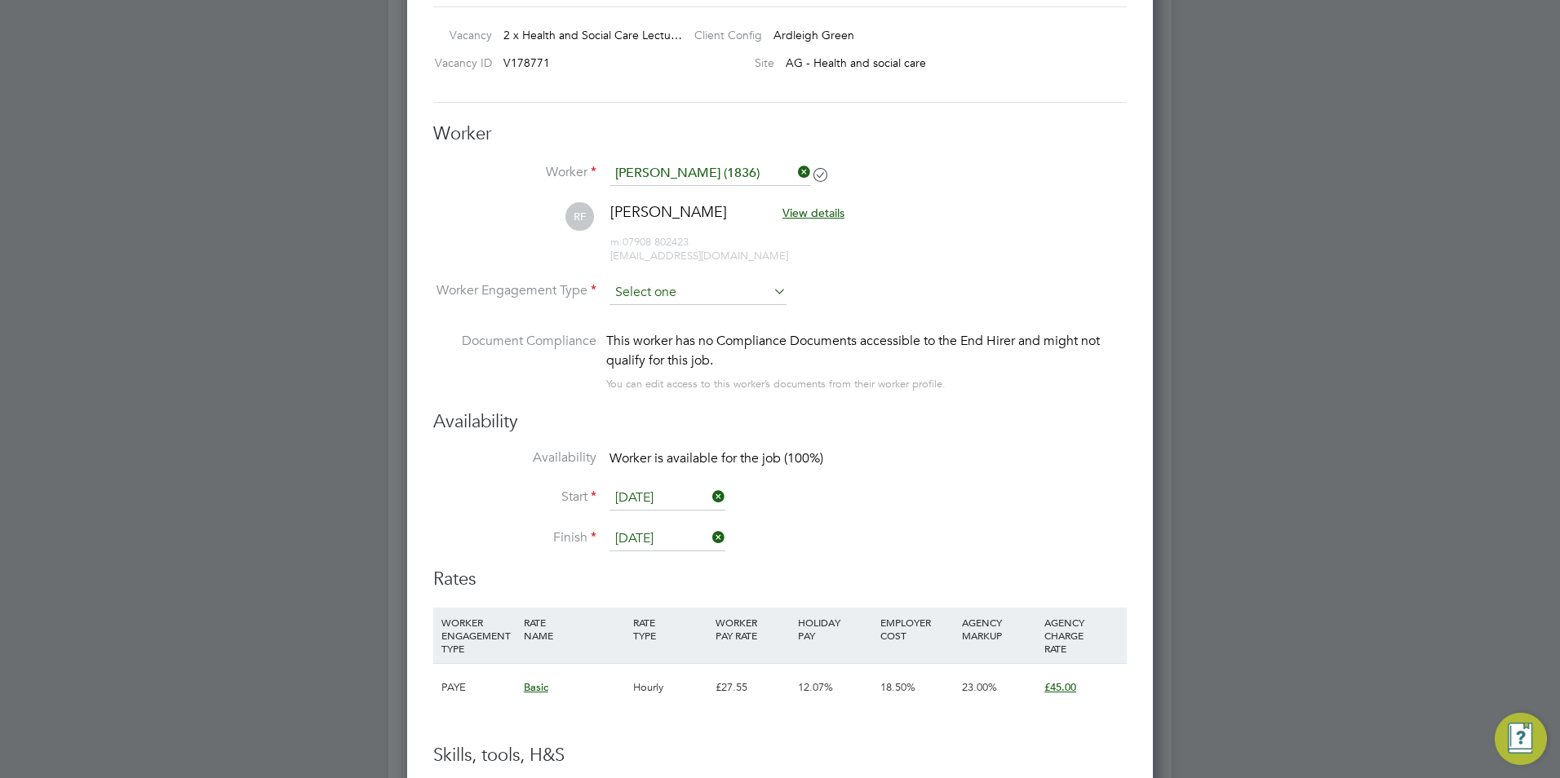
click at [707, 290] on input at bounding box center [698, 293] width 177 height 24
click at [687, 324] on li "Contract" at bounding box center [698, 314] width 179 height 21
type input "Contract"
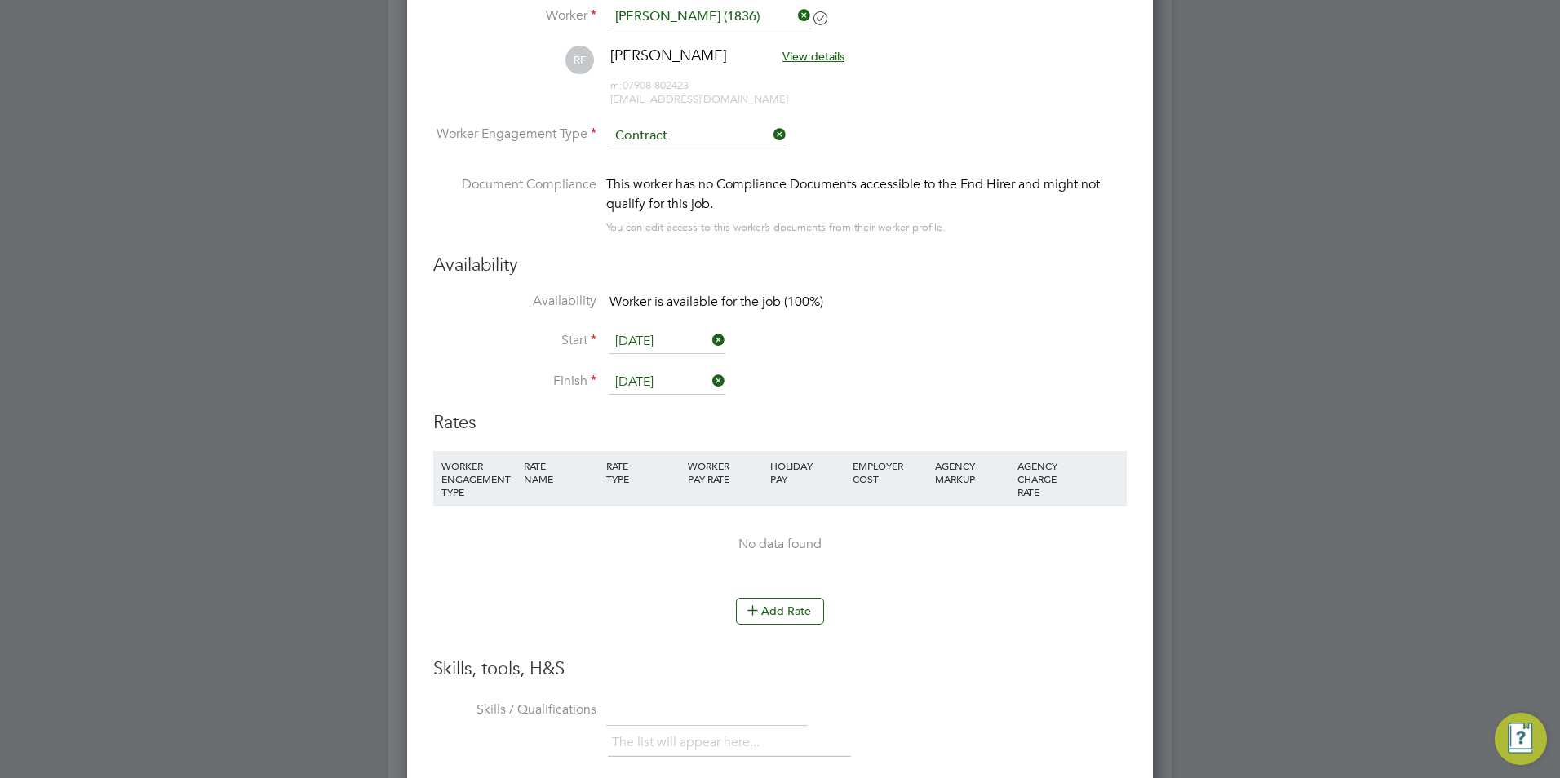
scroll to position [2760, 0]
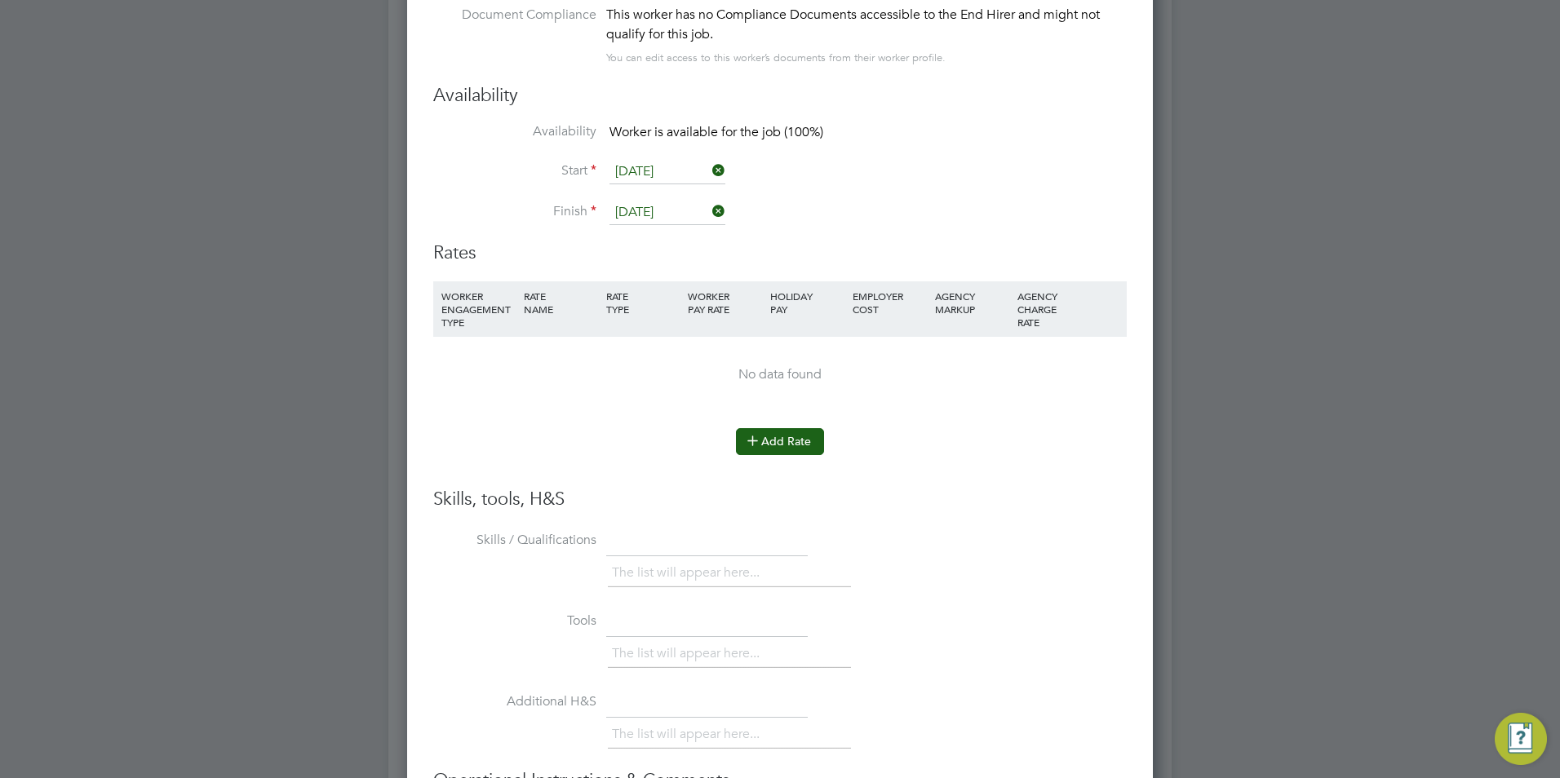
click at [773, 437] on button "Add Rate" at bounding box center [780, 441] width 88 height 26
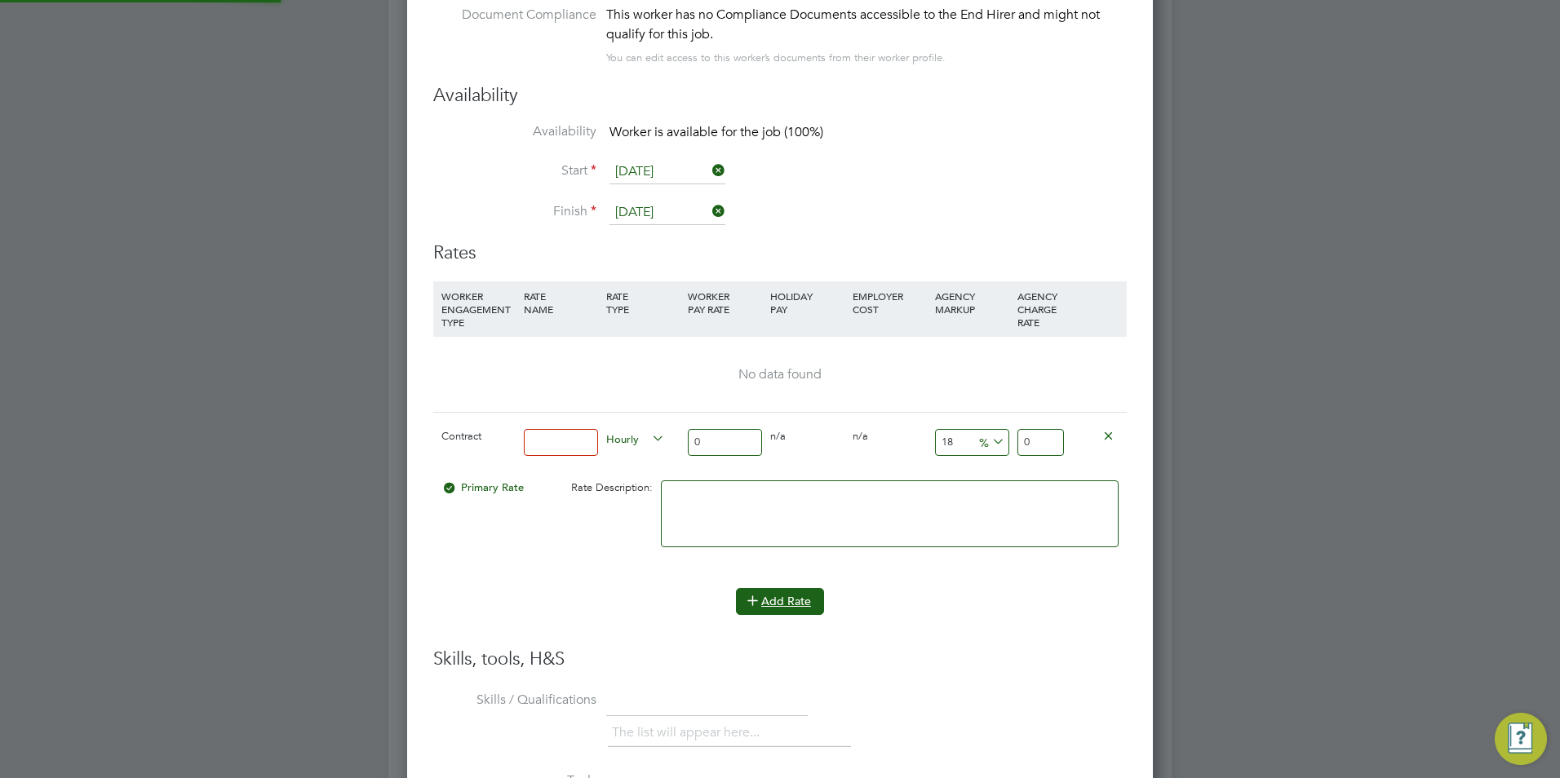
scroll to position [8, 8]
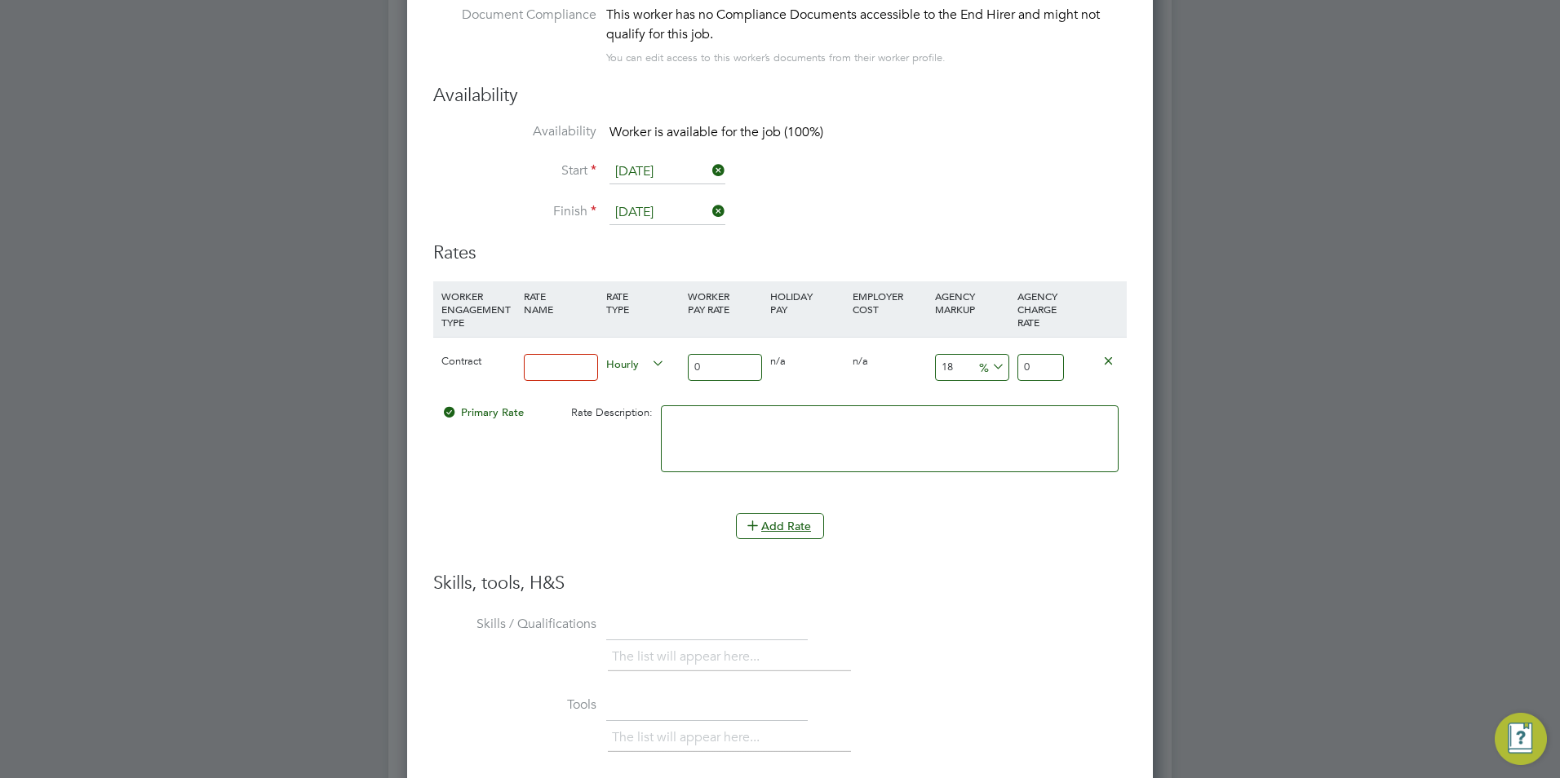
click at [565, 368] on input at bounding box center [561, 367] width 74 height 27
type input "BASIC"
click at [737, 370] on input "0" at bounding box center [725, 367] width 74 height 27
type input "4"
type input "4.72"
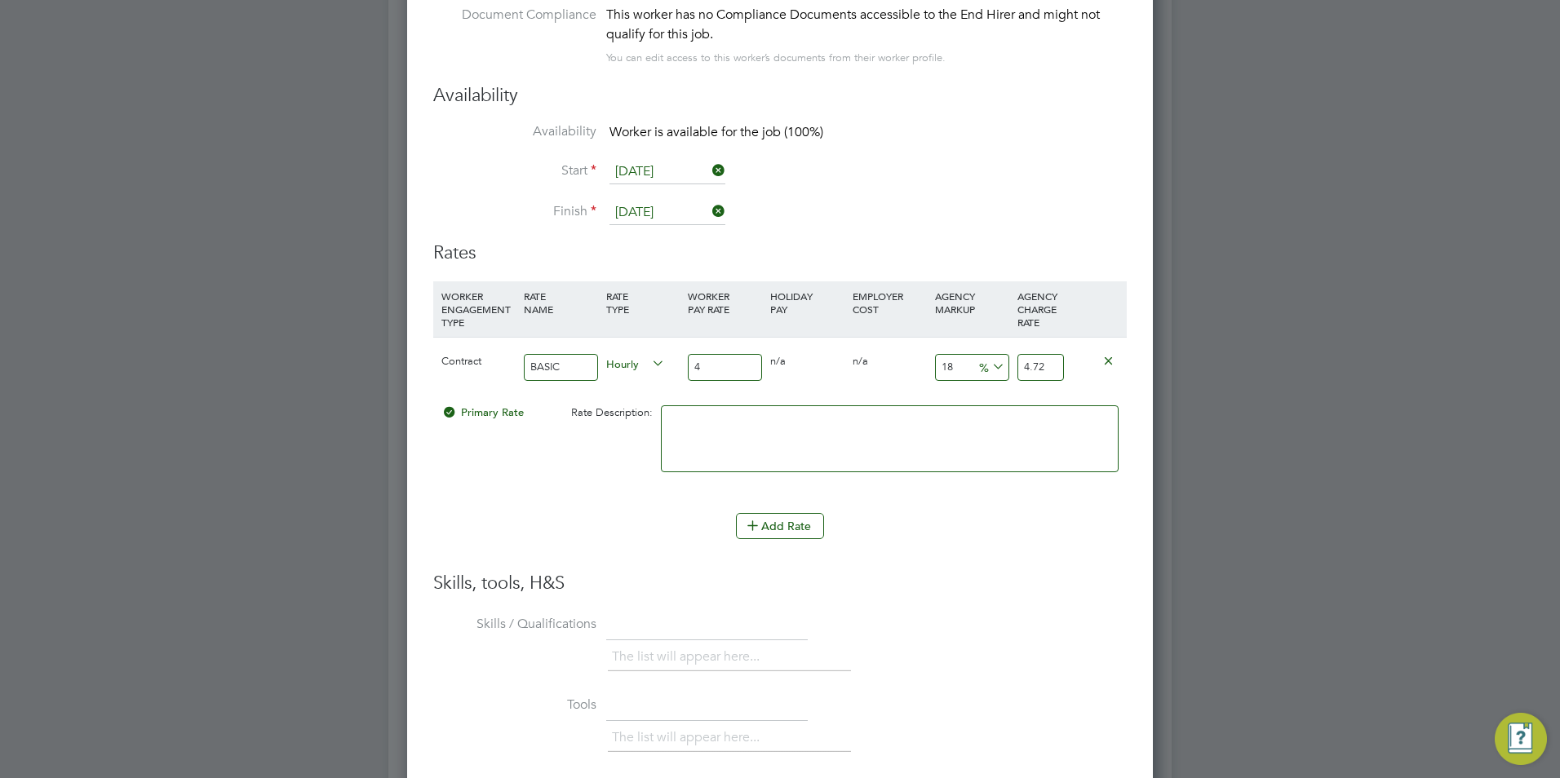
type input "40"
type input "47.2"
type input "40"
click at [953, 363] on input "18" at bounding box center [972, 367] width 74 height 27
type input "1"
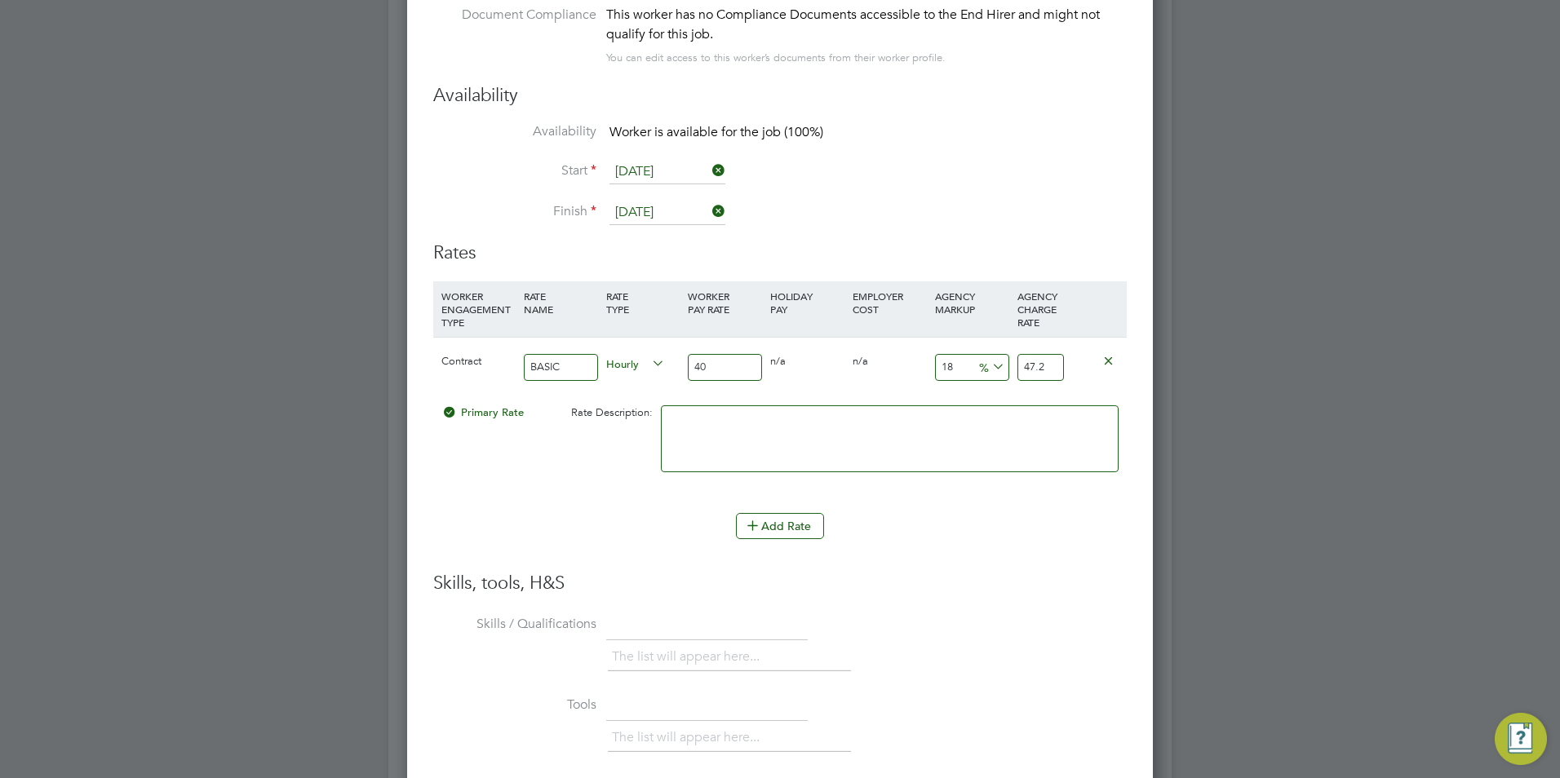
type input "40.4"
type input "2"
type input "40.8"
type input "23"
type input "49.2"
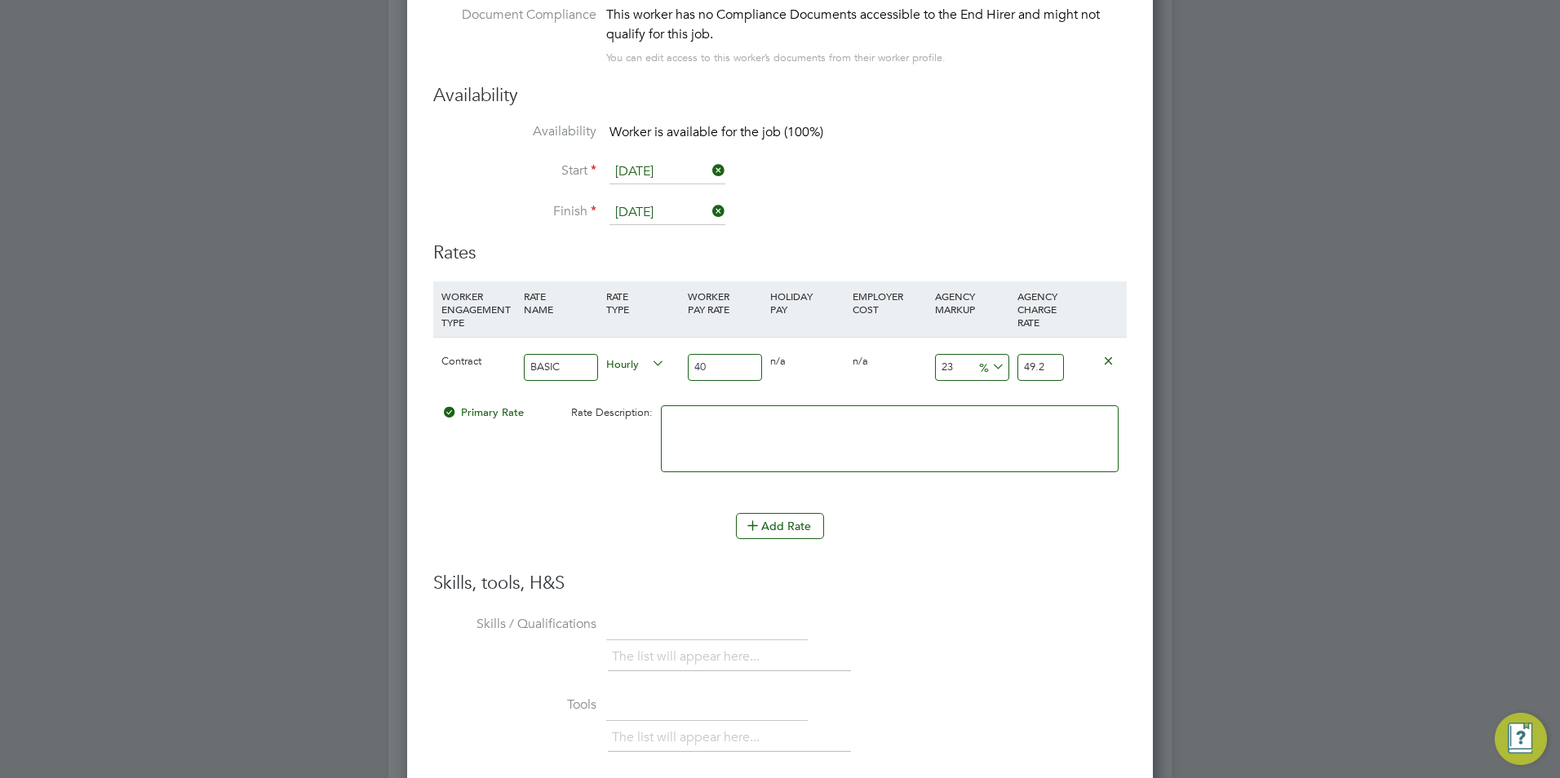
type input "23"
click at [916, 410] on textarea at bounding box center [890, 439] width 458 height 67
click at [889, 522] on div "Add Rate" at bounding box center [780, 526] width 694 height 26
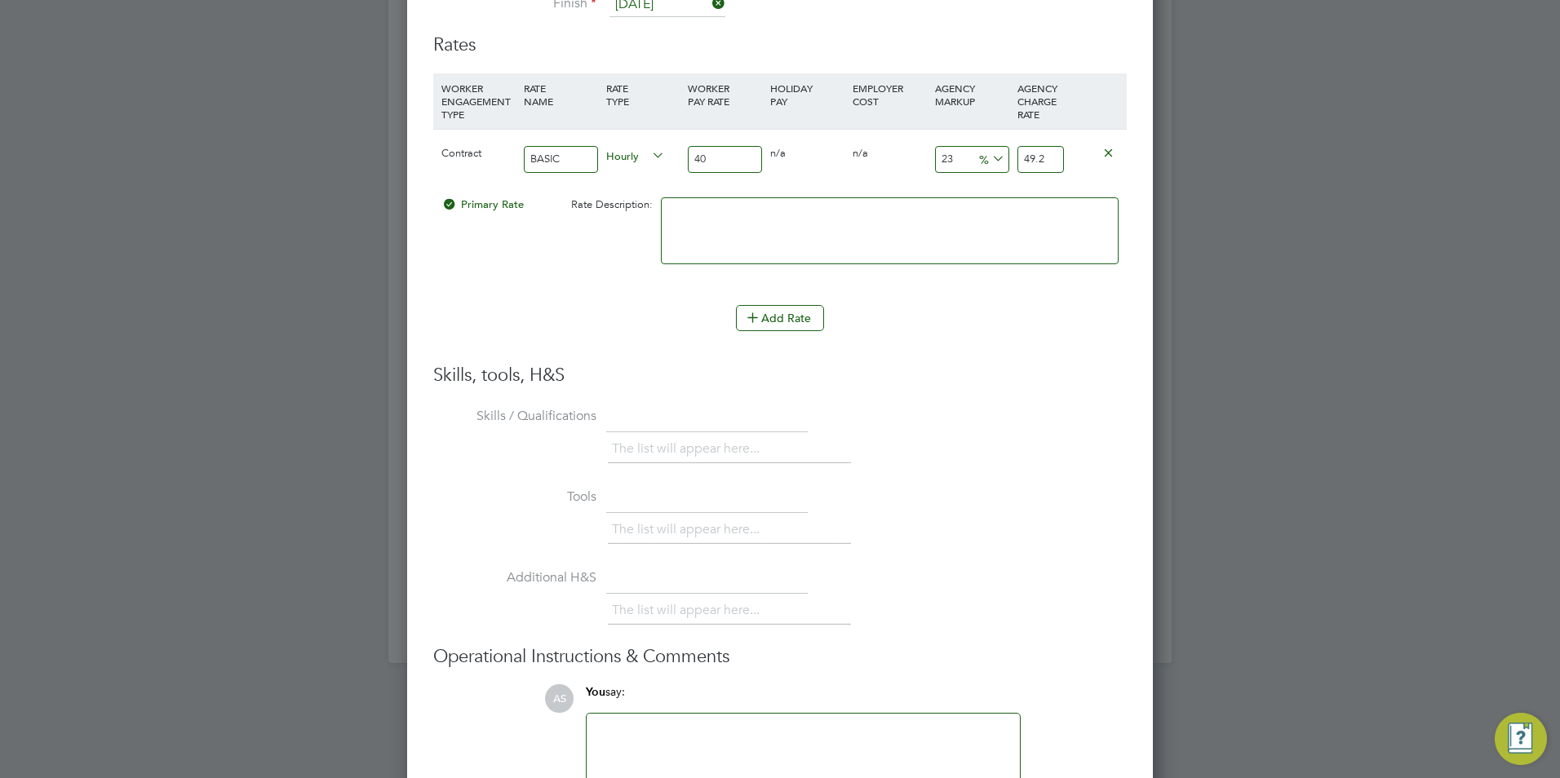
scroll to position [3078, 0]
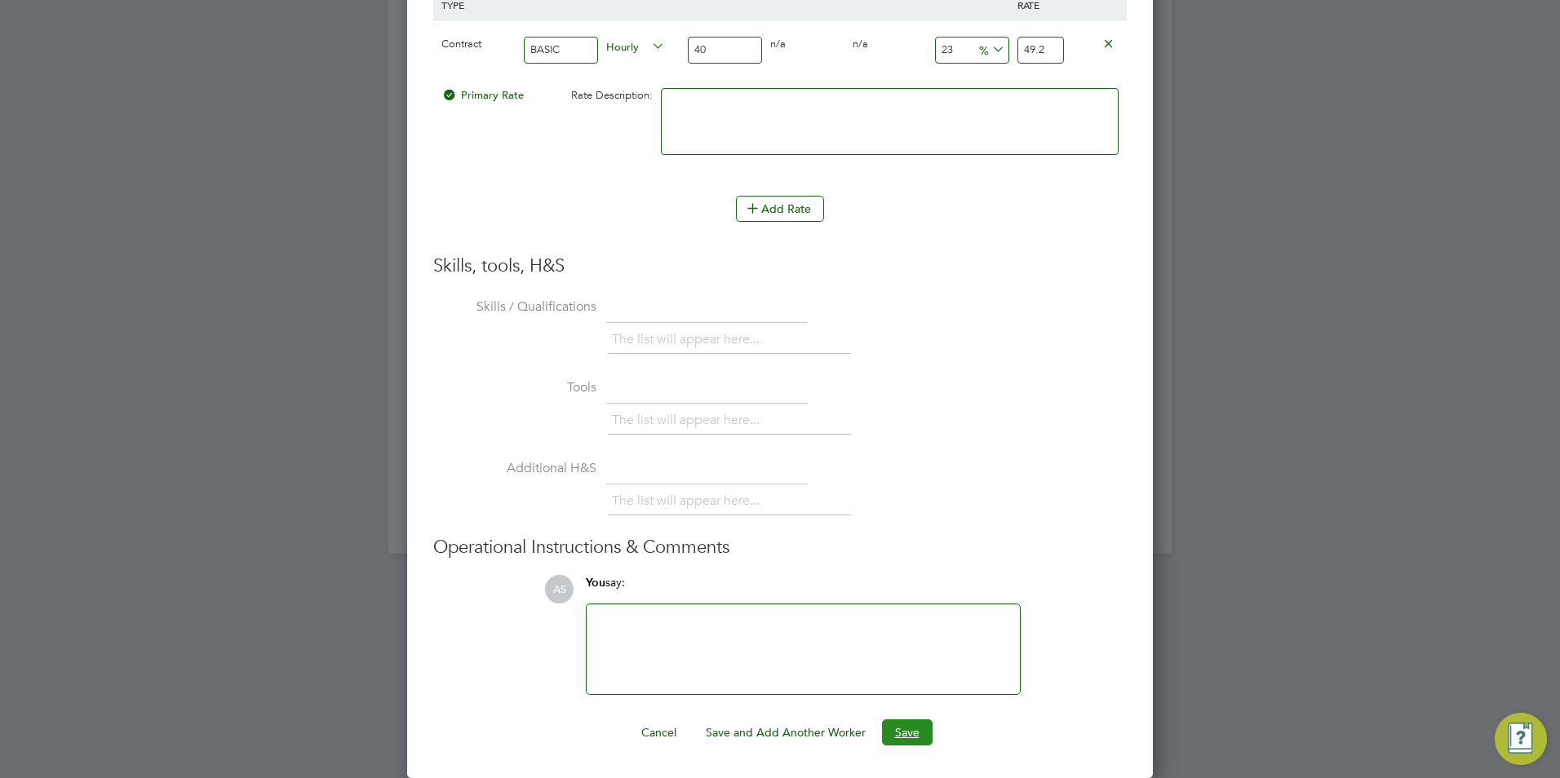
click at [907, 732] on button "Save" at bounding box center [907, 733] width 51 height 26
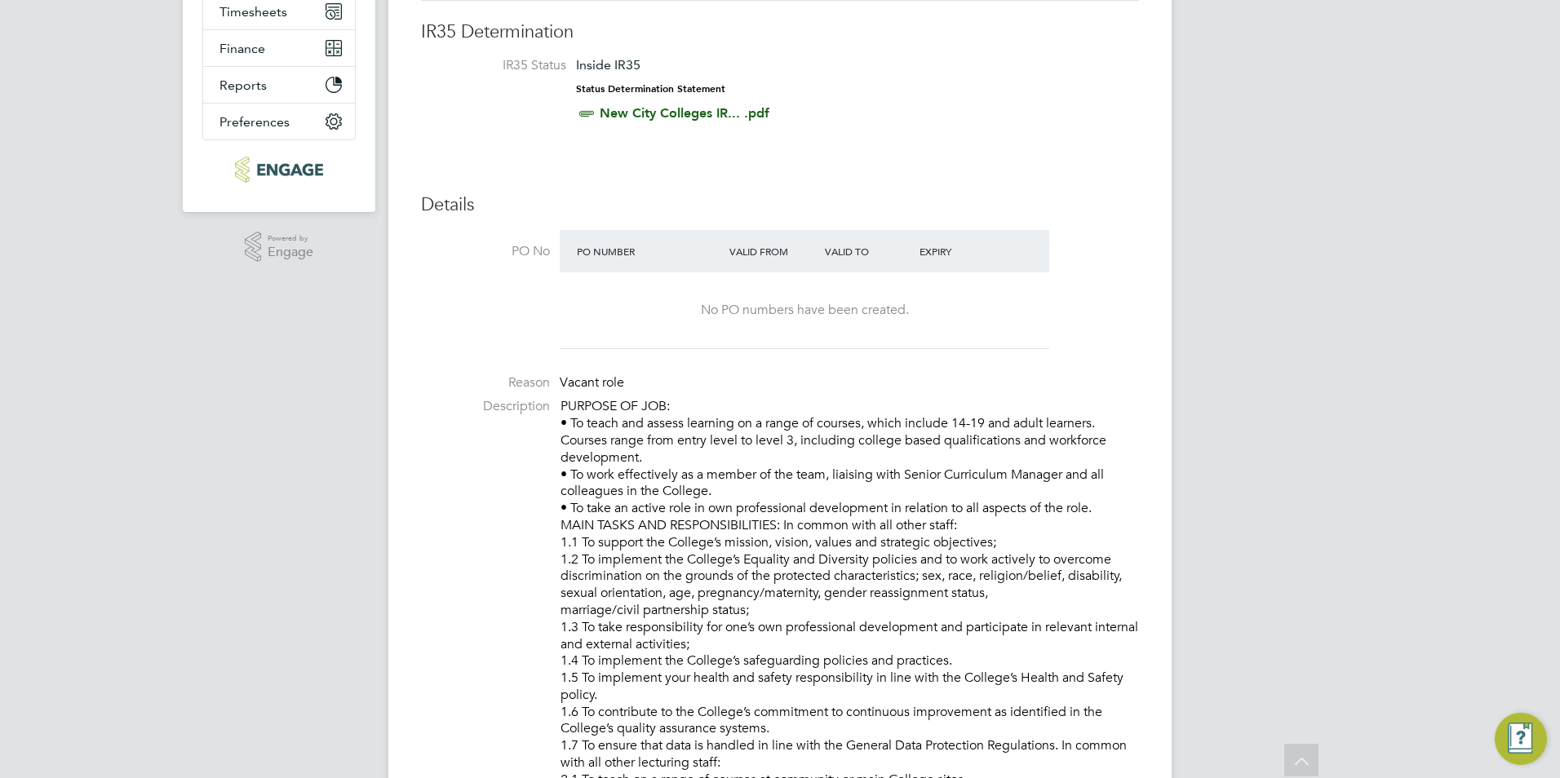
scroll to position [0, 0]
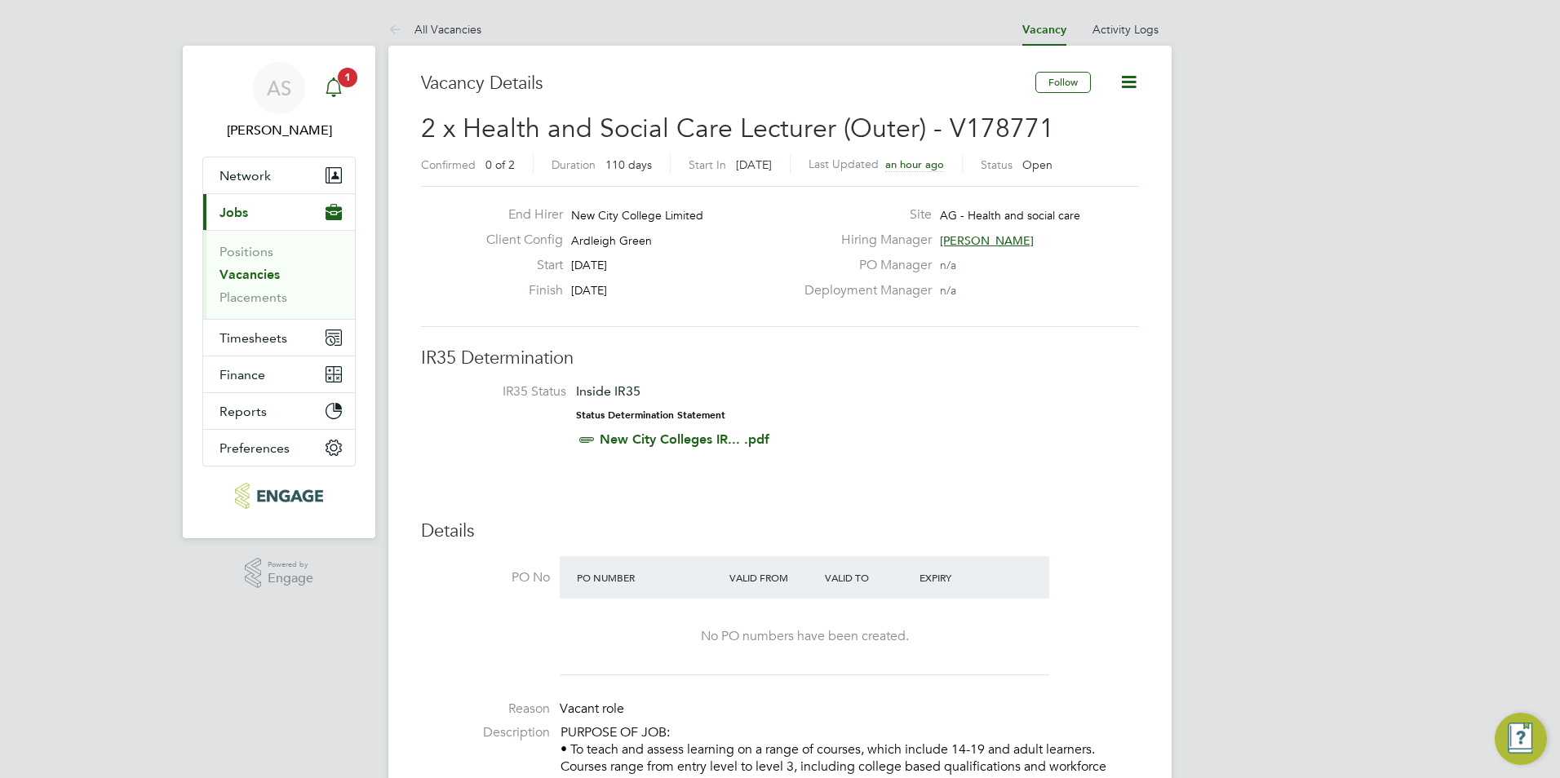
click at [346, 74] on span "1" at bounding box center [348, 78] width 20 height 20
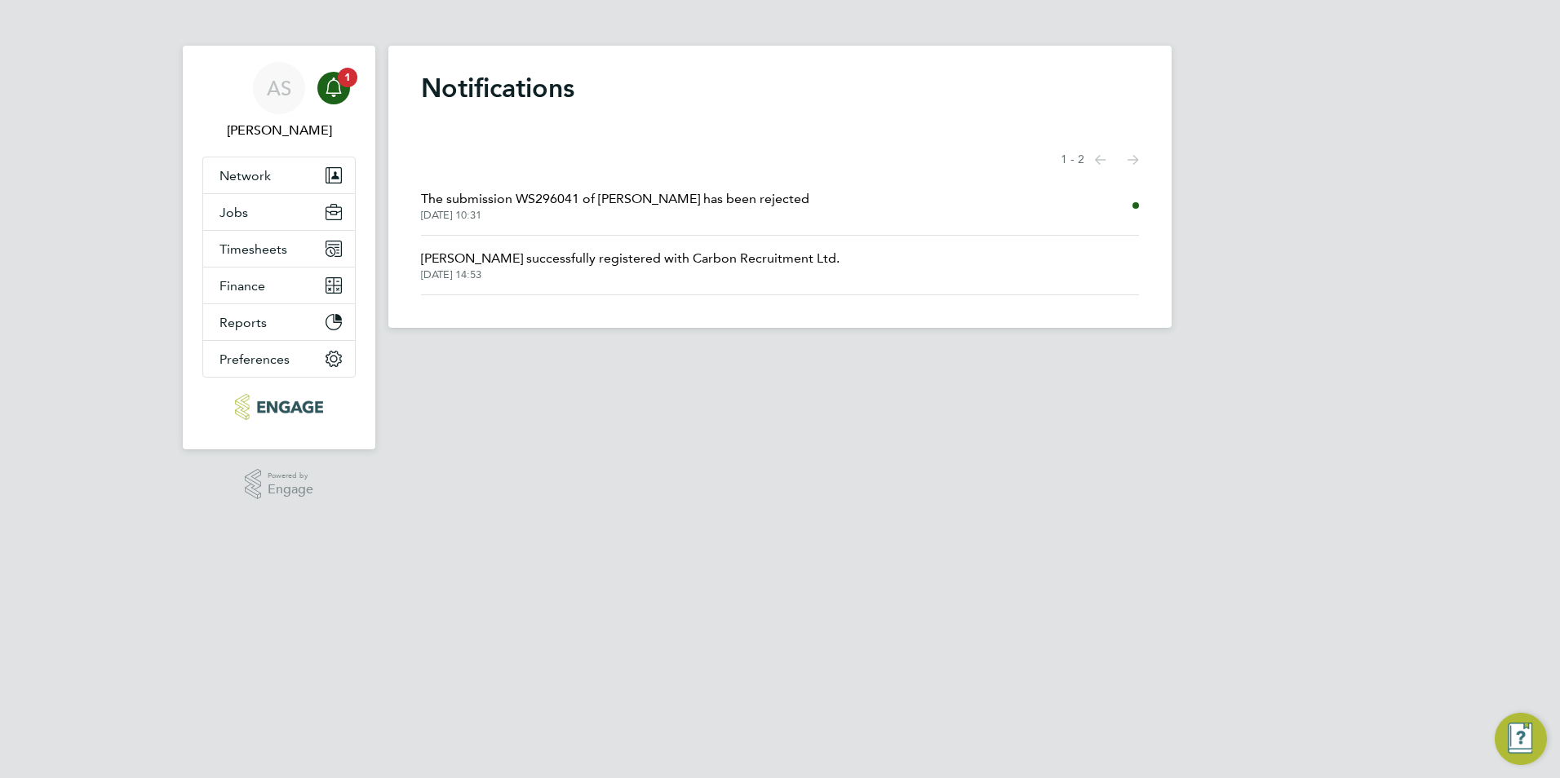
click at [604, 198] on span "The submission WS296041 of [PERSON_NAME] has been rejected" at bounding box center [615, 199] width 388 height 20
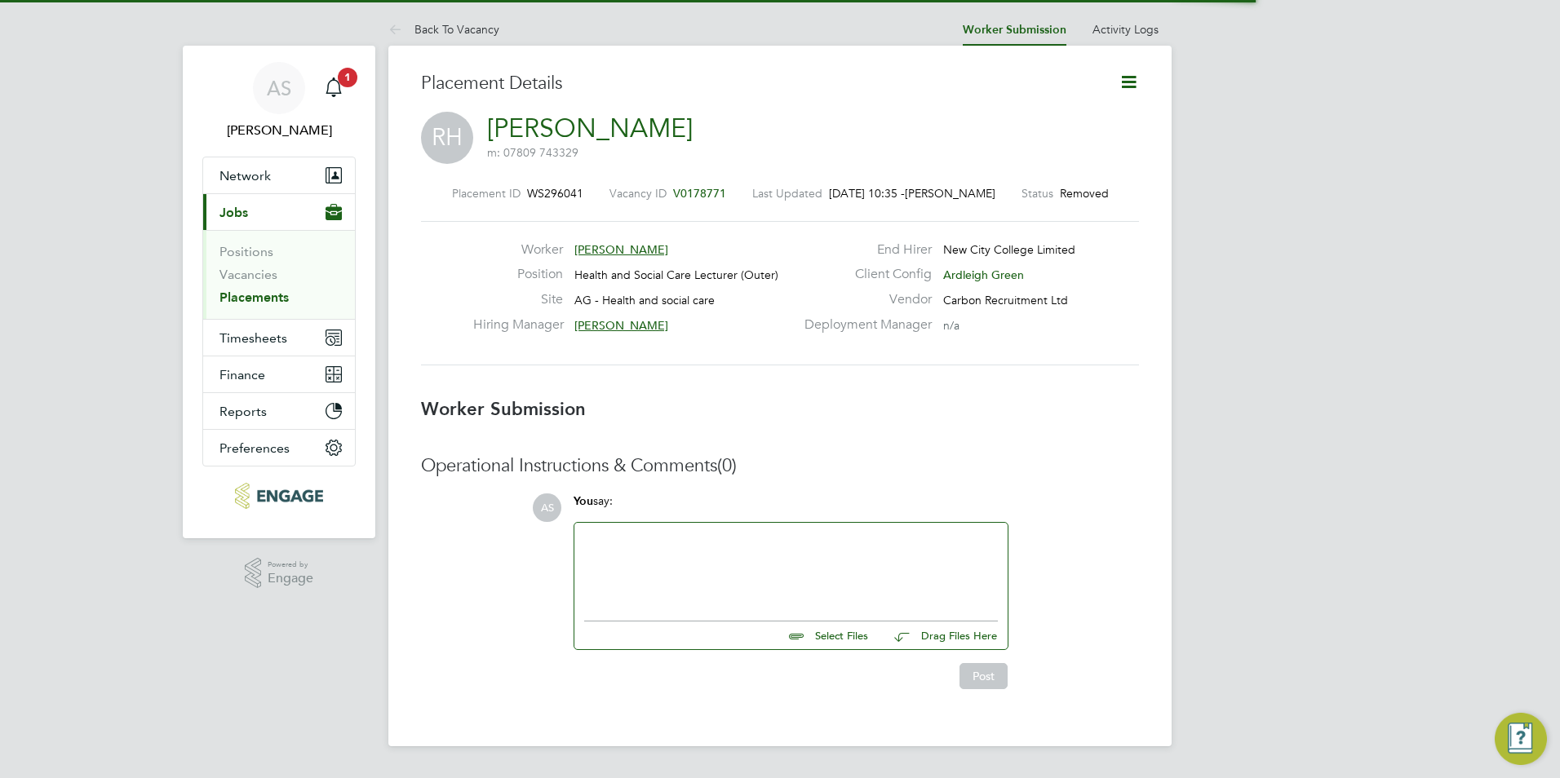
scroll to position [26, 322]
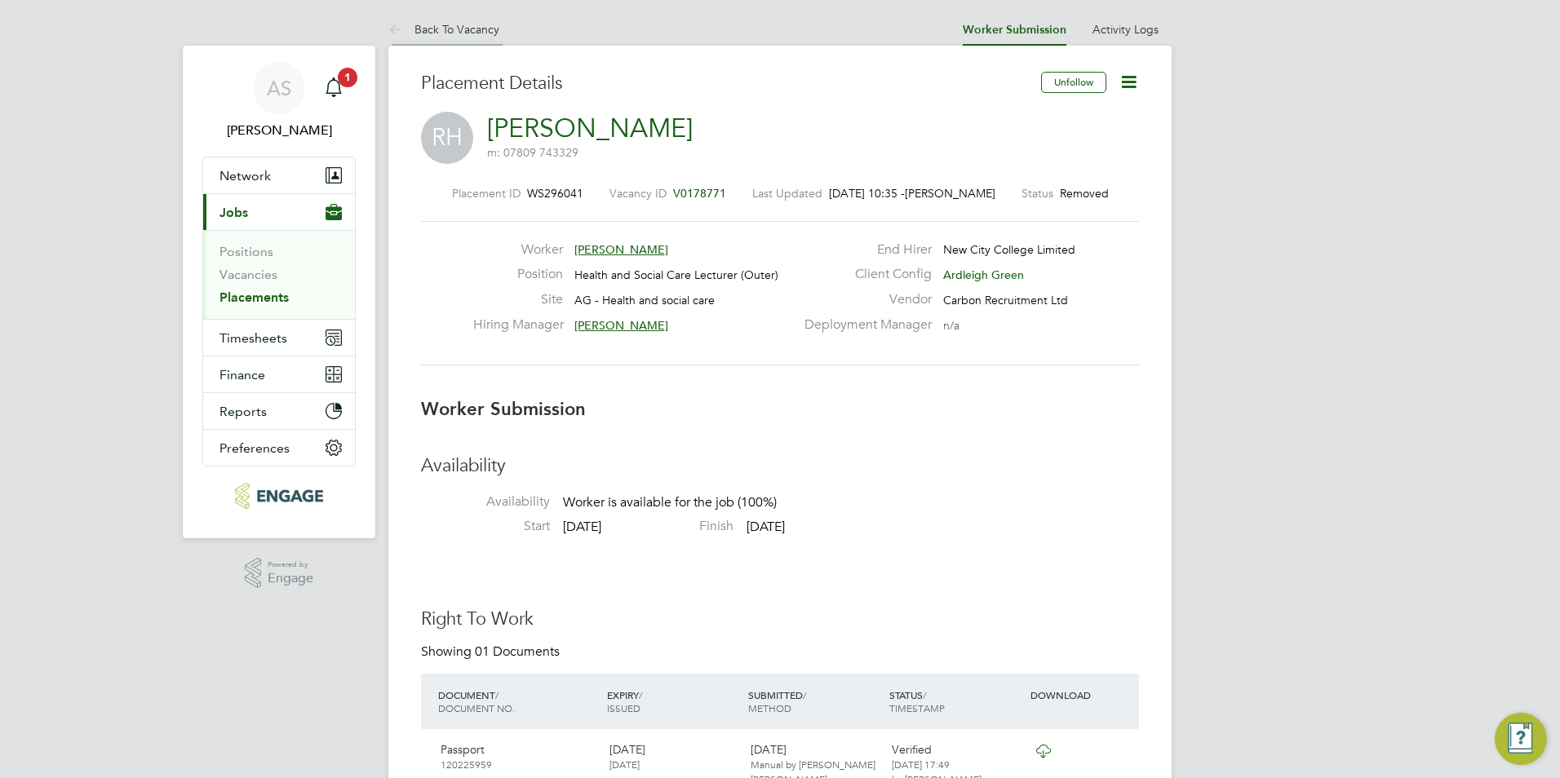
click at [392, 20] on icon at bounding box center [398, 30] width 20 height 20
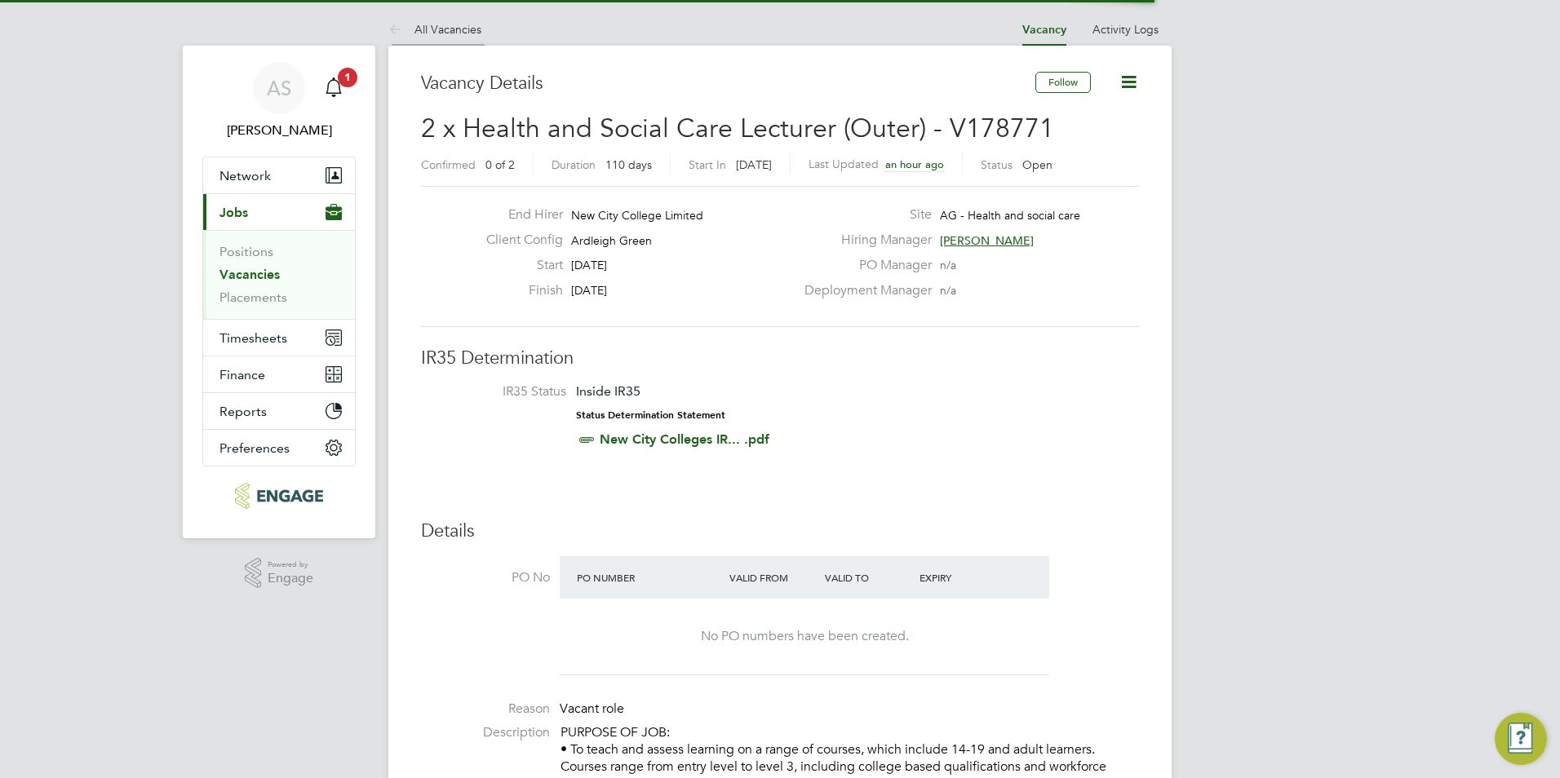
scroll to position [26, 322]
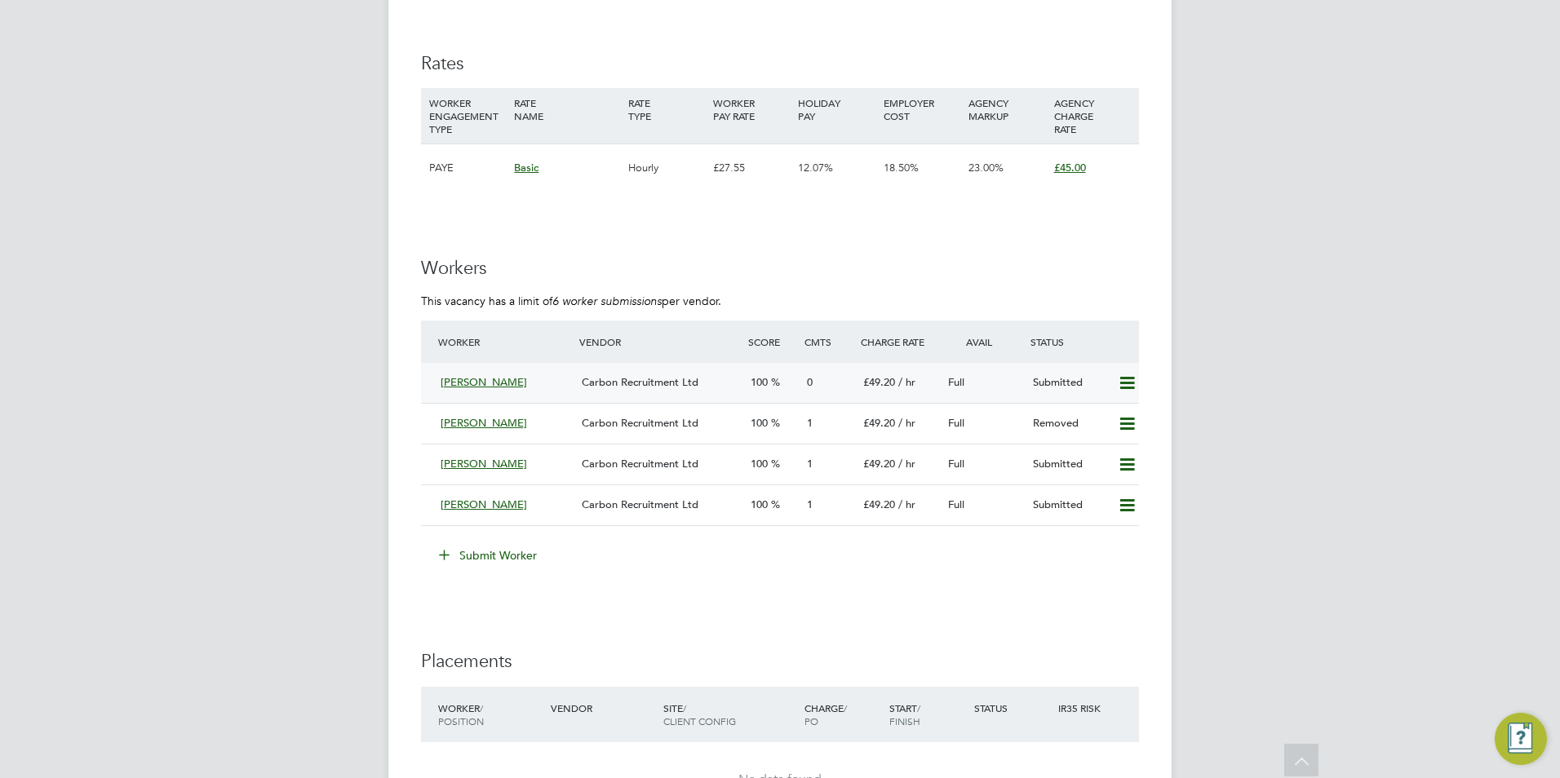
click at [1125, 377] on icon at bounding box center [1127, 383] width 20 height 13
click at [1114, 412] on li "Remove" at bounding box center [1103, 417] width 63 height 23
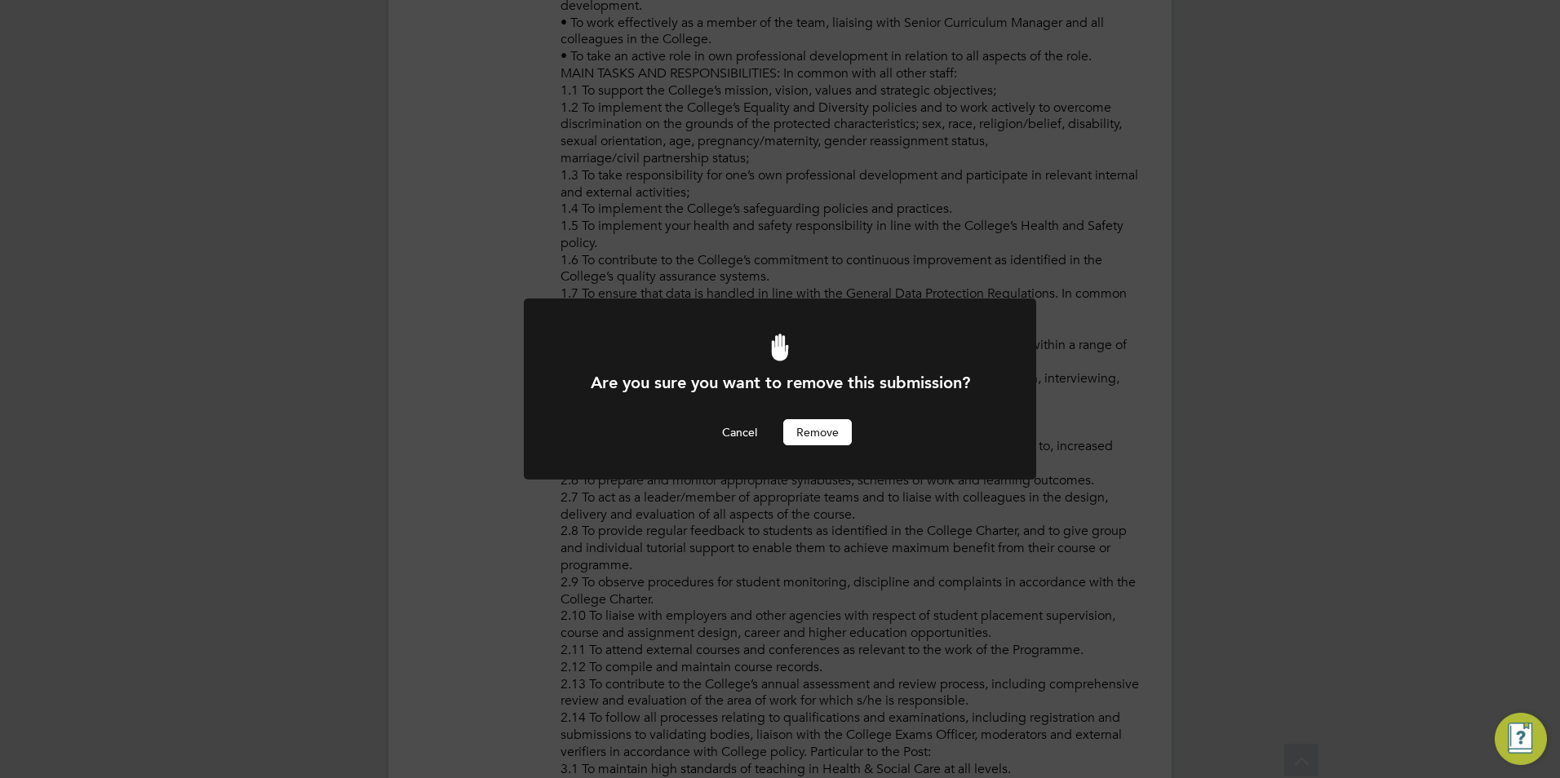
click at [839, 437] on button "Remove" at bounding box center [817, 432] width 69 height 26
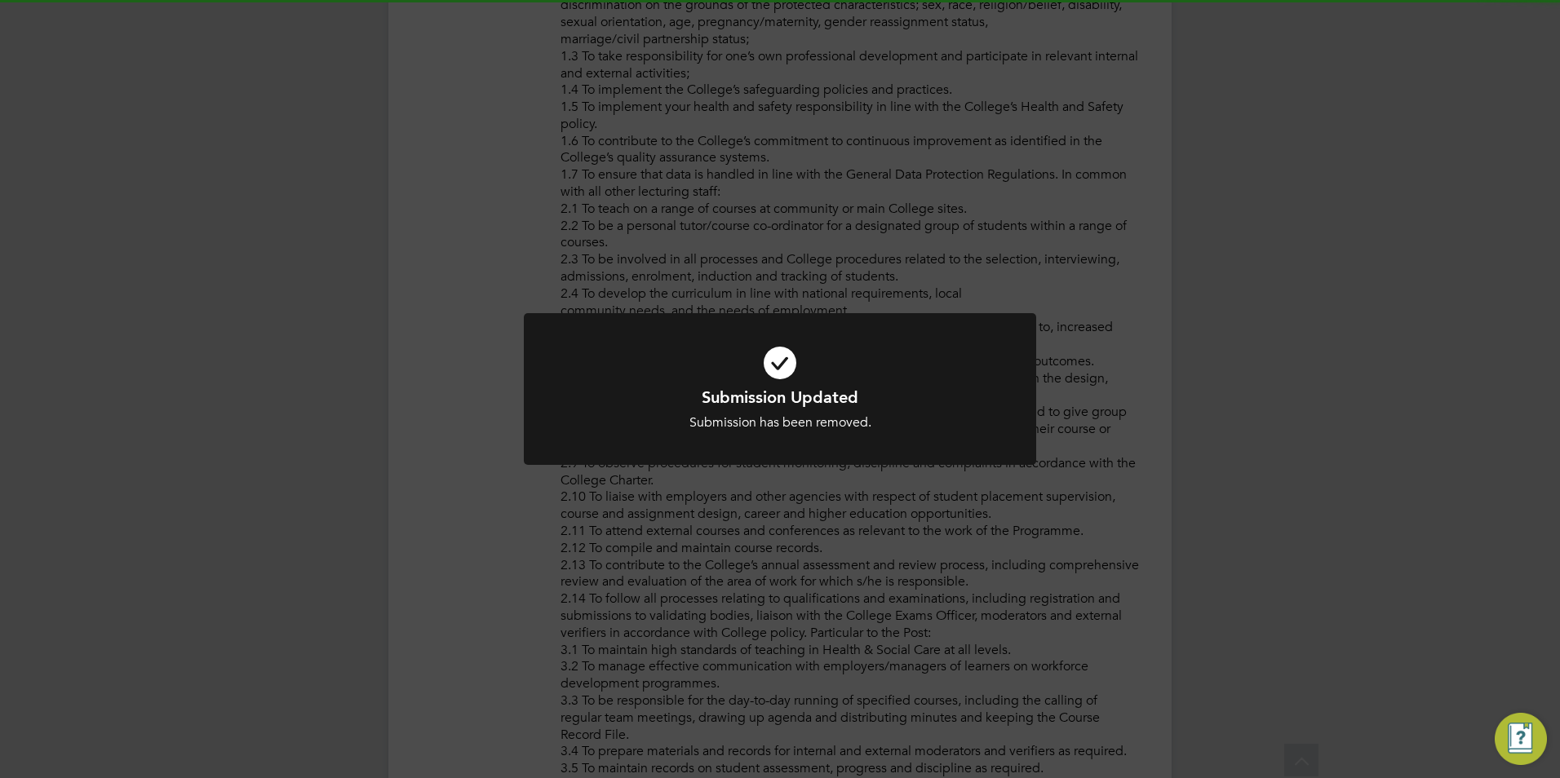
click at [876, 463] on div at bounding box center [780, 389] width 512 height 153
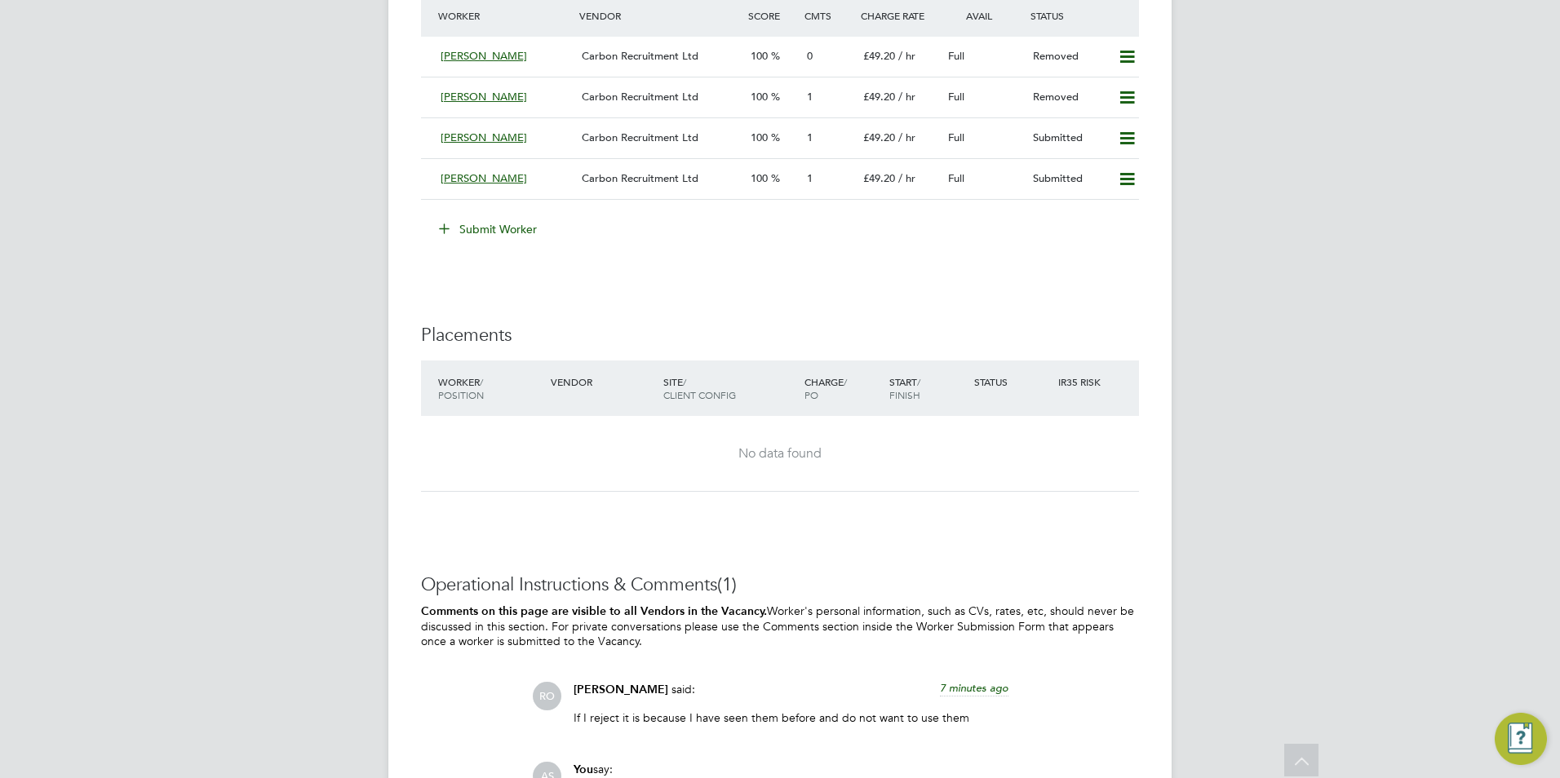
click at [534, 233] on button "Submit Worker" at bounding box center [489, 229] width 122 height 26
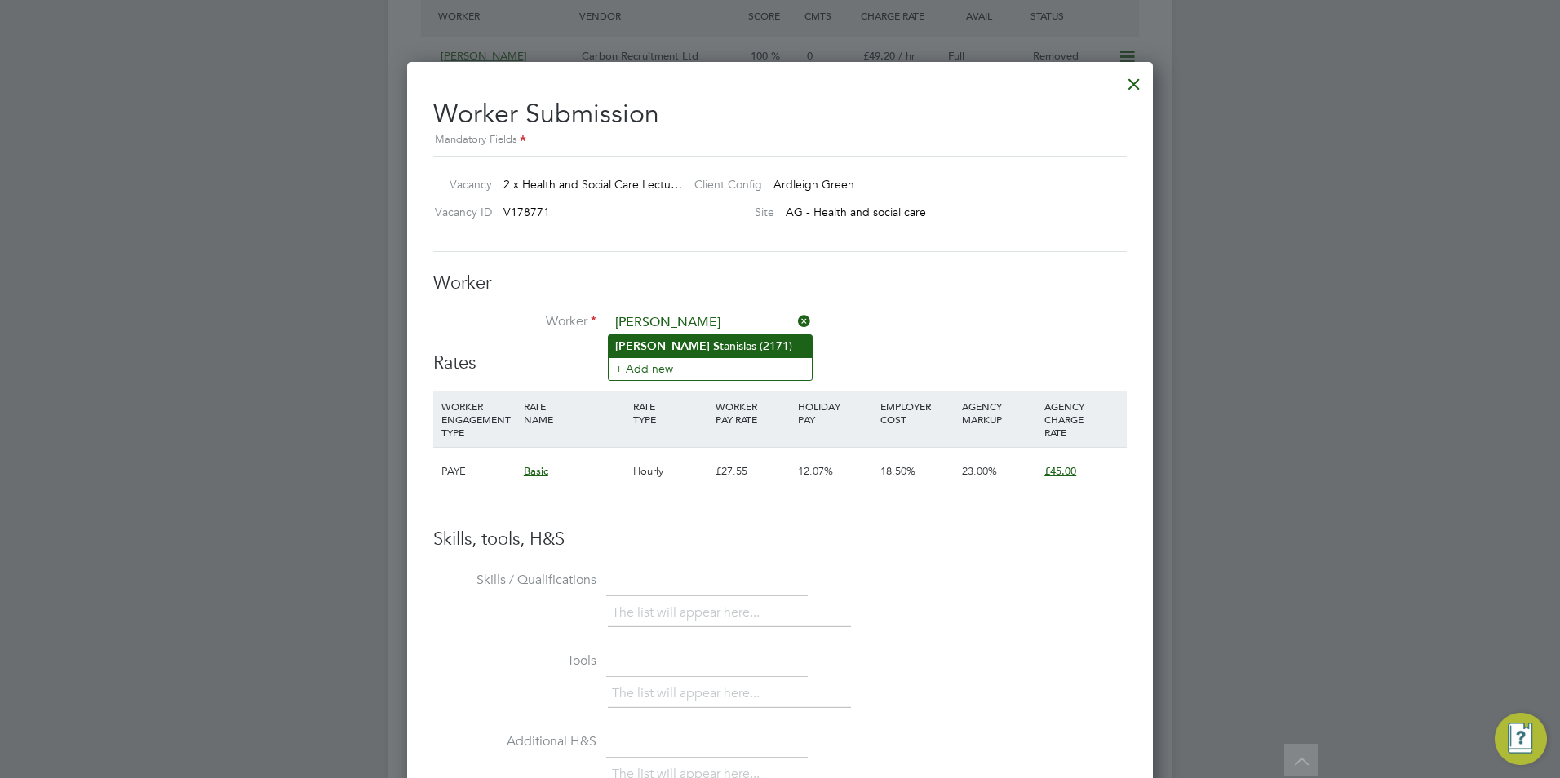
click at [759, 353] on li "[PERSON_NAME] (2171)" at bounding box center [710, 346] width 203 height 22
type input "[PERSON_NAME] (2171)"
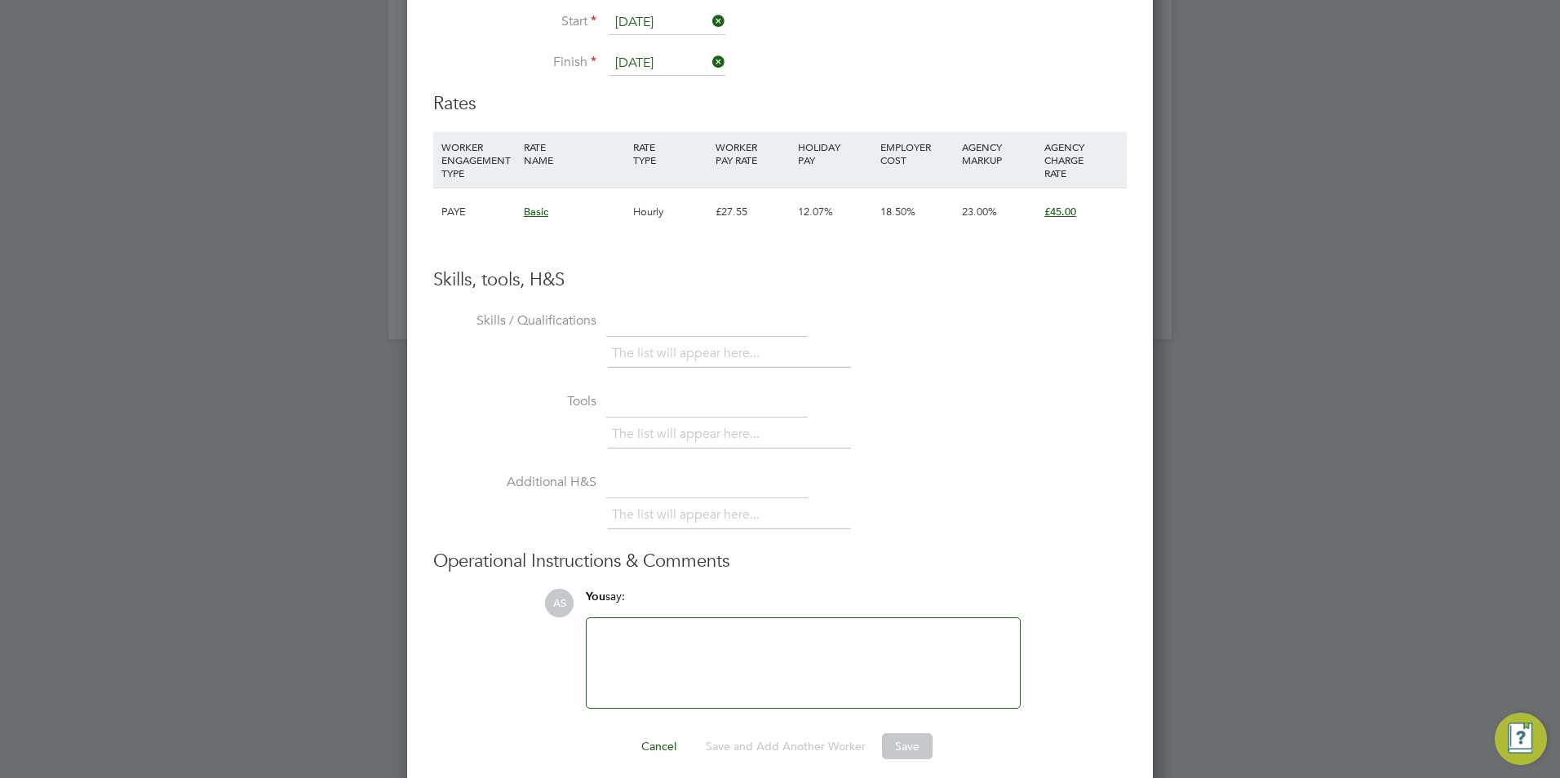
click at [755, 628] on div at bounding box center [803, 663] width 414 height 70
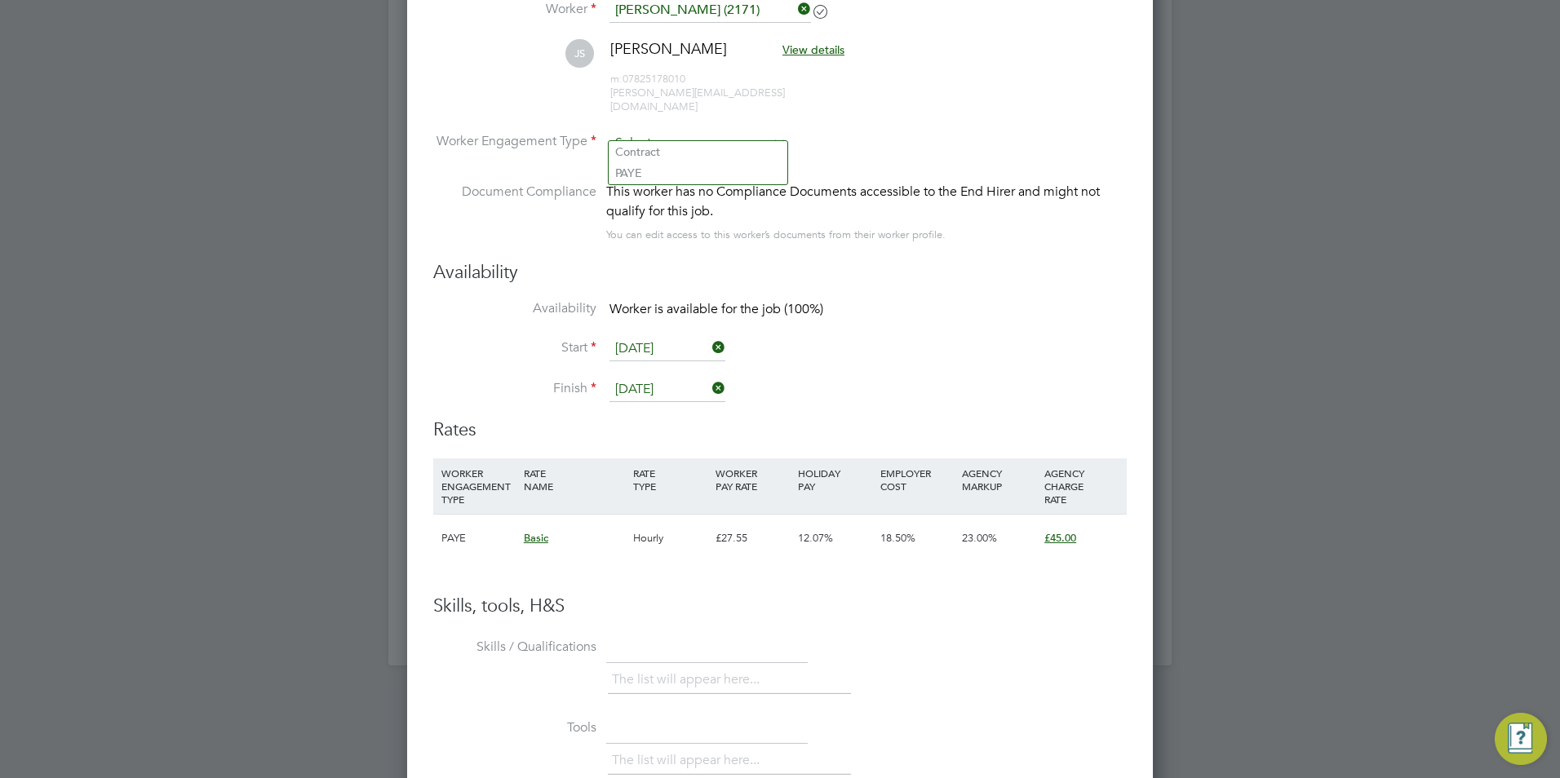
click at [751, 131] on input at bounding box center [698, 143] width 177 height 24
click at [735, 157] on li "Contract" at bounding box center [698, 151] width 179 height 21
type input "Contract"
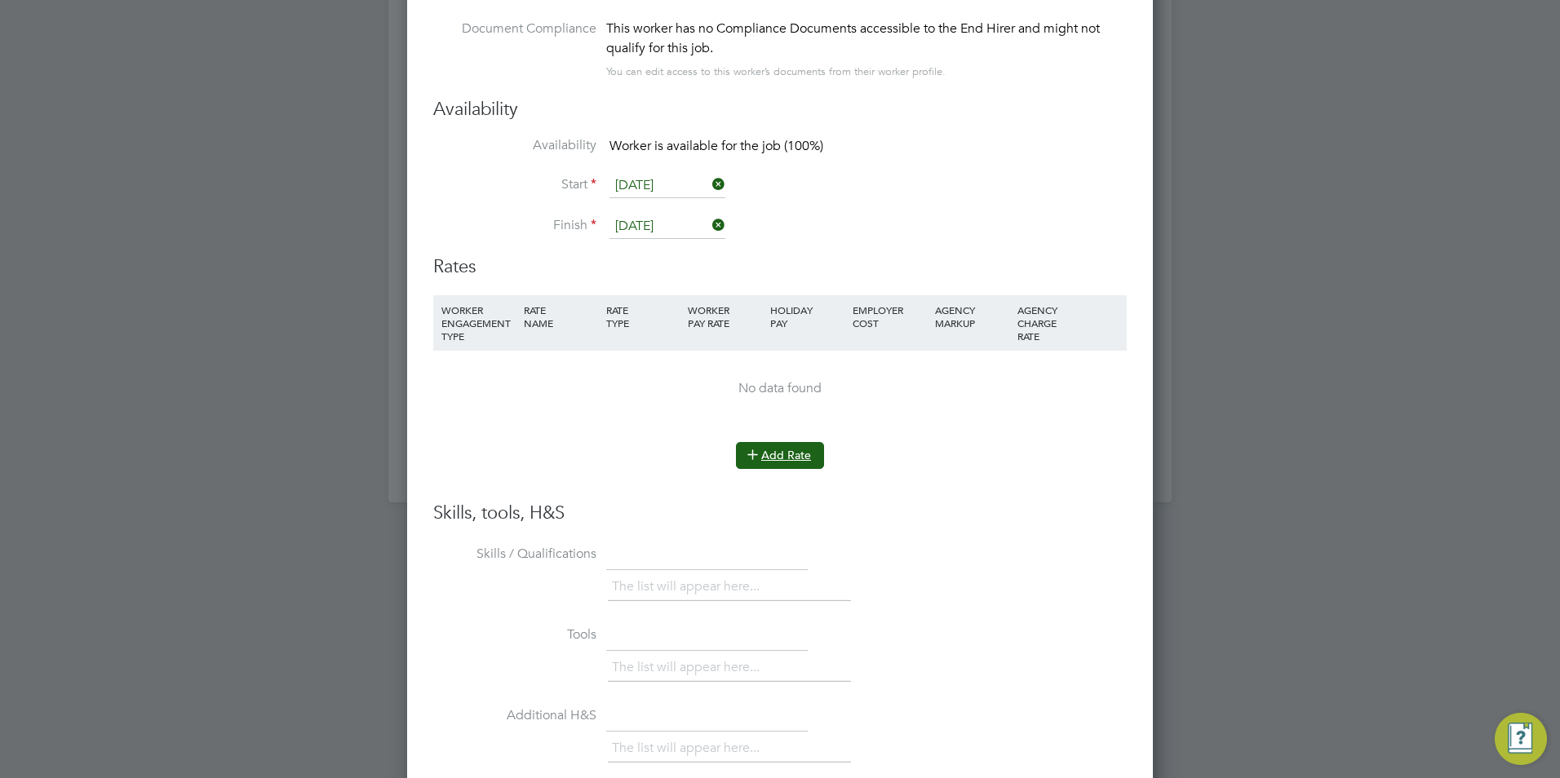
click at [780, 442] on button "Add Rate" at bounding box center [780, 455] width 88 height 26
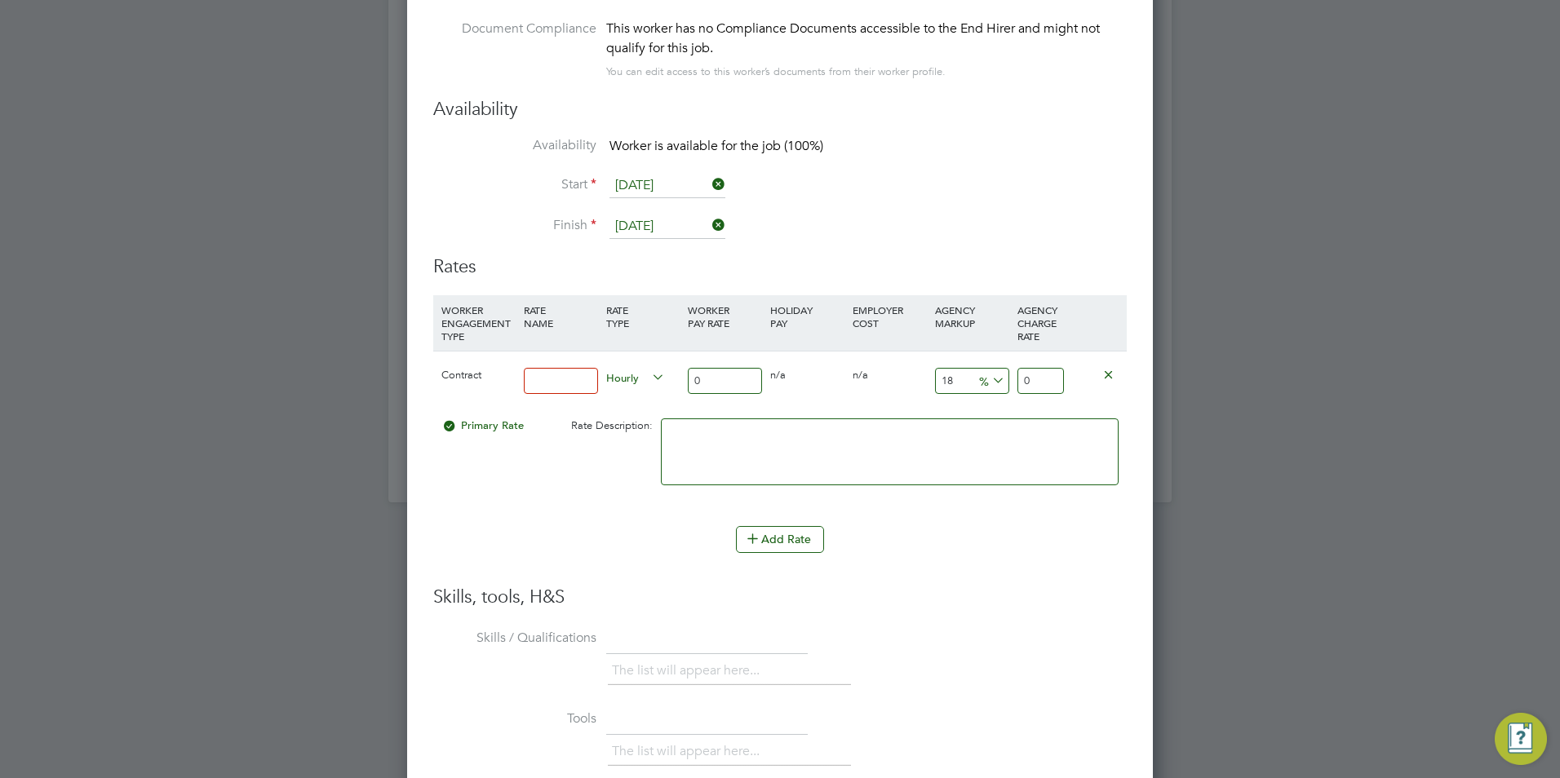
click at [572, 382] on div at bounding box center [561, 382] width 82 height 60
click at [574, 375] on input at bounding box center [561, 381] width 74 height 27
type input "BASIC"
click at [690, 381] on div "0" at bounding box center [725, 382] width 82 height 60
click at [710, 370] on input "0" at bounding box center [725, 381] width 74 height 27
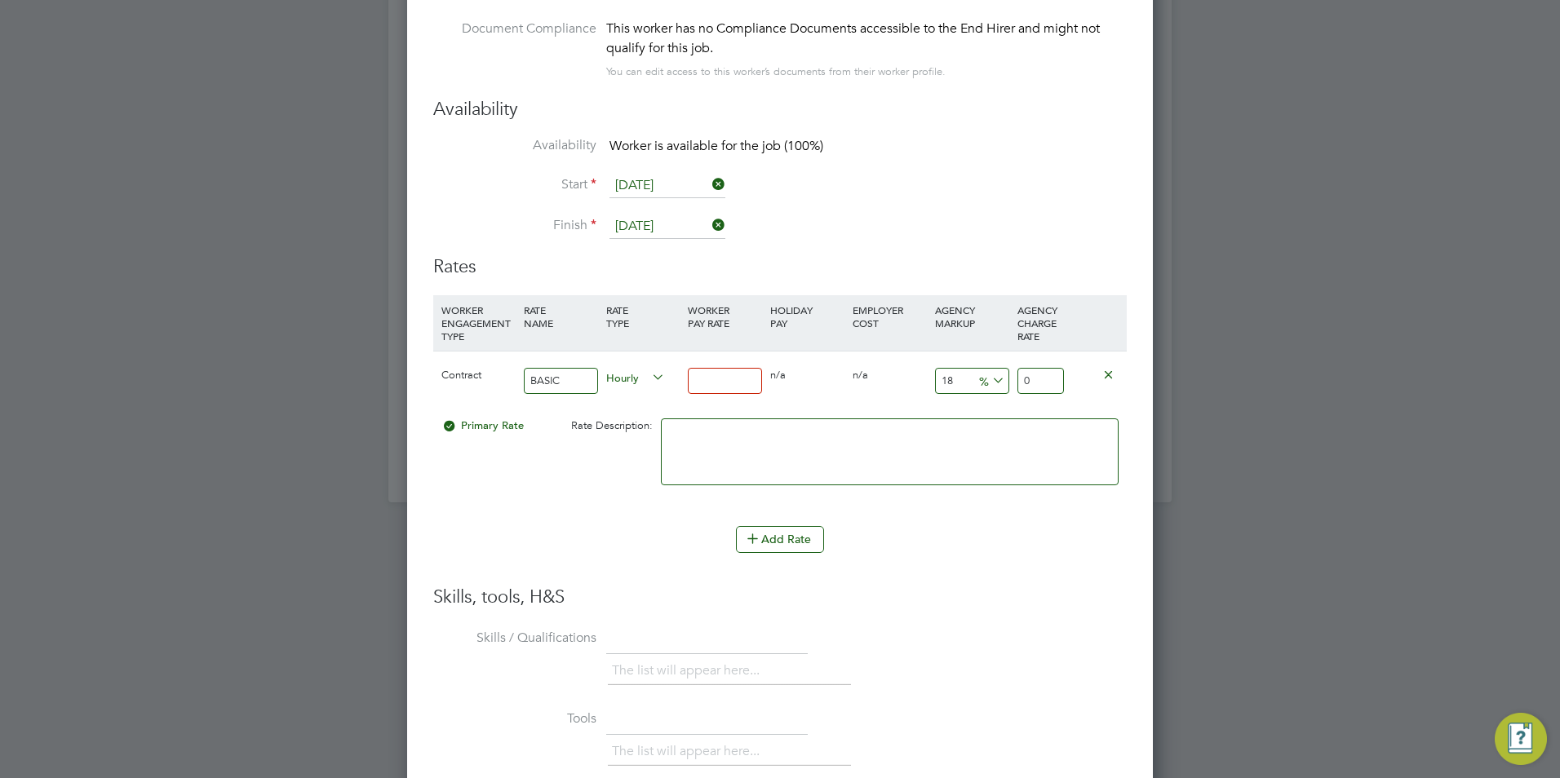
type input "4"
type input "4.72"
type input "43"
type input "50.74"
type input "4"
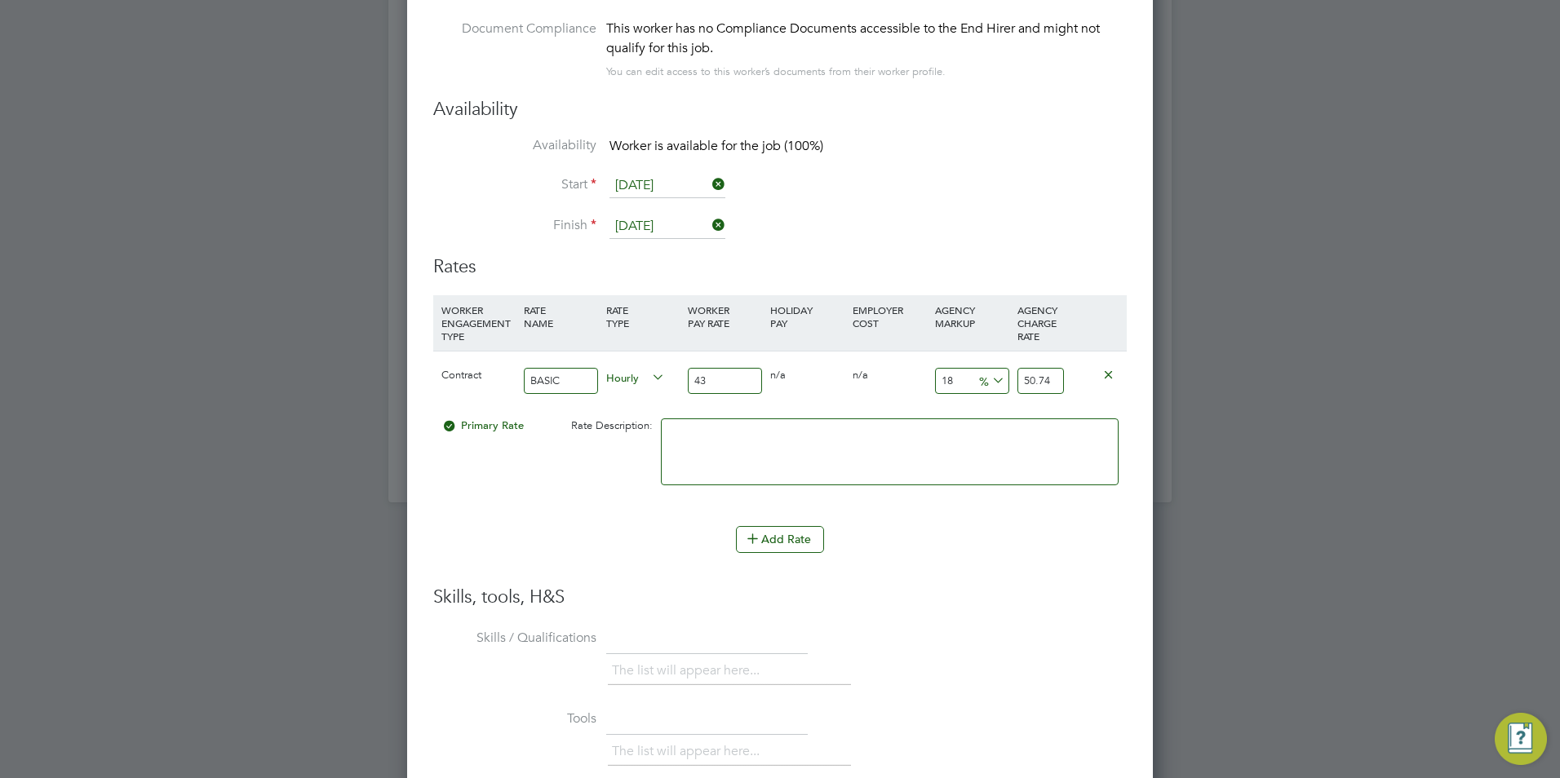
type input "4.72"
type input "40"
type input "47.2"
type input "40"
click at [955, 368] on input "18" at bounding box center [972, 381] width 74 height 27
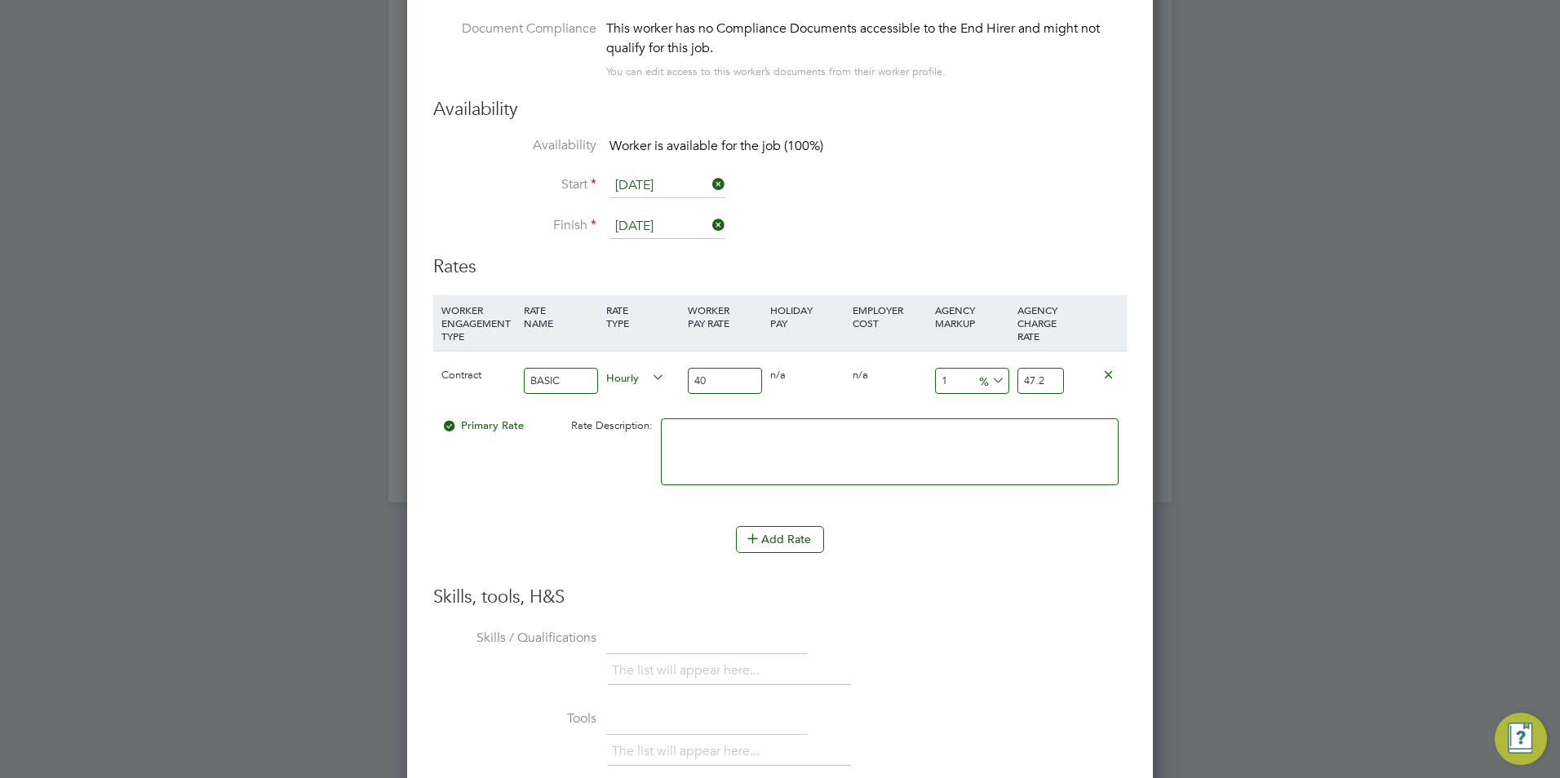
type input "1"
type input "40.4"
type input "2"
type input "40.8"
type input "23"
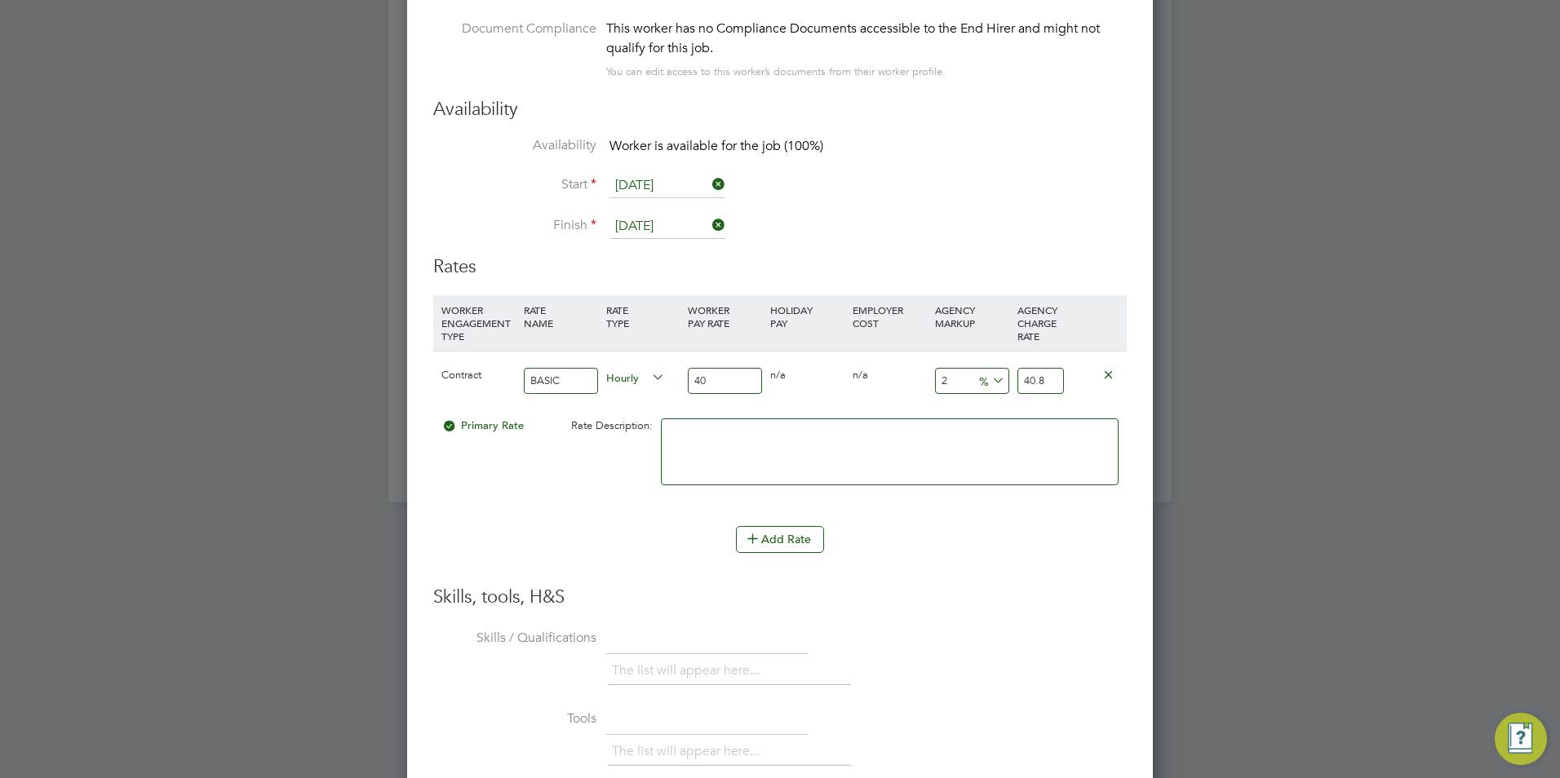
type input "49.2"
type input "23"
click at [1001, 424] on textarea at bounding box center [890, 452] width 458 height 67
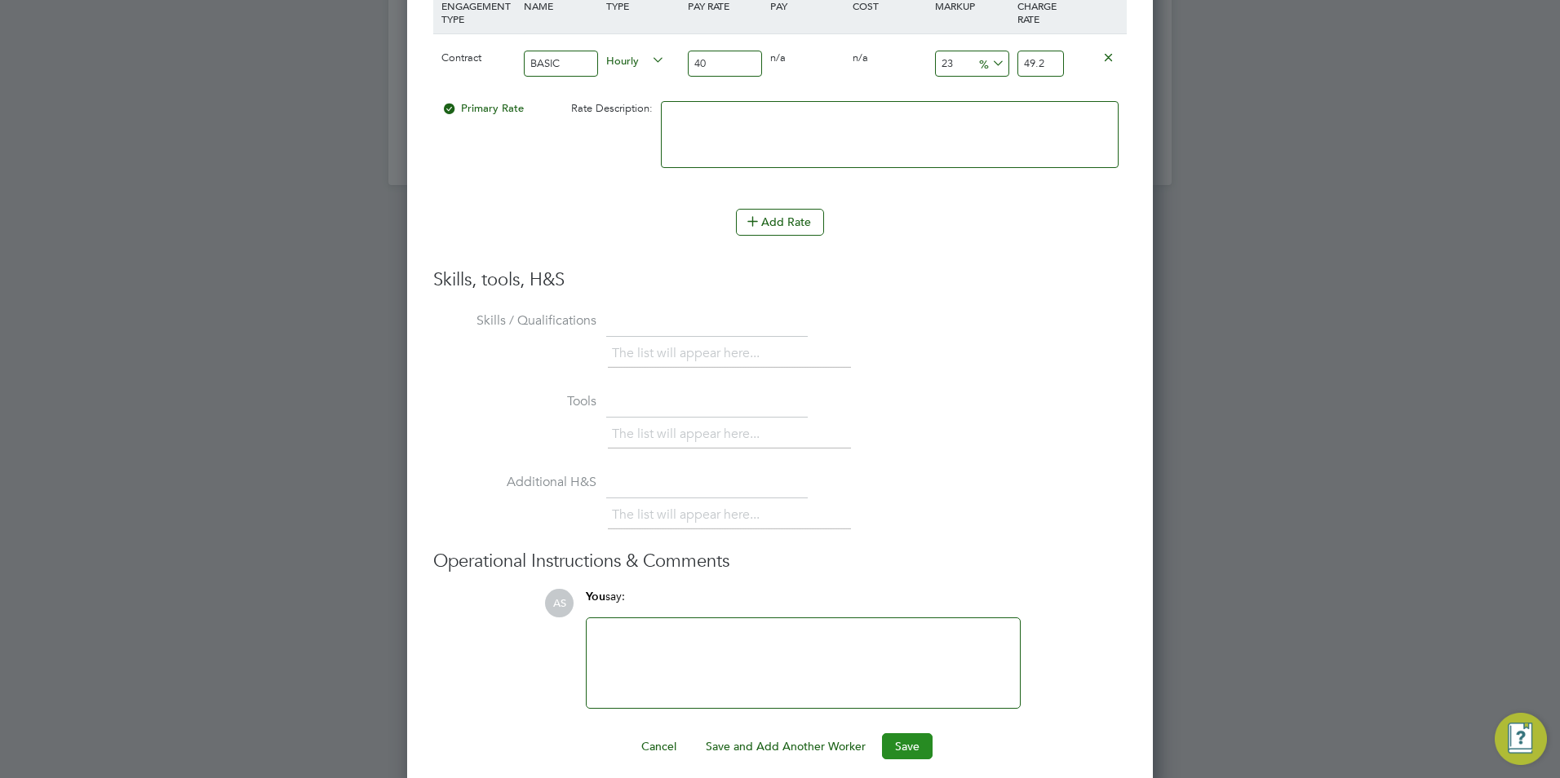
click at [922, 735] on button "Save" at bounding box center [907, 747] width 51 height 26
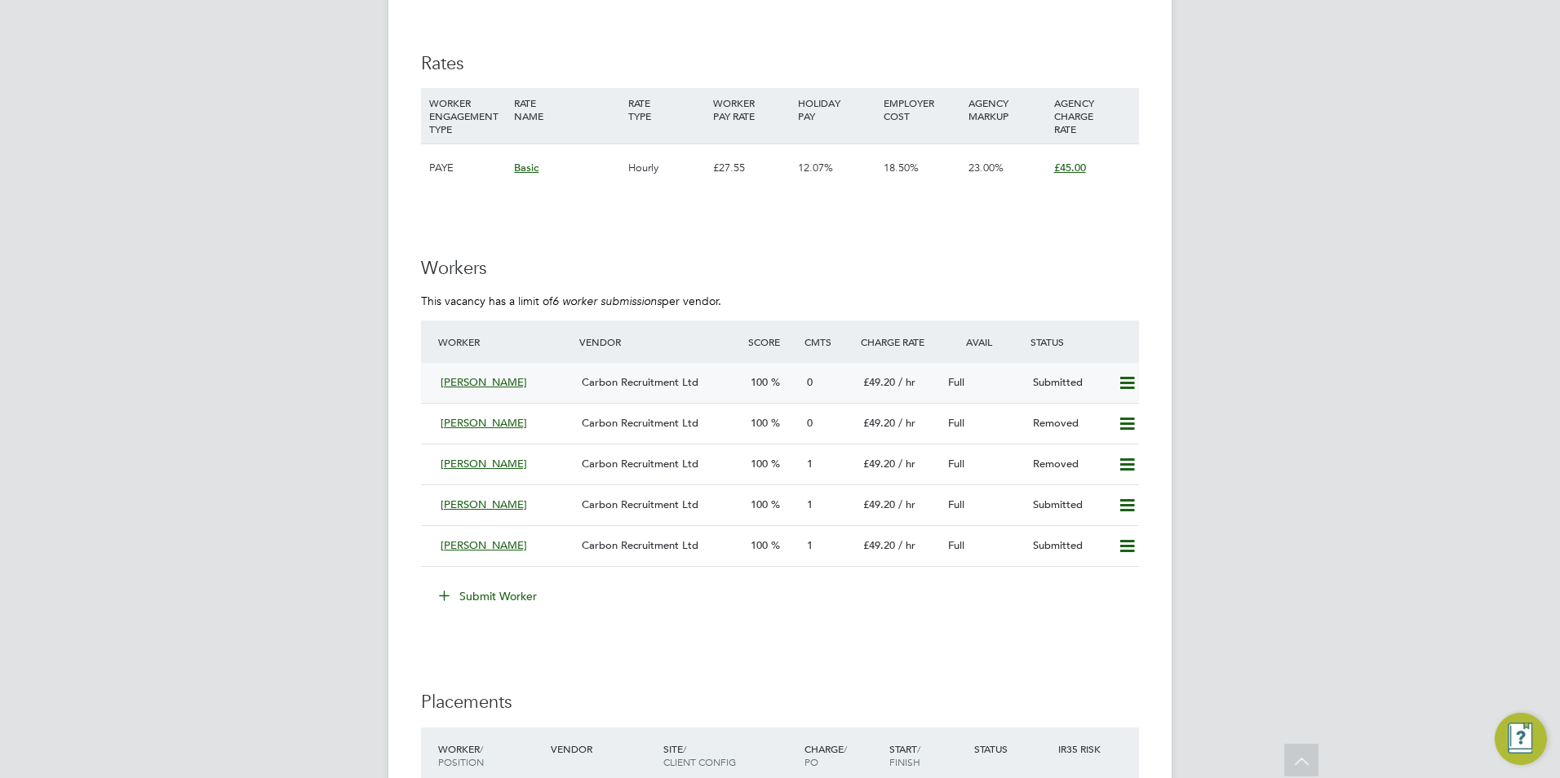
click at [727, 384] on div "Carbon Recruitment Ltd" at bounding box center [659, 383] width 169 height 27
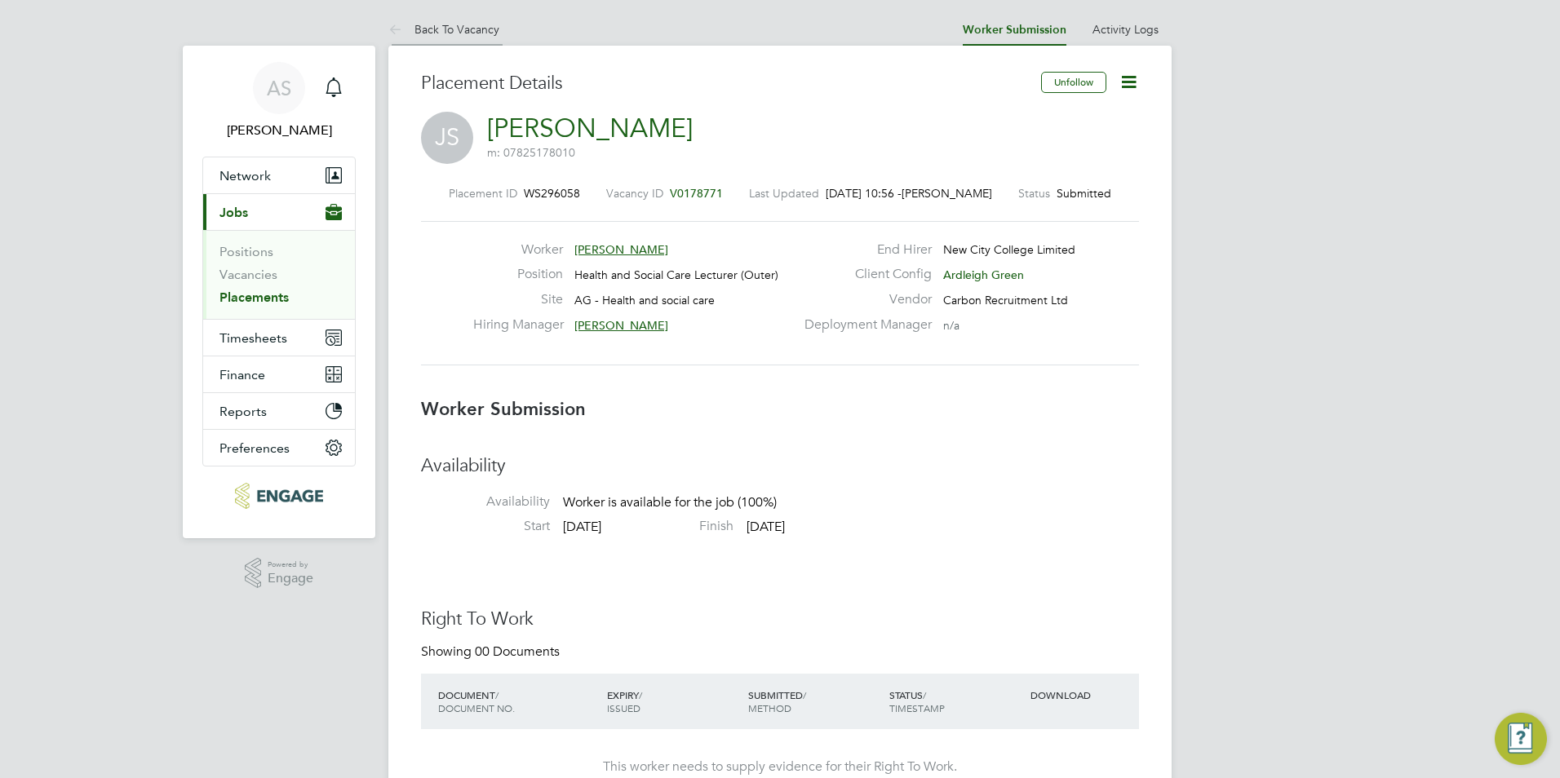
click at [481, 37] on li "Back To Vacancy" at bounding box center [443, 29] width 111 height 33
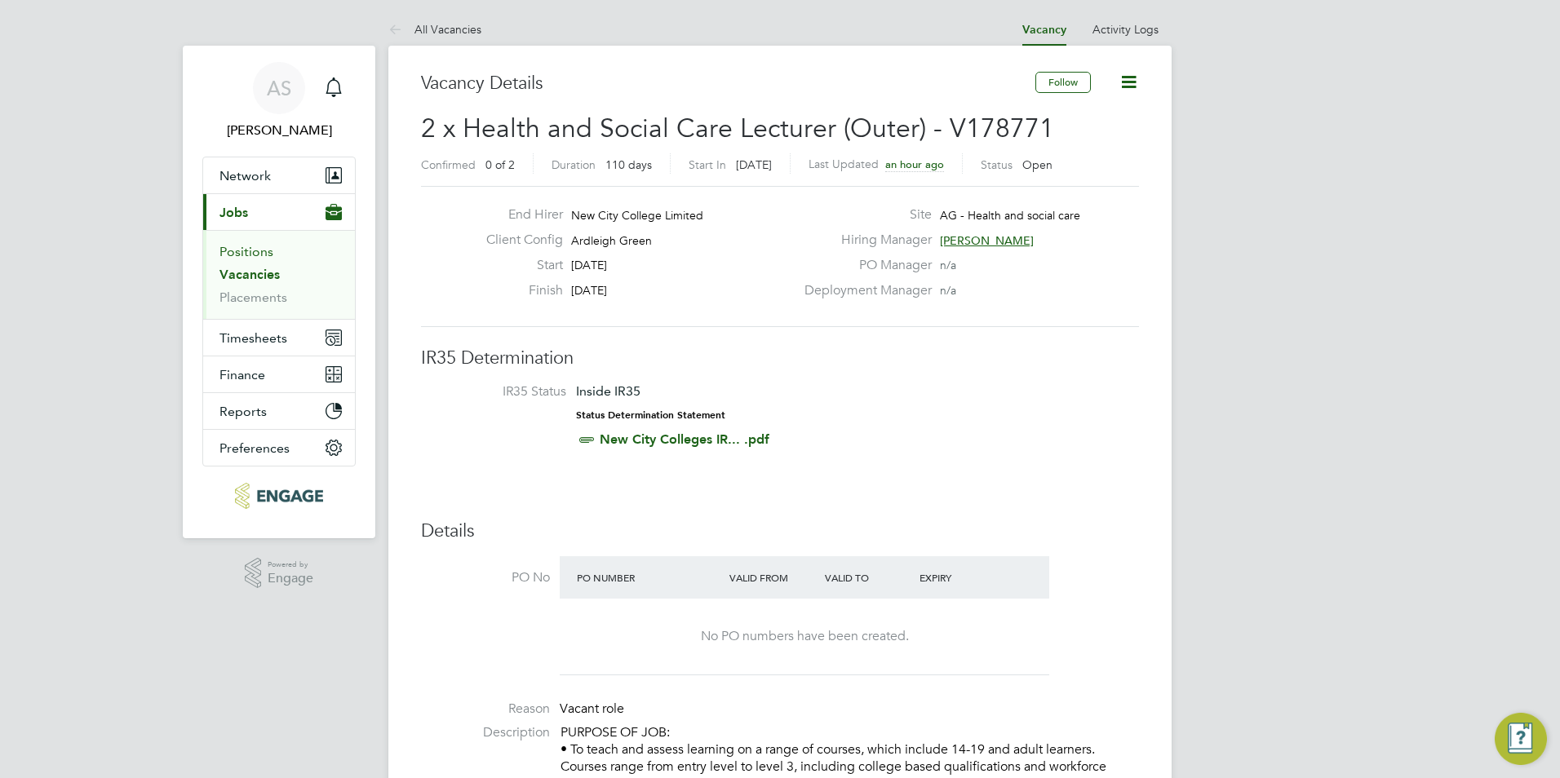
click at [268, 249] on link "Positions" at bounding box center [246, 252] width 54 height 16
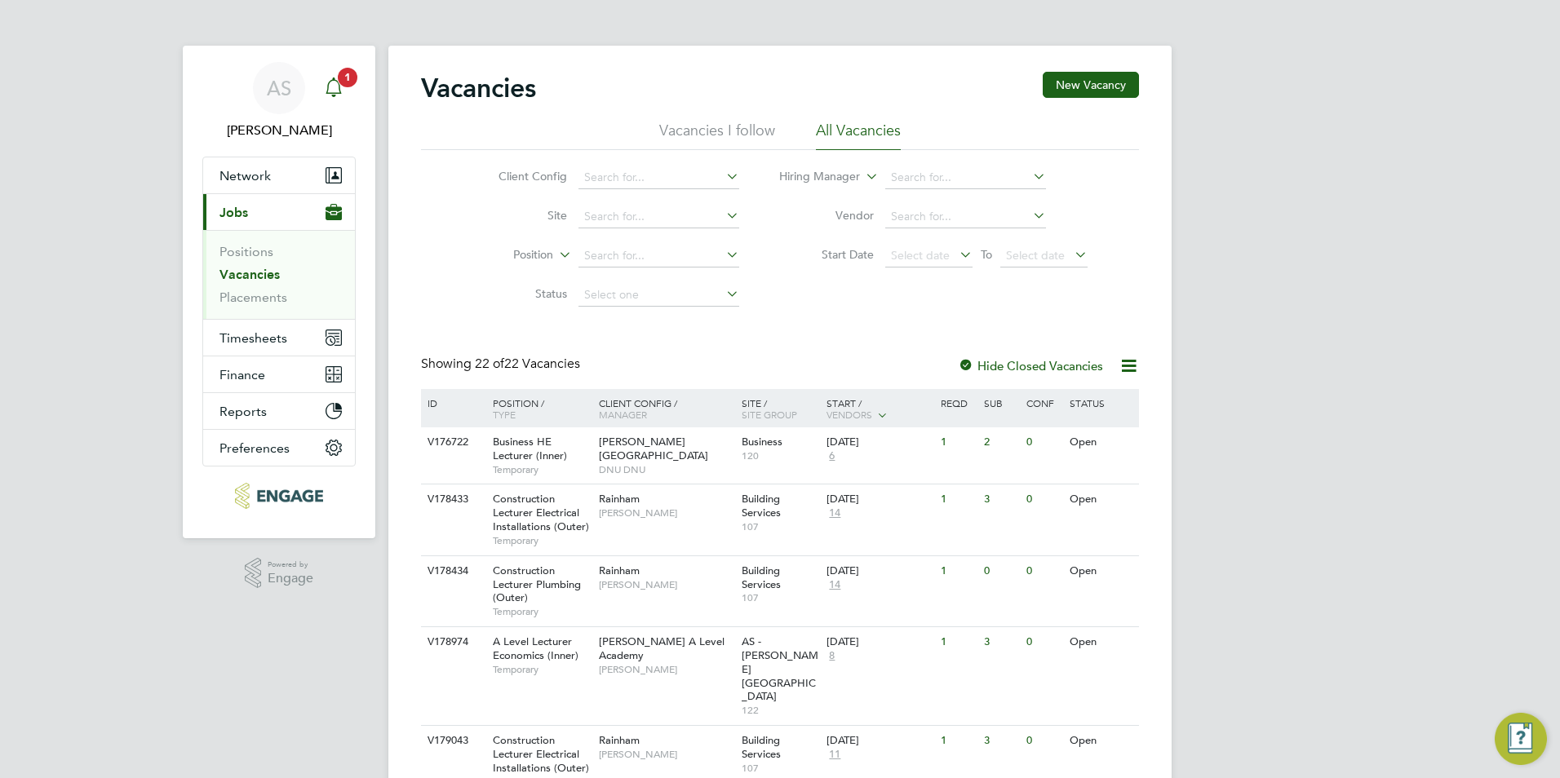
click at [340, 84] on app-alerts-badge "1" at bounding box center [347, 77] width 21 height 22
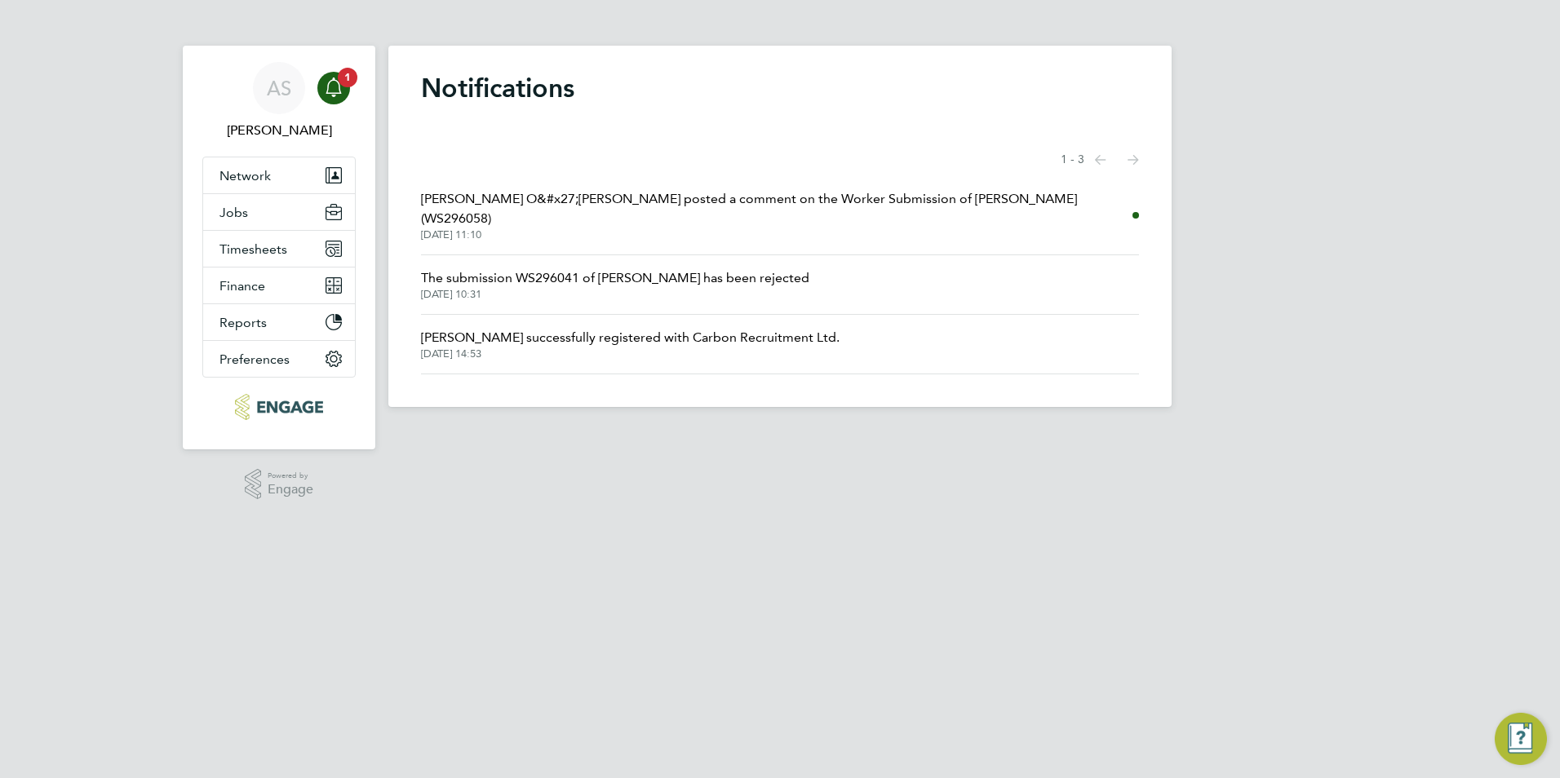
click at [716, 228] on span "26 Aug 2025, 11:10" at bounding box center [777, 234] width 712 height 13
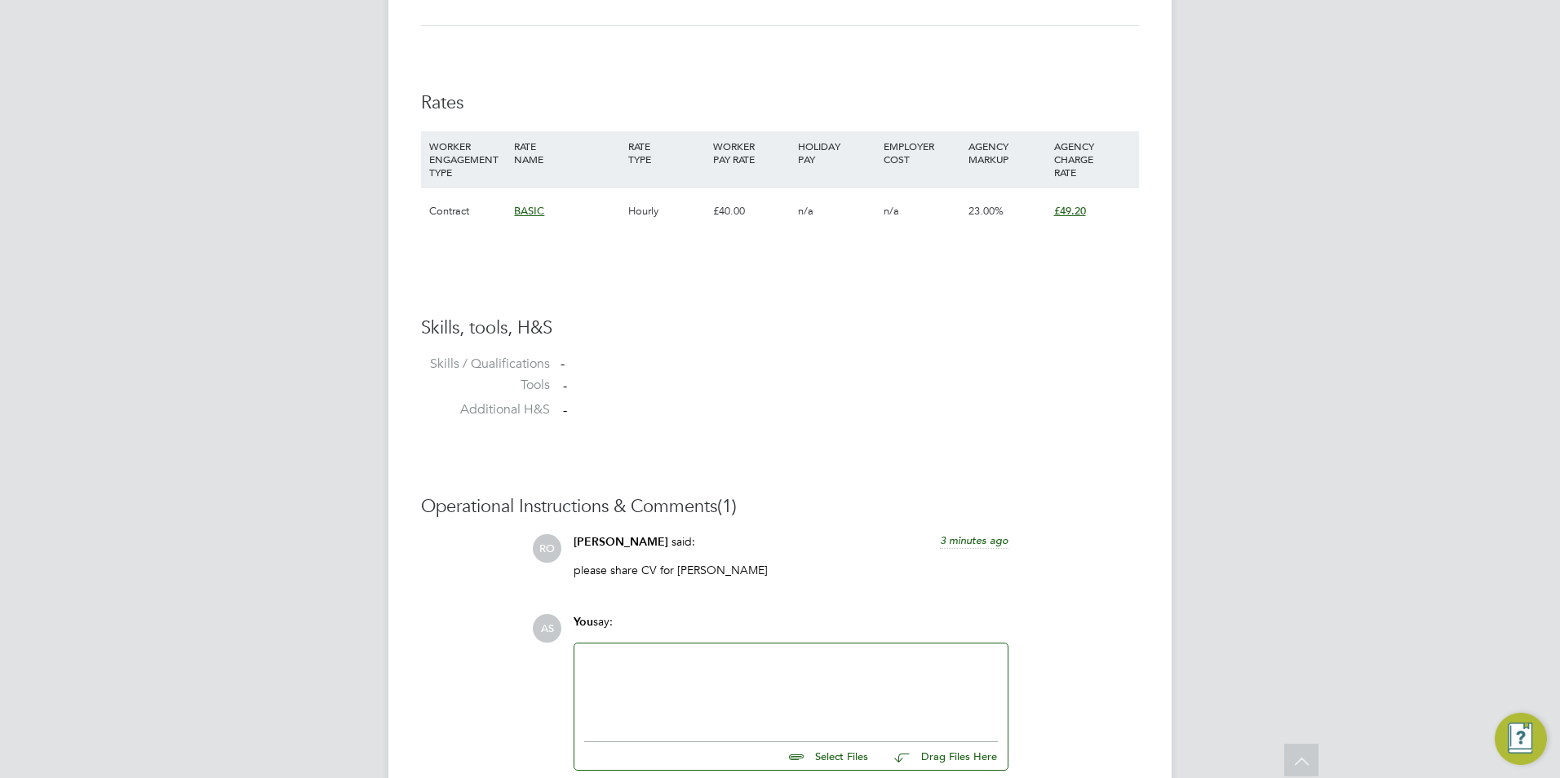
scroll to position [1160, 0]
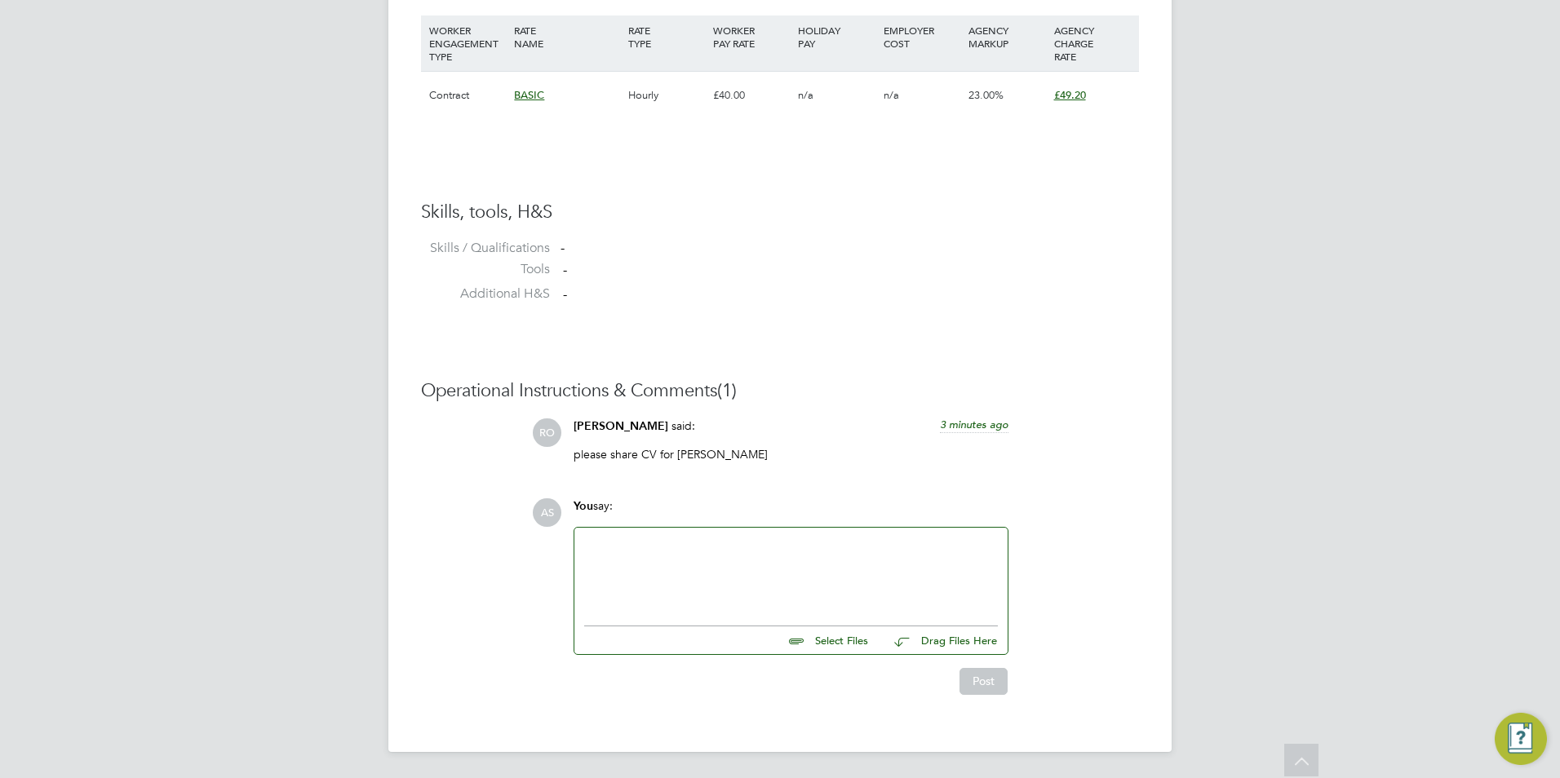
click at [847, 641] on input "file" at bounding box center [875, 638] width 245 height 23
type input "C:\fakepath\HQ2171.docx"
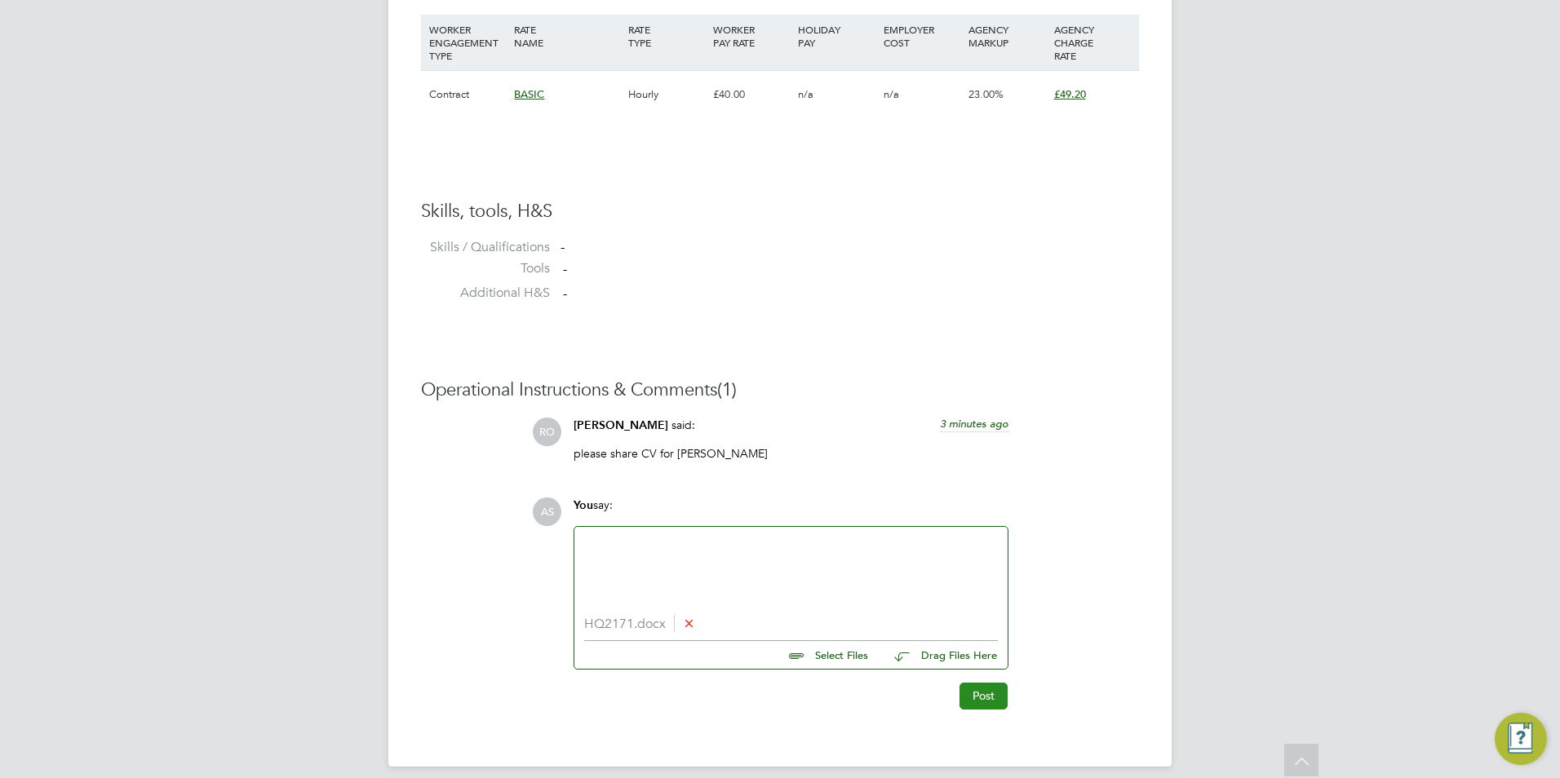
click at [987, 693] on button "Post" at bounding box center [984, 696] width 48 height 26
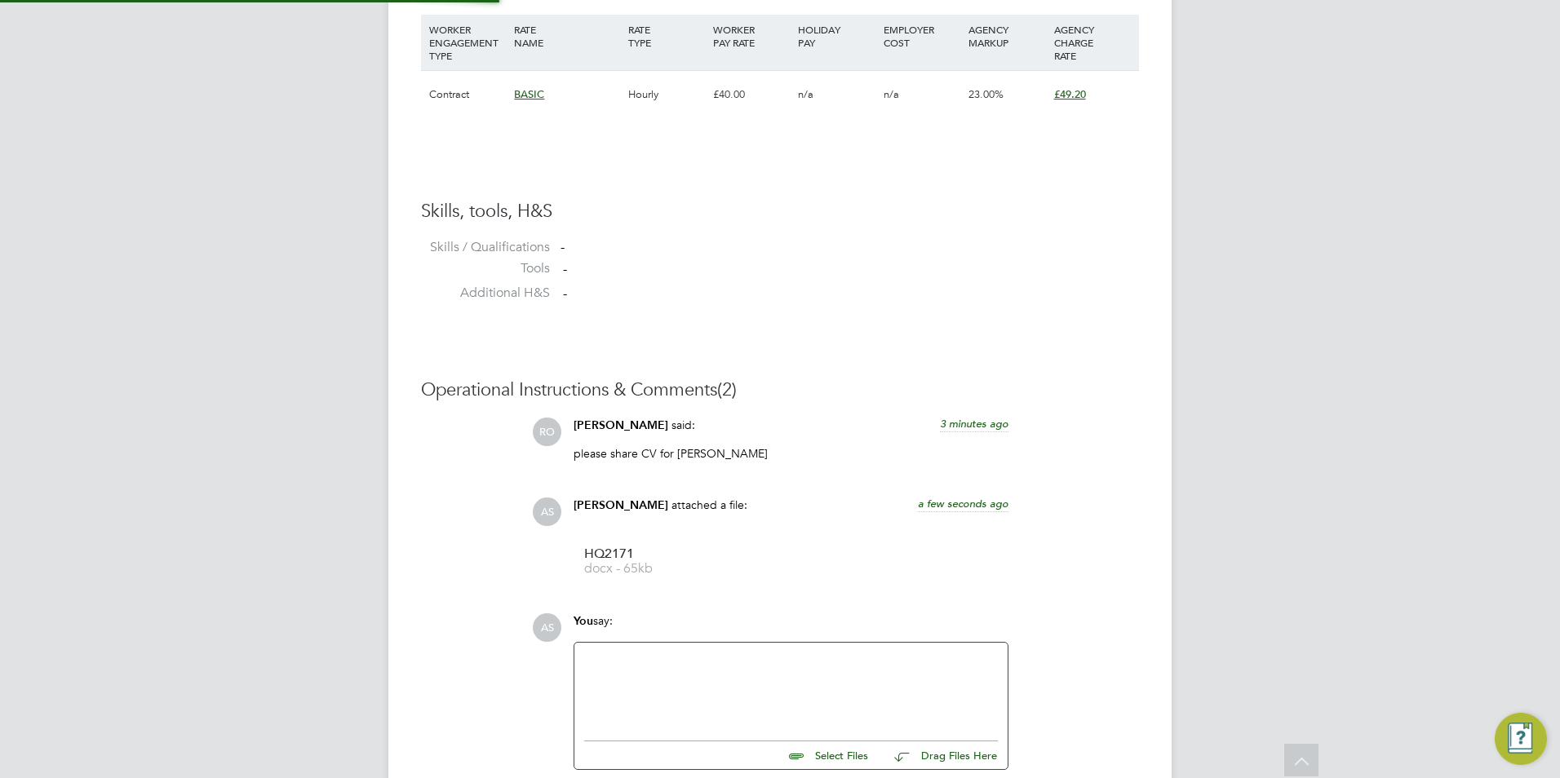
click at [678, 664] on div at bounding box center [791, 688] width 414 height 70
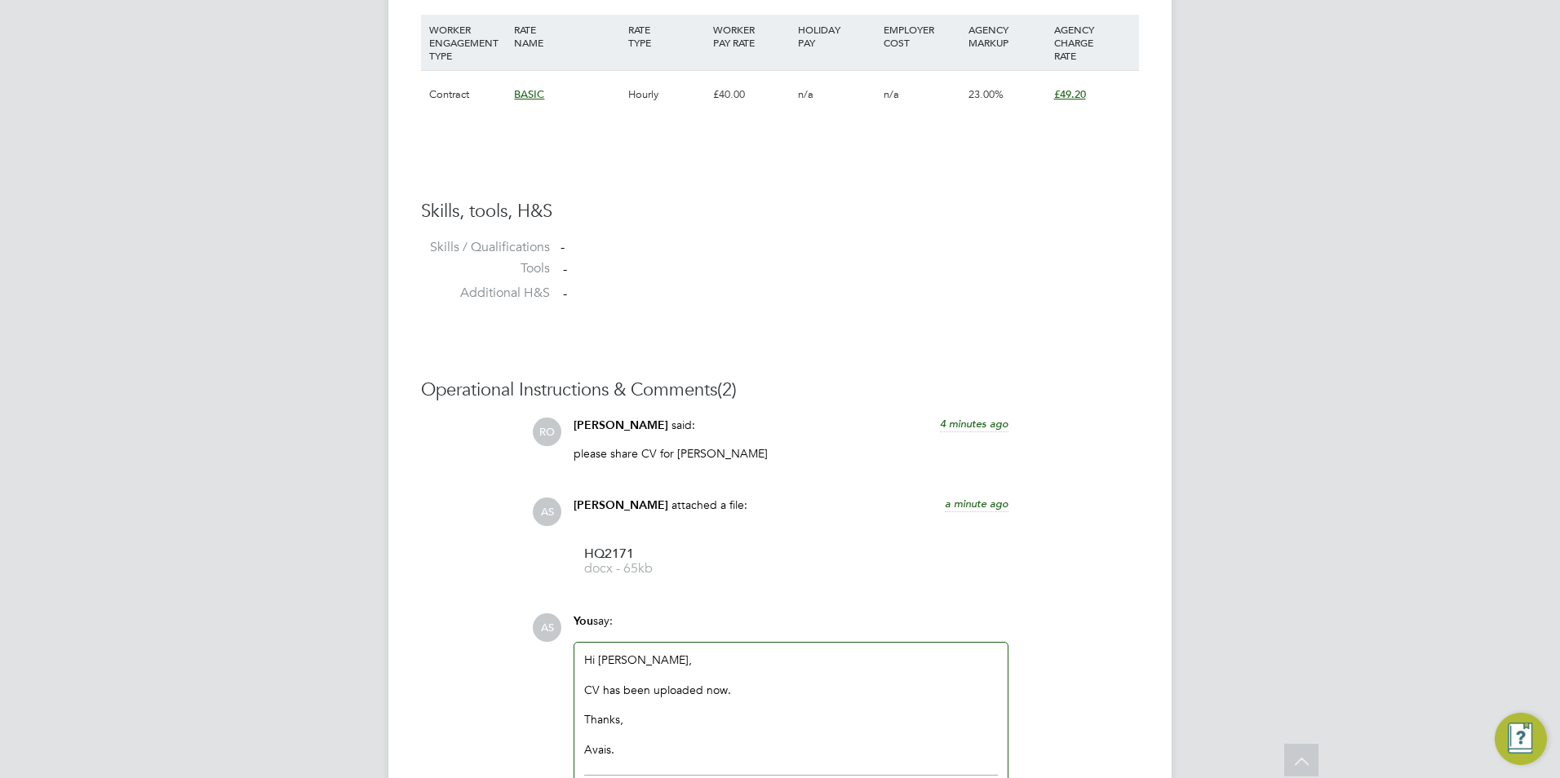
scroll to position [1310, 0]
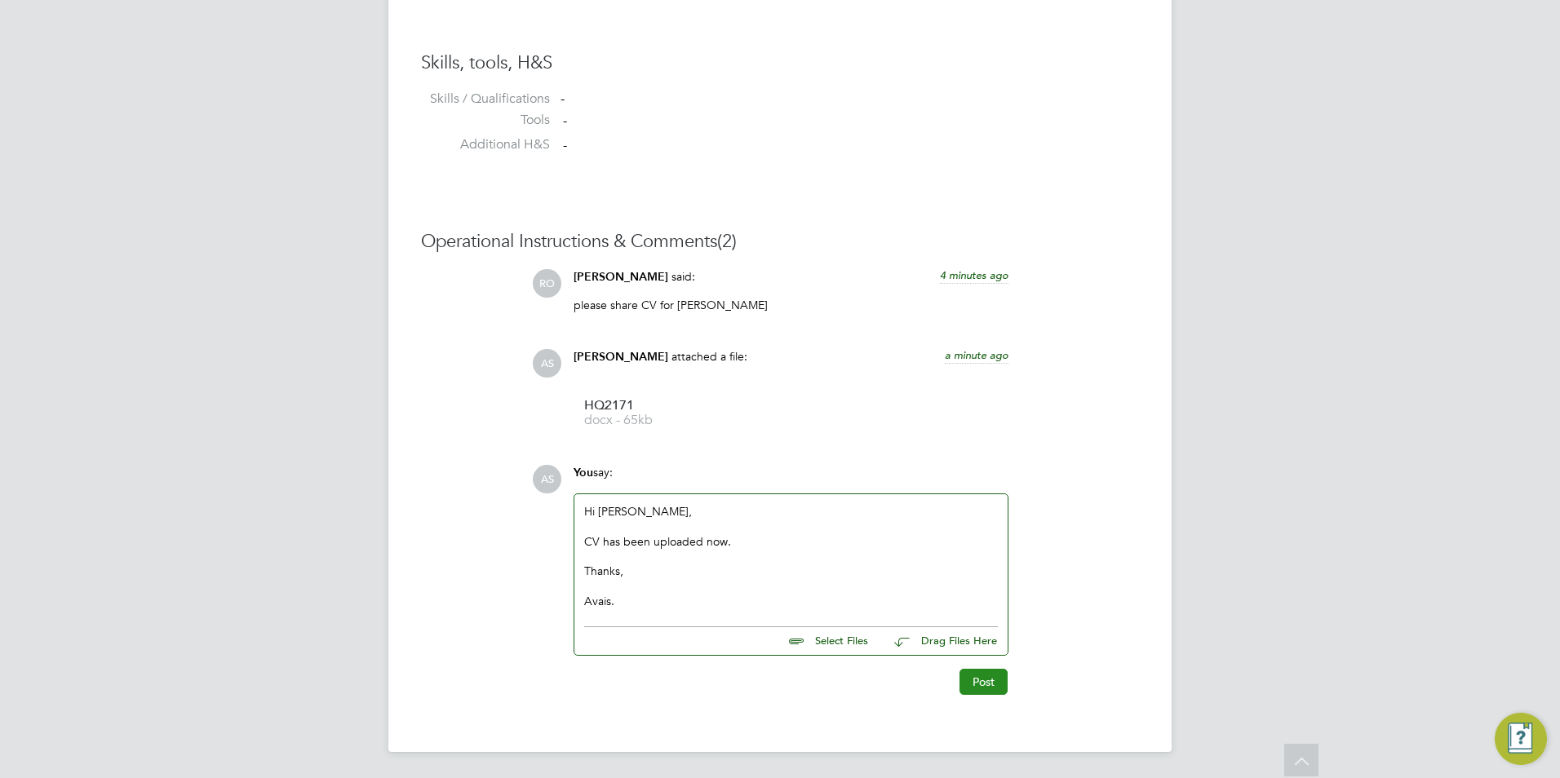
click at [995, 672] on button "Post" at bounding box center [984, 682] width 48 height 26
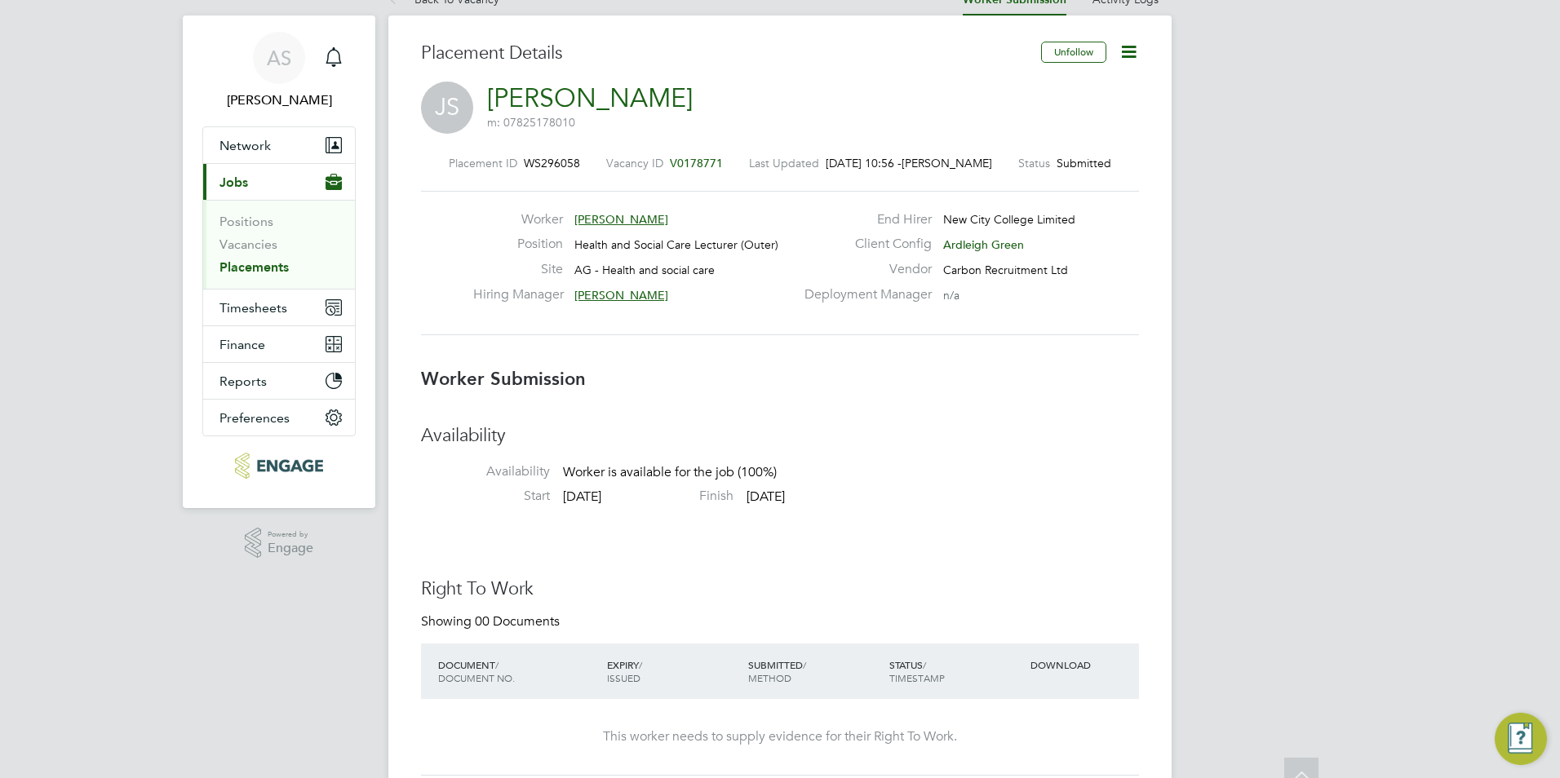
scroll to position [0, 0]
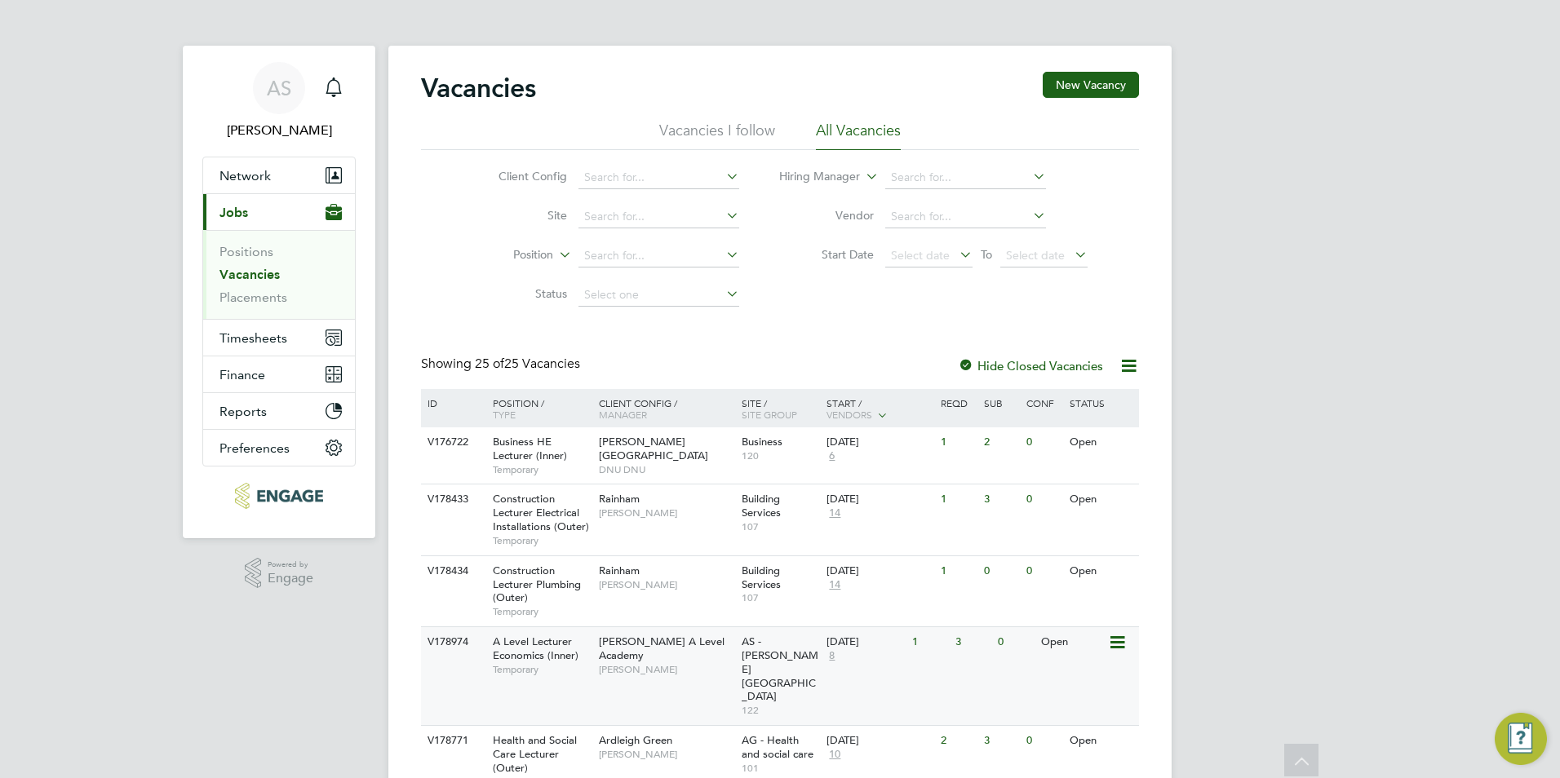
scroll to position [163, 0]
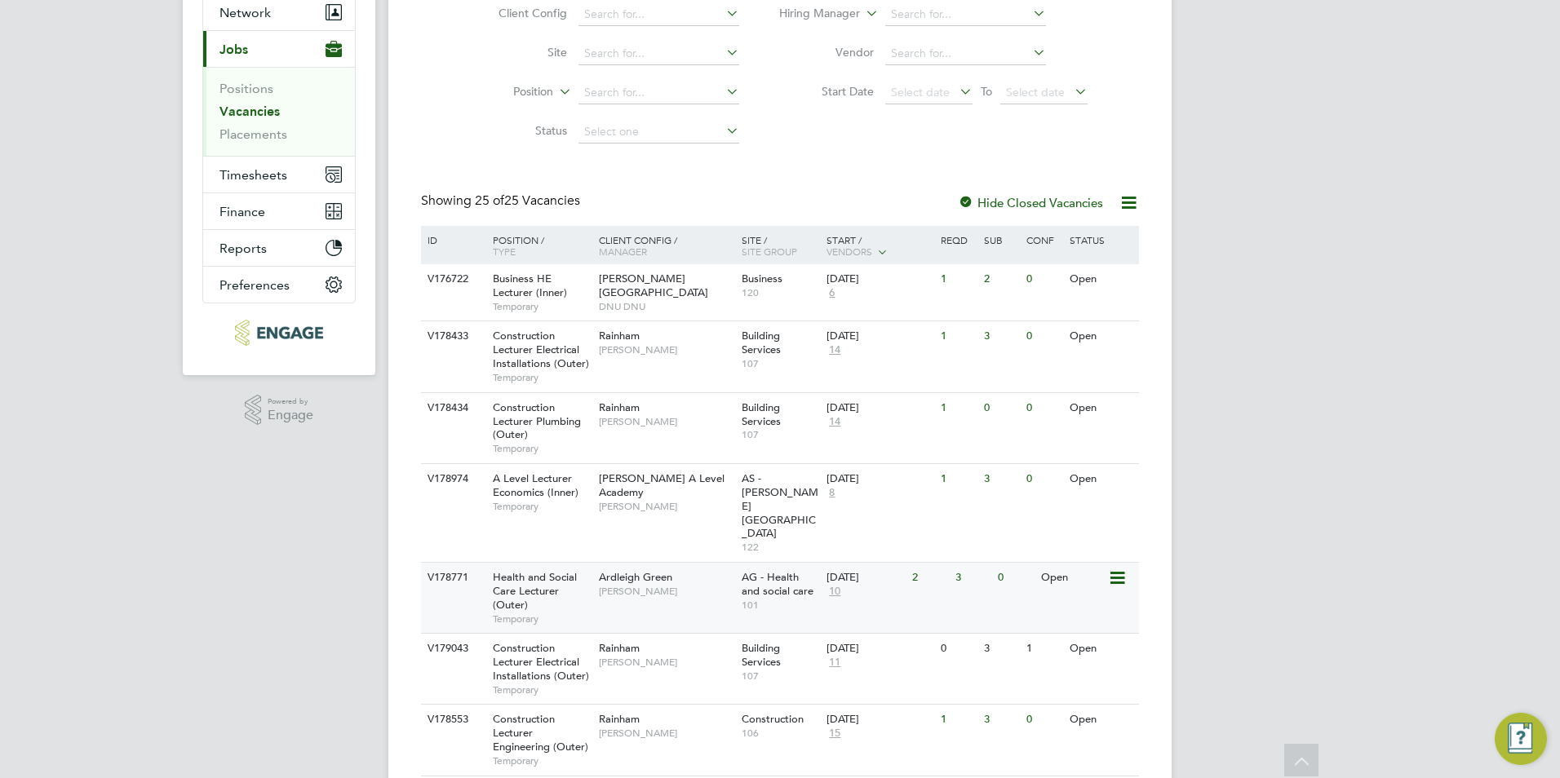
click at [686, 563] on div "Ardleigh Green [PERSON_NAME]" at bounding box center [666, 584] width 143 height 42
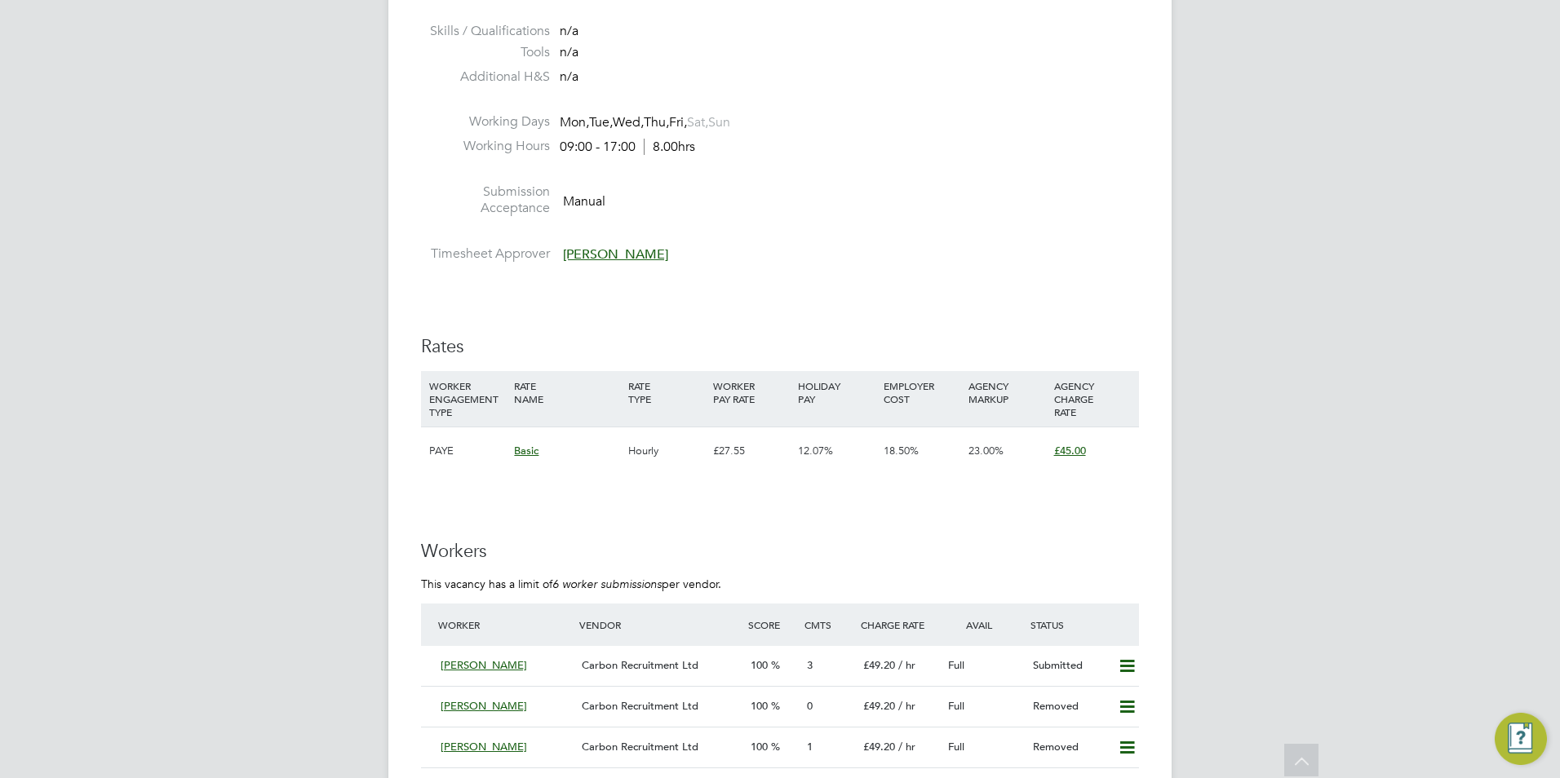
scroll to position [2366, 0]
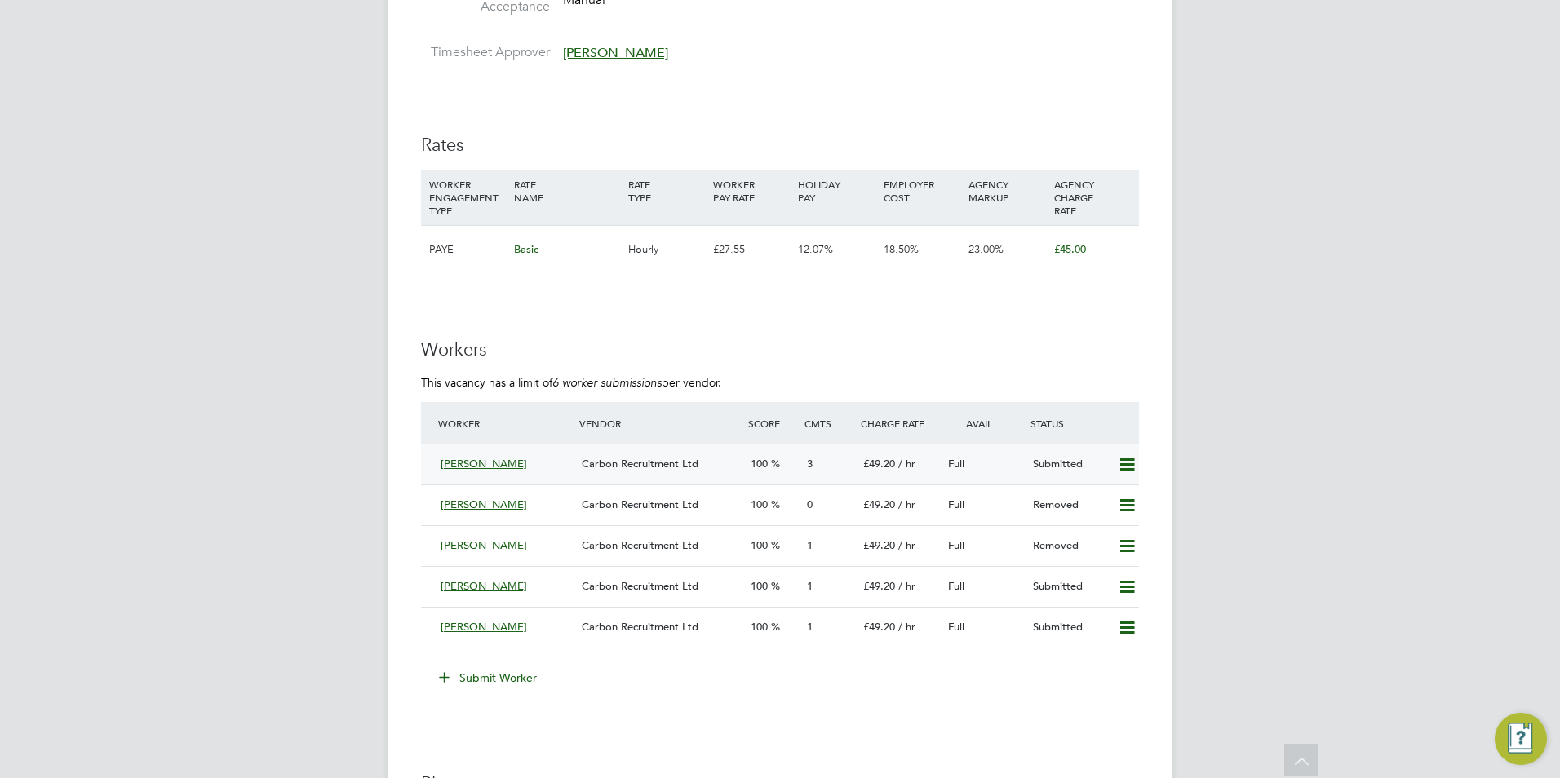
click at [547, 464] on div "[PERSON_NAME]" at bounding box center [504, 464] width 141 height 27
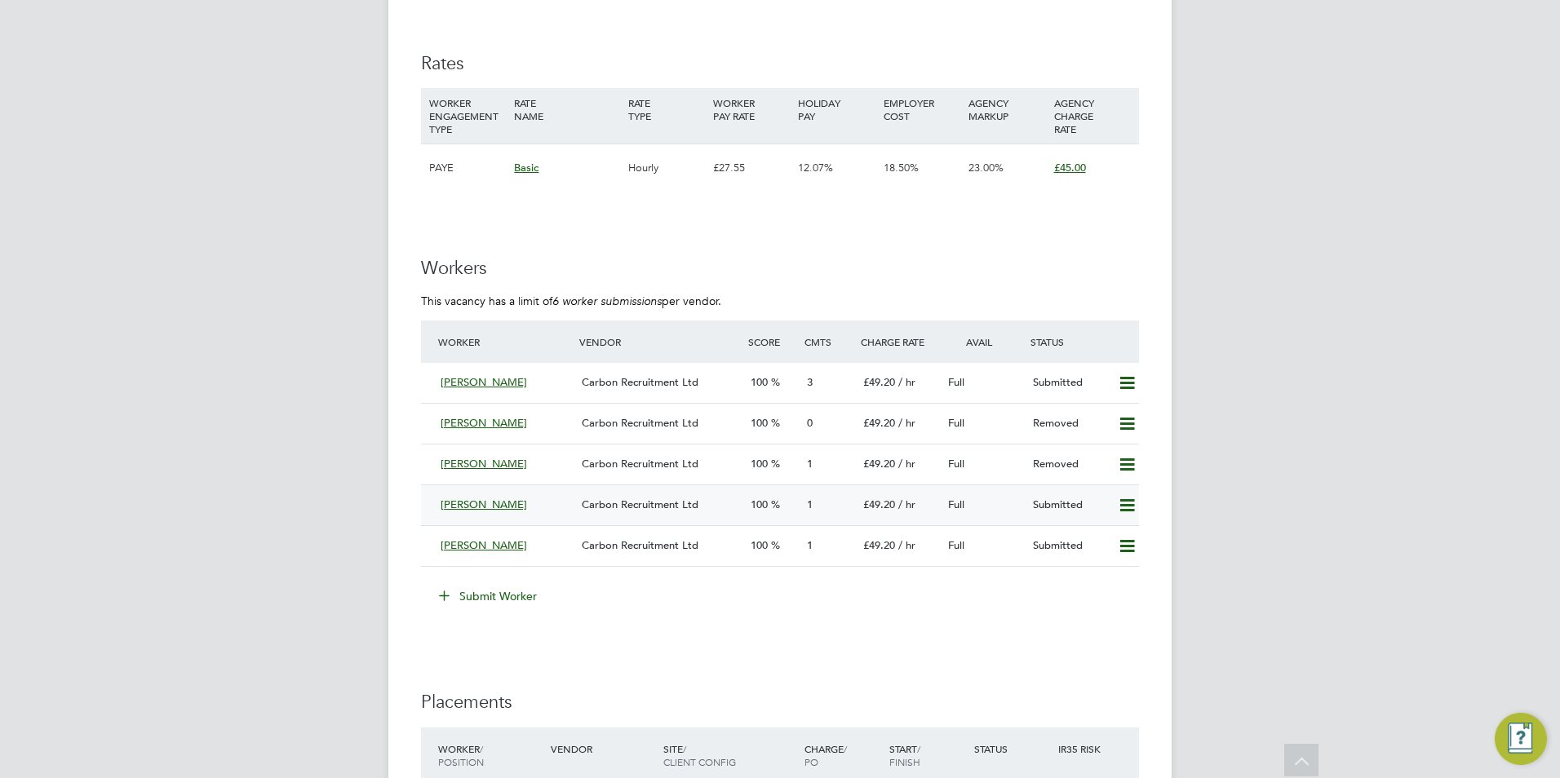
click at [581, 499] on div "Carbon Recruitment Ltd" at bounding box center [659, 505] width 169 height 27
click at [468, 540] on span "[PERSON_NAME]" at bounding box center [484, 546] width 86 height 14
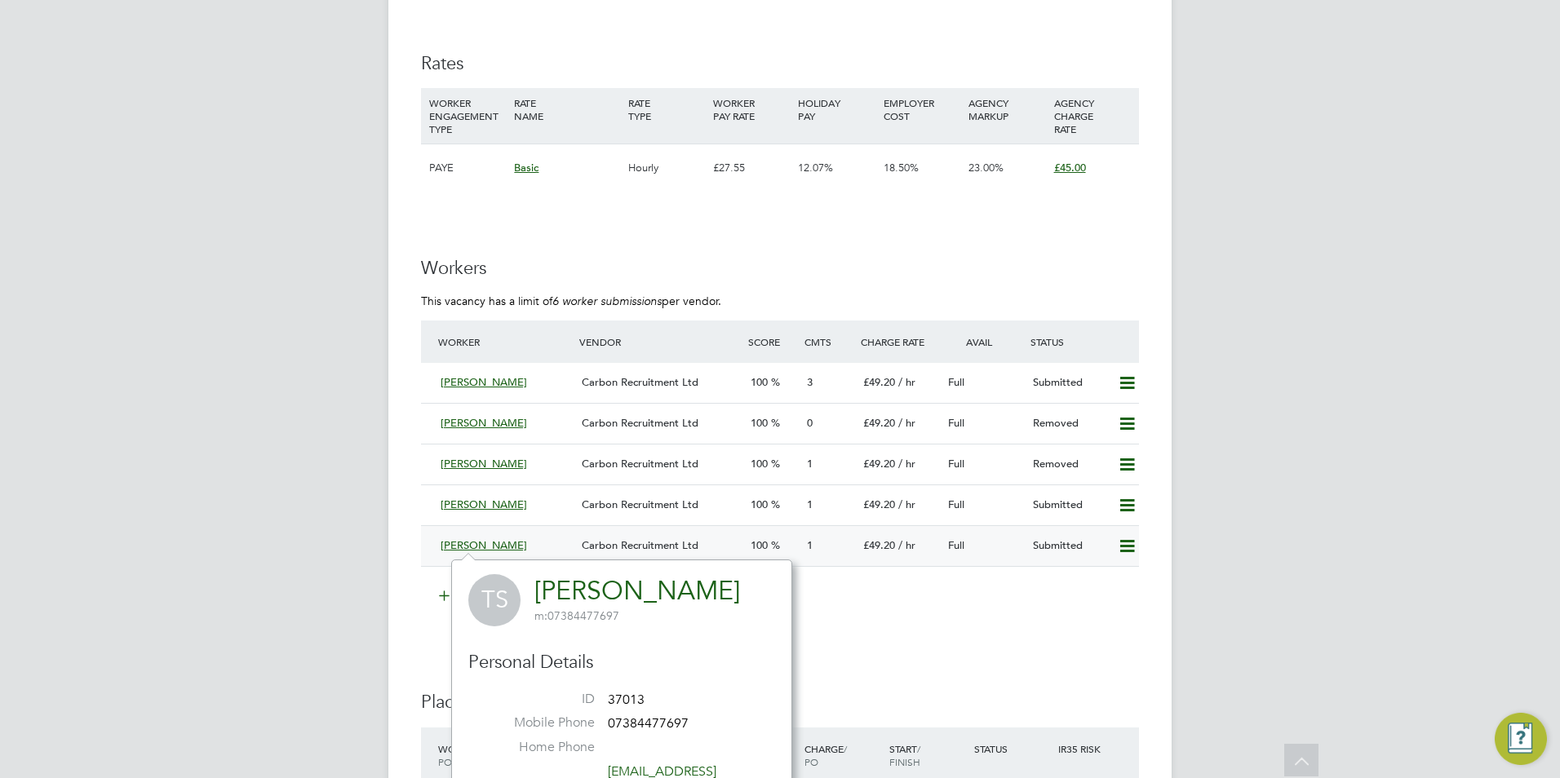
click at [501, 545] on span "[PERSON_NAME]" at bounding box center [484, 546] width 86 height 14
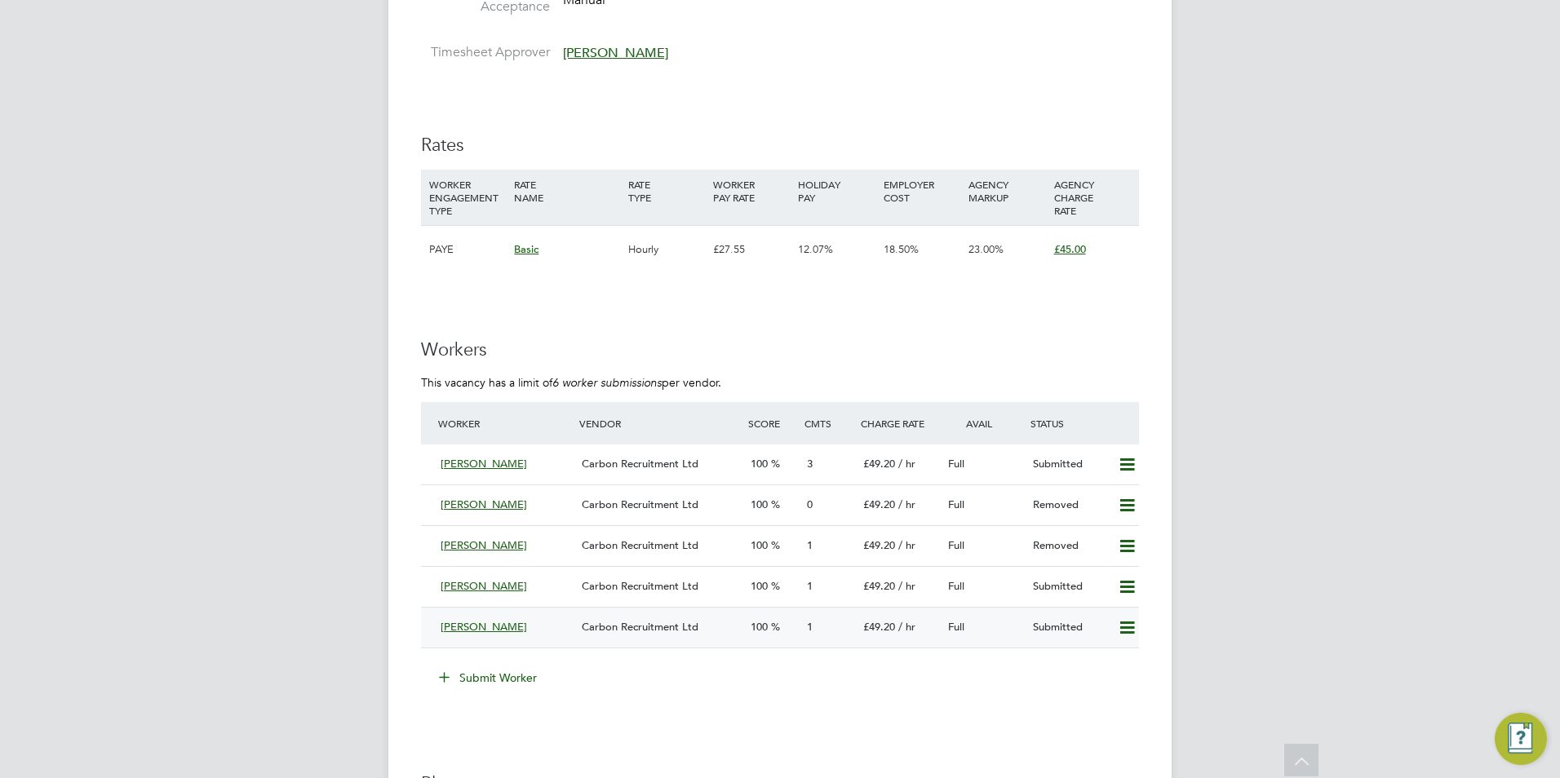
click at [485, 632] on span "[PERSON_NAME]" at bounding box center [484, 627] width 86 height 14
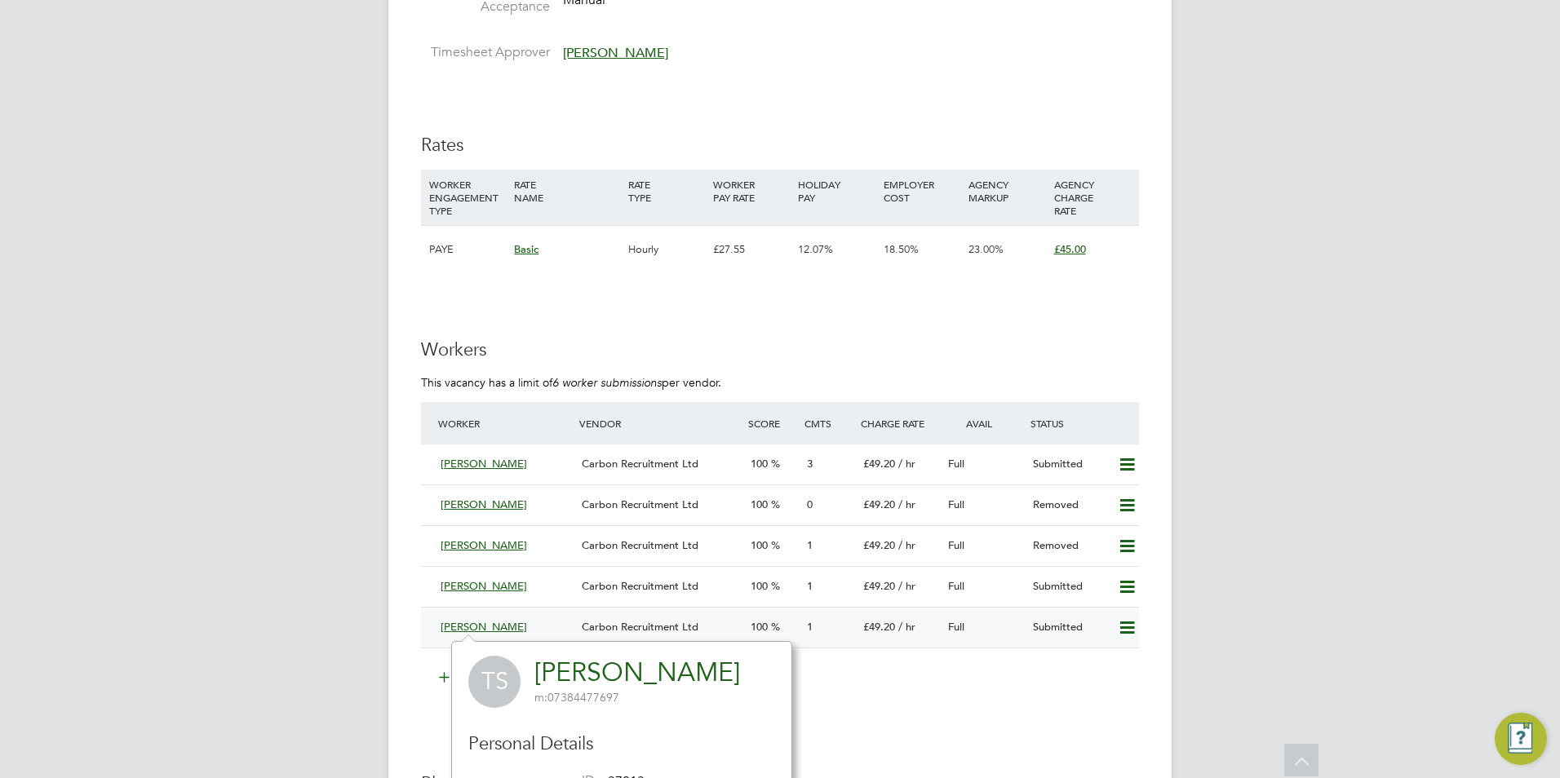
click at [803, 637] on div "1" at bounding box center [828, 627] width 56 height 27
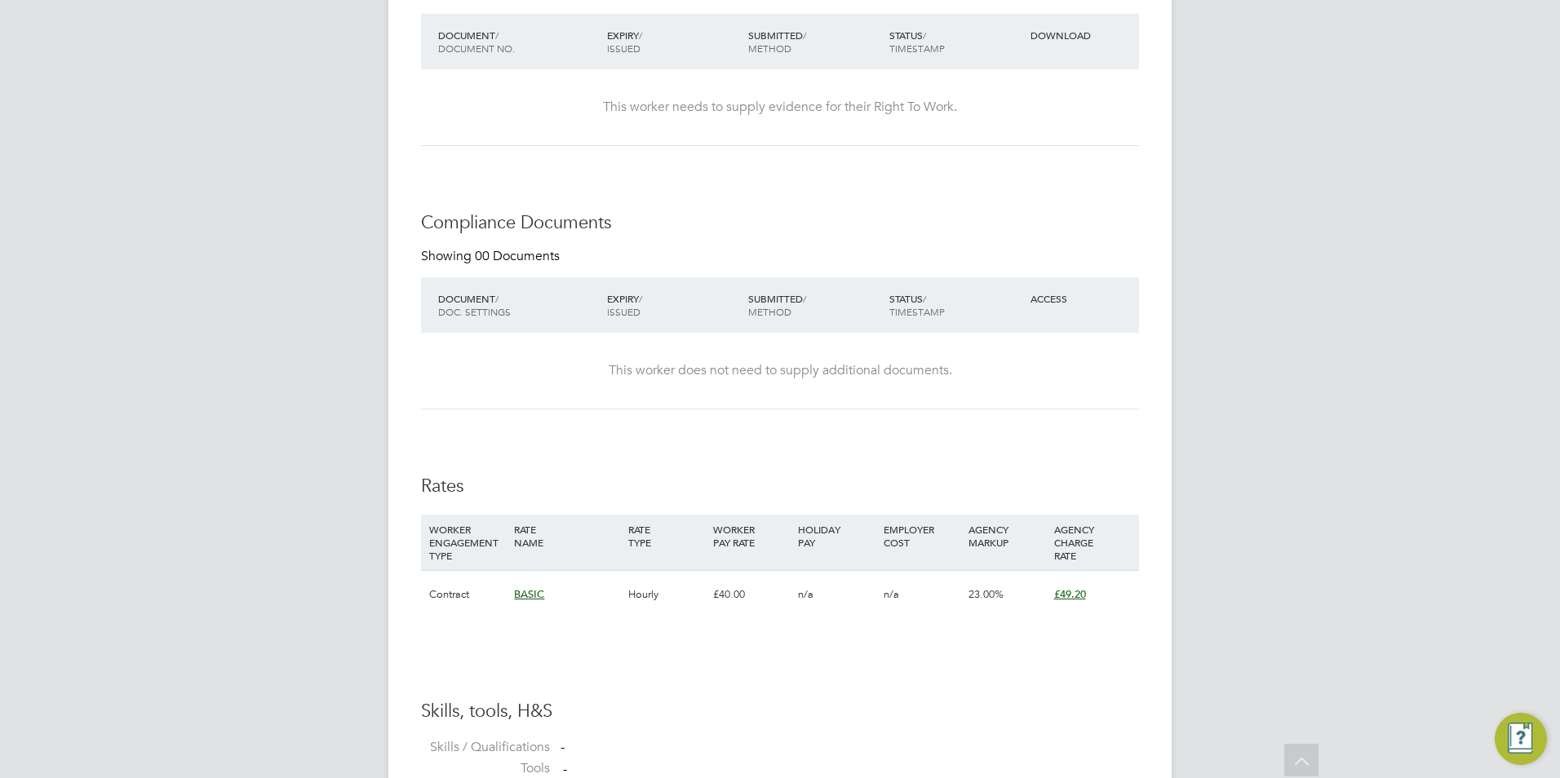
scroll to position [734, 0]
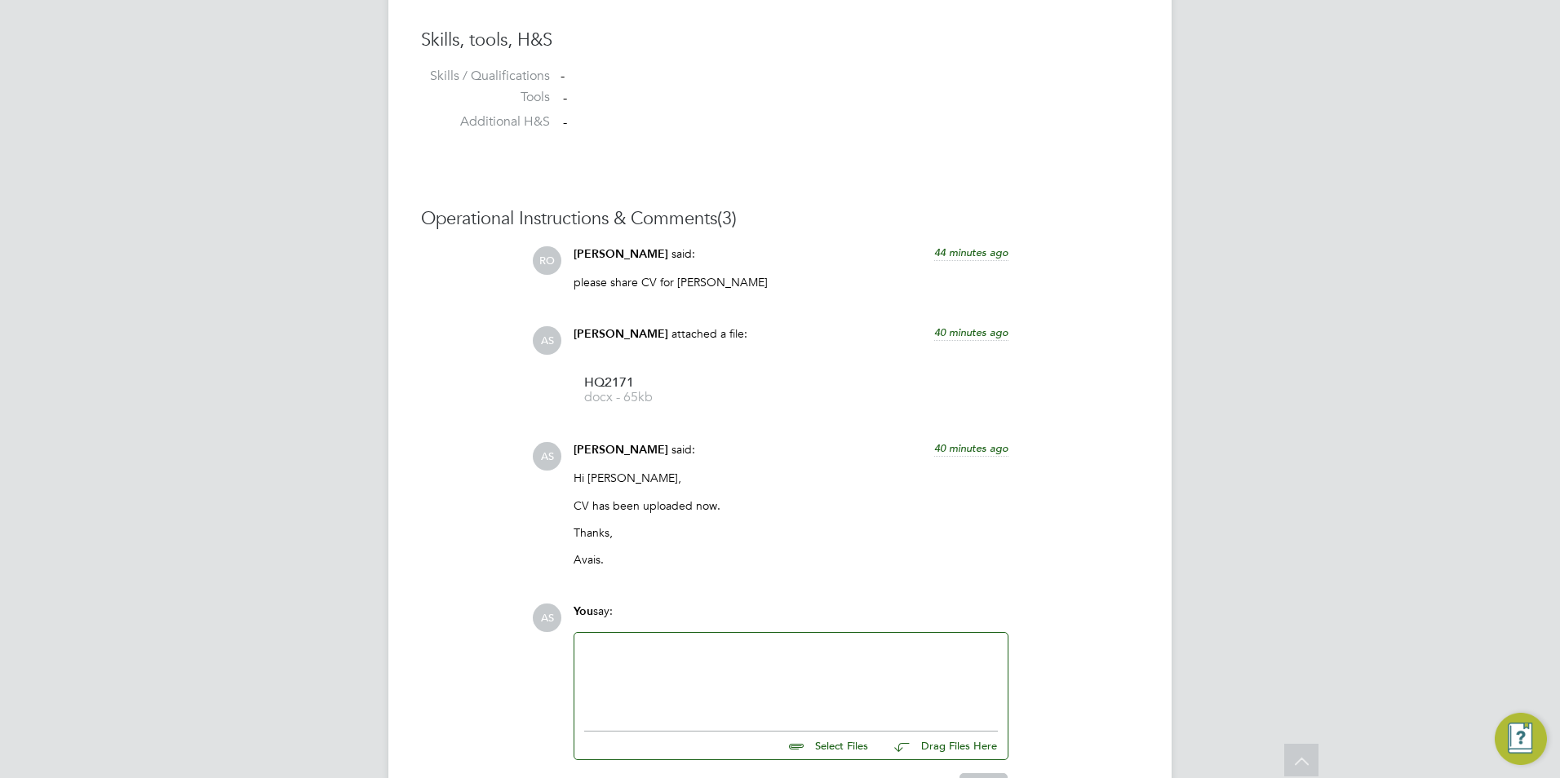
scroll to position [1437, 0]
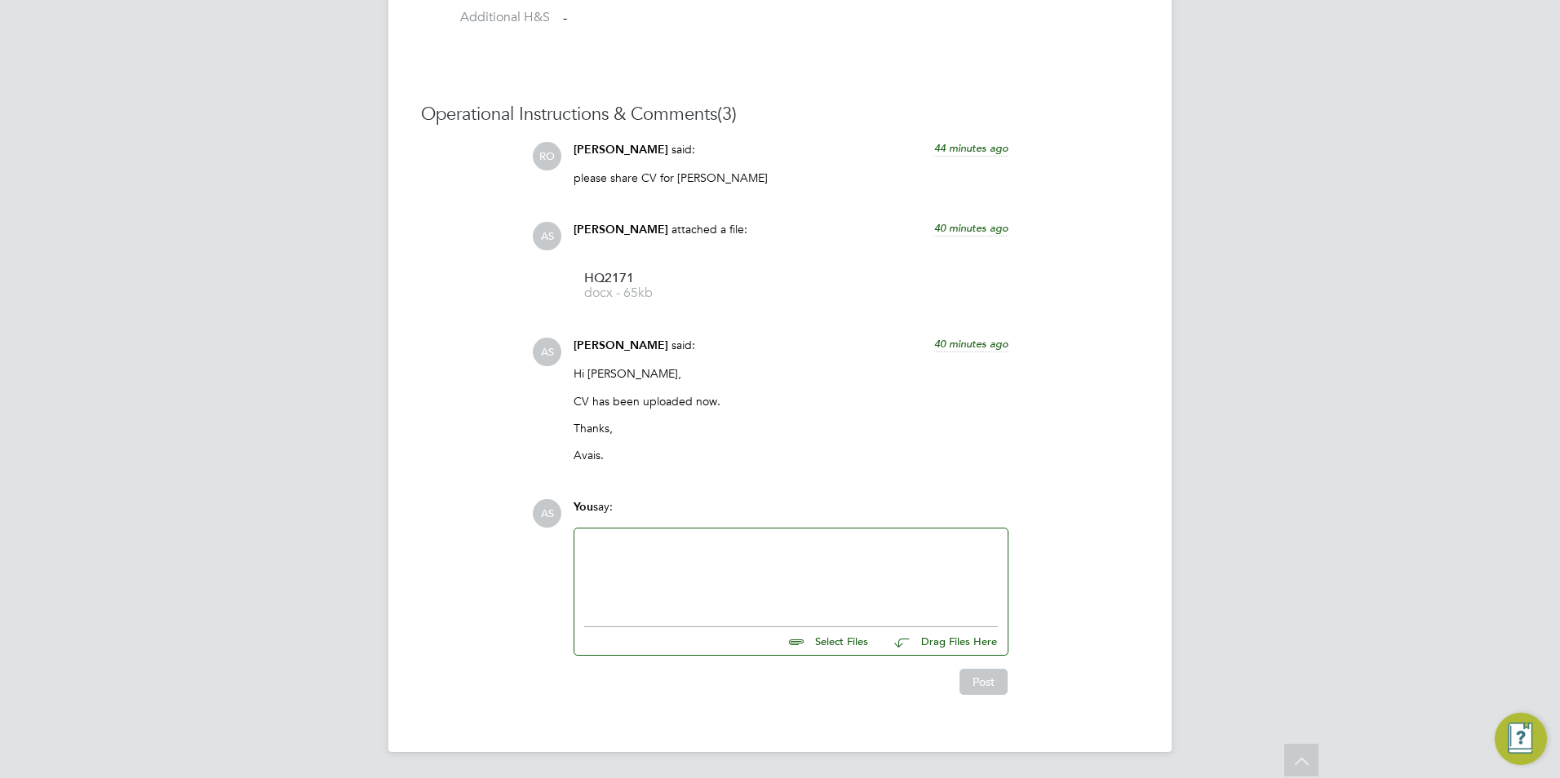
click at [652, 557] on div at bounding box center [791, 574] width 414 height 70
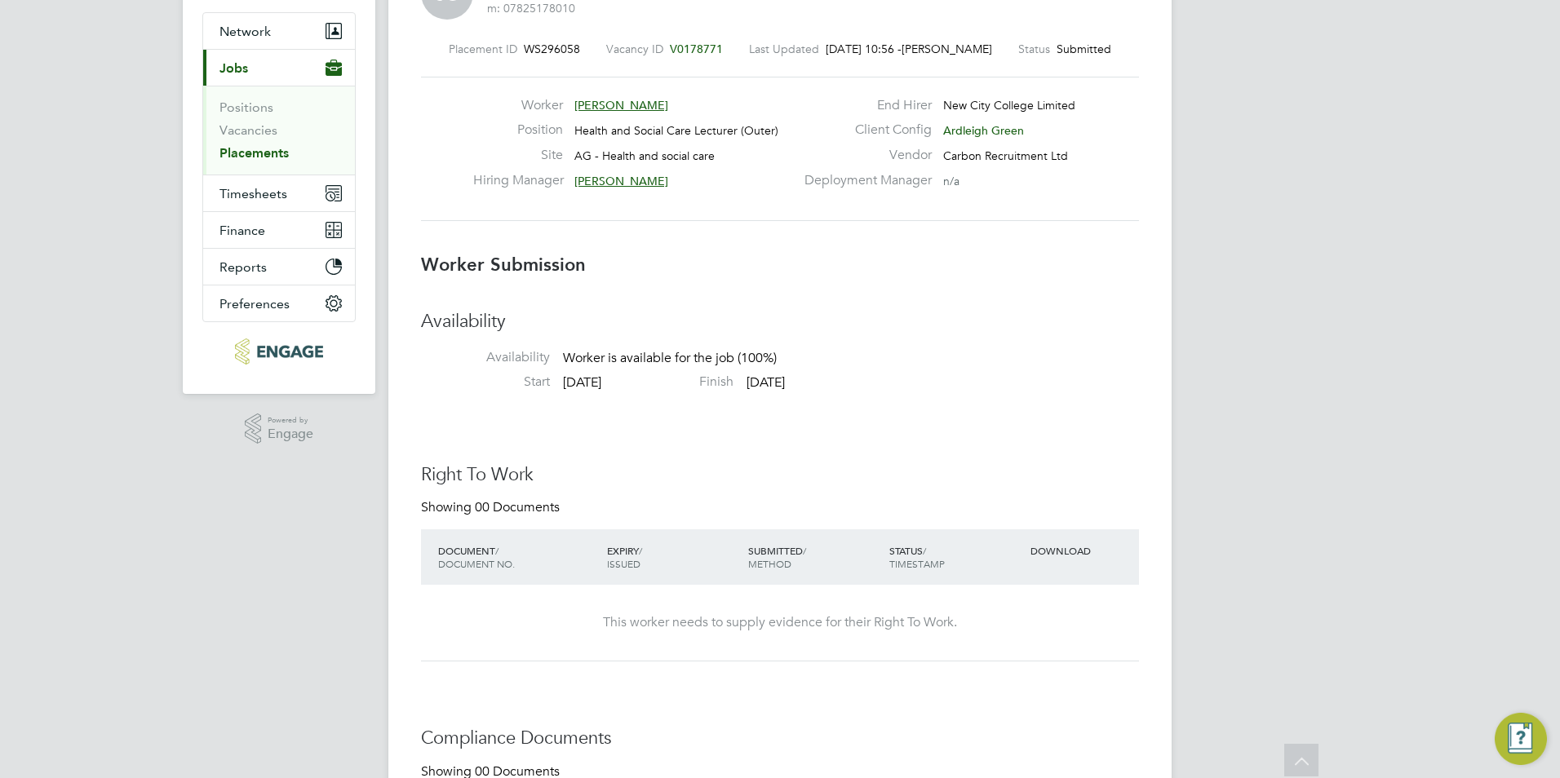
scroll to position [0, 0]
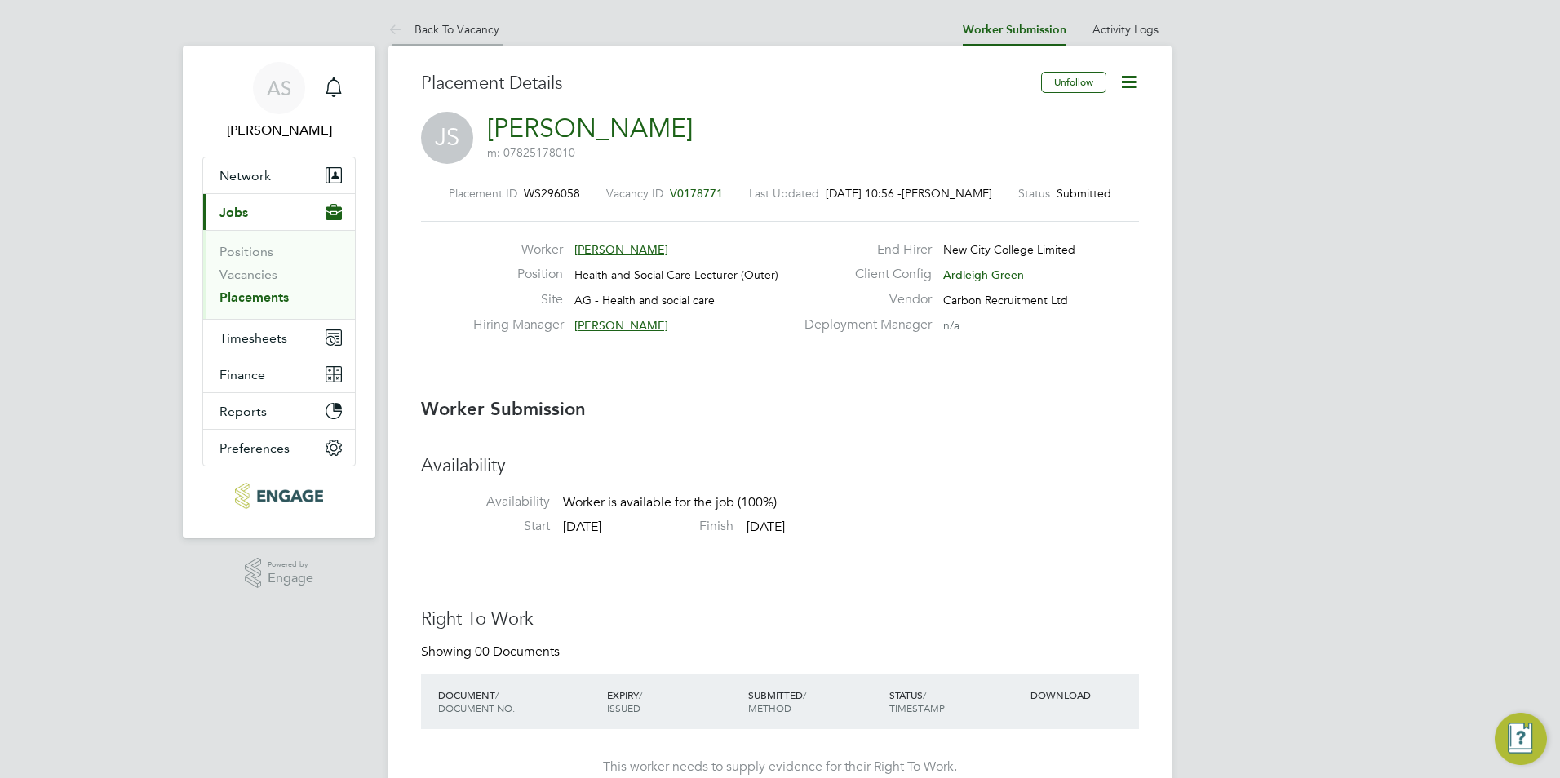
click at [437, 21] on li "Back To Vacancy" at bounding box center [443, 29] width 111 height 33
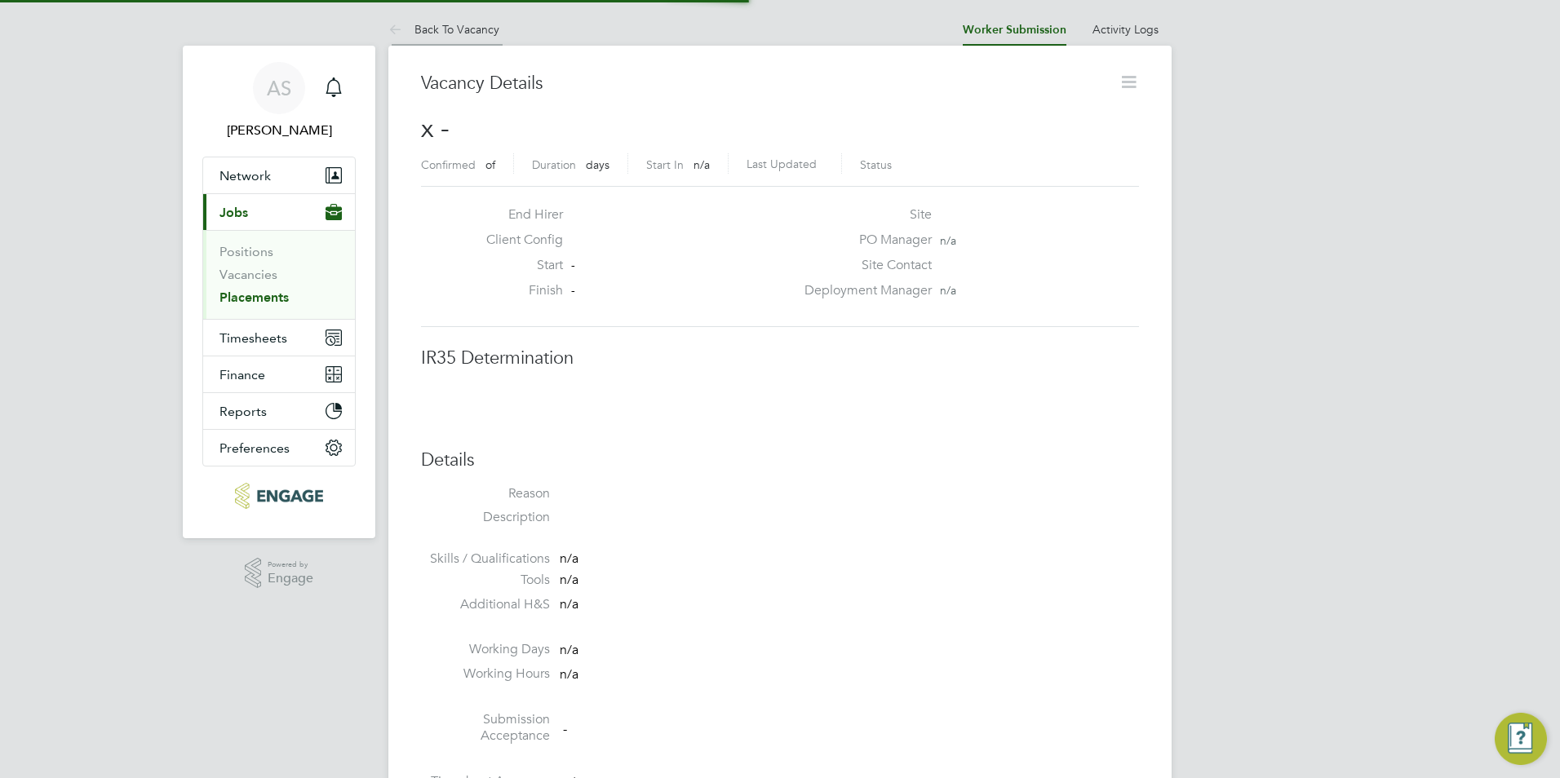
scroll to position [8, 8]
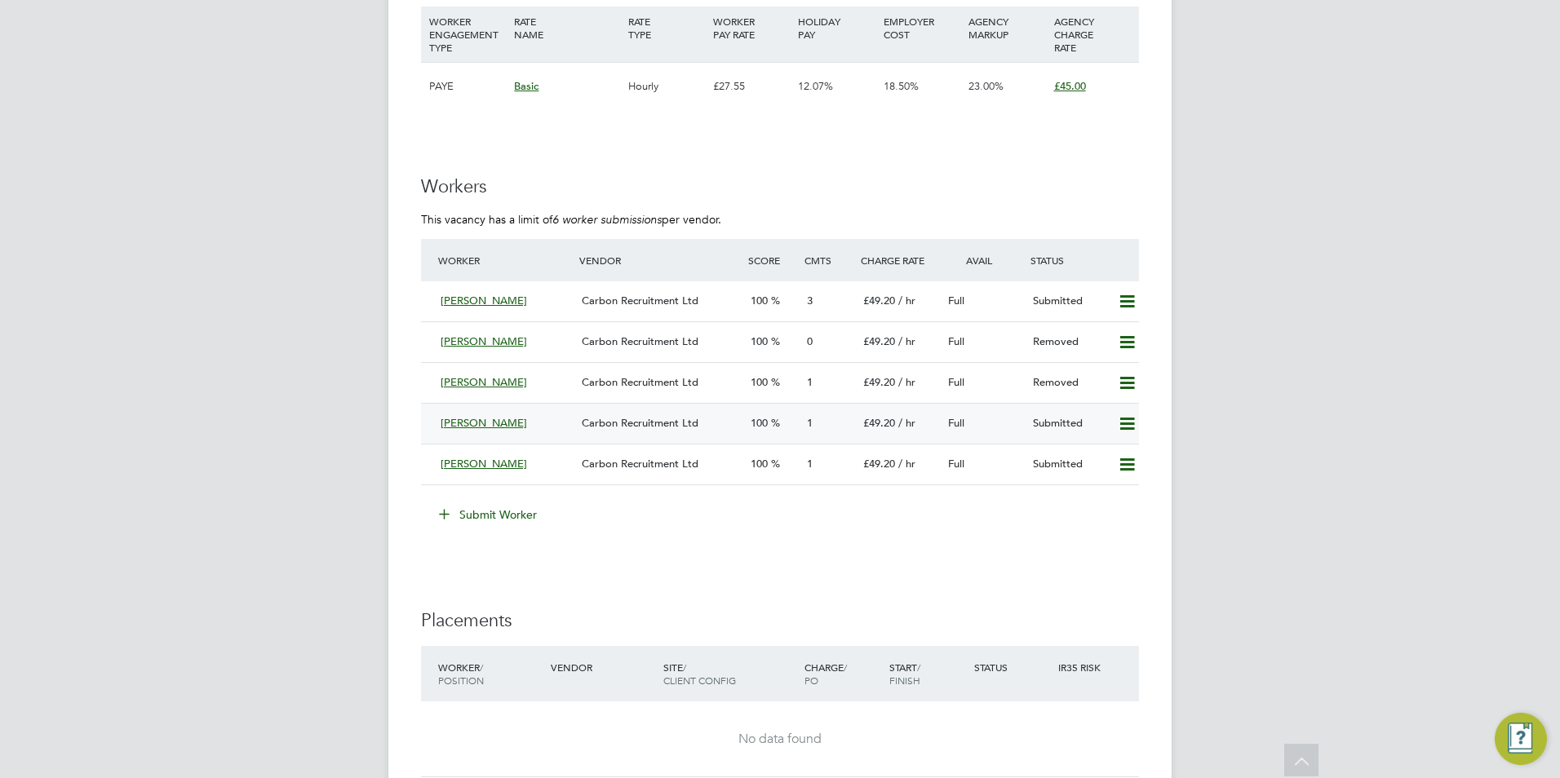
click at [500, 419] on span "[PERSON_NAME]" at bounding box center [484, 423] width 86 height 14
